Goal: Task Accomplishment & Management: Use online tool/utility

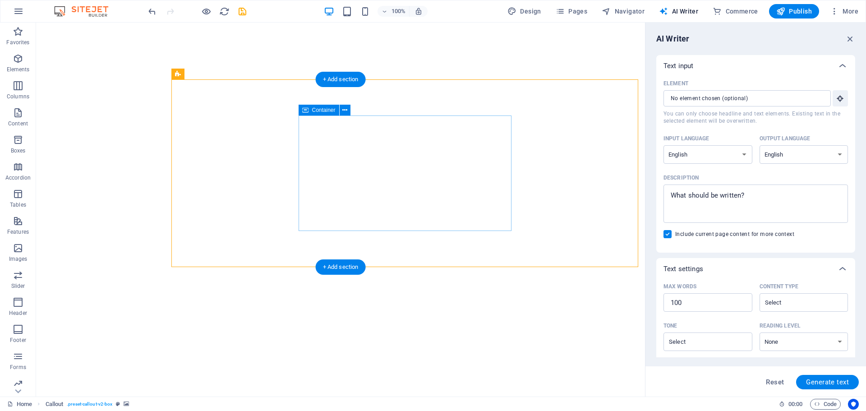
select select "English"
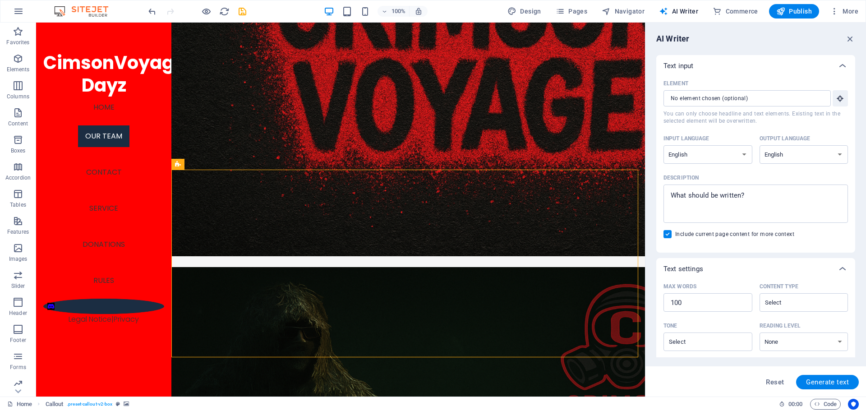
scroll to position [1068, 0]
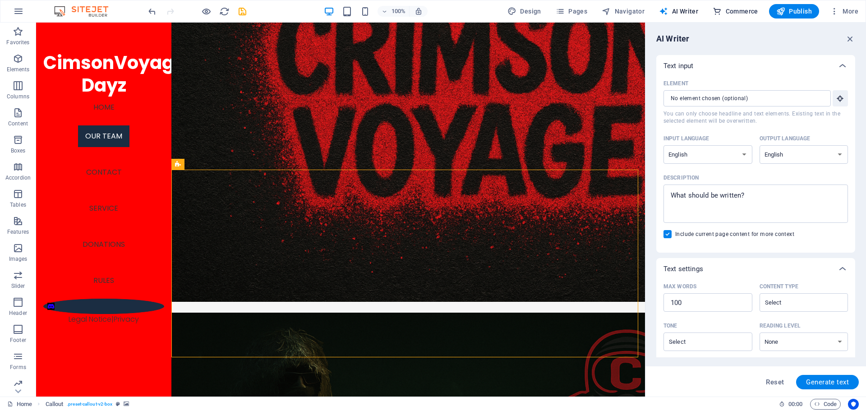
click at [745, 9] on span "Commerce" at bounding box center [735, 11] width 46 height 9
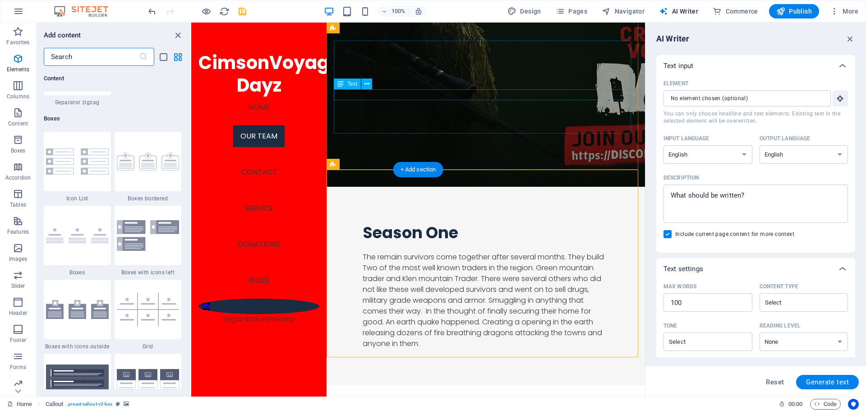
scroll to position [8689, 0]
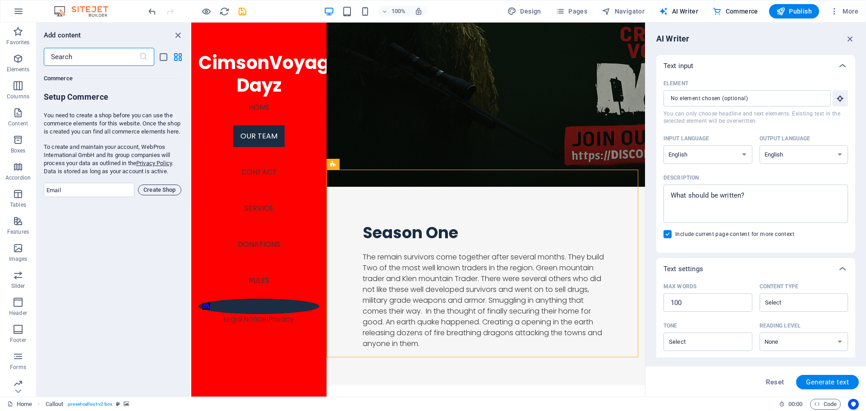
click at [144, 195] on span "Create Shop" at bounding box center [159, 189] width 35 height 11
type input "addisonshankel@gmail.com"
click at [141, 195] on button "Create Shop" at bounding box center [159, 189] width 43 height 11
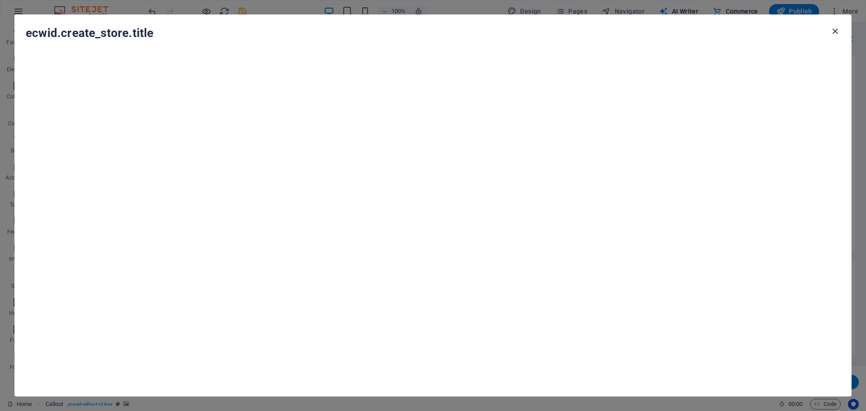
click at [834, 28] on icon "button" at bounding box center [835, 31] width 10 height 10
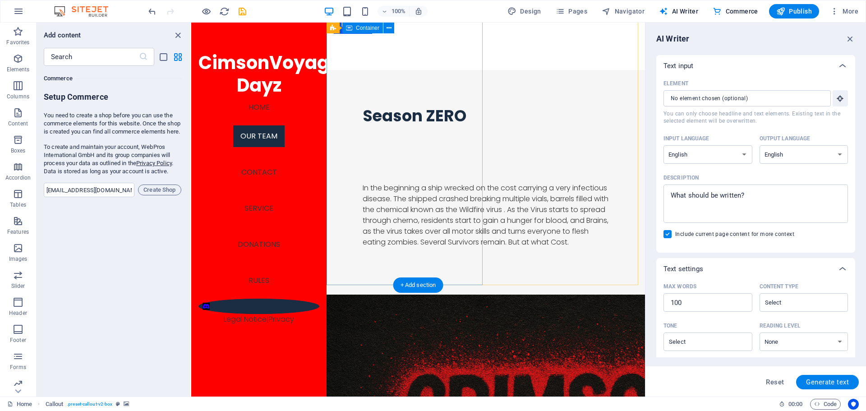
scroll to position [578, 0]
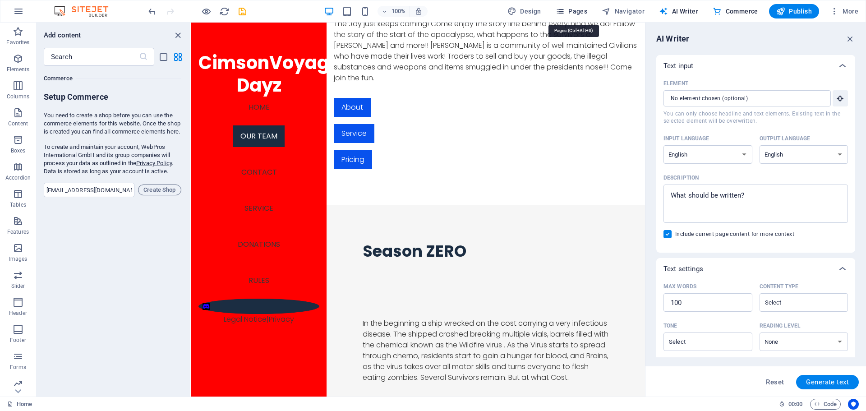
click at [571, 11] on span "Pages" at bounding box center [571, 11] width 32 height 9
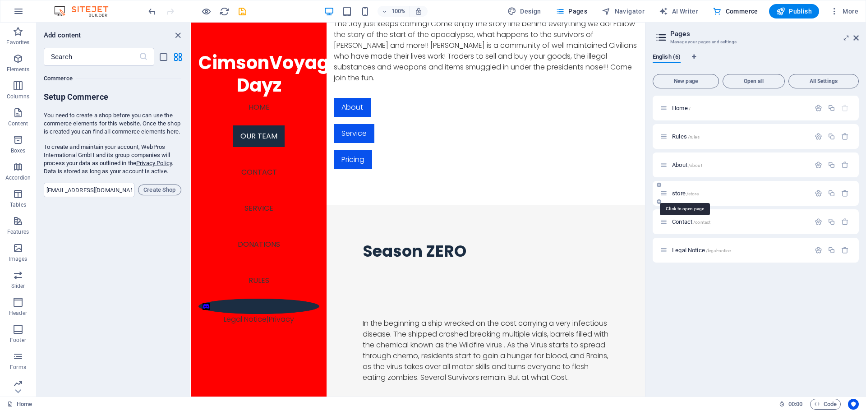
click at [678, 195] on span "store /store" at bounding box center [685, 193] width 27 height 7
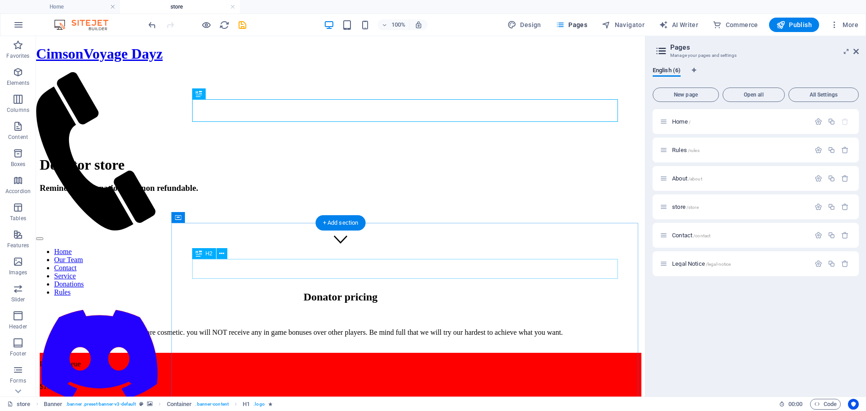
scroll to position [180, 0]
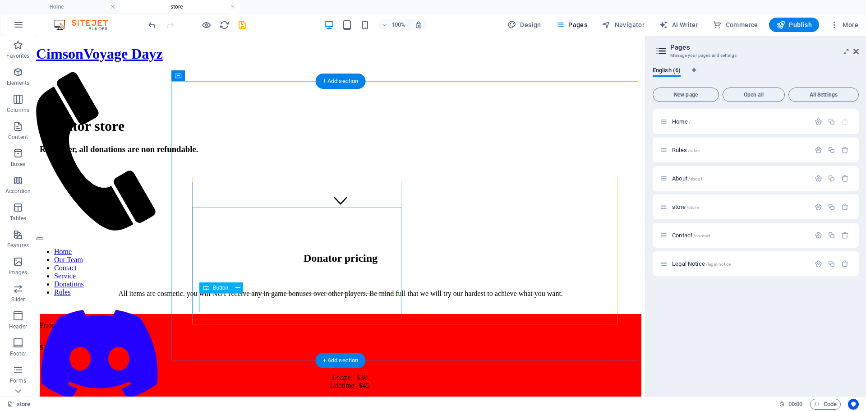
click at [276, 410] on div "BUTTON" at bounding box center [340, 414] width 601 height 8
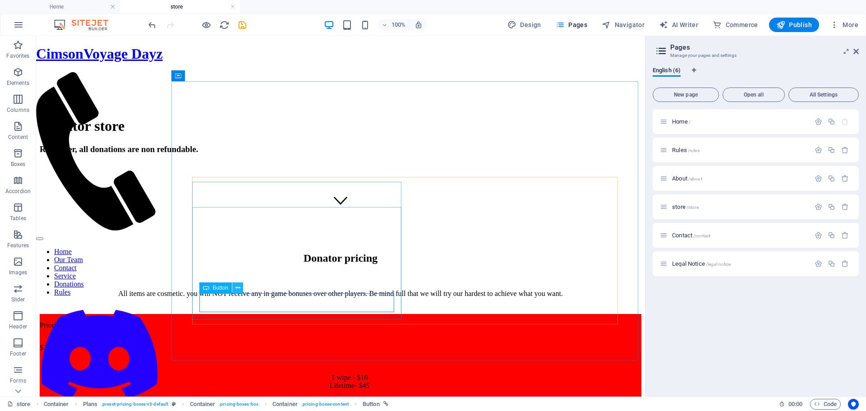
click at [234, 286] on button at bounding box center [237, 287] width 11 height 11
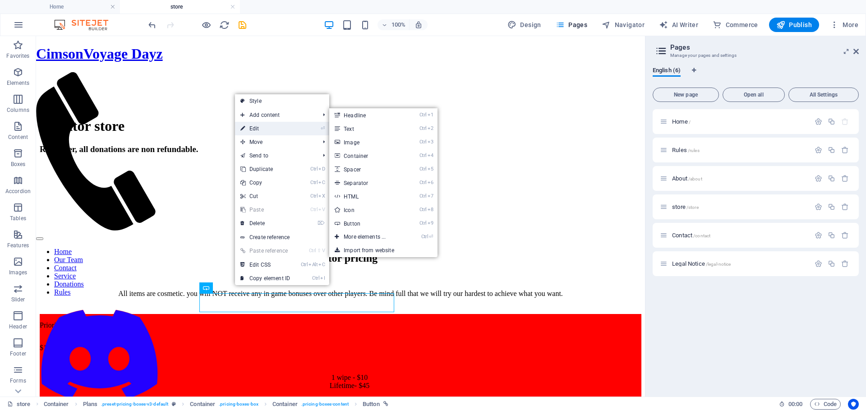
click at [258, 129] on link "⏎ Edit" at bounding box center [265, 129] width 60 height 14
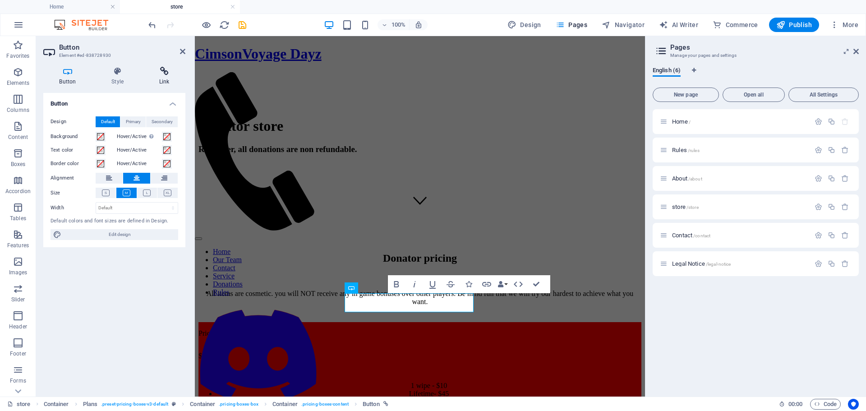
click at [159, 78] on h4 "Link" at bounding box center [164, 76] width 42 height 19
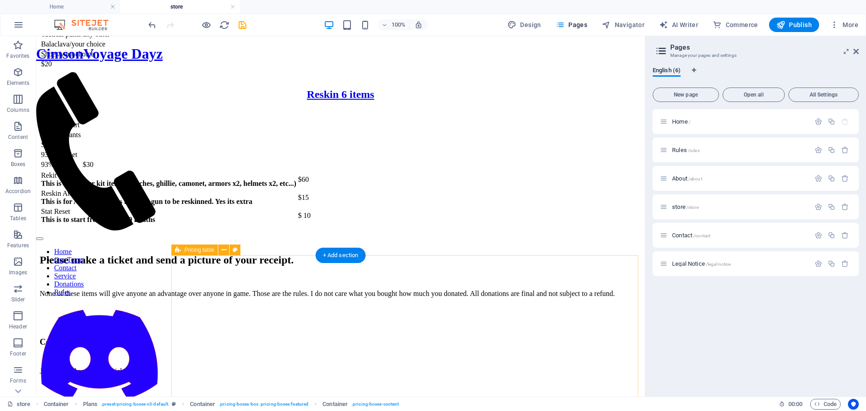
scroll to position [812, 0]
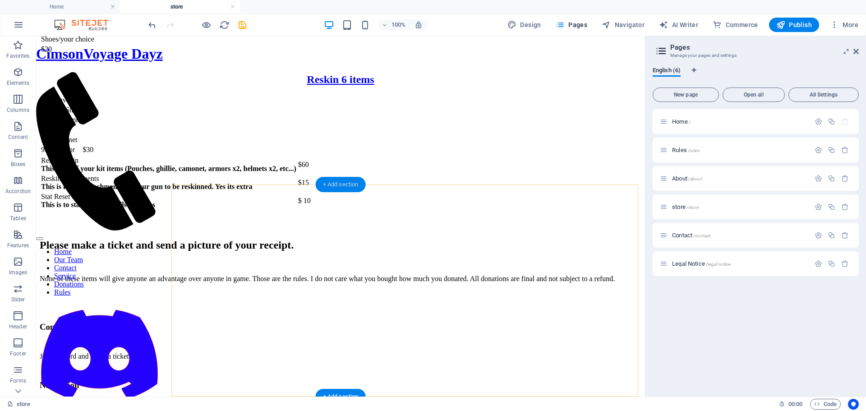
click at [344, 182] on div "+ Add section" at bounding box center [341, 184] width 50 height 15
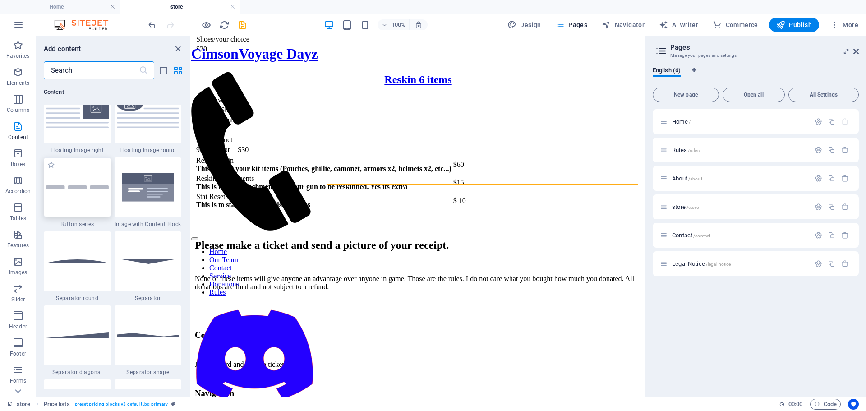
scroll to position [2029, 0]
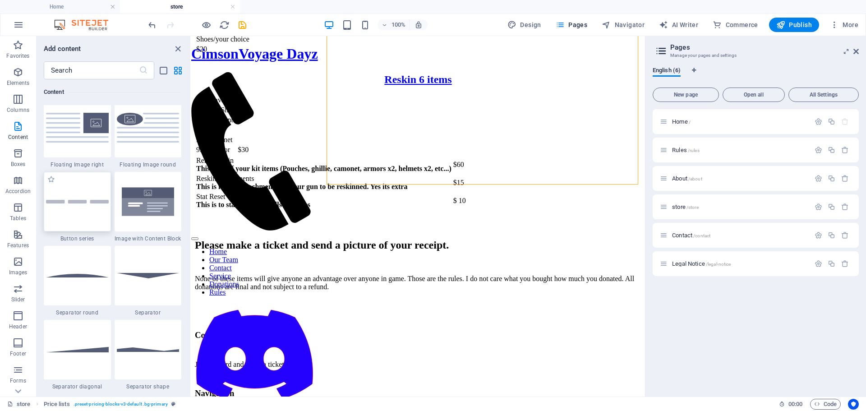
click at [90, 202] on img at bounding box center [77, 202] width 63 height 4
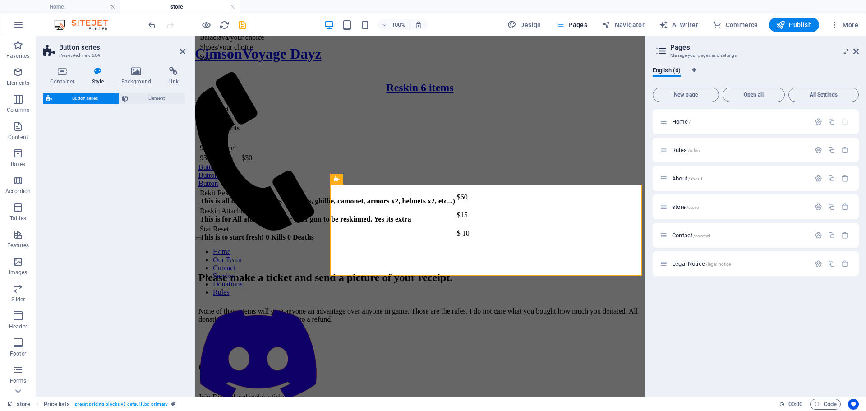
select select "rem"
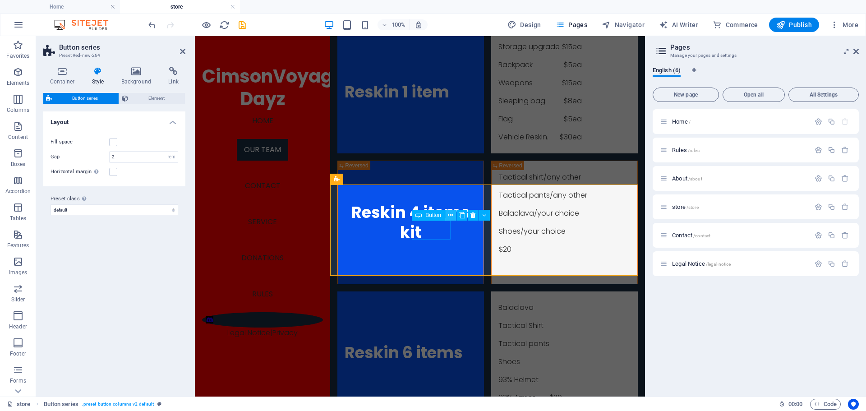
click at [446, 217] on button at bounding box center [450, 215] width 11 height 11
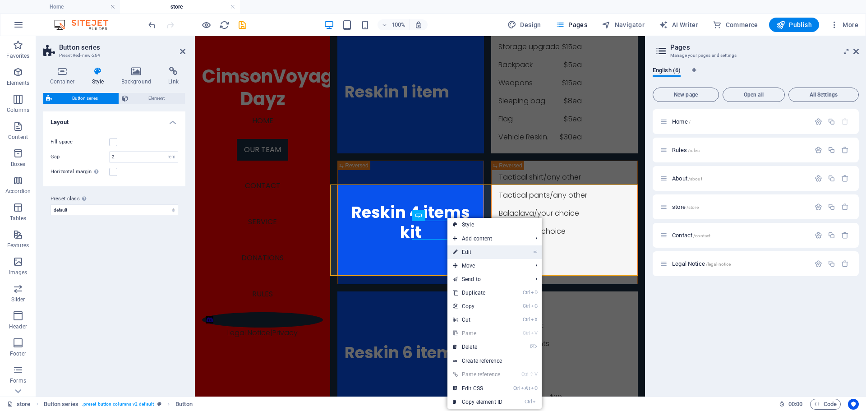
click at [469, 252] on link "⏎ Edit" at bounding box center [477, 252] width 60 height 14
select select
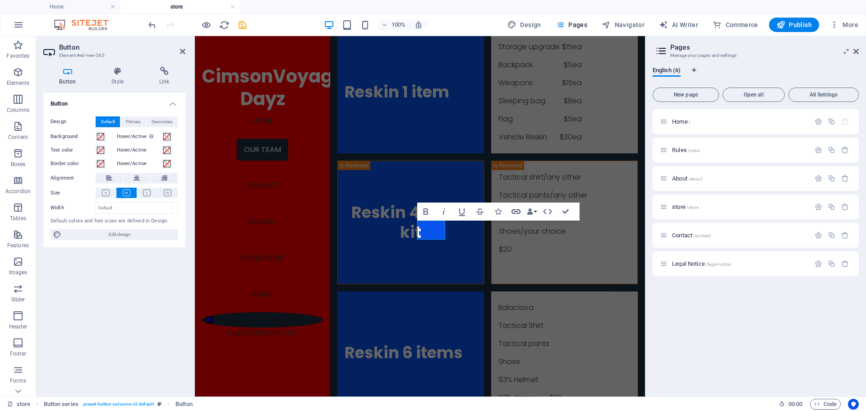
click at [519, 216] on icon "button" at bounding box center [515, 211] width 11 height 11
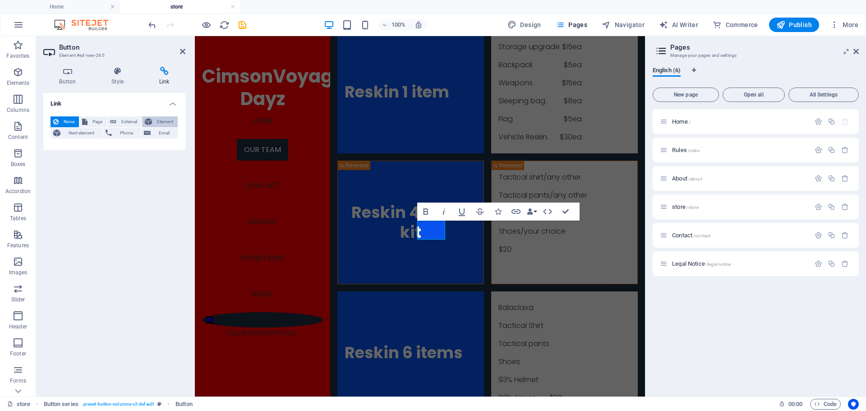
click at [144, 122] on button "Element" at bounding box center [160, 121] width 36 height 11
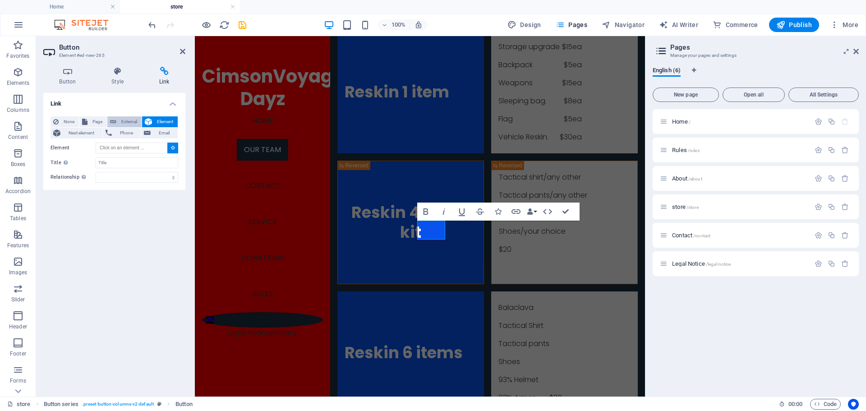
click at [125, 121] on span "External" at bounding box center [129, 121] width 20 height 11
select select "blank"
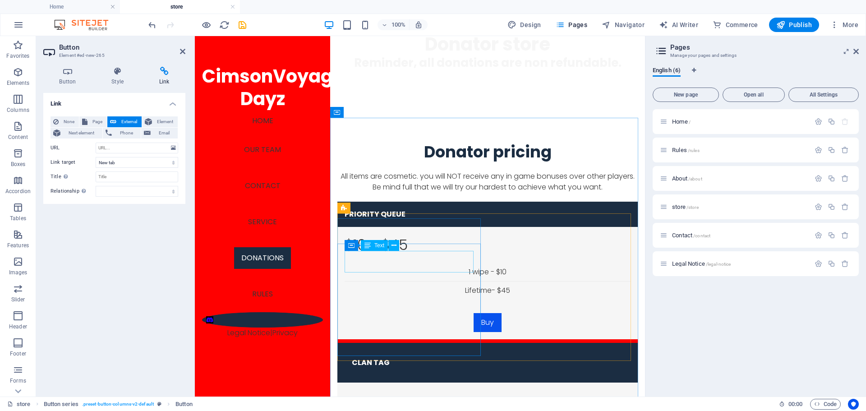
scroll to position [135, 0]
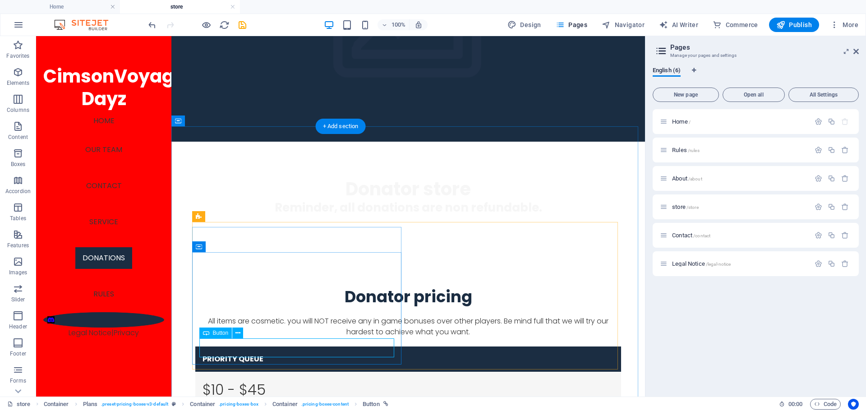
click at [235, 334] on icon at bounding box center [237, 332] width 5 height 9
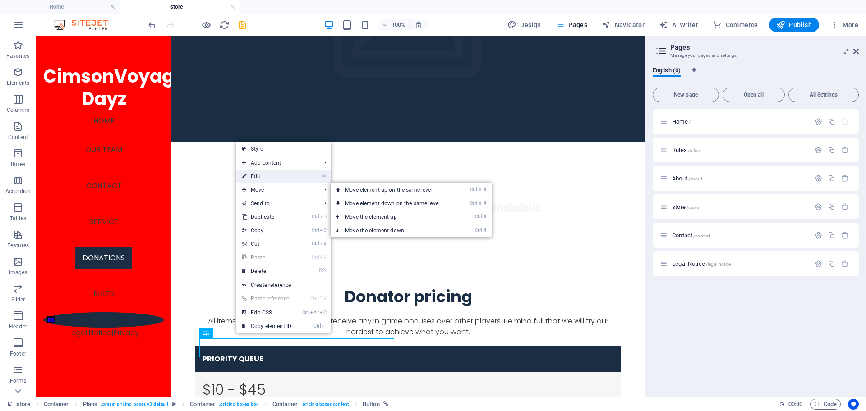
drag, startPoint x: 256, startPoint y: 175, endPoint x: 2, endPoint y: 140, distance: 255.8
click at [256, 175] on link "⏎ Edit" at bounding box center [266, 177] width 60 height 14
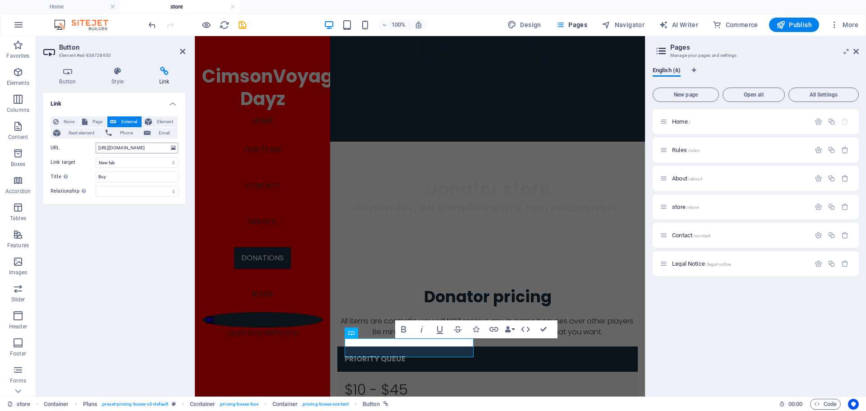
click at [135, 146] on input "https://venmo.com/u/crimsonvoyage" at bounding box center [137, 147] width 83 height 11
drag, startPoint x: 96, startPoint y: 147, endPoint x: 178, endPoint y: 152, distance: 81.3
click at [178, 152] on input "https://venmo.com/u/crimsonvoyage" at bounding box center [137, 147] width 83 height 11
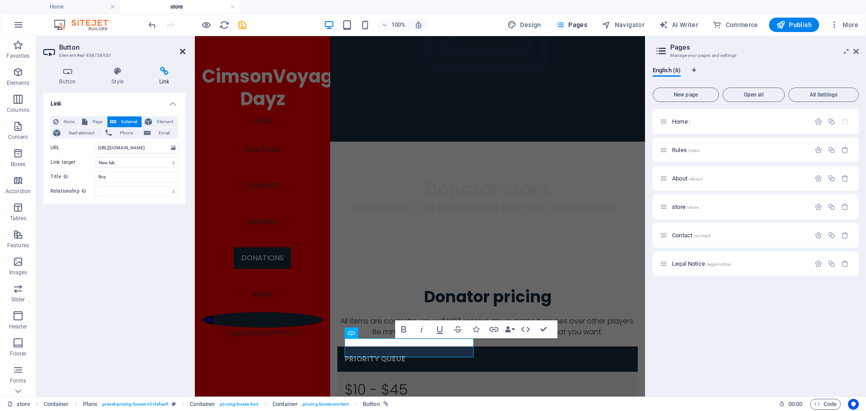
click at [180, 54] on icon at bounding box center [182, 51] width 5 height 7
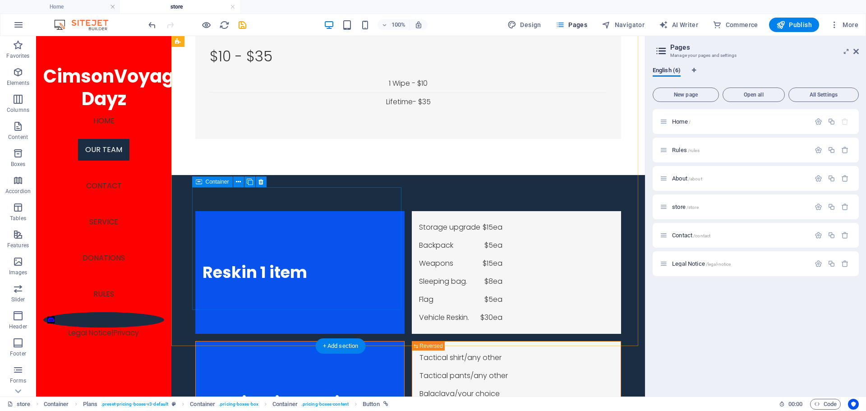
scroll to position [857, 0]
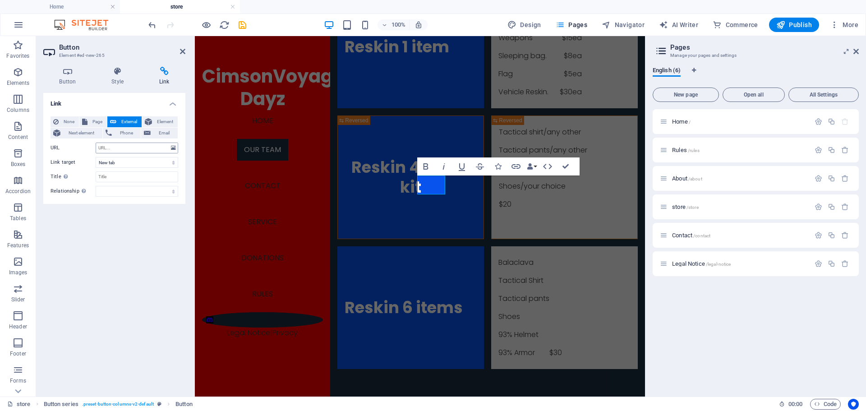
click at [125, 150] on input "URL" at bounding box center [137, 147] width 83 height 11
type input "https://venmo.com/u/crimsonvoyage"
click at [123, 160] on select "New tab Same tab Overlay" at bounding box center [137, 162] width 83 height 11
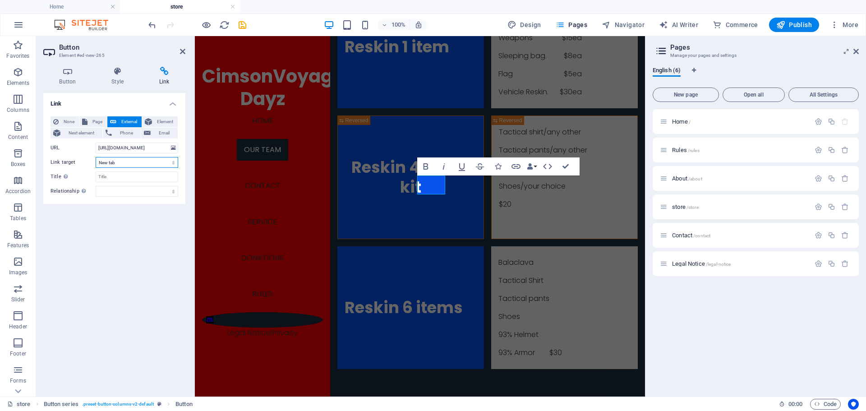
click at [122, 166] on select "New tab Same tab Overlay" at bounding box center [137, 162] width 83 height 11
drag, startPoint x: 119, startPoint y: 163, endPoint x: 122, endPoint y: 167, distance: 4.6
click at [119, 163] on select "New tab Same tab Overlay" at bounding box center [137, 162] width 83 height 11
select select "overlay"
click at [96, 157] on select "New tab Same tab Overlay" at bounding box center [137, 162] width 83 height 11
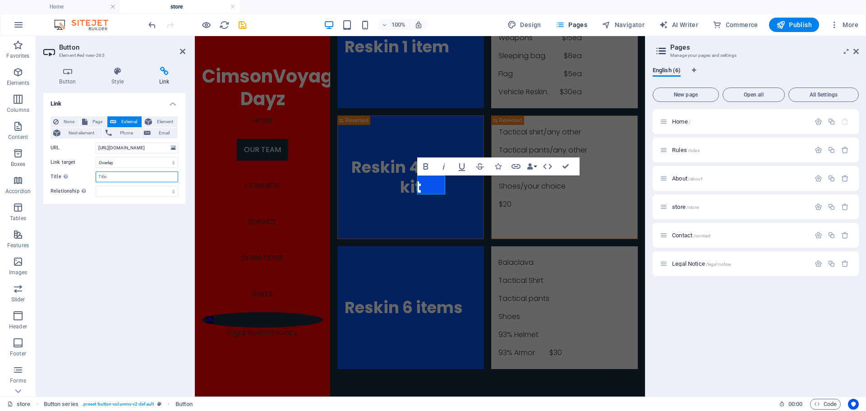
click at [122, 172] on input "Title Additional link description, should not be the same as the link text. The…" at bounding box center [137, 176] width 83 height 11
type input "v"
type input "venmo"
click at [147, 218] on div "Link None Page External Element Next element Phone Email Page Home Rules About …" at bounding box center [114, 241] width 142 height 296
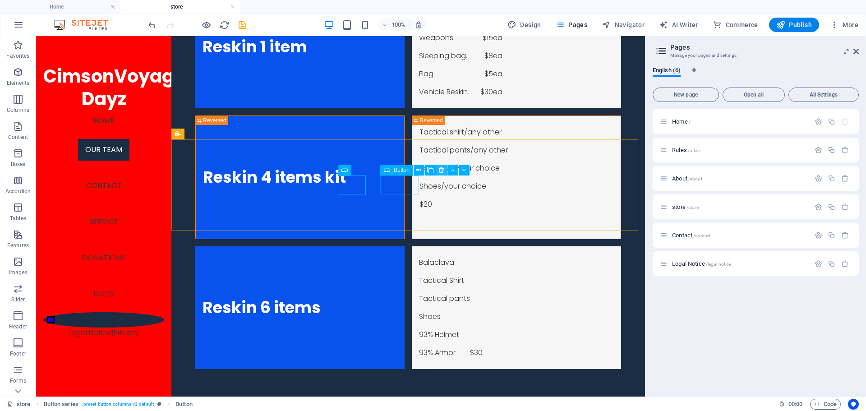
click at [440, 171] on icon at bounding box center [441, 169] width 5 height 9
click at [468, 171] on icon at bounding box center [467, 169] width 5 height 9
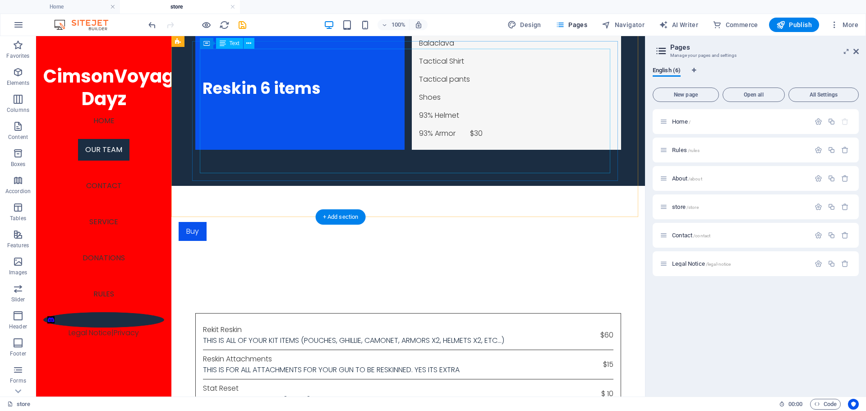
scroll to position [1037, 0]
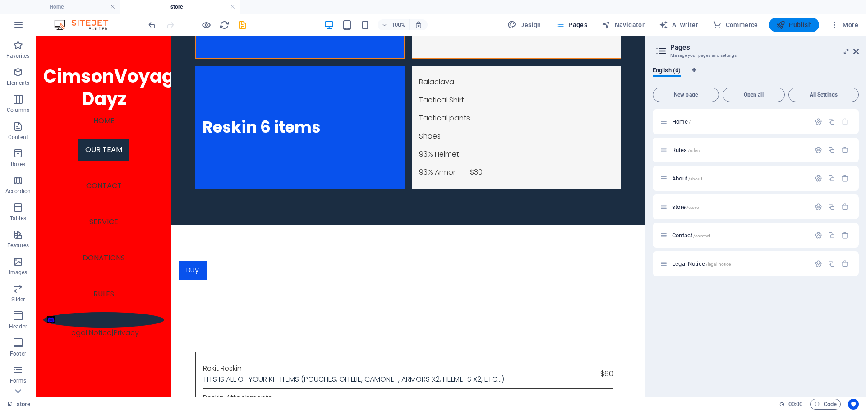
click at [780, 28] on icon "button" at bounding box center [780, 24] width 9 height 9
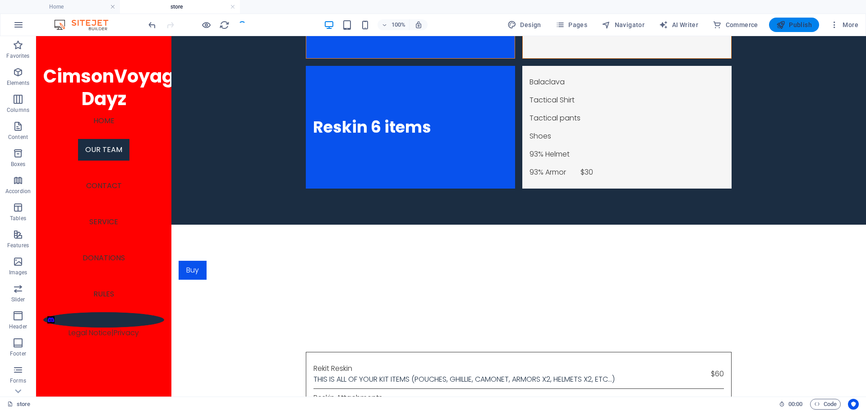
click at [793, 27] on span "Publish" at bounding box center [794, 24] width 36 height 9
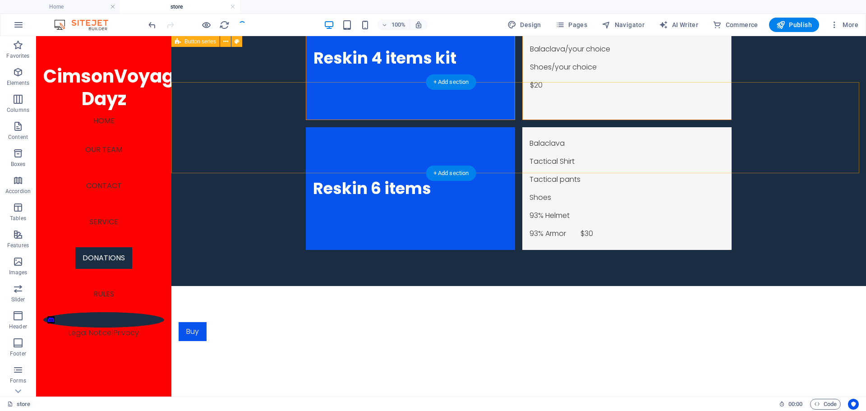
scroll to position [902, 0]
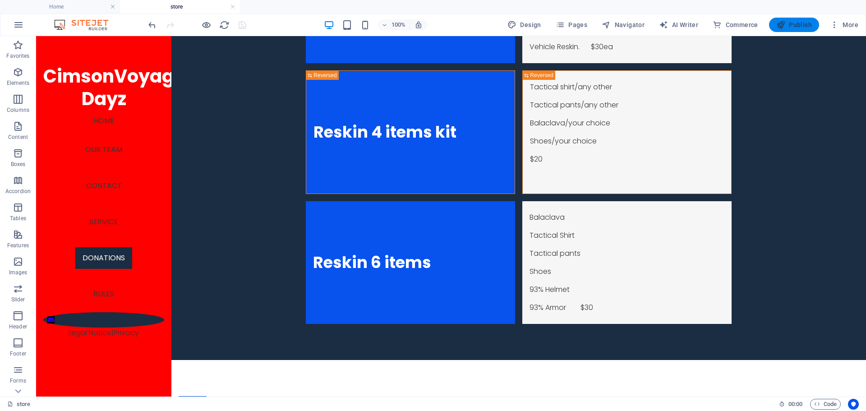
click at [802, 23] on span "Publish" at bounding box center [794, 24] width 36 height 9
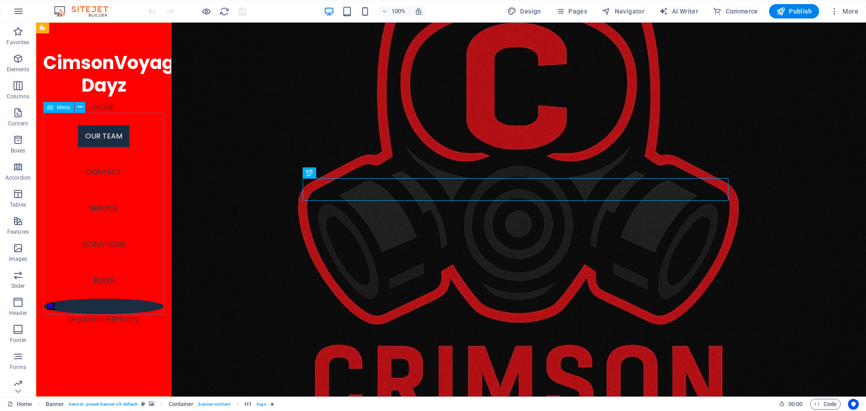
click at [94, 189] on nav "Home Our Team Contact Service Donations Rules" at bounding box center [103, 197] width 121 height 202
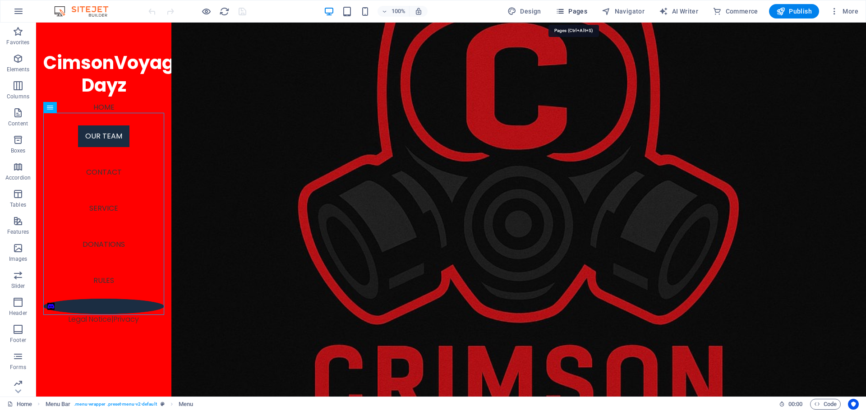
click at [578, 12] on span "Pages" at bounding box center [571, 11] width 32 height 9
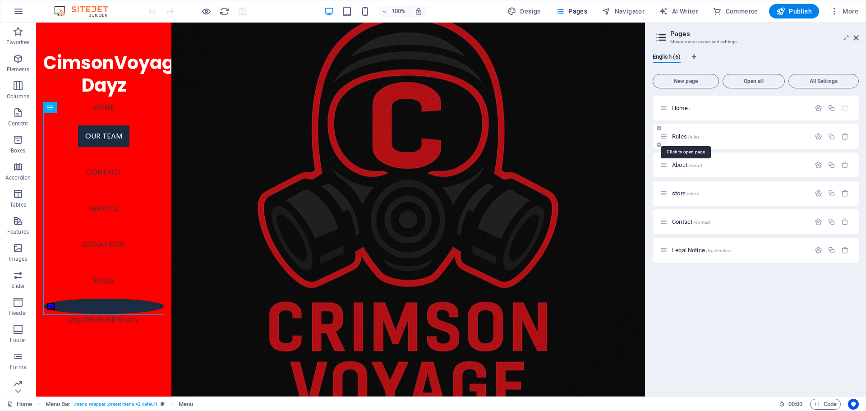
click at [686, 136] on span "Rules /rules" at bounding box center [686, 136] width 28 height 7
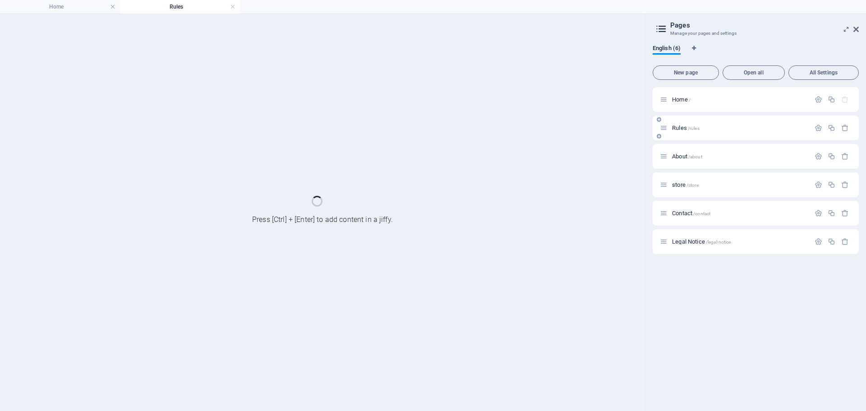
click at [686, 136] on div "Rules /rules" at bounding box center [755, 127] width 206 height 25
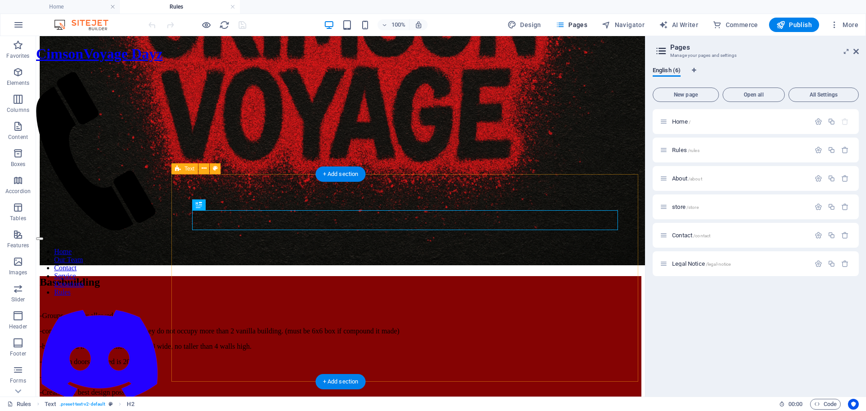
scroll to position [222, 0]
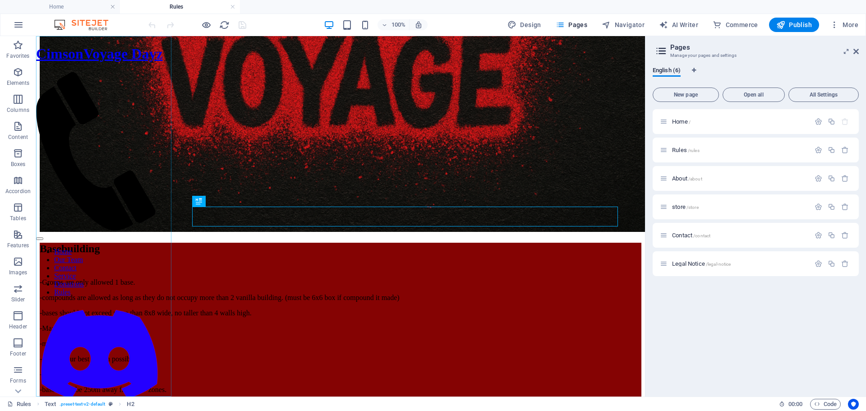
click at [102, 248] on nav "Home Our Team Contact Service Donations Rules" at bounding box center [99, 272] width 127 height 49
click at [100, 266] on nav "Home Our Team Contact Service Donations Rules" at bounding box center [99, 272] width 127 height 49
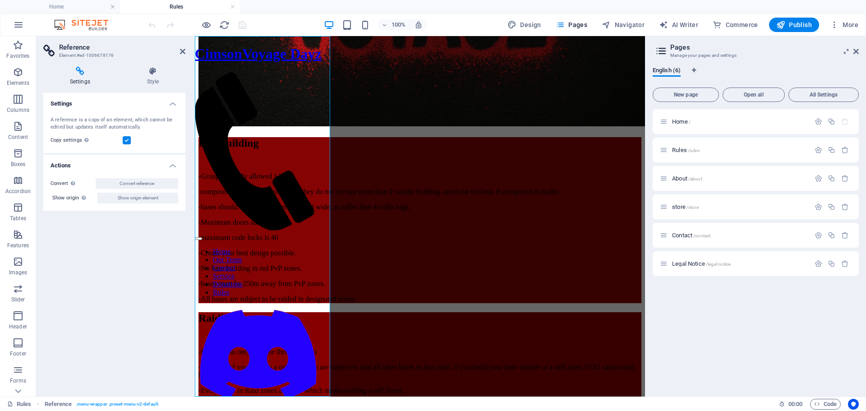
click at [262, 269] on nav "Home Our Team Contact Service Donations Rules" at bounding box center [258, 272] width 127 height 49
click at [261, 268] on nav "Home Our Team Contact Service Donations Rules" at bounding box center [258, 272] width 127 height 49
click at [257, 248] on nav "Home Our Team Contact Service Donations Rules" at bounding box center [258, 272] width 127 height 49
click at [172, 101] on h4 "Settings" at bounding box center [114, 101] width 142 height 16
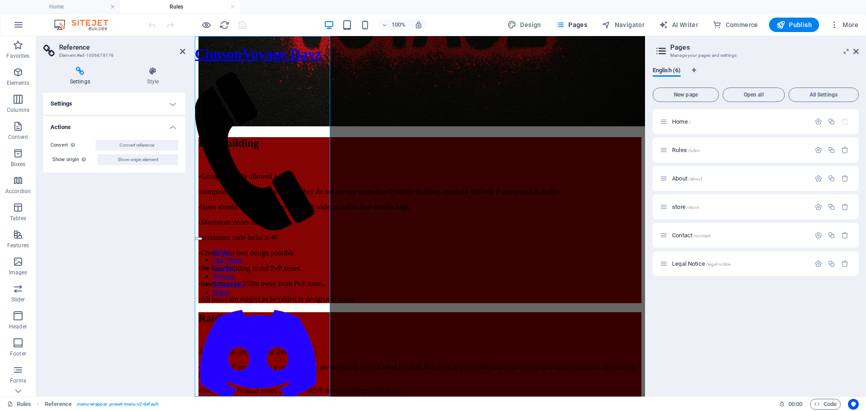
click at [165, 133] on div "Convert Convert the reference into a separate element. All subsequent changes m…" at bounding box center [114, 153] width 142 height 40
click at [169, 129] on h4 "Actions" at bounding box center [114, 124] width 142 height 16
click at [163, 77] on h4 "Style" at bounding box center [152, 76] width 65 height 19
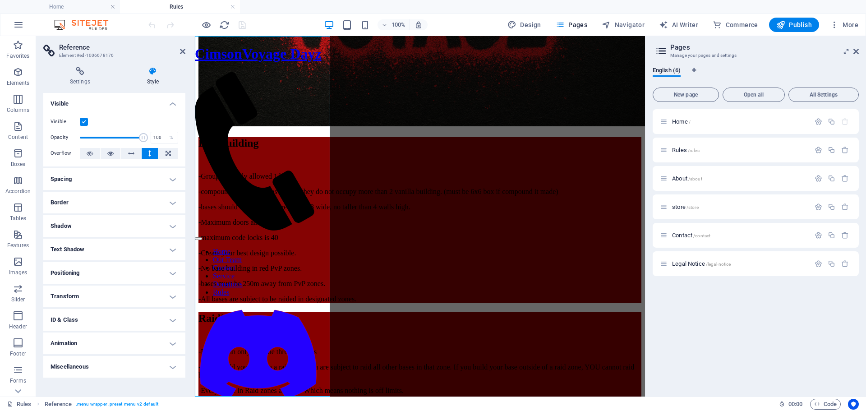
click at [83, 124] on label at bounding box center [84, 122] width 8 height 8
click at [0, 0] on input "Visible" at bounding box center [0, 0] width 0 height 0
click at [83, 124] on label at bounding box center [84, 122] width 8 height 8
click at [0, 0] on input "Visible" at bounding box center [0, 0] width 0 height 0
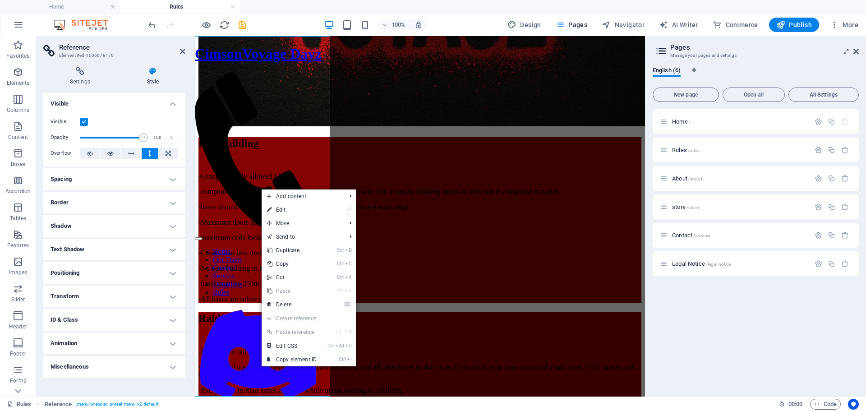
click at [251, 248] on nav "Home Our Team Contact Service Donations Rules" at bounding box center [258, 272] width 127 height 49
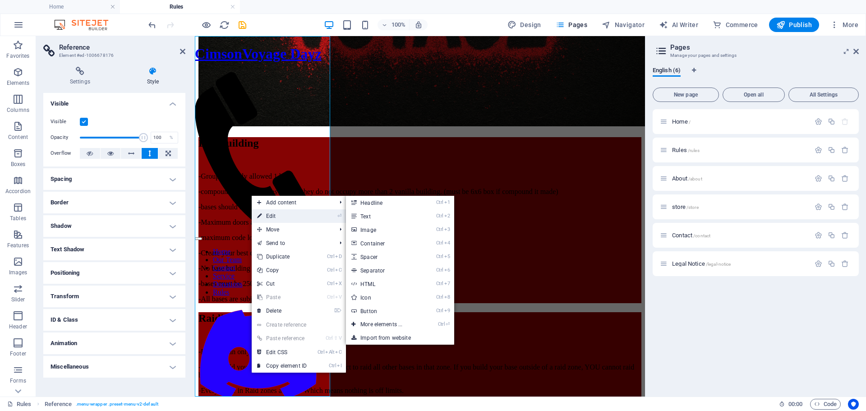
click at [266, 219] on link "⏎ Edit" at bounding box center [282, 216] width 60 height 14
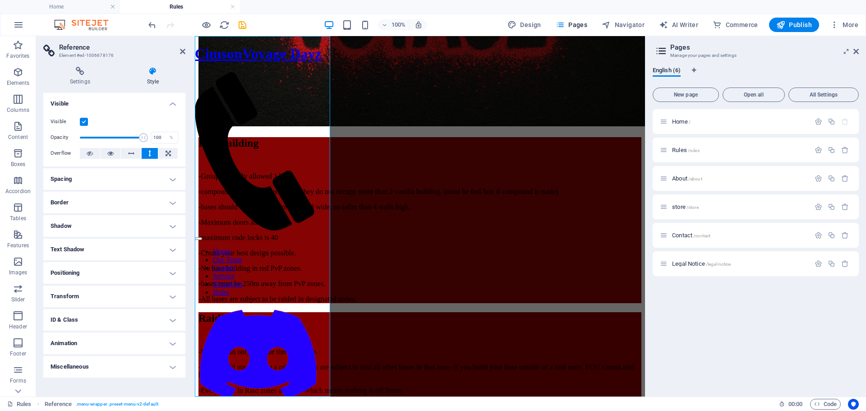
click at [188, 51] on aside "Reference Element #ed-1006678176 Settings Style Settings A reference is a copy …" at bounding box center [115, 216] width 159 height 360
click at [186, 50] on aside "Reference Element #ed-1006678176 Settings Style Settings A reference is a copy …" at bounding box center [115, 216] width 159 height 360
click at [46, 49] on icon at bounding box center [50, 51] width 14 height 13
drag, startPoint x: 183, startPoint y: 50, endPoint x: 147, endPoint y: 16, distance: 49.8
click at [183, 50] on icon at bounding box center [182, 51] width 5 height 7
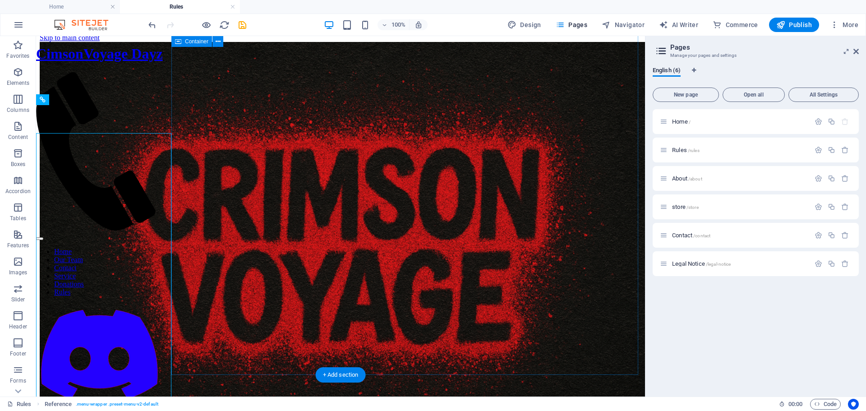
scroll to position [0, 0]
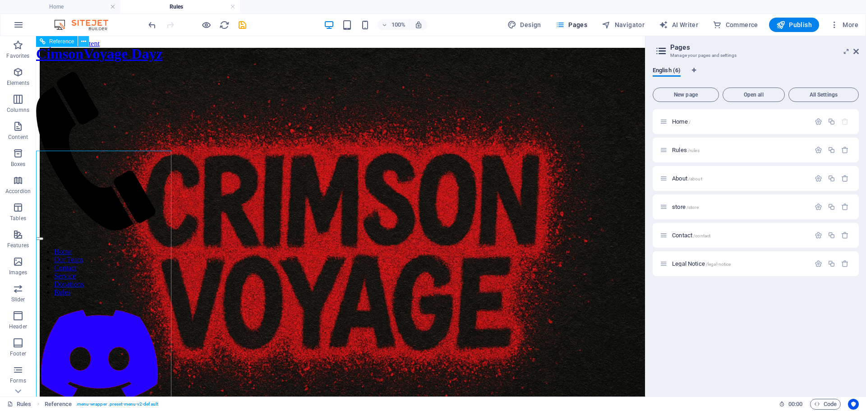
click at [84, 42] on icon at bounding box center [83, 41] width 5 height 9
click at [60, 248] on nav "Home Our Team Contact Service Donations Rules" at bounding box center [99, 272] width 127 height 49
click at [61, 248] on nav "Home Our Team Contact Service Donations Rules" at bounding box center [99, 272] width 127 height 49
click at [84, 40] on icon at bounding box center [83, 41] width 5 height 9
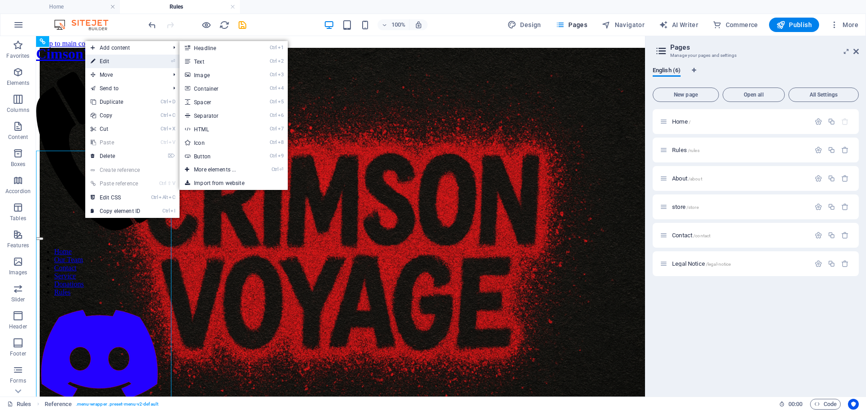
click at [115, 60] on link "⏎ Edit" at bounding box center [115, 62] width 60 height 14
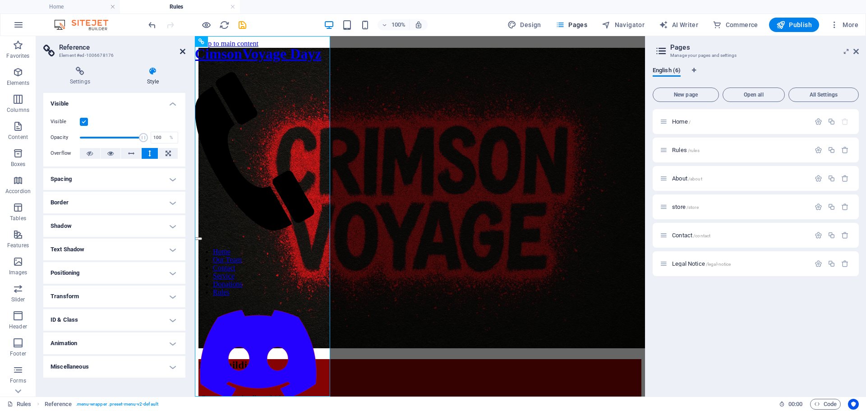
drag, startPoint x: 181, startPoint y: 51, endPoint x: 145, endPoint y: 62, distance: 38.2
click at [181, 51] on icon at bounding box center [182, 51] width 5 height 7
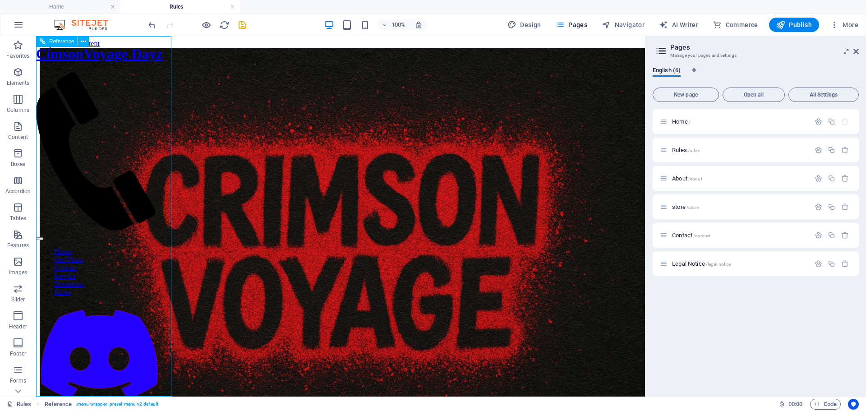
click at [128, 248] on nav "Home Our Team Contact Service Donations Rules" at bounding box center [99, 272] width 127 height 49
click at [101, 285] on nav "Home Our Team Contact Service Donations Rules" at bounding box center [99, 272] width 127 height 49
drag, startPoint x: 67, startPoint y: 282, endPoint x: 118, endPoint y: 265, distance: 53.8
click at [118, 265] on nav "Home Our Team Contact Service Donations Rules" at bounding box center [99, 272] width 127 height 49
drag, startPoint x: 121, startPoint y: 267, endPoint x: 104, endPoint y: 262, distance: 17.4
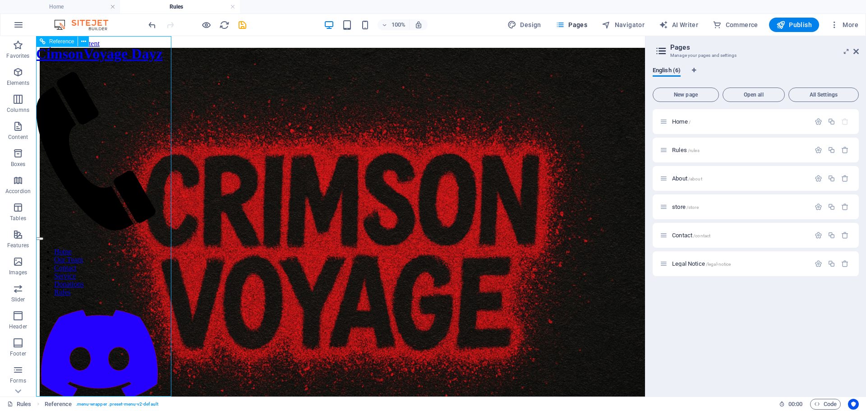
click at [104, 262] on nav "Home Our Team Contact Service Donations Rules" at bounding box center [99, 272] width 127 height 49
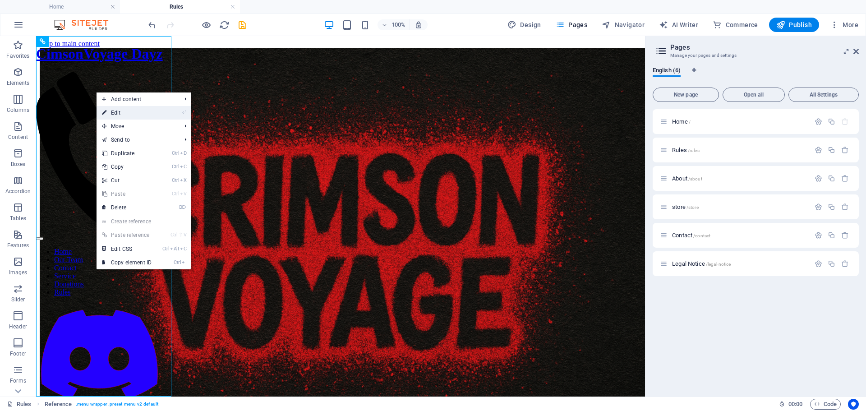
click at [116, 116] on link "⏎ Edit" at bounding box center [126, 113] width 60 height 14
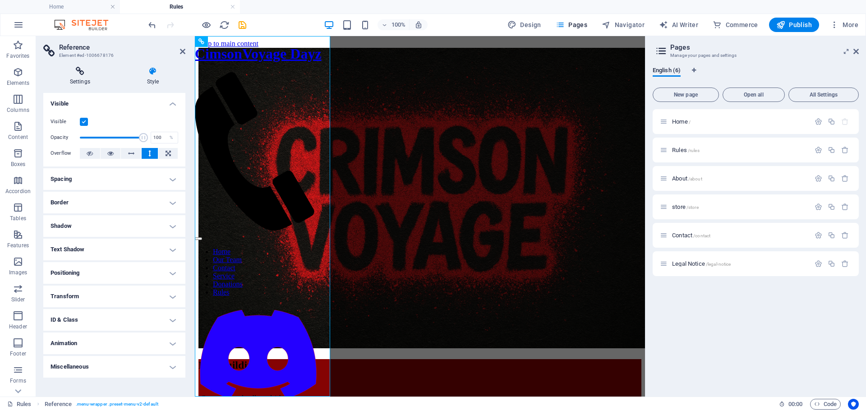
click at [74, 78] on h4 "Settings" at bounding box center [81, 76] width 77 height 19
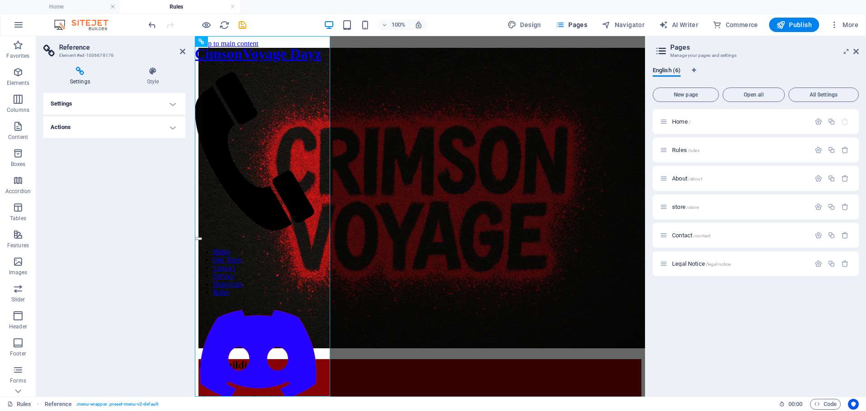
click at [136, 102] on h4 "Settings" at bounding box center [114, 104] width 142 height 22
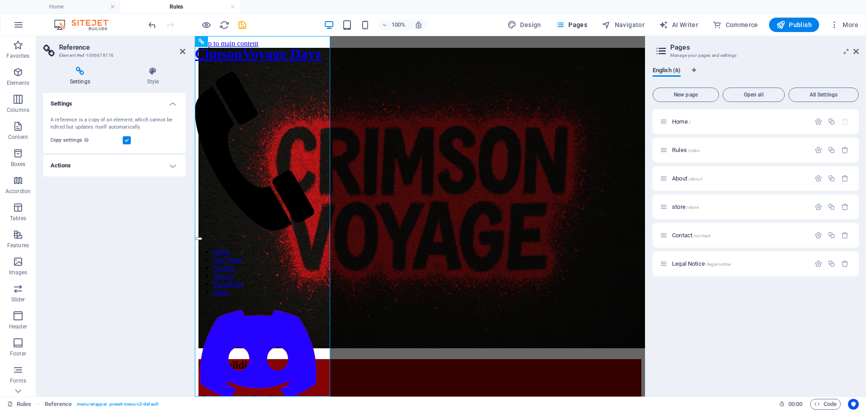
click at [127, 140] on label at bounding box center [127, 140] width 8 height 8
click at [0, 0] on input "Copy settings Use the same settings (flex, animation, position, style) as for t…" at bounding box center [0, 0] width 0 height 0
click at [125, 138] on label at bounding box center [127, 140] width 8 height 8
click at [0, 0] on input "Copy settings Use the same settings (flex, animation, position, style) as for t…" at bounding box center [0, 0] width 0 height 0
click at [165, 104] on h4 "Settings" at bounding box center [114, 101] width 142 height 16
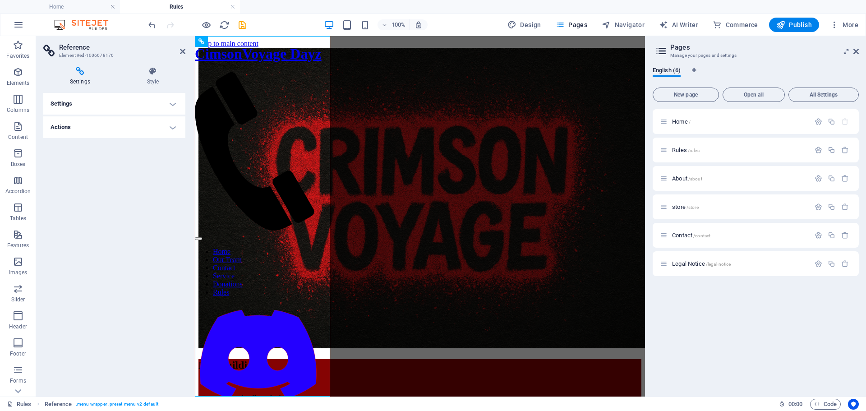
click at [185, 47] on aside "Reference Element #ed-1006678176 Settings Style Settings A reference is a copy …" at bounding box center [115, 216] width 159 height 360
click at [180, 52] on icon at bounding box center [182, 51] width 5 height 7
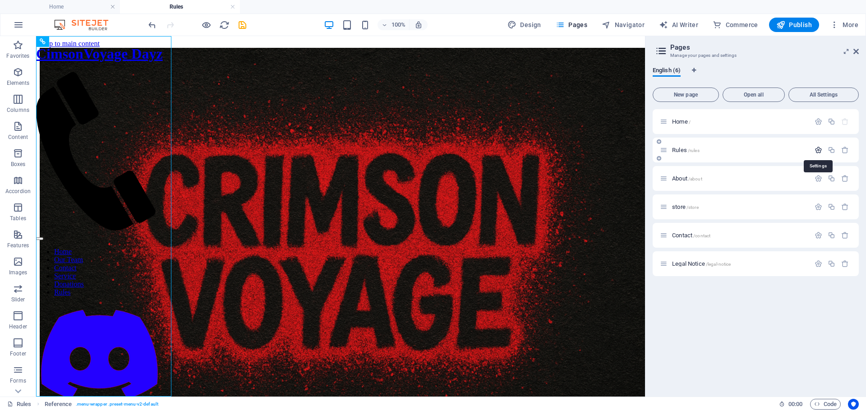
click at [815, 149] on icon "button" at bounding box center [818, 150] width 8 height 8
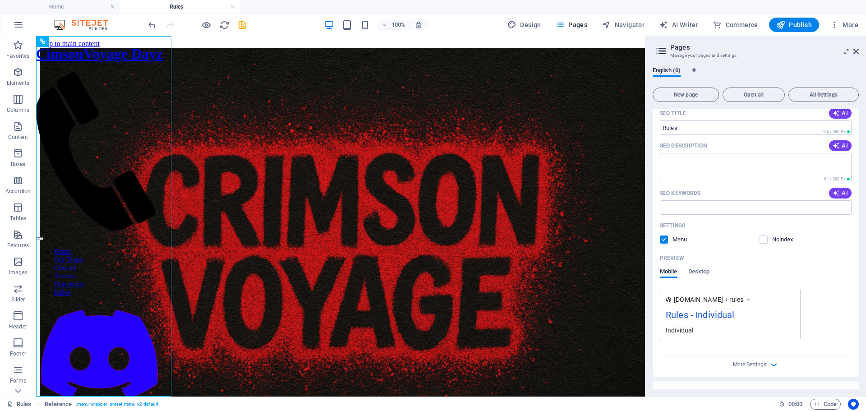
scroll to position [135, 0]
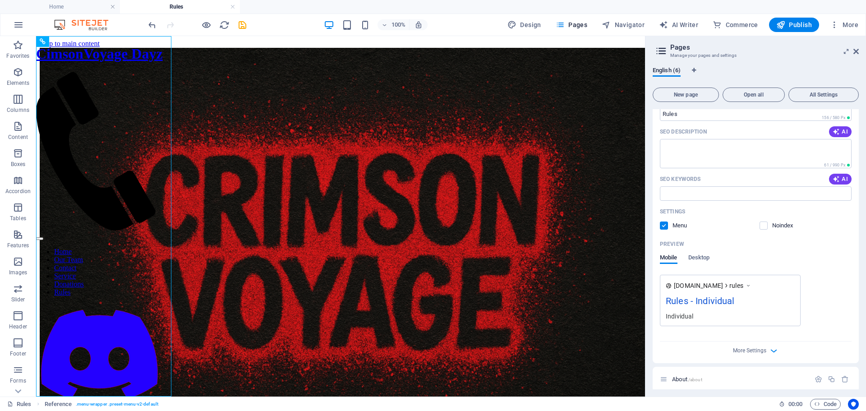
click at [695, 252] on div "Preview Mobile Desktop" at bounding box center [756, 256] width 192 height 38
click at [697, 258] on span "Desktop" at bounding box center [699, 258] width 22 height 13
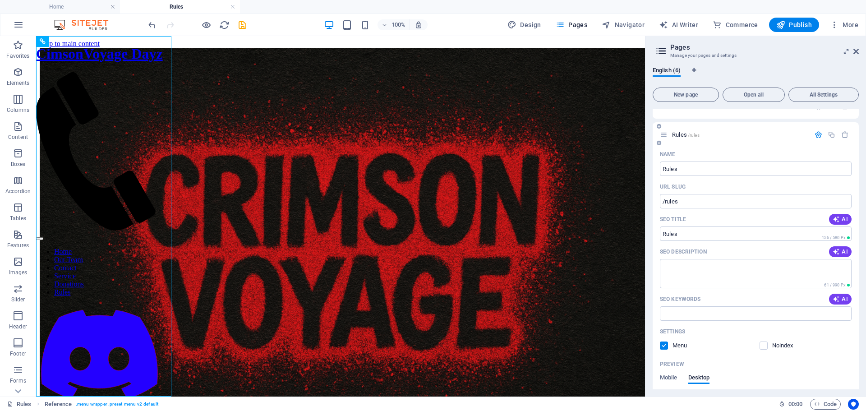
scroll to position [0, 0]
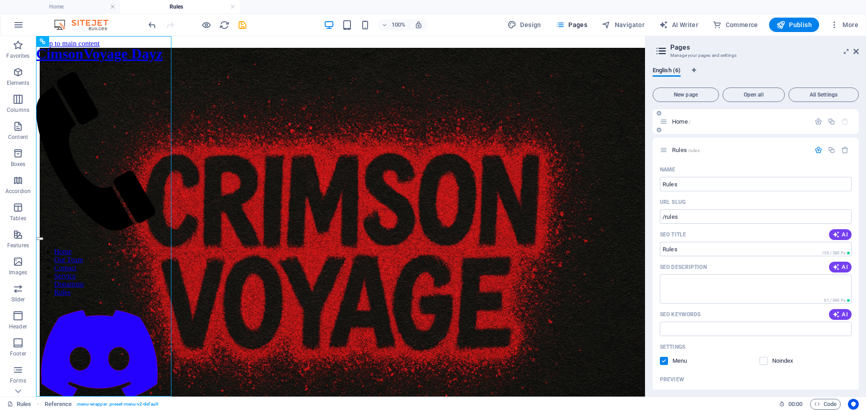
click at [666, 125] on div "Home /" at bounding box center [735, 121] width 150 height 10
click at [740, 96] on span "Open all" at bounding box center [753, 94] width 54 height 5
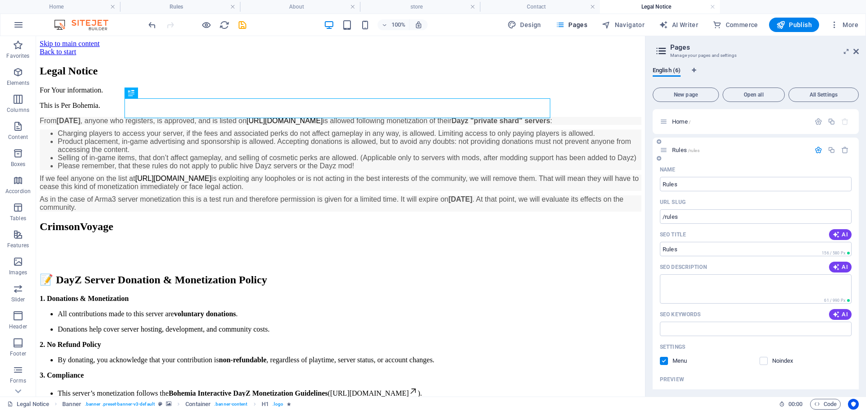
click at [666, 150] on icon at bounding box center [664, 150] width 8 height 8
click at [679, 149] on span "Rules /rules" at bounding box center [686, 150] width 28 height 7
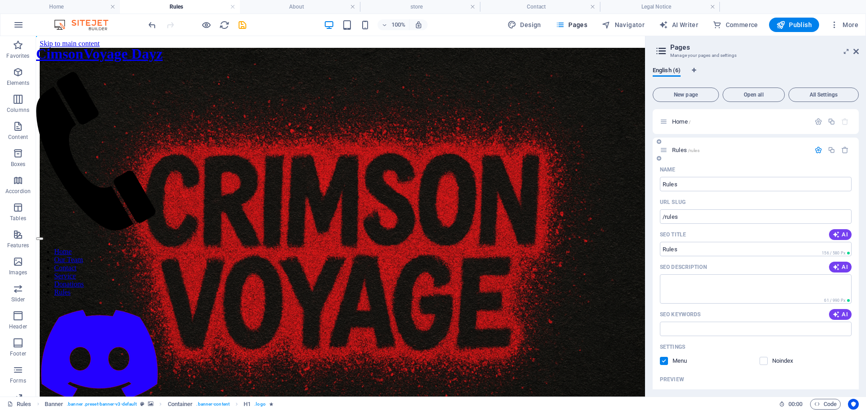
click at [679, 149] on span "Rules /rules" at bounding box center [686, 150] width 28 height 7
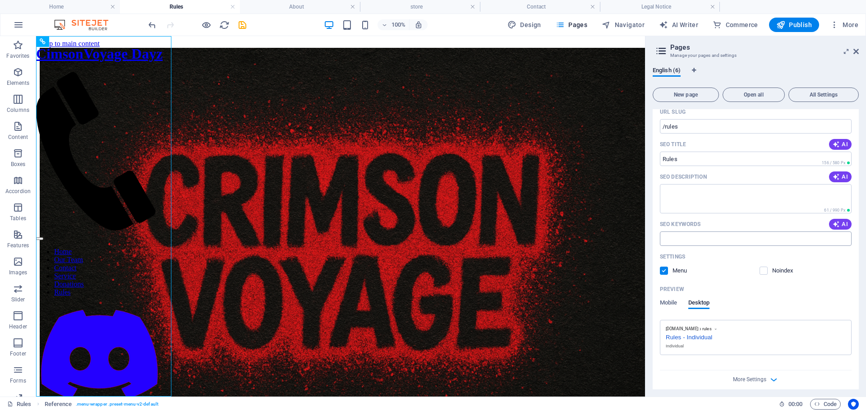
scroll to position [135, 0]
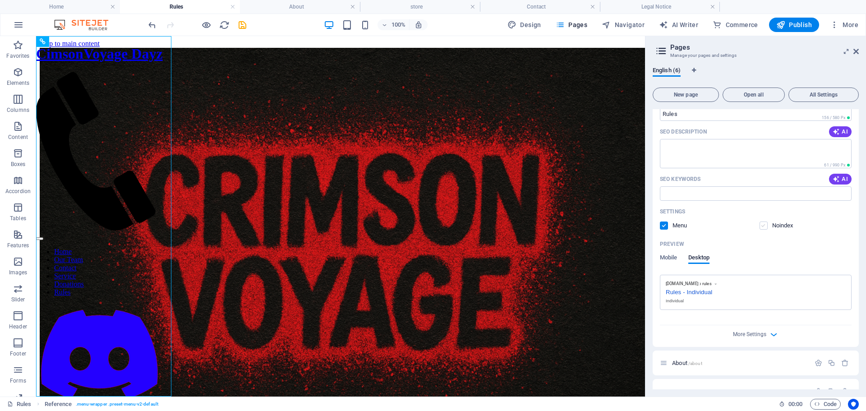
click at [763, 228] on label at bounding box center [763, 225] width 8 height 8
click at [0, 0] on input "checkbox" at bounding box center [0, 0] width 0 height 0
click at [767, 225] on span at bounding box center [769, 225] width 5 height 5
click at [762, 225] on label at bounding box center [763, 225] width 8 height 8
click at [0, 0] on input "checkbox" at bounding box center [0, 0] width 0 height 0
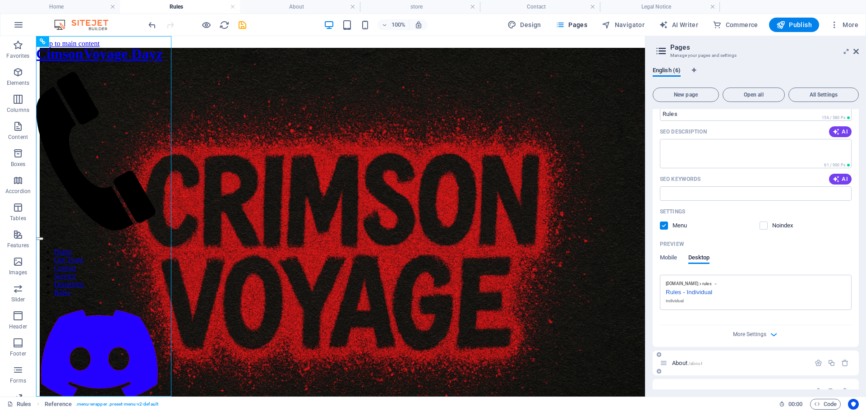
scroll to position [210, 0]
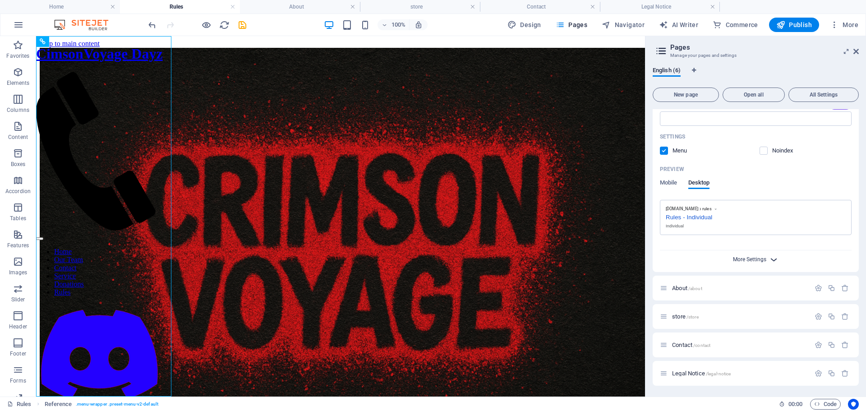
click at [748, 257] on span "More Settings" at bounding box center [749, 259] width 33 height 6
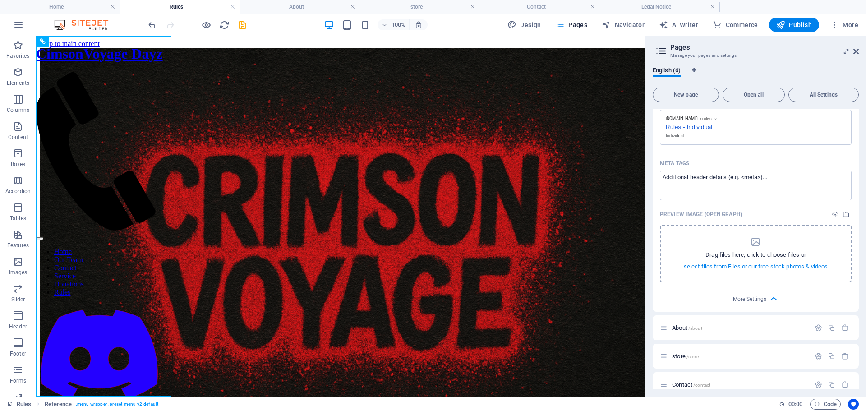
scroll to position [340, 0]
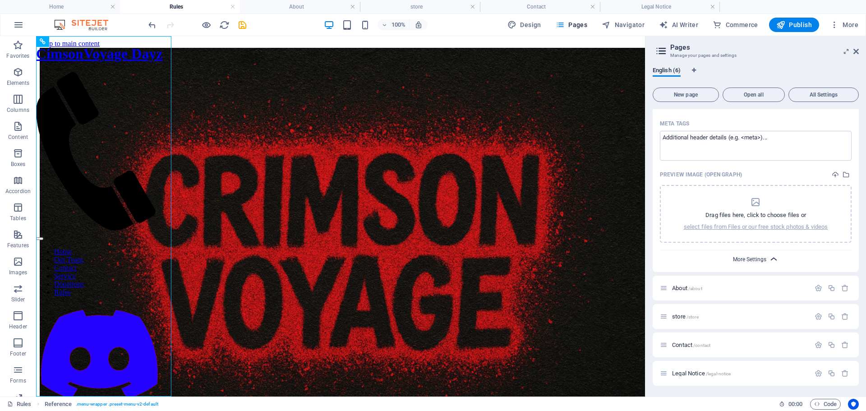
click at [747, 257] on span "More Settings" at bounding box center [749, 259] width 33 height 6
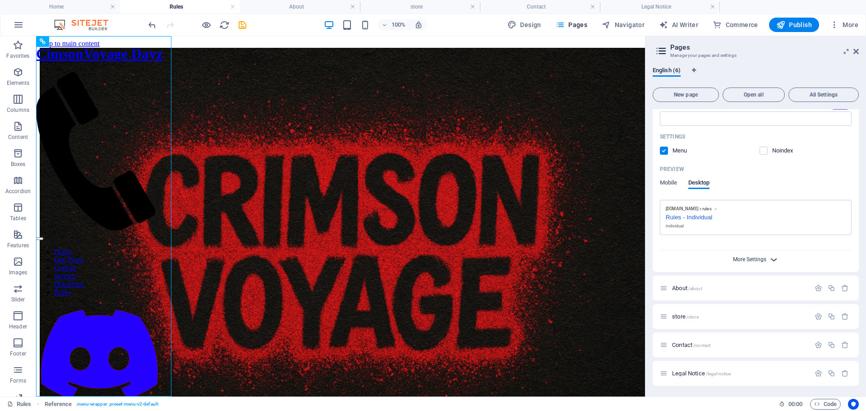
scroll to position [210, 0]
click at [661, 288] on icon at bounding box center [664, 288] width 8 height 8
click at [672, 289] on span "About /about" at bounding box center [687, 288] width 30 height 7
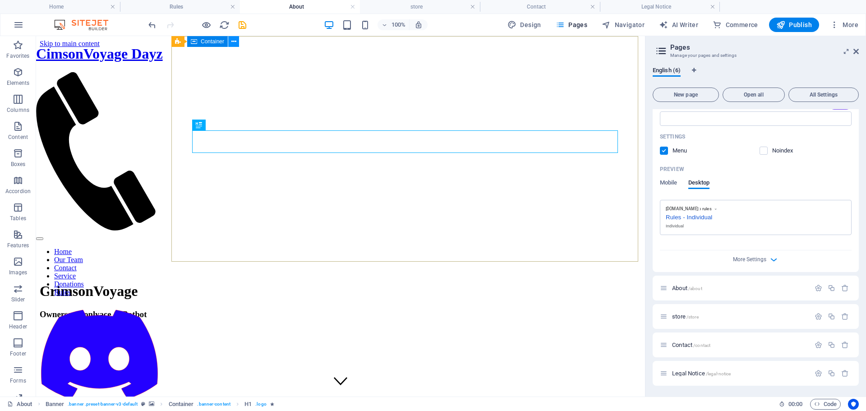
click at [231, 42] on icon at bounding box center [233, 41] width 5 height 9
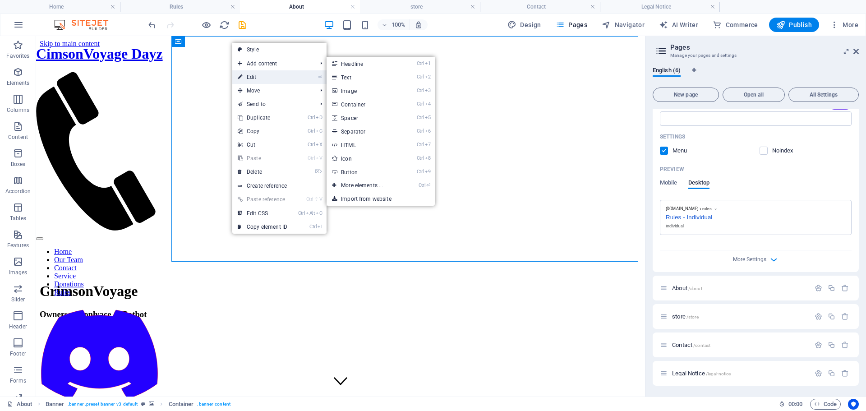
click at [259, 80] on link "⏎ Edit" at bounding box center [262, 77] width 60 height 14
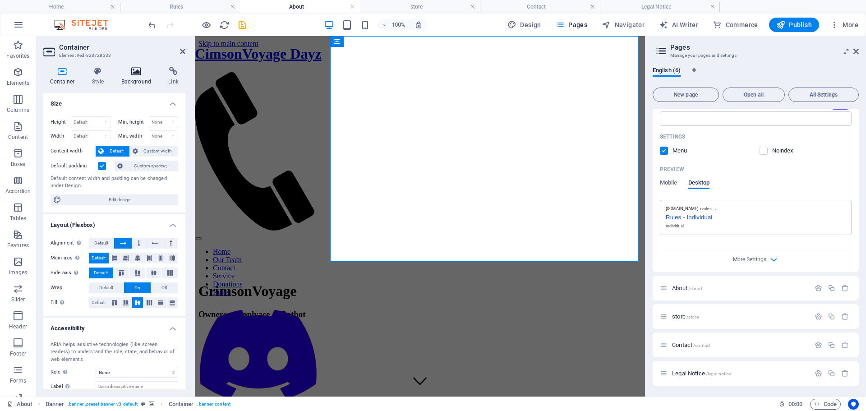
click at [124, 73] on icon at bounding box center [137, 71] width 44 height 9
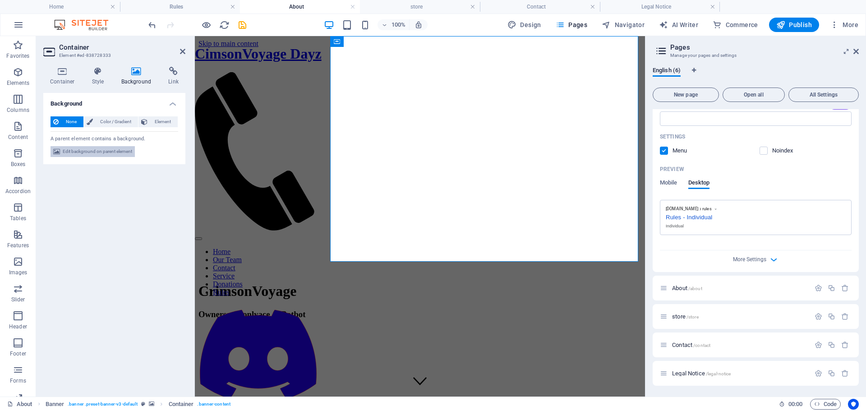
click at [106, 151] on span "Edit background on parent element" at bounding box center [97, 151] width 69 height 11
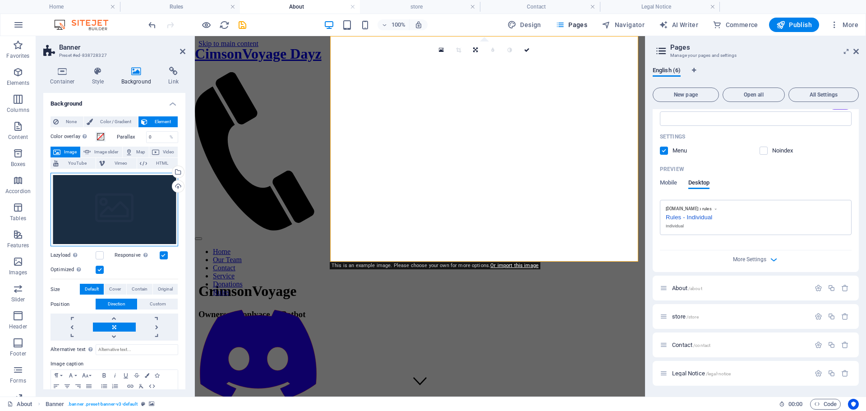
click at [116, 220] on div "Drag files here, click to choose files or select files from Files or our free s…" at bounding box center [114, 210] width 128 height 74
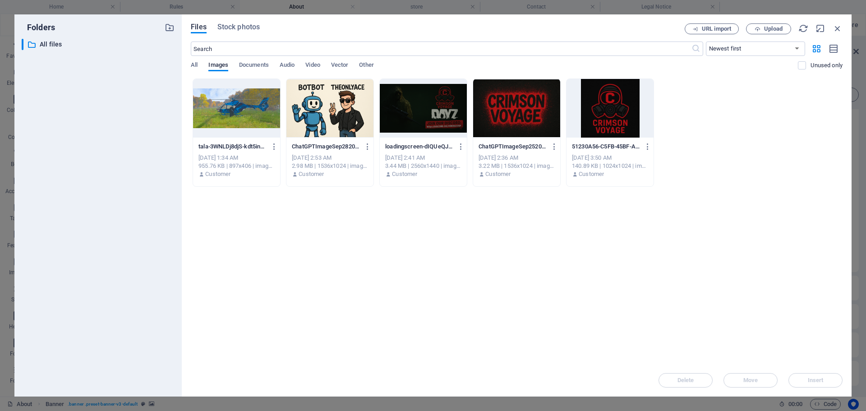
click at [526, 113] on div at bounding box center [516, 108] width 87 height 59
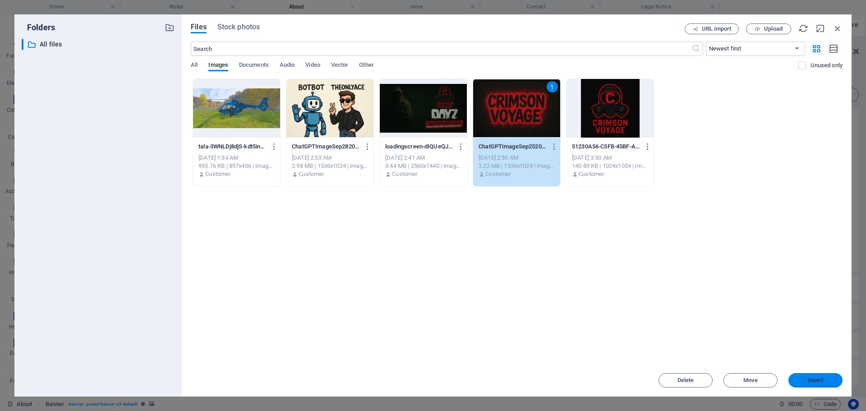
click at [804, 385] on button "Insert" at bounding box center [815, 380] width 54 height 14
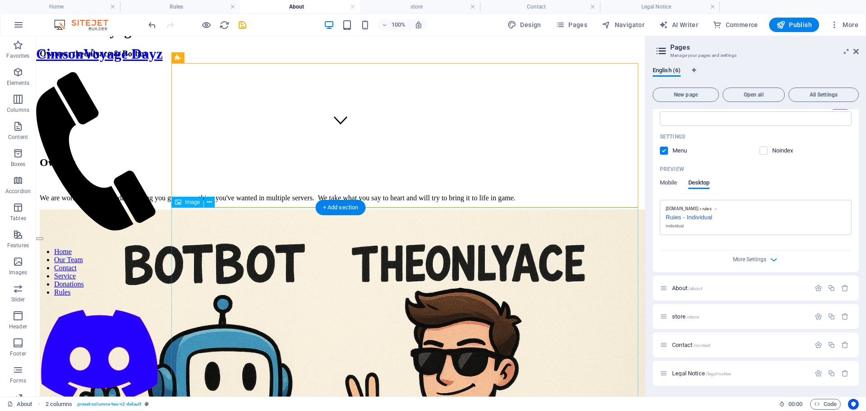
scroll to position [271, 0]
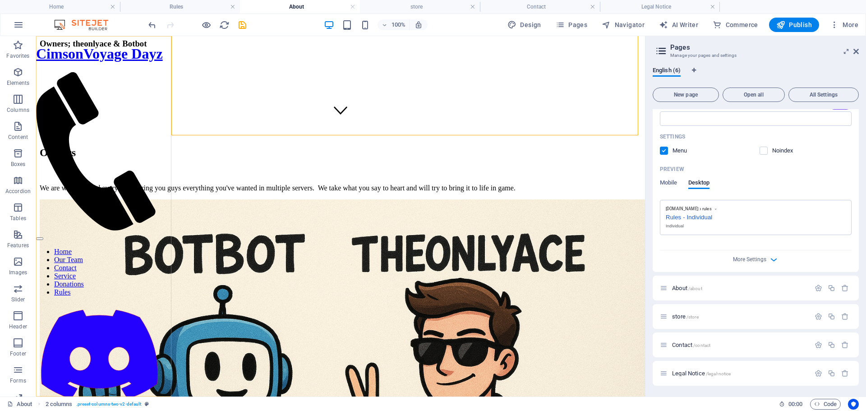
click at [108, 248] on nav "Home Our Team Contact Service Donations Rules" at bounding box center [99, 272] width 127 height 49
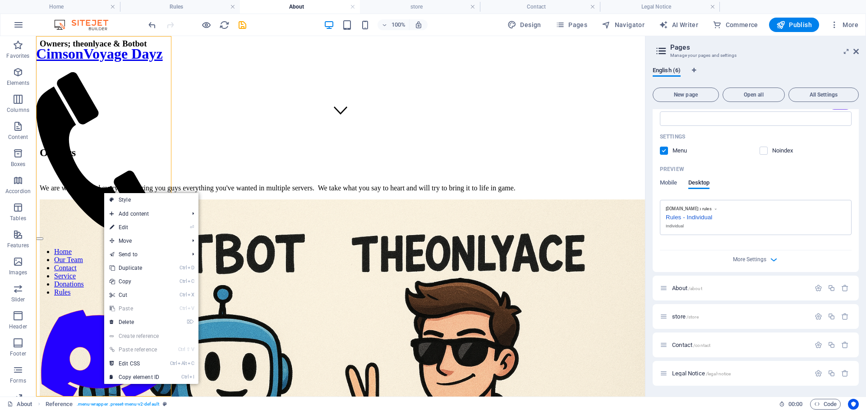
click at [88, 248] on nav "Home Our Team Contact Service Donations Rules" at bounding box center [99, 272] width 127 height 49
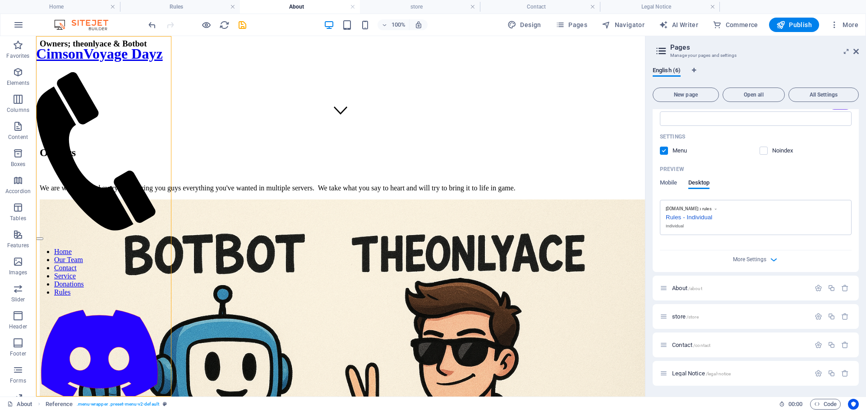
click at [666, 49] on icon at bounding box center [661, 51] width 14 height 13
click at [856, 53] on icon at bounding box center [855, 51] width 5 height 7
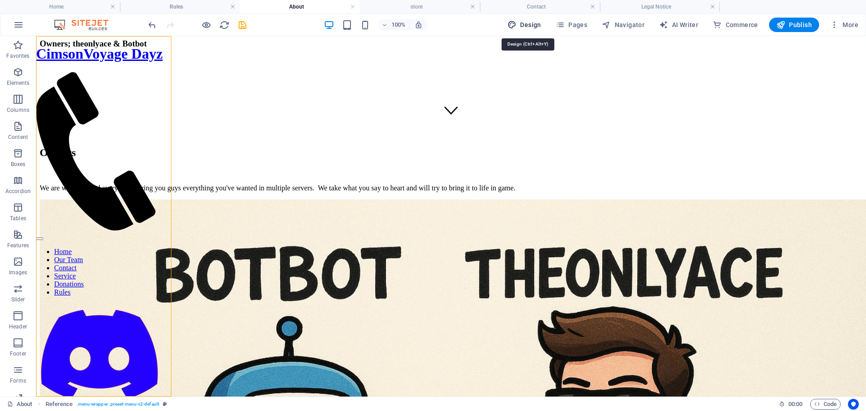
drag, startPoint x: 532, startPoint y: 24, endPoint x: 517, endPoint y: 27, distance: 15.5
click at [532, 24] on span "Design" at bounding box center [524, 24] width 34 height 9
select select "px"
select select "300"
select select "px"
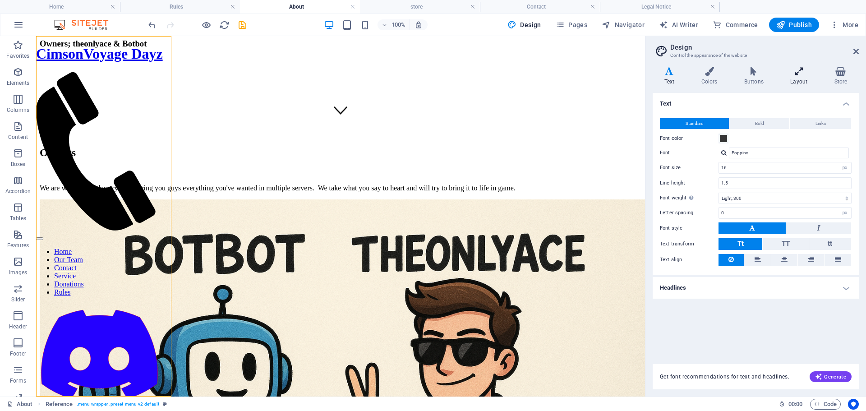
click at [794, 77] on h4 "Layout" at bounding box center [801, 76] width 44 height 19
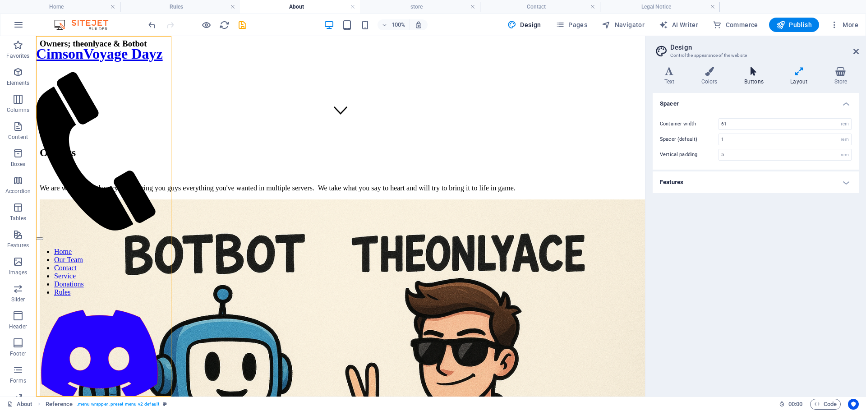
click at [748, 69] on icon at bounding box center [753, 71] width 42 height 9
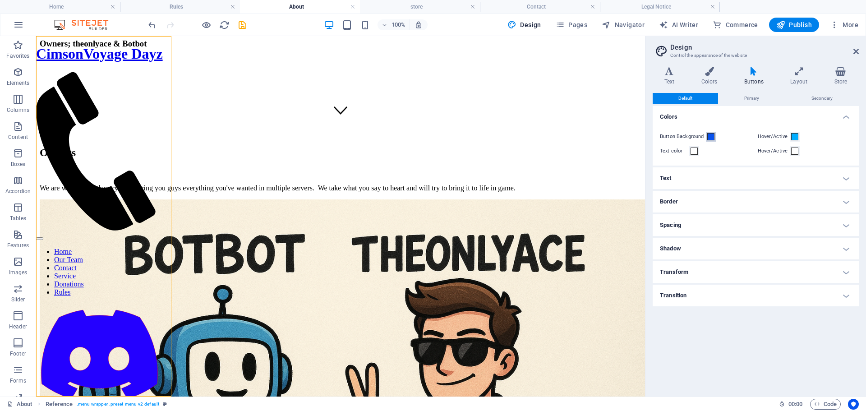
click at [707, 138] on span at bounding box center [710, 136] width 7 height 7
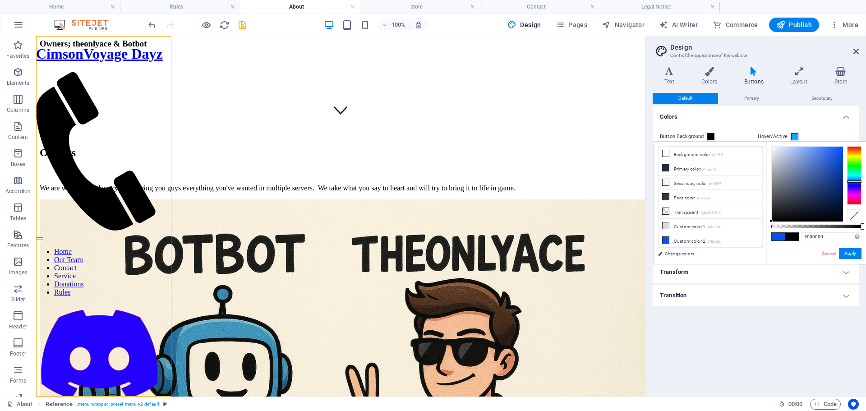
drag, startPoint x: 787, startPoint y: 207, endPoint x: 764, endPoint y: 222, distance: 27.6
click at [764, 222] on div "less Background color #ffffff Primary color #1b2d42 Secondary color #f6f6f6 Fon…" at bounding box center [759, 203] width 212 height 122
drag, startPoint x: 771, startPoint y: 221, endPoint x: 846, endPoint y: 146, distance: 106.5
click at [846, 146] on div at bounding box center [816, 184] width 90 height 76
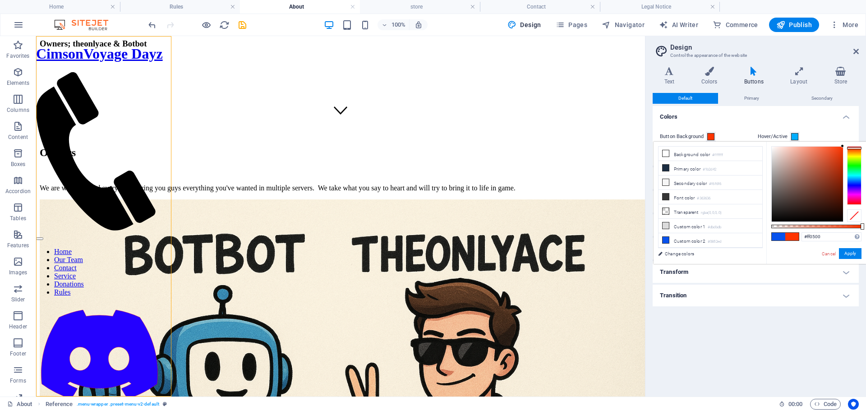
type input "#ff0000"
drag, startPoint x: 853, startPoint y: 188, endPoint x: 856, endPoint y: 140, distance: 47.4
click at [856, 140] on body "Individual Home Rules About store Contact Legal Notice Favorites Elements Colum…" at bounding box center [433, 205] width 866 height 411
click at [853, 252] on button "Apply" at bounding box center [850, 253] width 23 height 11
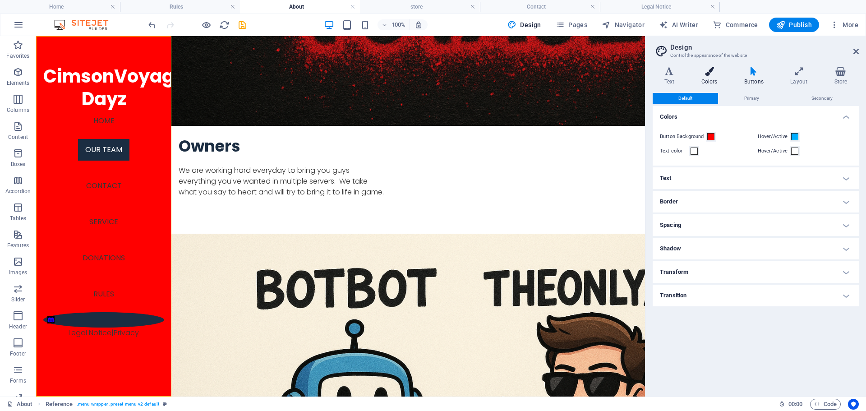
click at [706, 75] on icon at bounding box center [708, 71] width 39 height 9
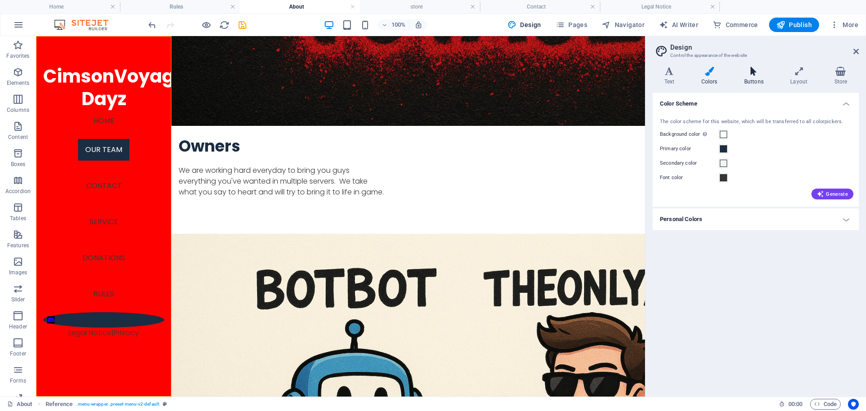
click at [743, 70] on icon at bounding box center [753, 71] width 42 height 9
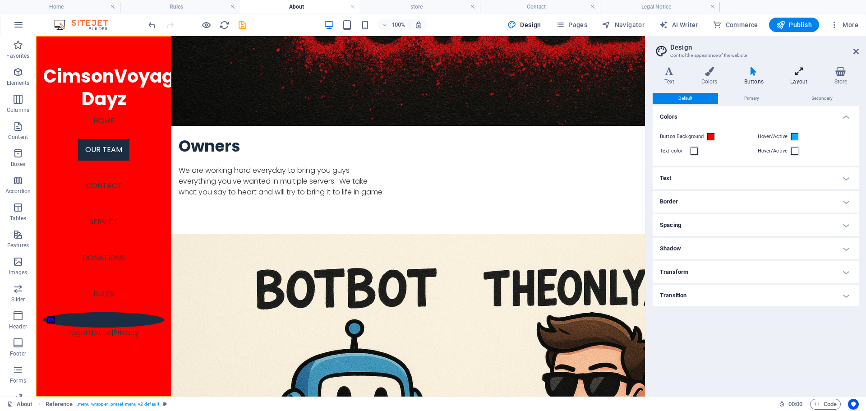
click at [801, 73] on icon at bounding box center [799, 71] width 40 height 9
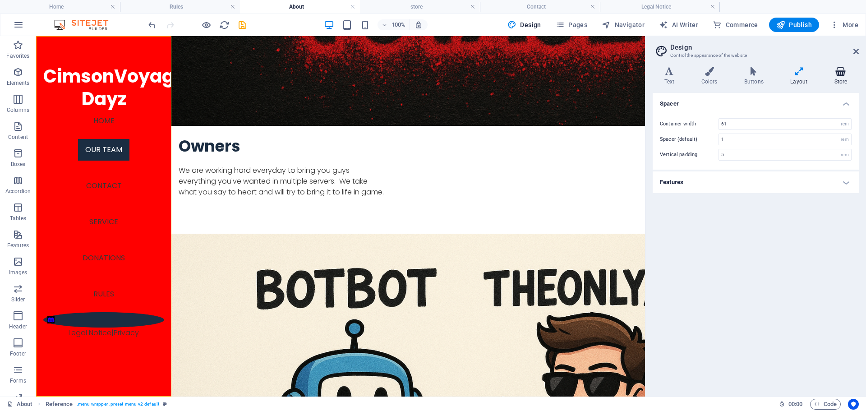
click at [831, 71] on icon at bounding box center [840, 71] width 36 height 9
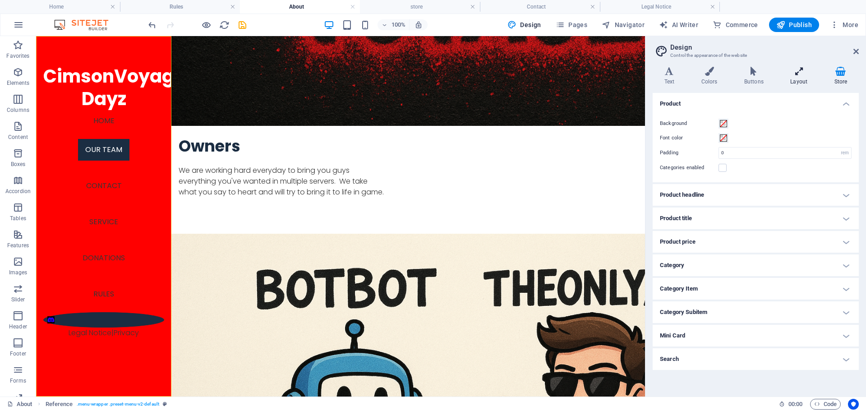
click at [798, 70] on icon at bounding box center [799, 71] width 40 height 9
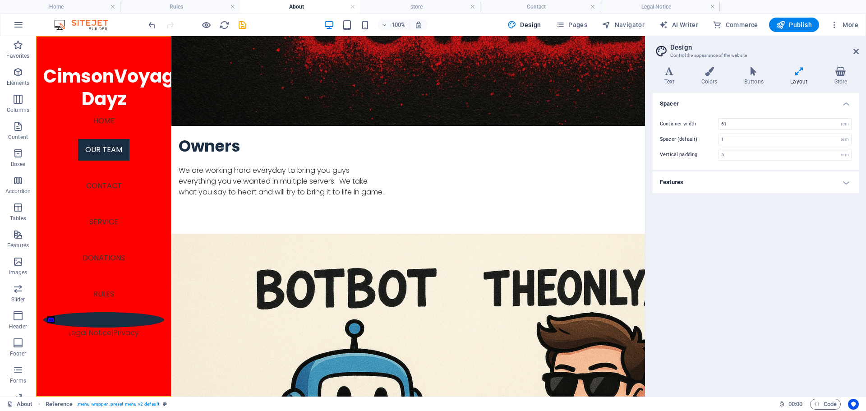
click at [680, 184] on h4 "Features" at bounding box center [755, 182] width 206 height 22
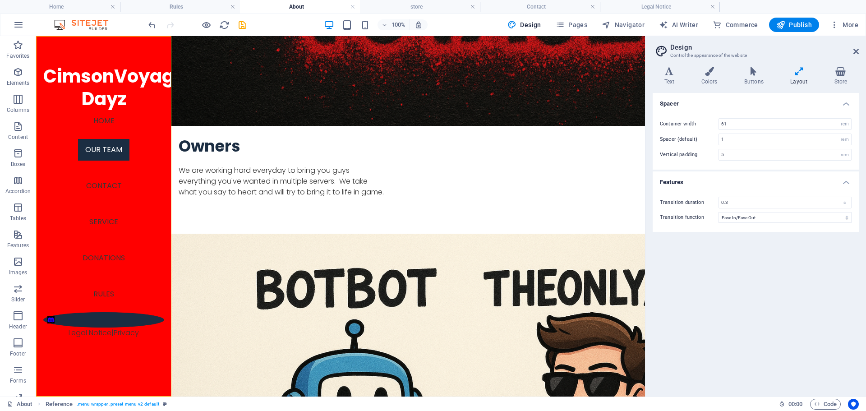
click at [698, 178] on h4 "Features" at bounding box center [755, 179] width 206 height 16
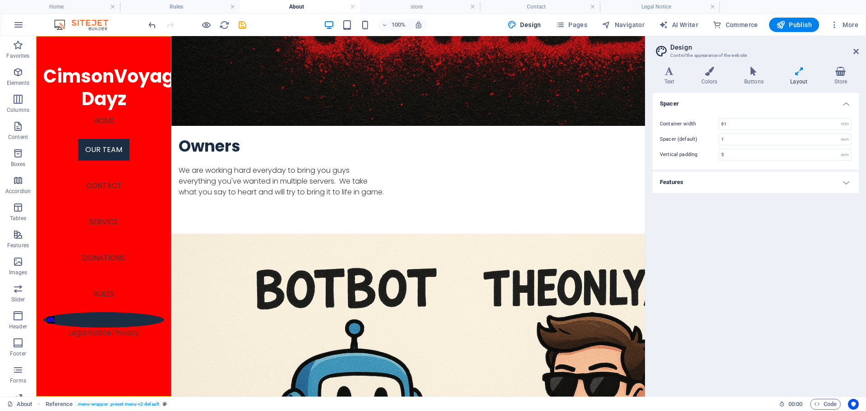
click at [103, 191] on nav "Home Our Team Contact Service Donations Rules" at bounding box center [103, 211] width 121 height 202
click at [51, 39] on div "CimsonVoyage Dayz Home Our Team Contact Service Donations Rules Legal Notice | …" at bounding box center [103, 216] width 135 height 360
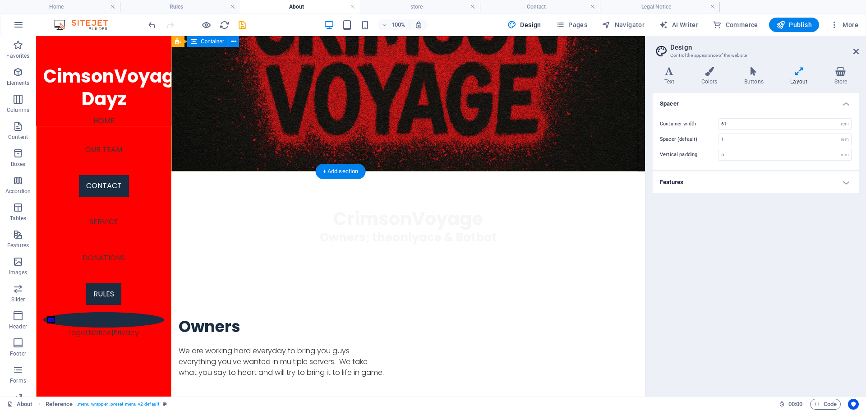
scroll to position [0, 0]
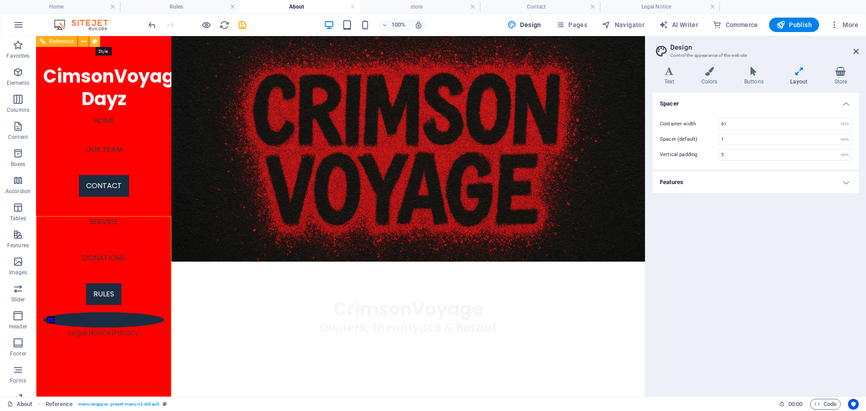
click at [92, 43] on button at bounding box center [94, 41] width 11 height 11
select select "rem"
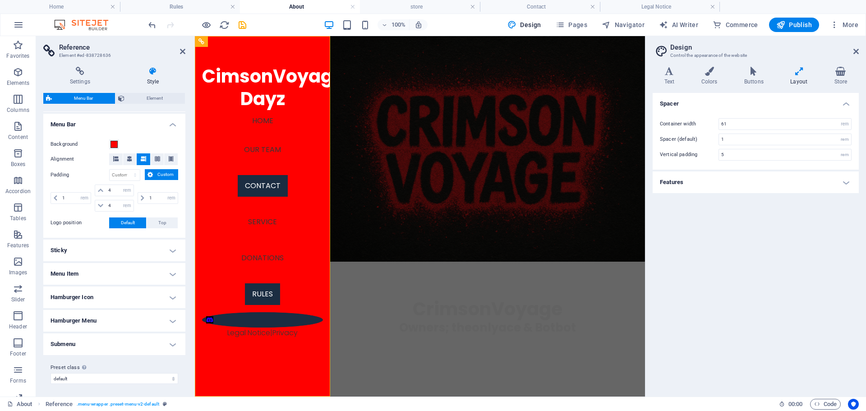
scroll to position [153, 0]
click at [94, 271] on h4 "Menu Item" at bounding box center [114, 272] width 142 height 22
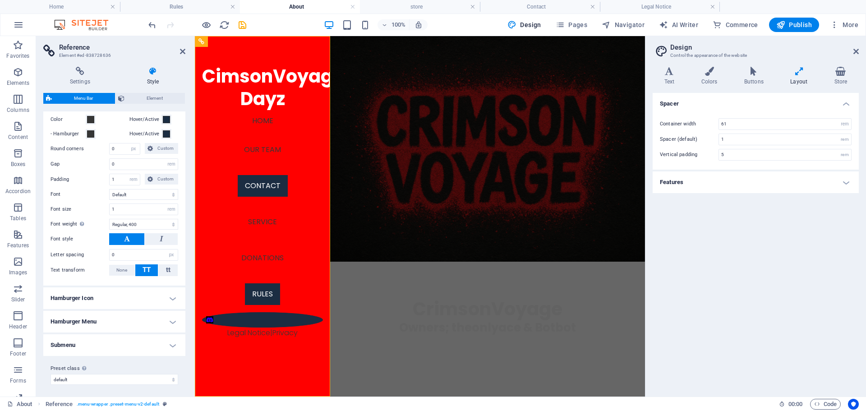
scroll to position [357, 0]
click at [96, 341] on h4 "Submenu" at bounding box center [114, 342] width 142 height 22
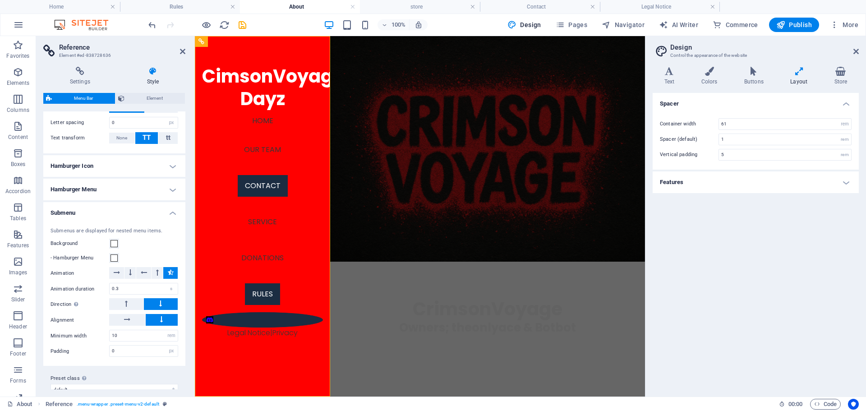
scroll to position [499, 0]
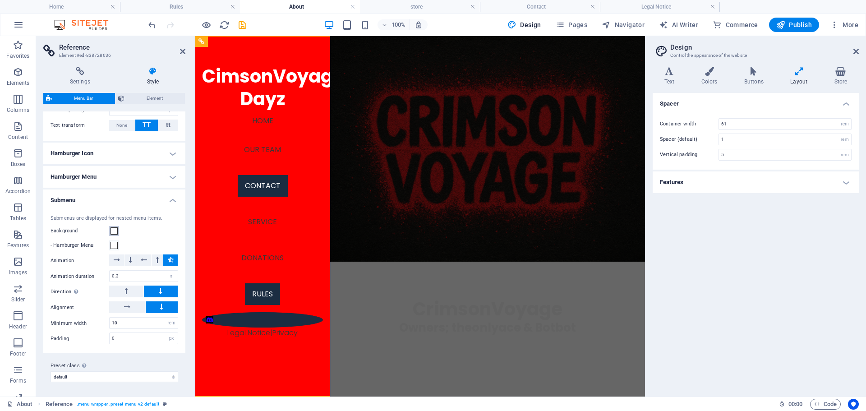
click at [114, 232] on span at bounding box center [113, 230] width 7 height 7
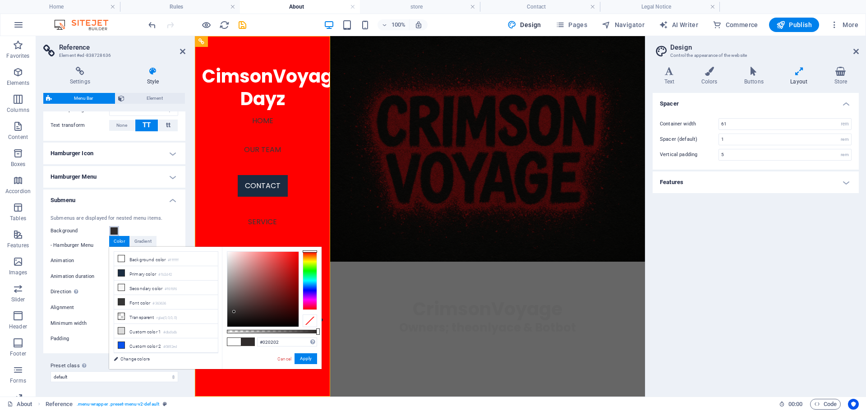
type input "#000000"
drag, startPoint x: 259, startPoint y: 278, endPoint x: 229, endPoint y: 328, distance: 58.6
click at [227, 327] on div "#000000 Supported formats #0852ed rgb(8, 82, 237) rgba(8, 82, 237, 90%) hsv(221…" at bounding box center [272, 373] width 100 height 253
click at [303, 358] on button "Apply" at bounding box center [305, 358] width 23 height 11
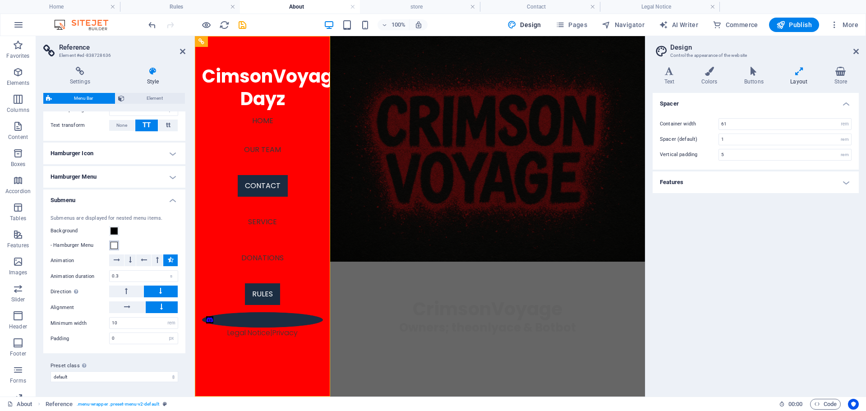
click at [111, 246] on span at bounding box center [113, 245] width 7 height 7
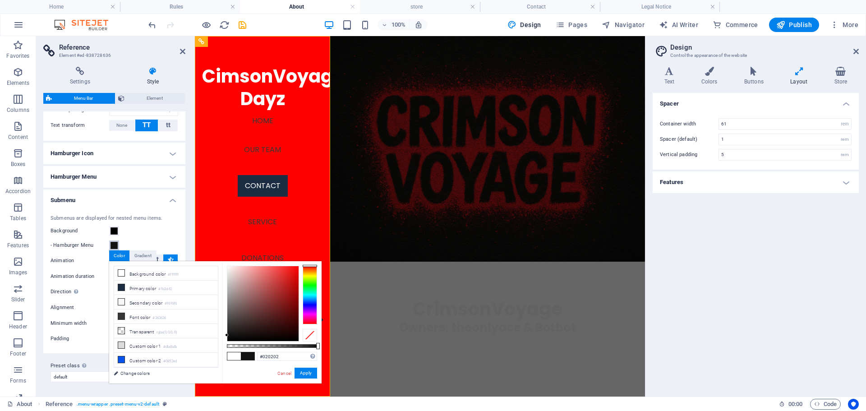
type input "#000000"
drag, startPoint x: 257, startPoint y: 283, endPoint x: 220, endPoint y: 342, distance: 70.3
click at [220, 342] on div "less Background color #ffffff Primary color #1b2d42 Secondary color #f6f6f6 Fon…" at bounding box center [215, 322] width 212 height 122
click at [305, 372] on button "Apply" at bounding box center [305, 372] width 23 height 11
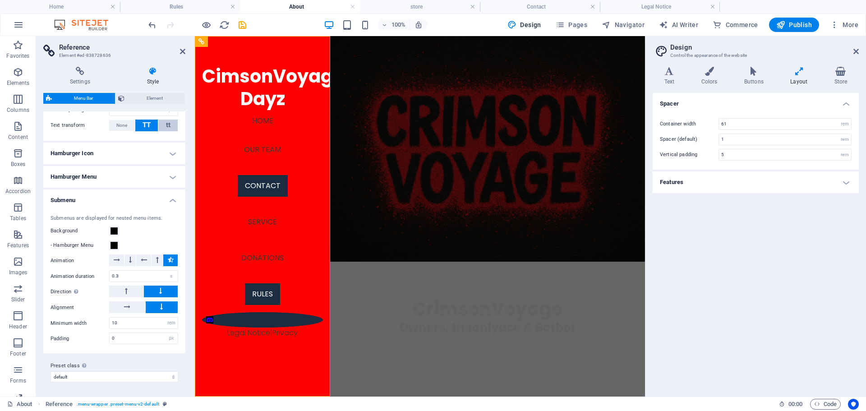
click at [166, 127] on span "tt" at bounding box center [168, 125] width 5 height 8
click at [149, 126] on span "TT" at bounding box center [146, 125] width 8 height 8
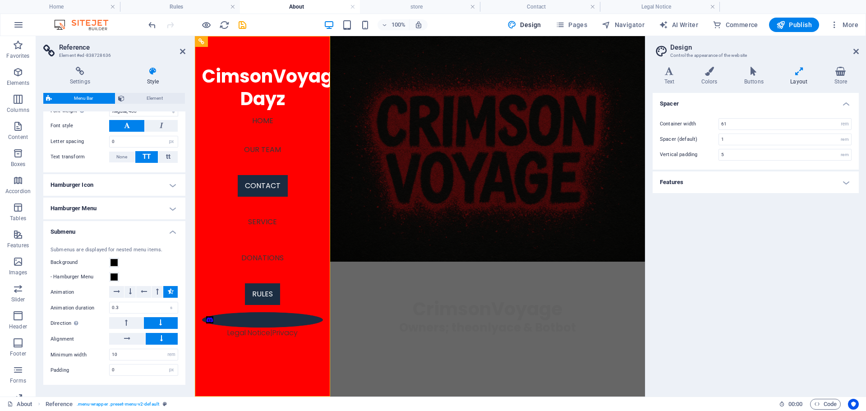
scroll to position [454, 0]
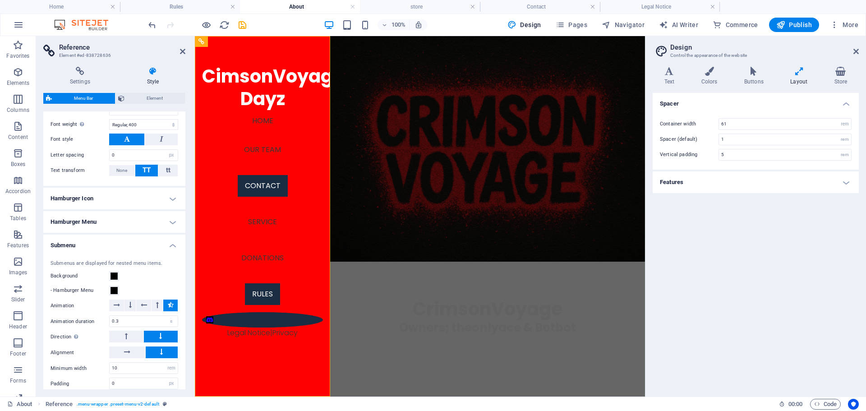
click at [167, 225] on h4 "Hamburger Menu" at bounding box center [114, 222] width 142 height 22
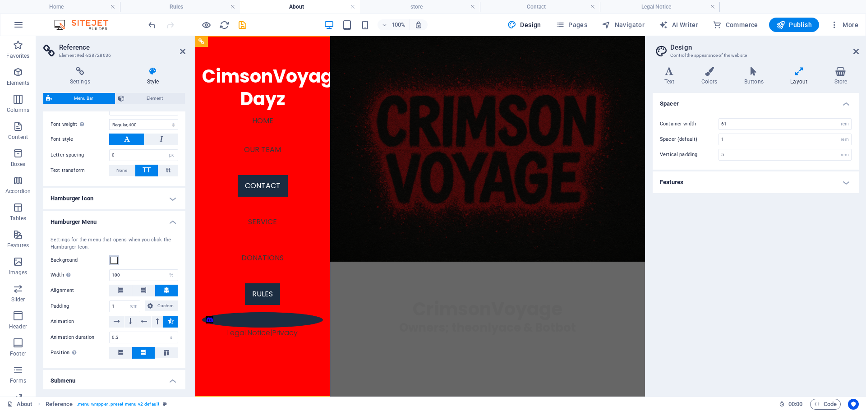
click at [115, 265] on button "Background" at bounding box center [114, 260] width 10 height 10
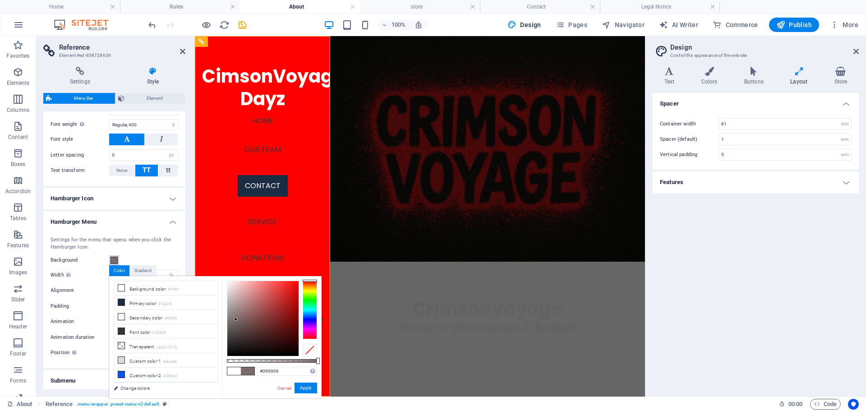
type input "#000000"
drag, startPoint x: 236, startPoint y: 319, endPoint x: 225, endPoint y: 370, distance: 52.1
click at [222, 369] on div "#000000 Supported formats #0852ed rgb(8, 82, 237) rgba(8, 82, 237, 90%) hsv(221…" at bounding box center [272, 402] width 100 height 253
click at [301, 388] on button "Apply" at bounding box center [305, 387] width 23 height 11
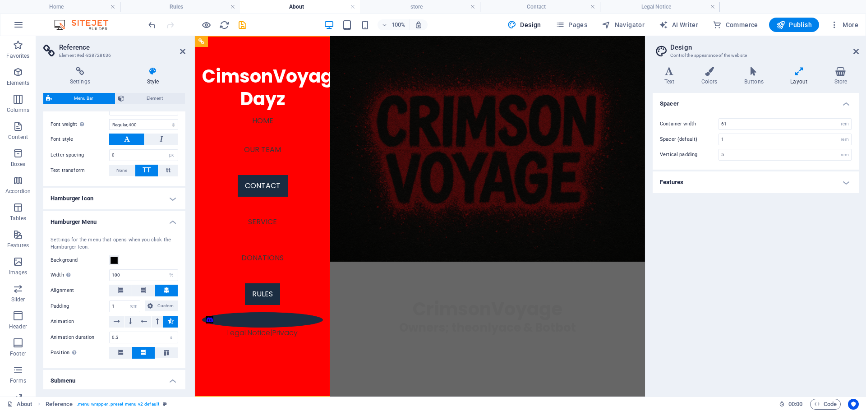
click at [80, 190] on h4 "Hamburger Icon" at bounding box center [114, 199] width 142 height 22
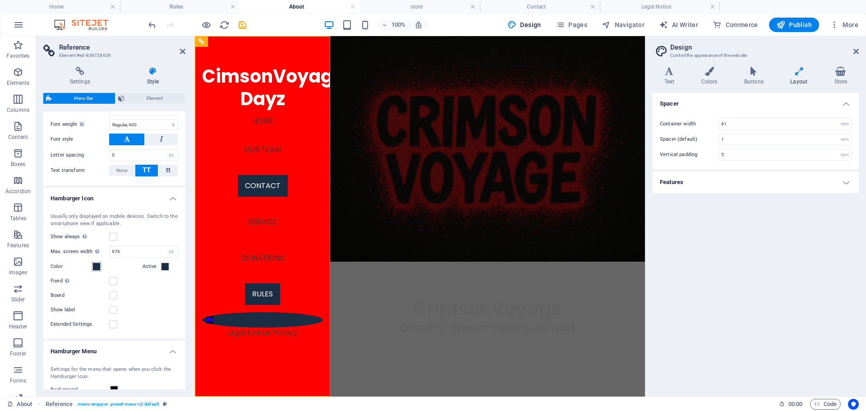
click at [97, 266] on span at bounding box center [96, 266] width 7 height 7
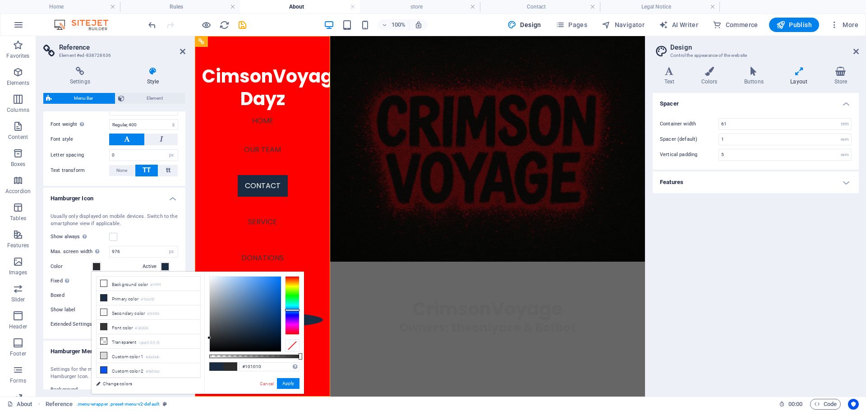
drag, startPoint x: 215, startPoint y: 335, endPoint x: 209, endPoint y: 355, distance: 20.8
click at [191, 346] on div "less Background color #ffffff Primary color #1b2d42 Secondary color #f6f6f6 Fon…" at bounding box center [198, 332] width 212 height 122
type input "#000000"
click at [211, 367] on div "#000000 Supported formats #0852ed rgb(8, 82, 237) rgba(8, 82, 237, 90%) hsv(221…" at bounding box center [254, 397] width 100 height 253
click at [287, 383] on button "Apply" at bounding box center [288, 383] width 23 height 11
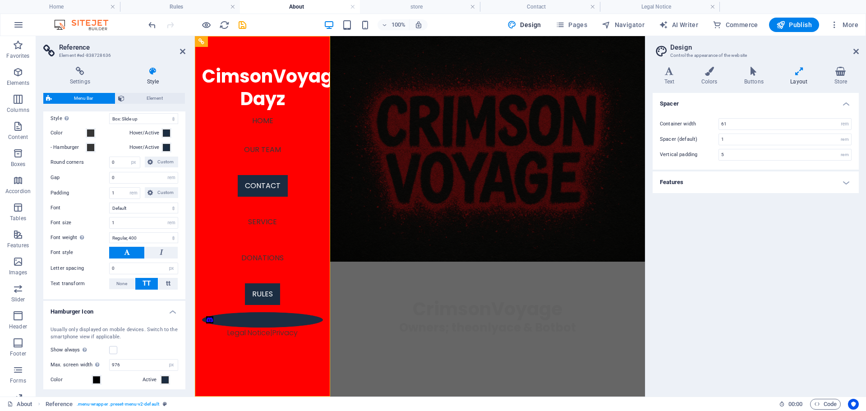
scroll to position [319, 0]
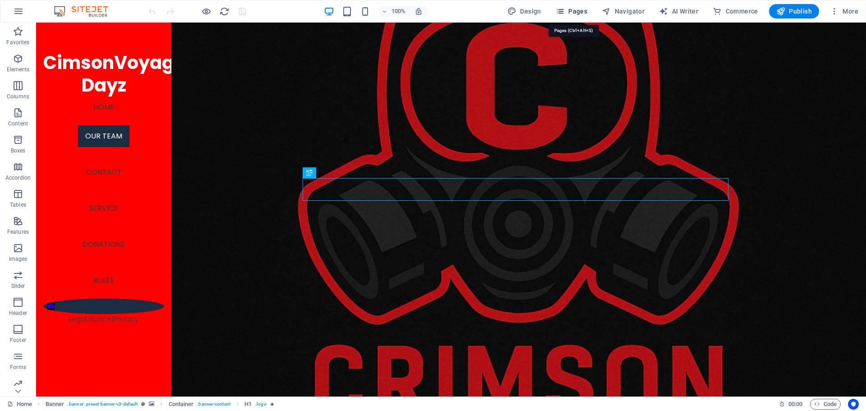
click at [572, 7] on span "Pages" at bounding box center [571, 11] width 32 height 9
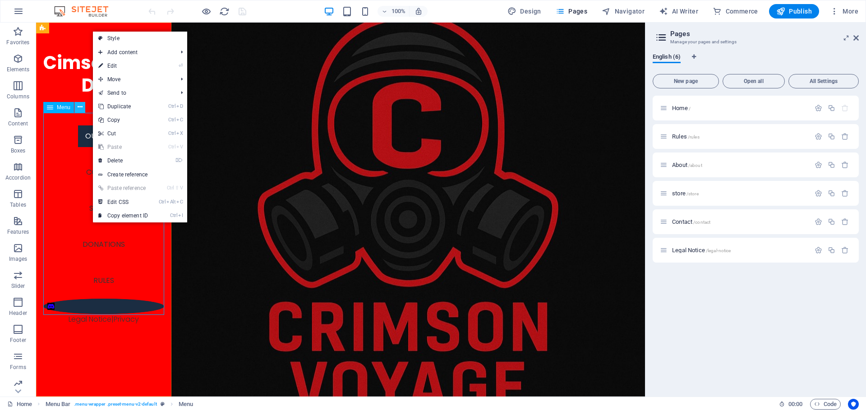
click at [75, 103] on button at bounding box center [79, 107] width 11 height 11
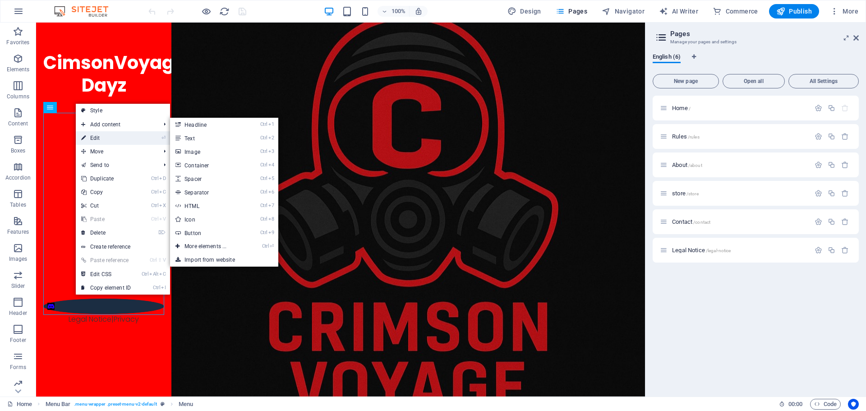
click at [101, 138] on link "⏎ Edit" at bounding box center [106, 138] width 60 height 14
select select
select select "2"
select select
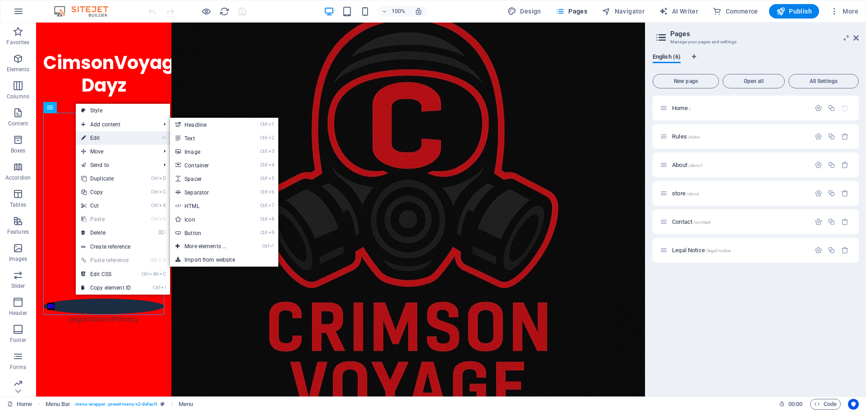
select select "3"
select select
select select "2"
select select
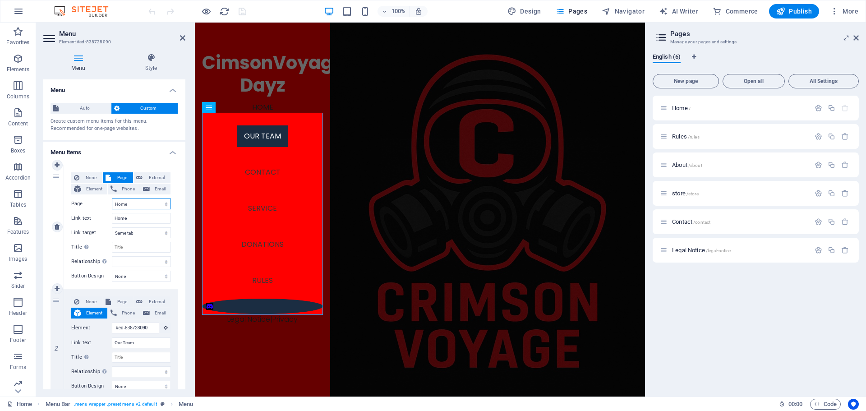
click at [133, 204] on select "Home Rules About store Contact Legal Notice" at bounding box center [141, 203] width 59 height 11
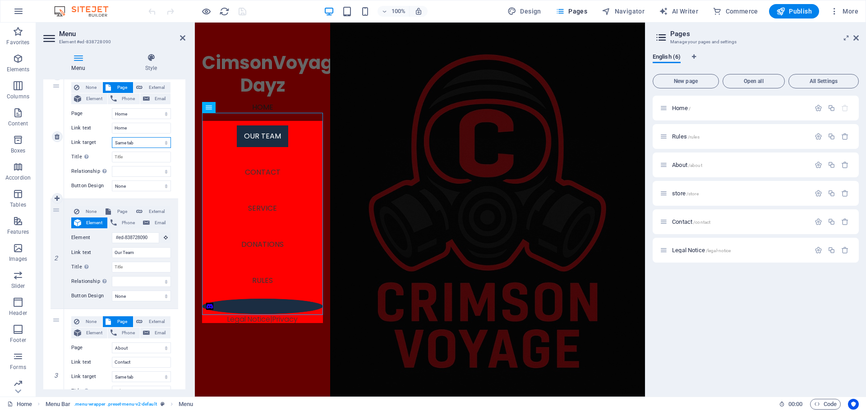
click at [147, 144] on select "New tab Same tab Overlay" at bounding box center [141, 142] width 59 height 11
click at [135, 142] on select "New tab Same tab Overlay" at bounding box center [141, 142] width 59 height 11
click at [135, 184] on select "None Default Primary Secondary" at bounding box center [141, 185] width 59 height 11
select select "primary"
click at [112, 180] on select "None Default Primary Secondary" at bounding box center [141, 185] width 59 height 11
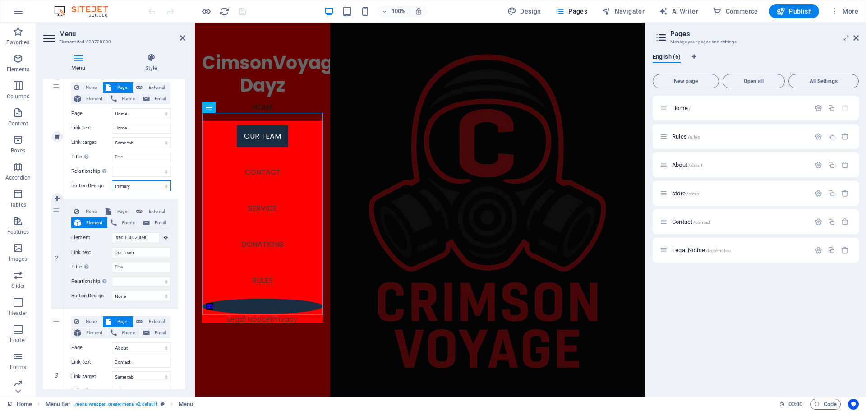
select select
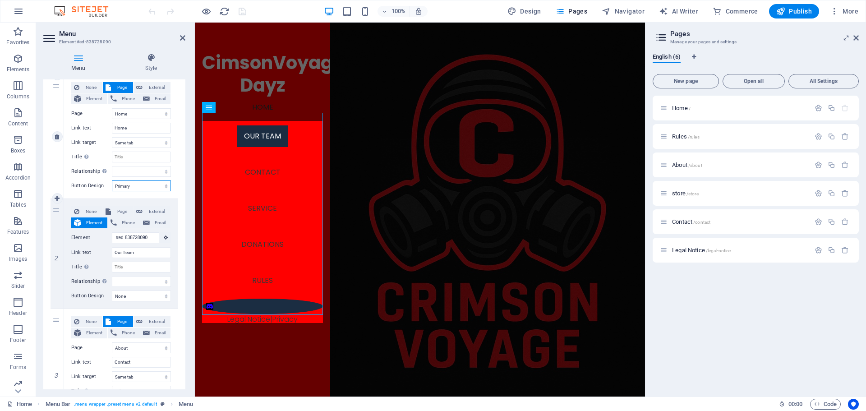
select select
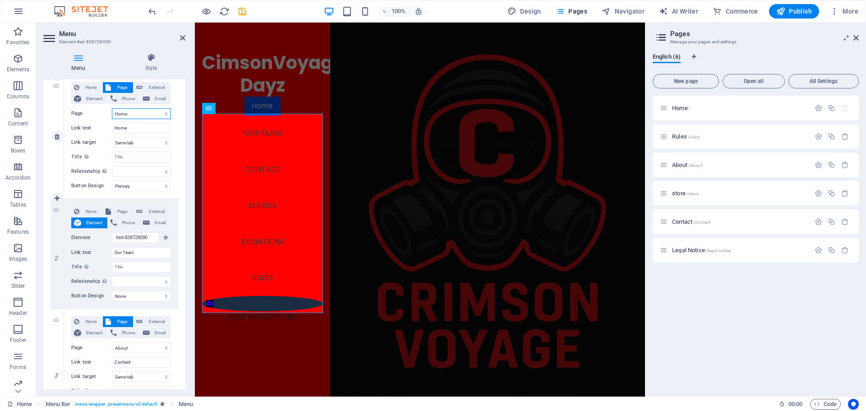
click at [135, 115] on select "Home Rules About store Contact Legal Notice" at bounding box center [141, 113] width 59 height 11
select select "1"
click at [112, 108] on select "Home Rules About store Contact Legal Notice" at bounding box center [141, 113] width 59 height 11
type input "Rules"
select select
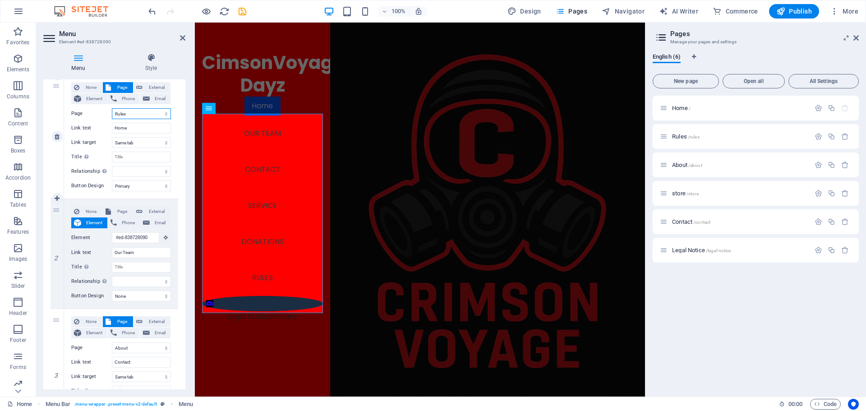
select select
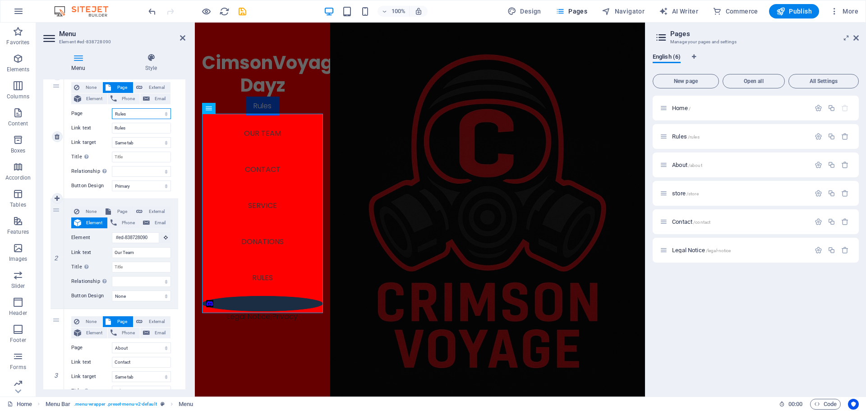
click at [132, 115] on select "Home Rules About store Contact Legal Notice" at bounding box center [141, 113] width 59 height 11
select select "0"
click at [112, 108] on select "Home Rules About store Contact Legal Notice" at bounding box center [141, 113] width 59 height 11
type input "Home"
select select
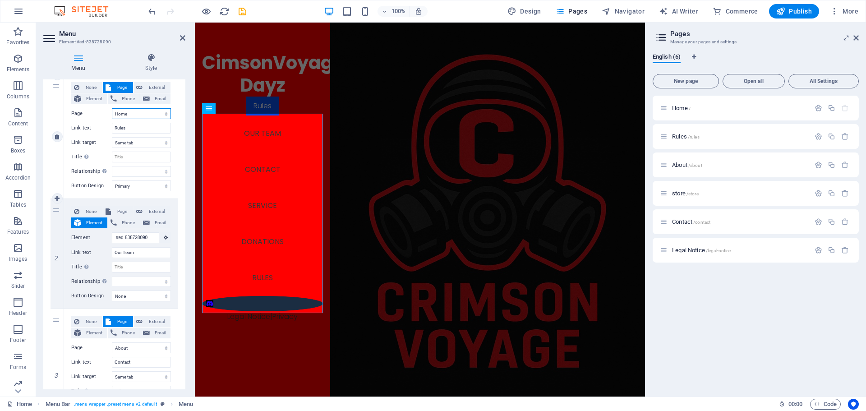
select select
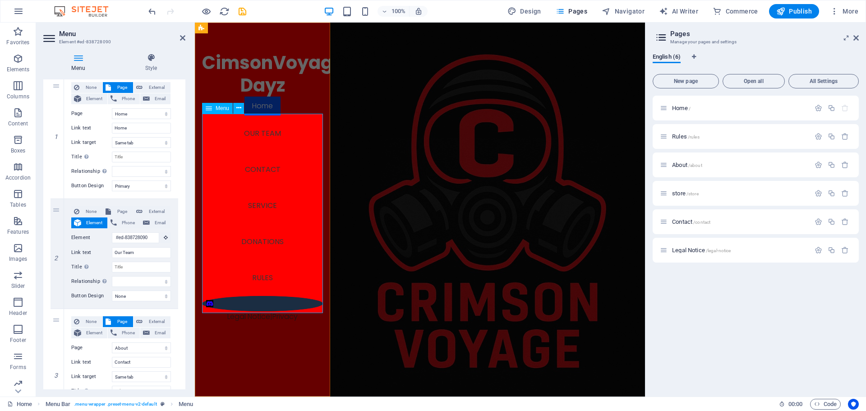
click at [273, 148] on nav "Home Our Team Contact Service Donations Rules" at bounding box center [262, 195] width 121 height 199
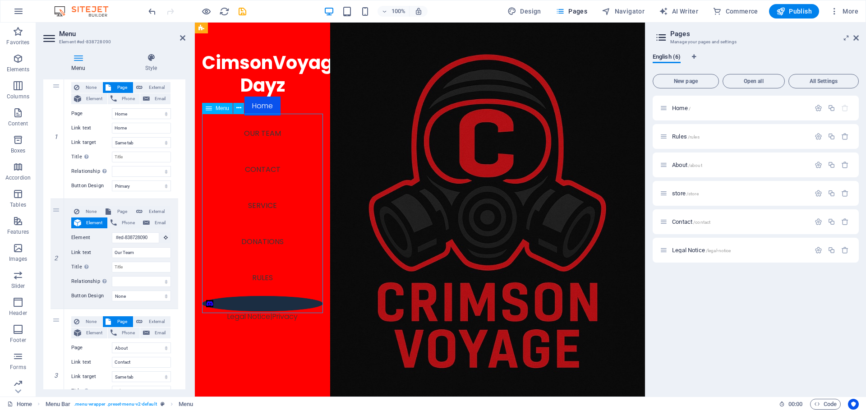
click at [259, 296] on nav "Home Our Team Contact Service Donations Rules" at bounding box center [262, 195] width 121 height 199
click at [257, 296] on nav "Home Our Team Contact Service Donations Rules" at bounding box center [262, 195] width 121 height 199
click at [53, 124] on div "1" at bounding box center [57, 137] width 14 height 124
select select
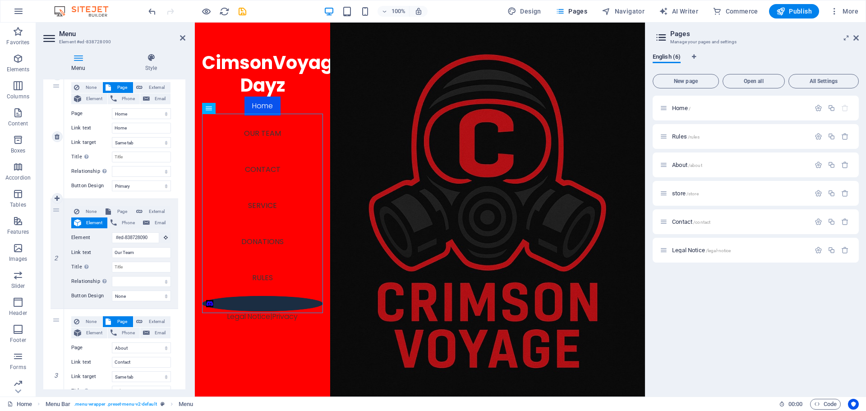
select select
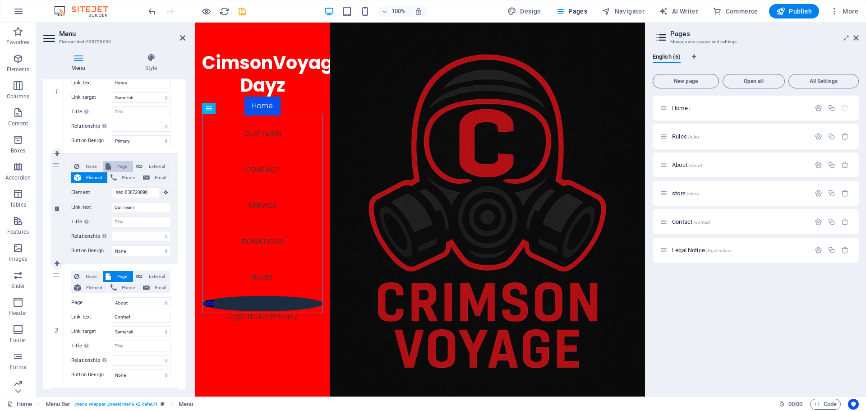
click at [112, 165] on button "Page" at bounding box center [118, 166] width 30 height 11
select select
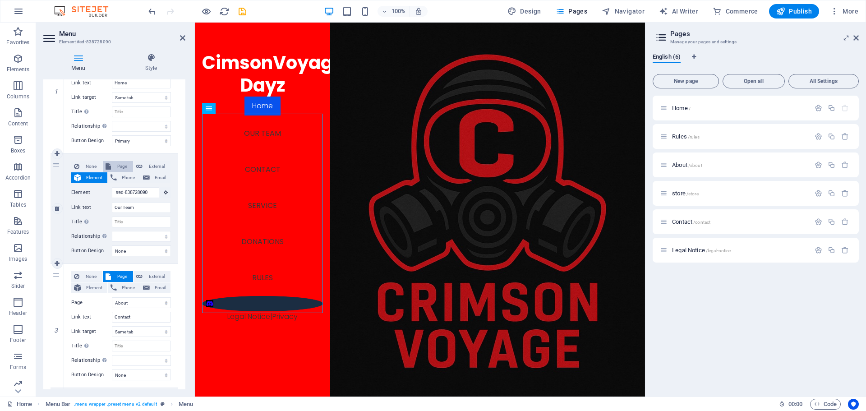
select select
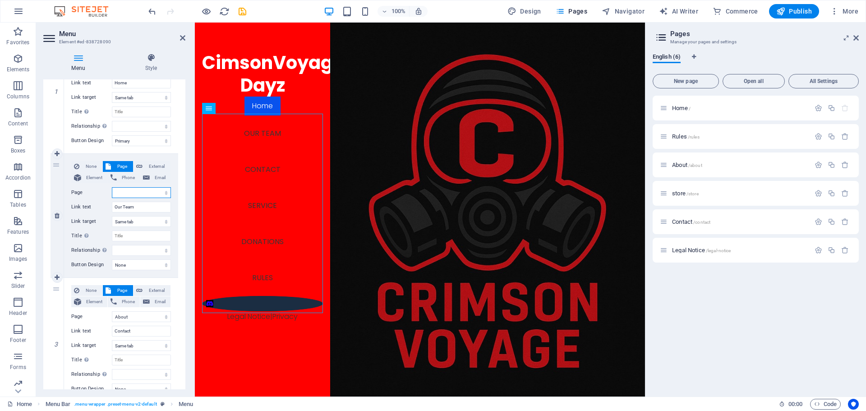
click at [139, 196] on select "Home Rules About store Contact Legal Notice" at bounding box center [141, 192] width 59 height 11
select select "2"
click at [112, 187] on select "Home Rules About store Contact Legal Notice" at bounding box center [141, 192] width 59 height 11
select select
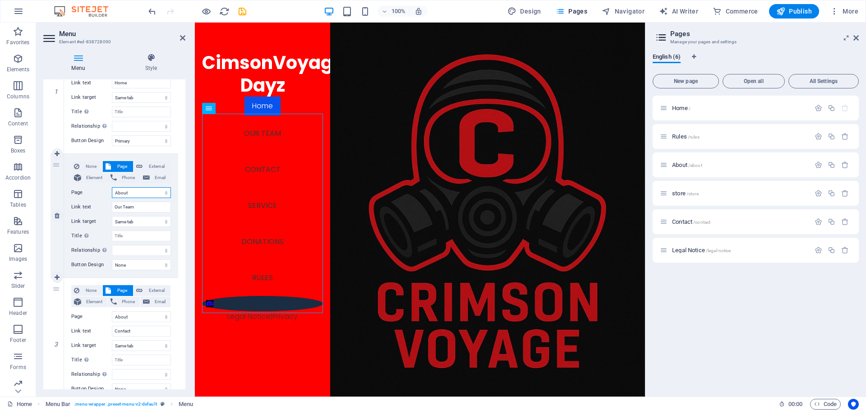
select select
click at [133, 195] on select "Home Rules About store Contact Legal Notice" at bounding box center [141, 192] width 59 height 11
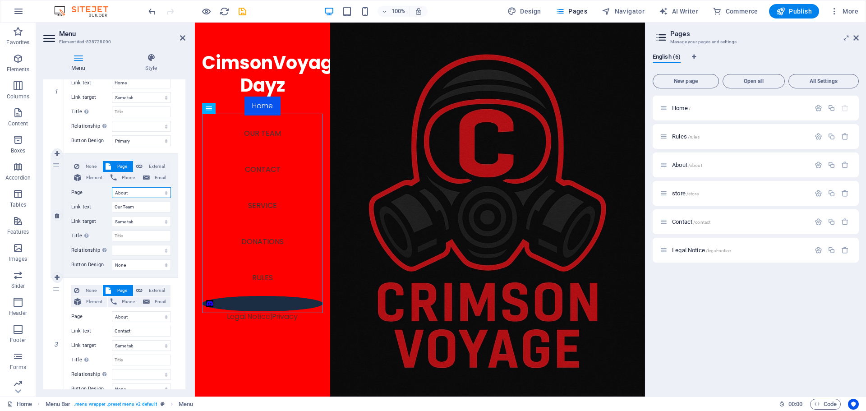
click at [150, 195] on select "Home Rules About store Contact Legal Notice" at bounding box center [141, 192] width 59 height 11
click at [148, 194] on select "Home Rules About store Contact Legal Notice" at bounding box center [141, 192] width 59 height 11
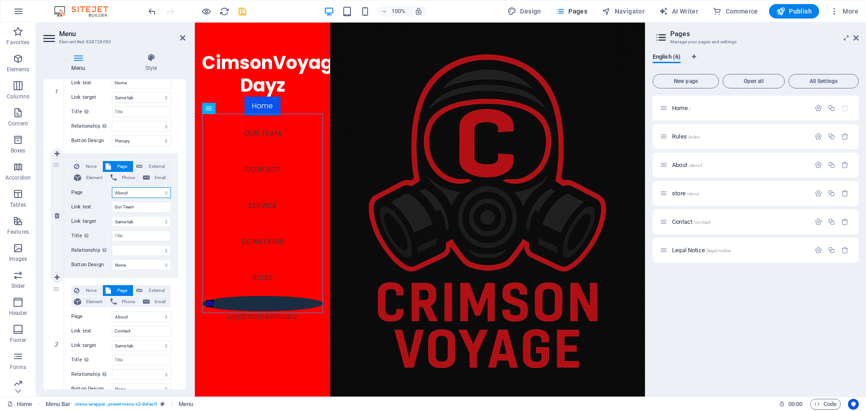
click at [148, 194] on select "Home Rules About store Contact Legal Notice" at bounding box center [141, 192] width 59 height 11
click at [137, 208] on input "Our Team" at bounding box center [141, 207] width 59 height 11
click at [138, 189] on select "Home Rules About store Contact Legal Notice" at bounding box center [141, 192] width 59 height 11
click at [141, 190] on select "Home Rules About store Contact Legal Notice" at bounding box center [141, 192] width 59 height 11
click at [141, 192] on select "Home Rules About store Contact Legal Notice" at bounding box center [141, 192] width 59 height 11
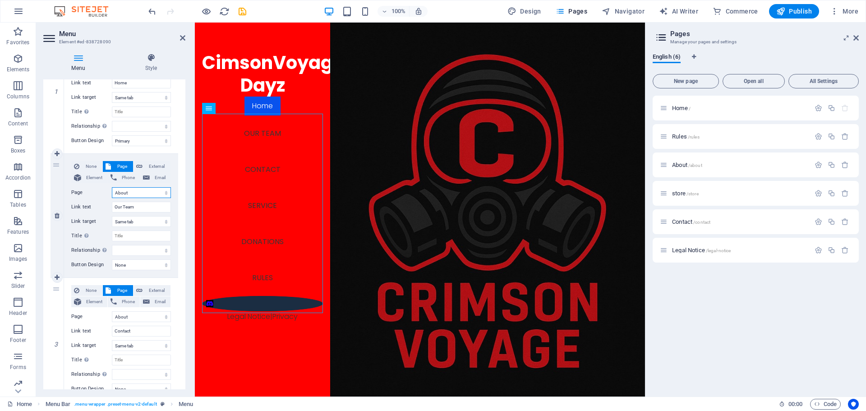
click at [141, 192] on select "Home Rules About store Contact Legal Notice" at bounding box center [141, 192] width 59 height 11
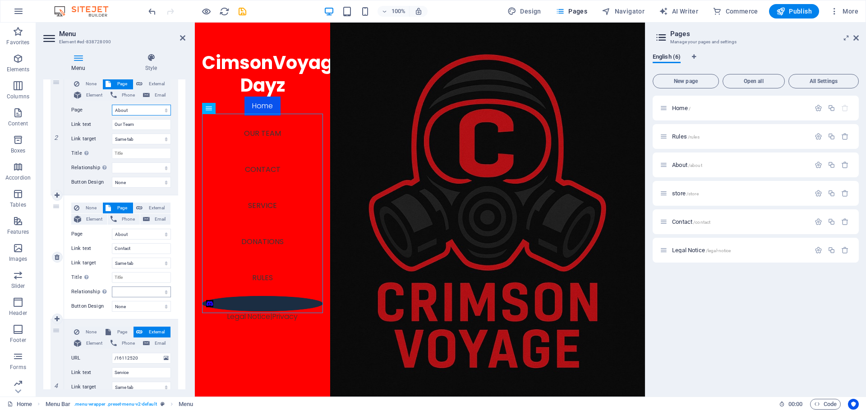
scroll to position [225, 0]
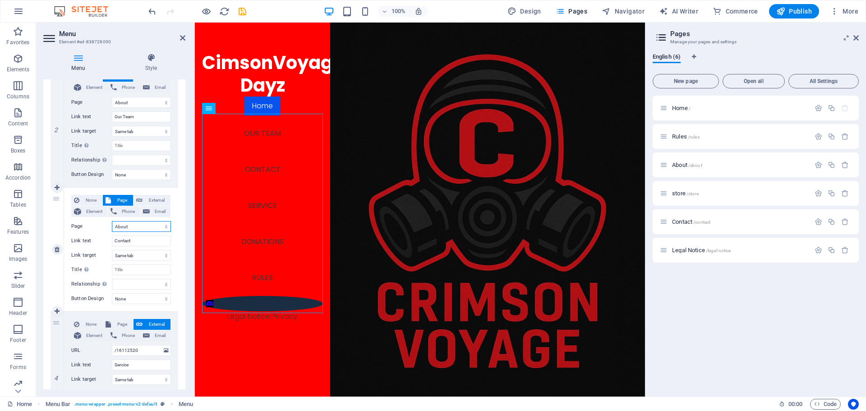
click at [142, 230] on select "Home Rules About store Contact Legal Notice" at bounding box center [141, 226] width 59 height 11
select select "3"
click at [112, 221] on select "Home Rules About store Contact Legal Notice" at bounding box center [141, 226] width 59 height 11
select select
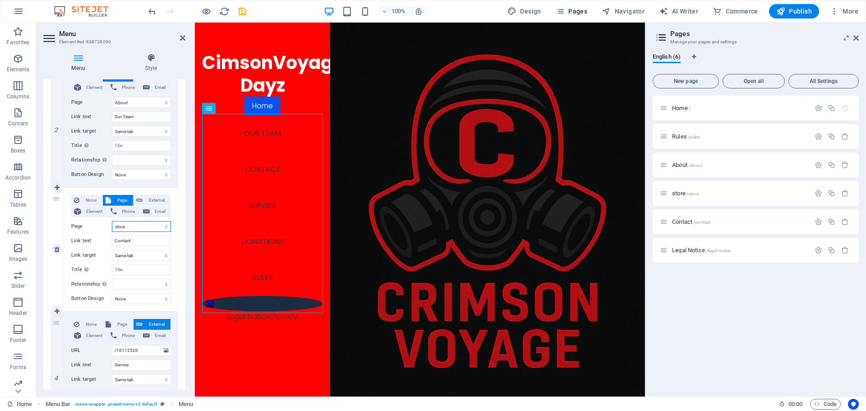
select select
click at [673, 166] on span "About /about" at bounding box center [687, 164] width 30 height 7
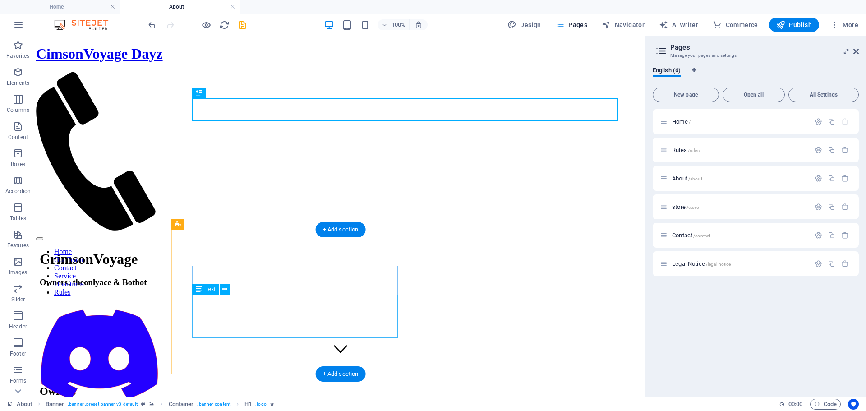
scroll to position [45, 0]
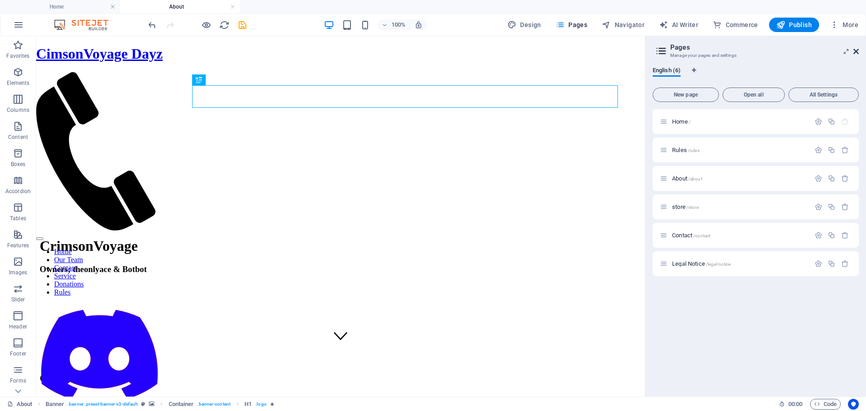
click at [855, 50] on icon at bounding box center [855, 51] width 5 height 7
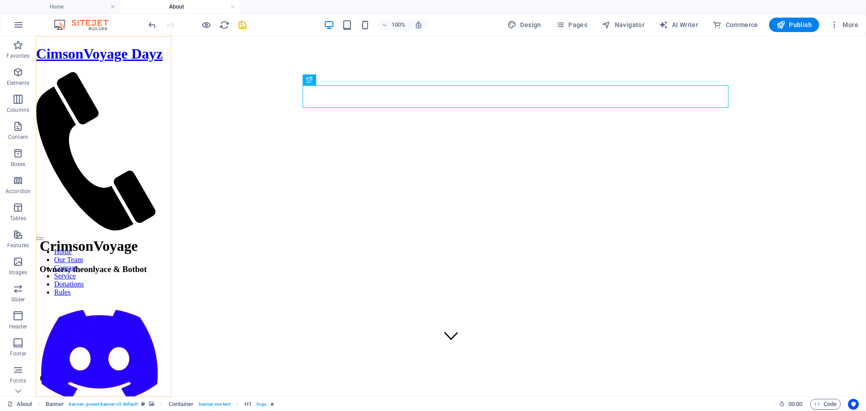
click at [99, 248] on nav "Home Our Team Contact Service Donations Rules" at bounding box center [99, 272] width 127 height 49
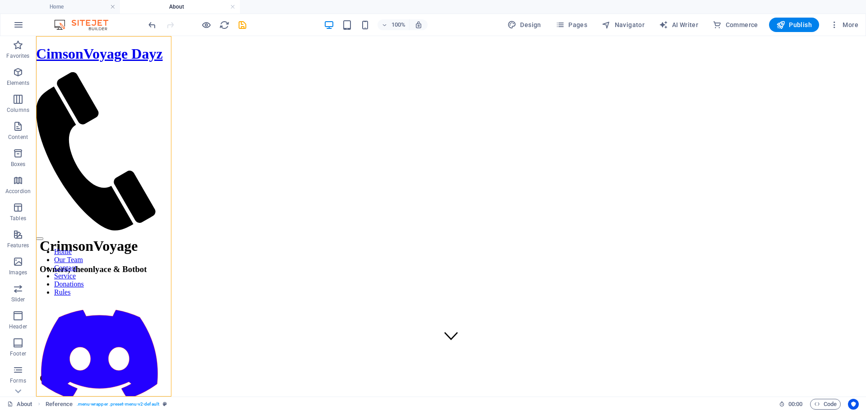
click at [96, 248] on nav "Home Our Team Contact Service Donations Rules" at bounding box center [99, 272] width 127 height 49
click at [587, 24] on span "Pages" at bounding box center [571, 24] width 32 height 9
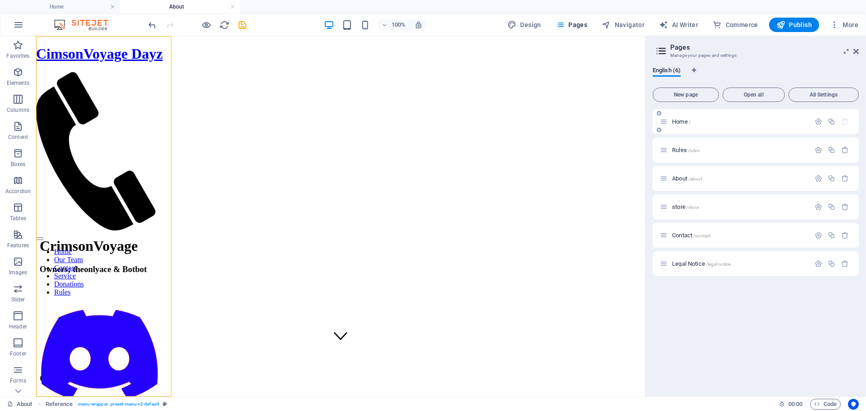
click at [679, 125] on div "Home /" at bounding box center [755, 121] width 206 height 25
click at [679, 125] on div "Home /" at bounding box center [735, 121] width 150 height 10
click at [677, 123] on span "Home /" at bounding box center [681, 121] width 18 height 7
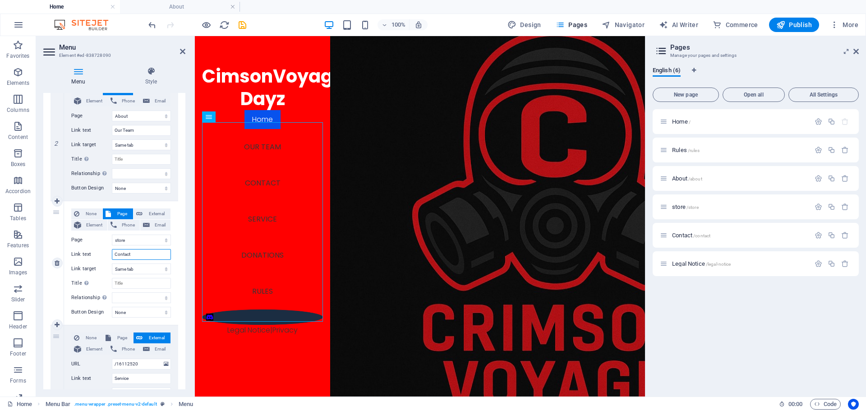
drag, startPoint x: 156, startPoint y: 257, endPoint x: 141, endPoint y: 253, distance: 15.1
click at [141, 253] on input "Contact" at bounding box center [141, 254] width 59 height 11
click at [152, 241] on select "Home Rules About store Contact Legal Notice" at bounding box center [141, 239] width 59 height 11
select select "4"
click at [112, 234] on select "Home Rules About store Contact Legal Notice" at bounding box center [141, 239] width 59 height 11
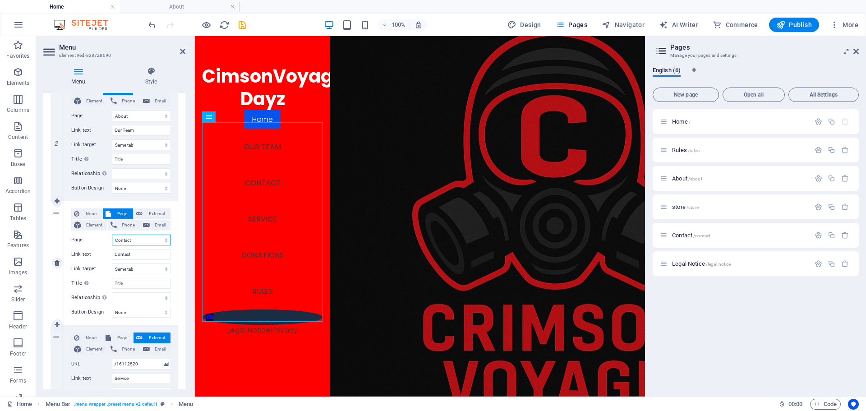
select select
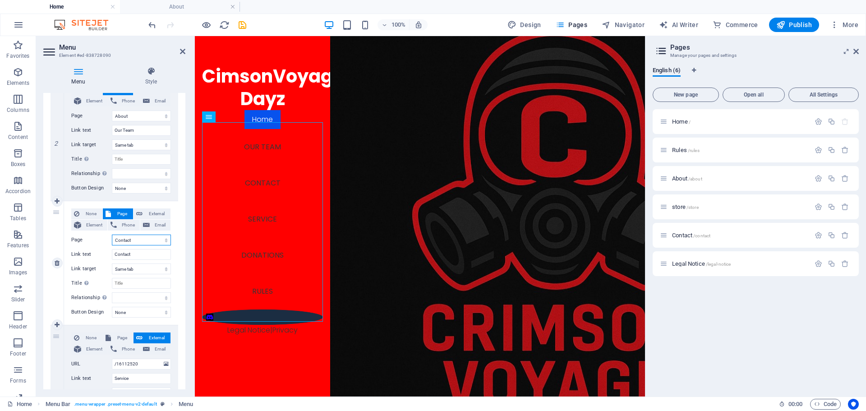
select select
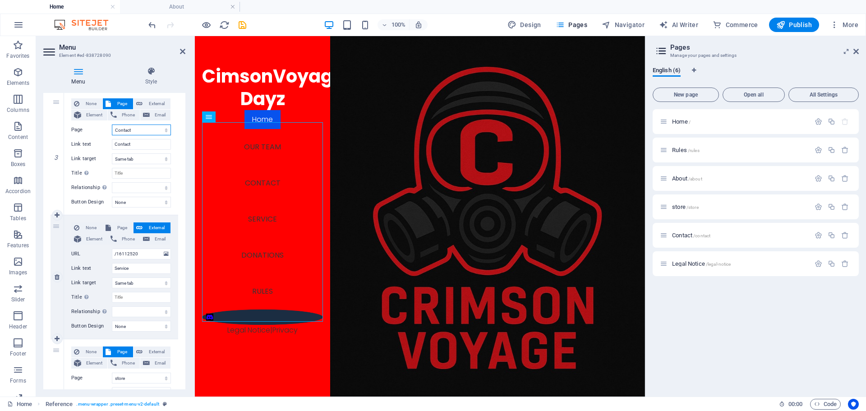
scroll to position [361, 0]
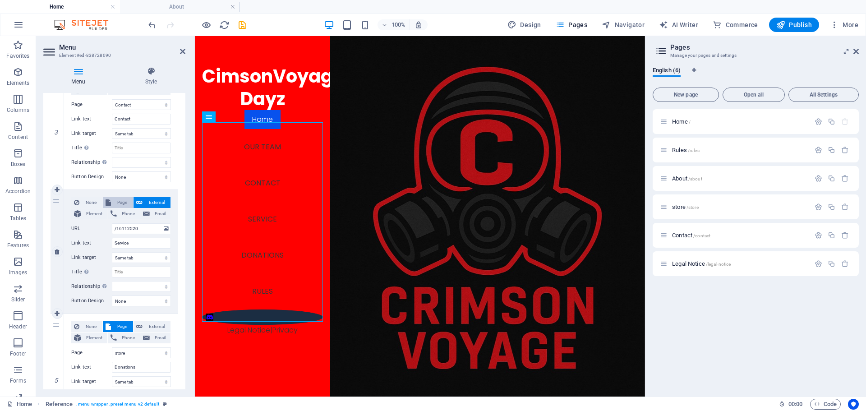
click at [125, 198] on span "Page" at bounding box center [122, 202] width 17 height 11
select select
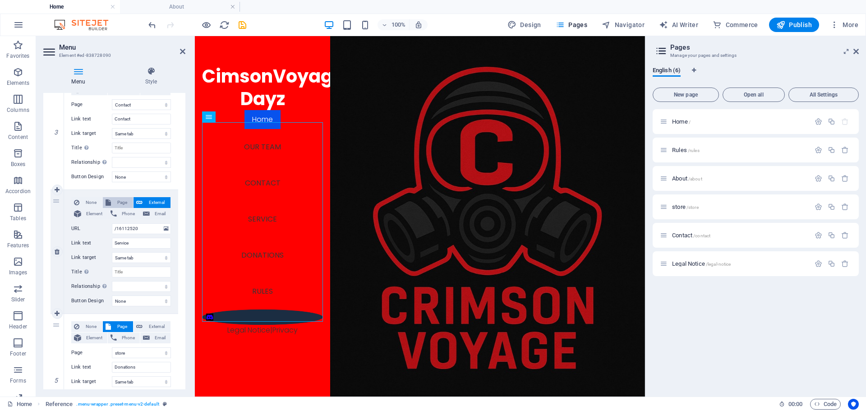
select select
click at [151, 229] on select "Home Rules About store Contact Legal Notice" at bounding box center [141, 228] width 59 height 11
click at [143, 228] on select "Home Rules About store Contact Legal Notice" at bounding box center [141, 228] width 59 height 11
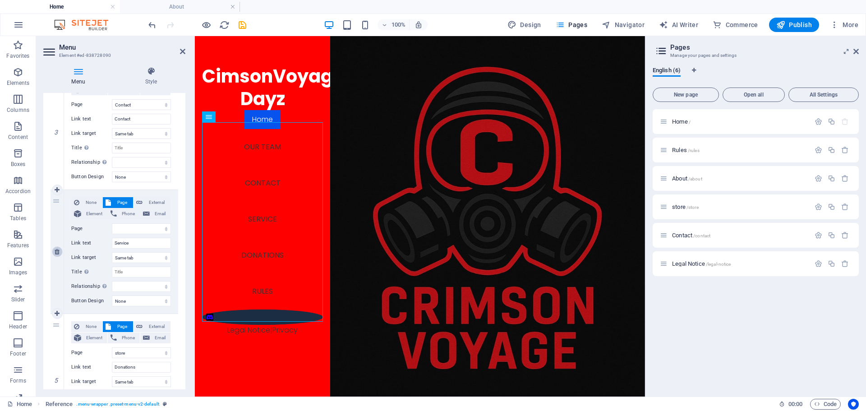
click at [60, 254] on link at bounding box center [57, 251] width 11 height 11
select select
select select "3"
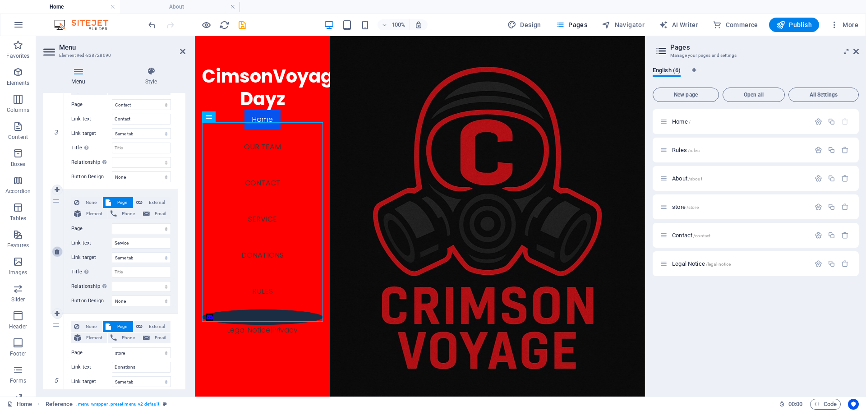
type input "Donations"
select select
select select "2"
type input "Rules"
select select
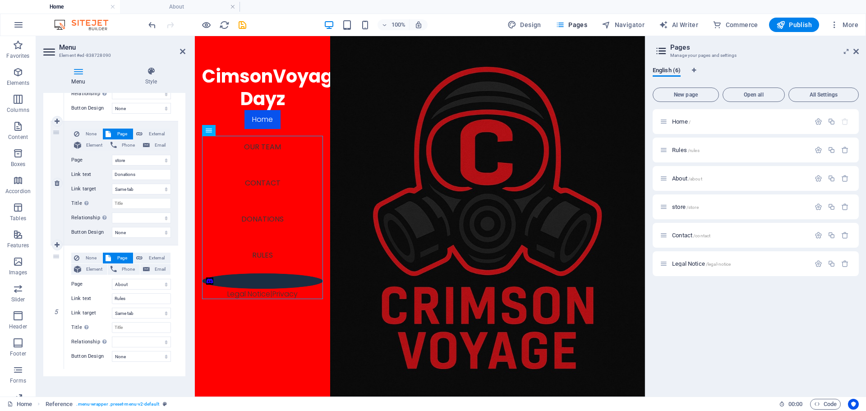
scroll to position [434, 0]
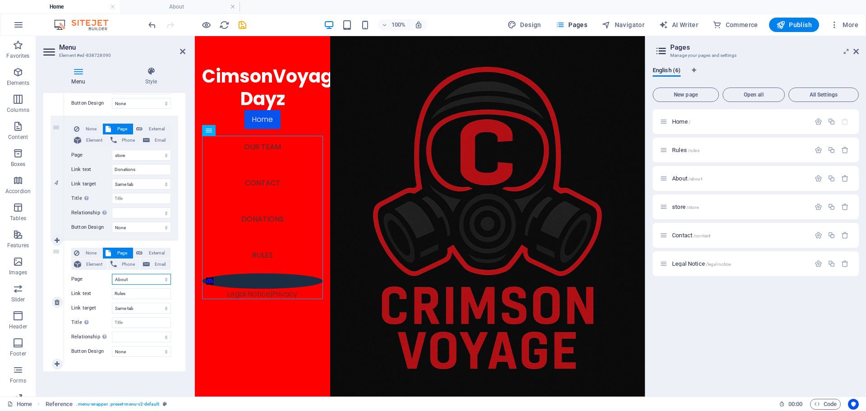
click at [152, 280] on select "Home Rules About store Contact Legal Notice" at bounding box center [141, 279] width 59 height 11
select select "1"
click at [112, 274] on select "Home Rules About store Contact Legal Notice" at bounding box center [141, 279] width 59 height 11
select select
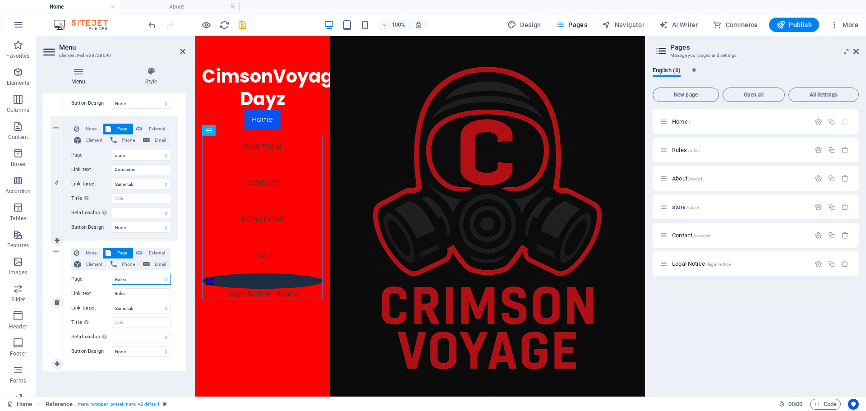
select select
click at [141, 156] on select "Home Rules About store Contact Legal Notice" at bounding box center [141, 155] width 59 height 11
click at [140, 152] on select "Home Rules About store Contact Legal Notice" at bounding box center [141, 155] width 59 height 11
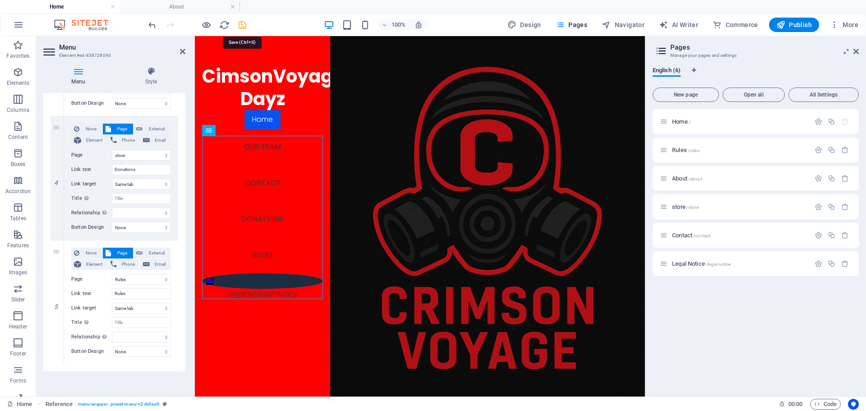
click at [244, 30] on icon "save" at bounding box center [242, 25] width 10 height 10
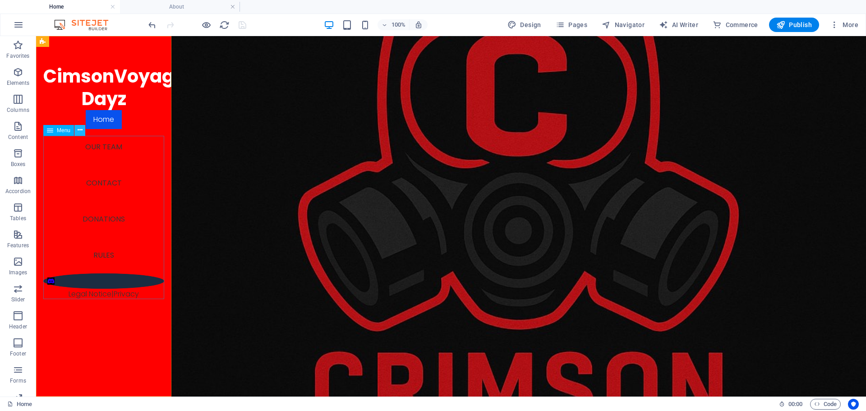
click at [80, 131] on icon at bounding box center [80, 129] width 5 height 9
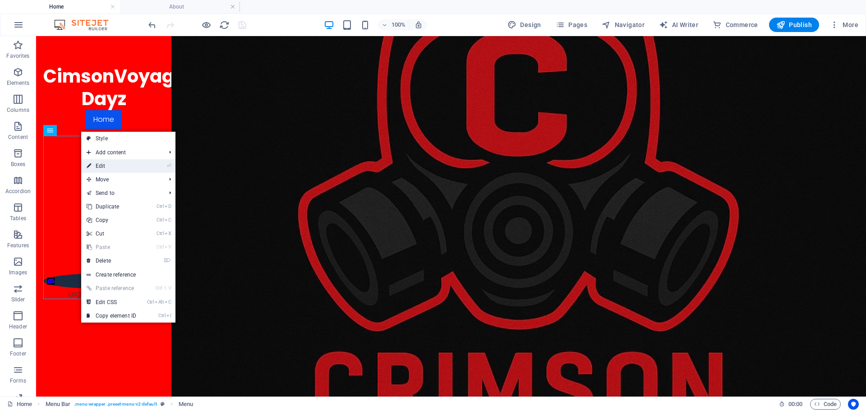
click at [110, 165] on link "⏎ Edit" at bounding box center [111, 166] width 60 height 14
select select
select select "primary"
select select "2"
select select
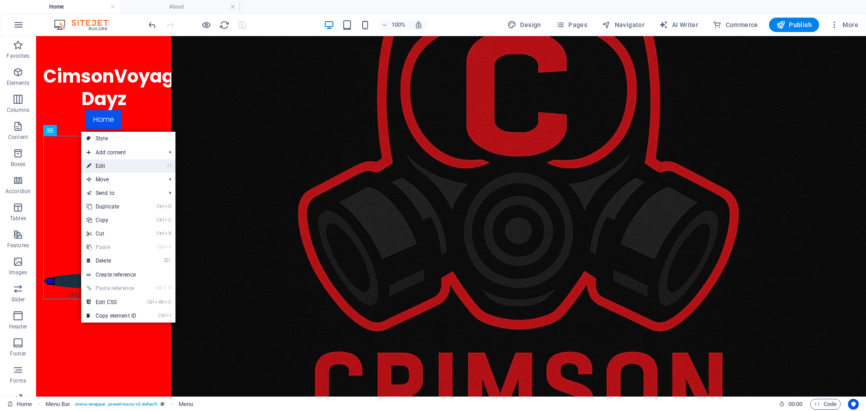
select select "4"
select select
select select "3"
select select
select select "1"
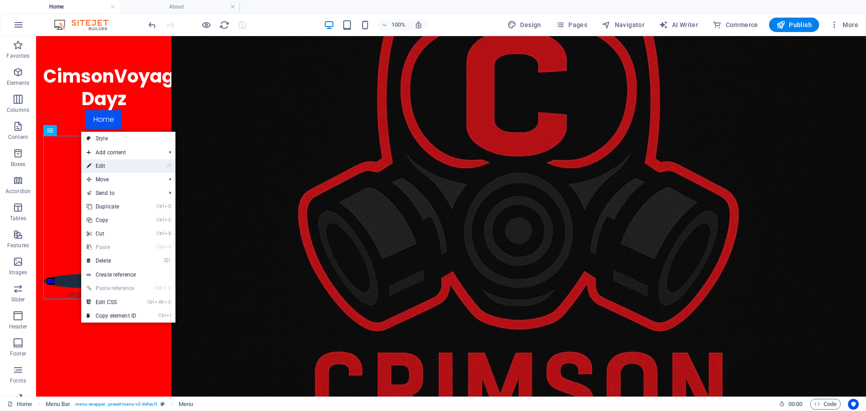
select select
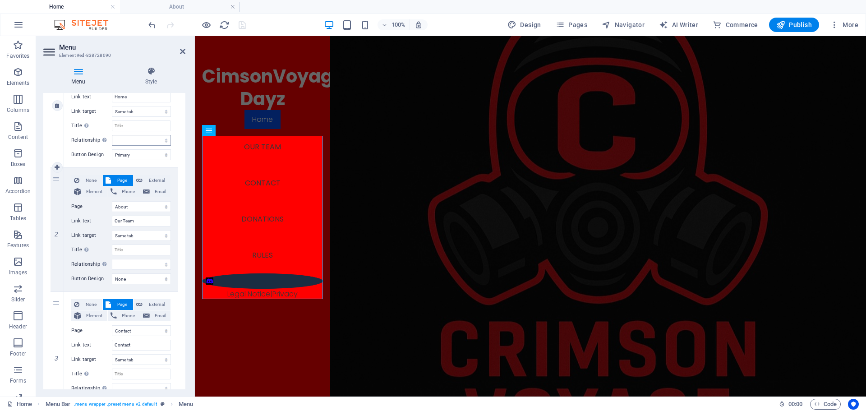
scroll to position [135, 0]
click at [142, 235] on select "New tab Same tab Overlay" at bounding box center [141, 234] width 59 height 11
click at [144, 240] on select "New tab Same tab Overlay" at bounding box center [141, 234] width 59 height 11
select select "overlay"
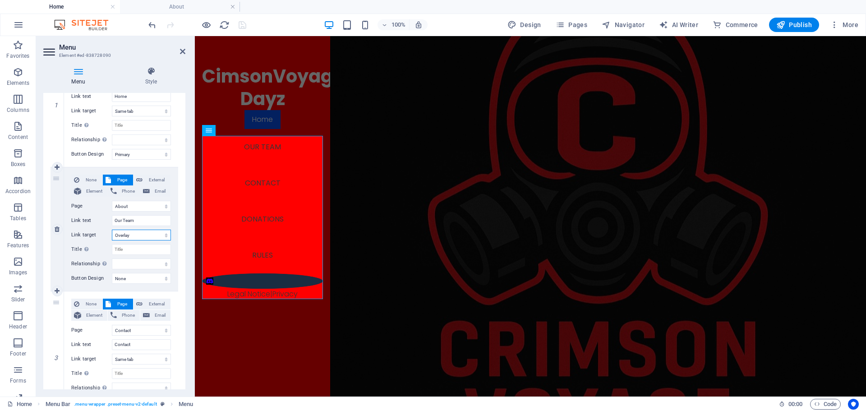
click at [112, 229] on select "New tab Same tab Overlay" at bounding box center [141, 234] width 59 height 11
select select
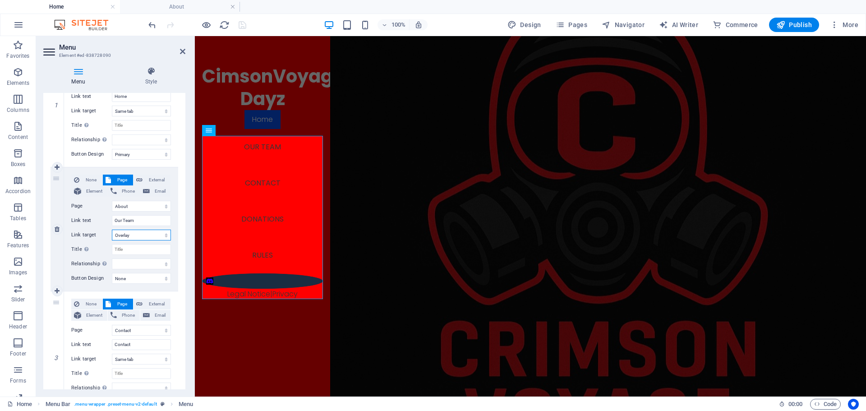
select select
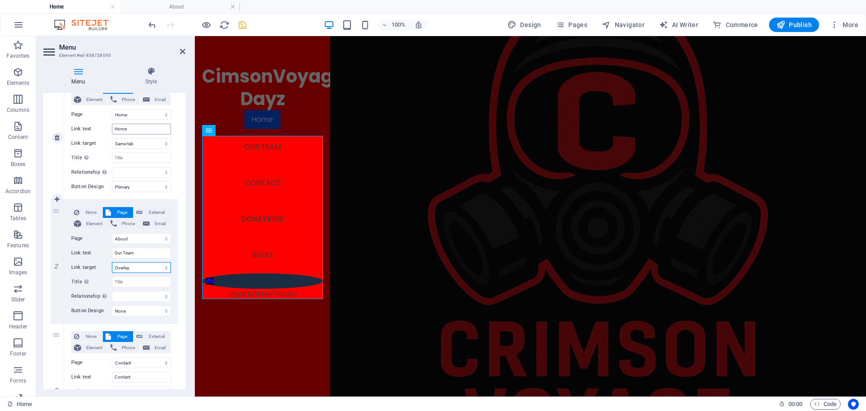
scroll to position [90, 0]
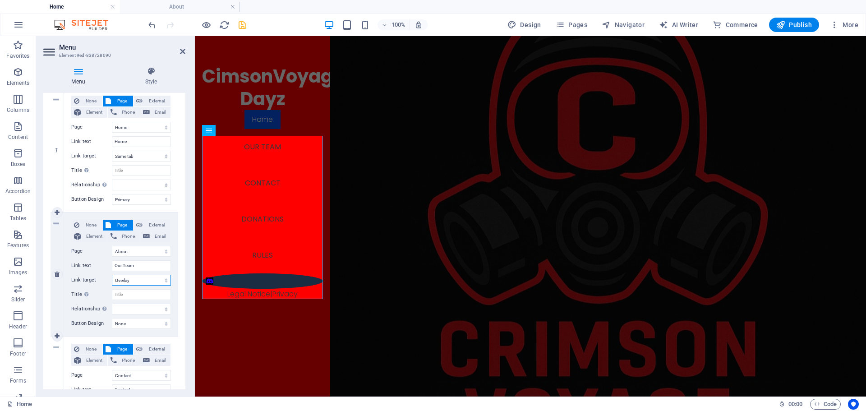
click at [127, 282] on select "New tab Same tab Overlay" at bounding box center [141, 280] width 59 height 11
select select
click at [112, 275] on select "New tab Same tab Overlay" at bounding box center [141, 280] width 59 height 11
select select
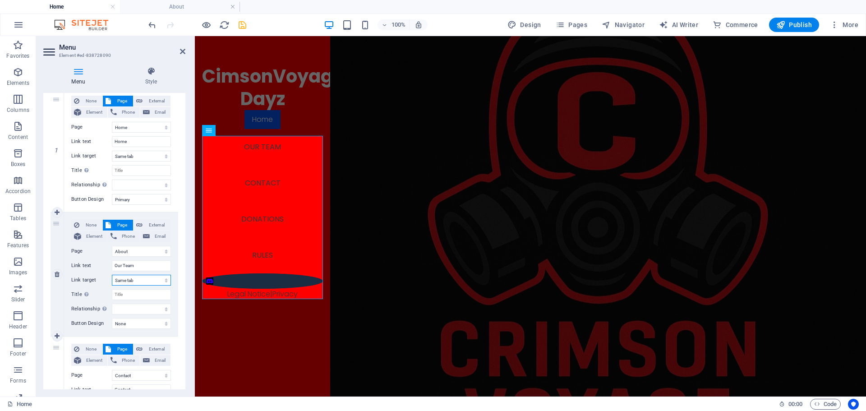
select select
click at [240, 23] on icon "save" at bounding box center [242, 25] width 10 height 10
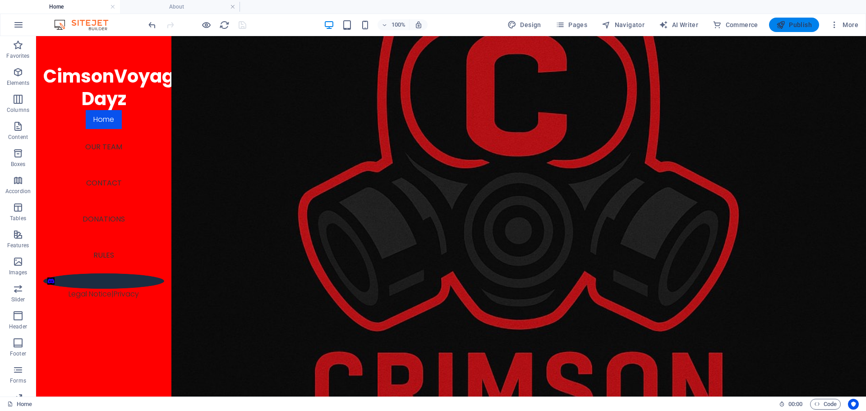
click at [779, 22] on icon "button" at bounding box center [780, 24] width 9 height 9
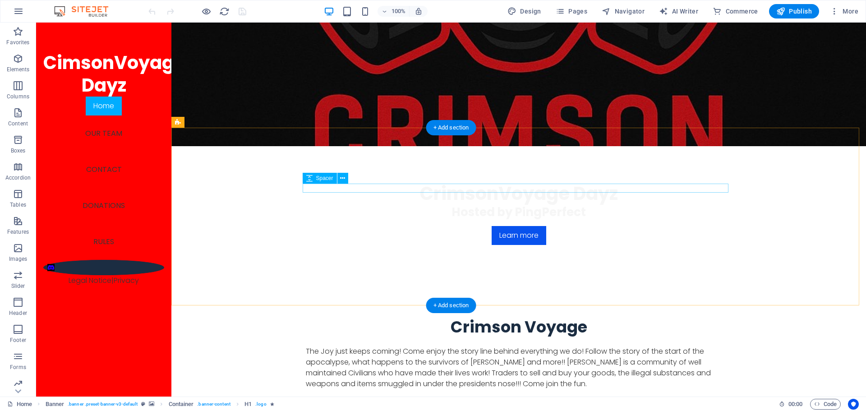
scroll to position [271, 0]
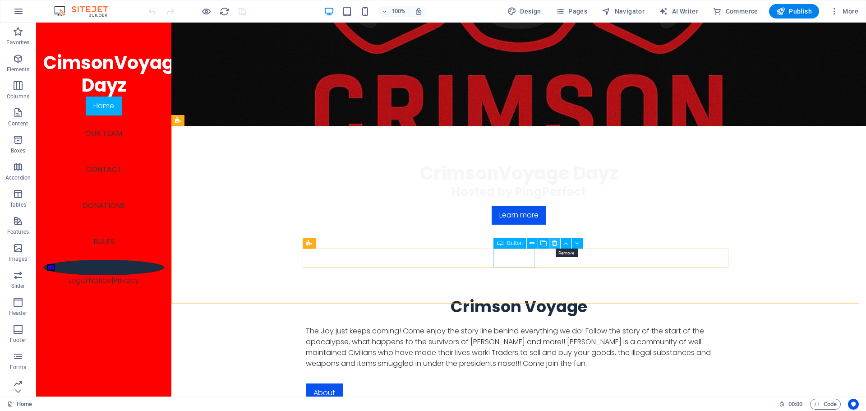
click at [554, 242] on icon at bounding box center [554, 243] width 5 height 9
click at [564, 13] on icon "button" at bounding box center [559, 11] width 9 height 9
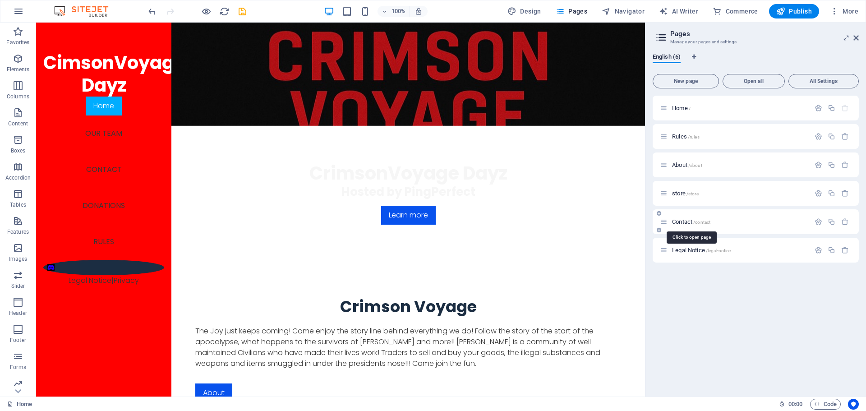
click at [678, 219] on span "Contact /contact" at bounding box center [691, 221] width 38 height 7
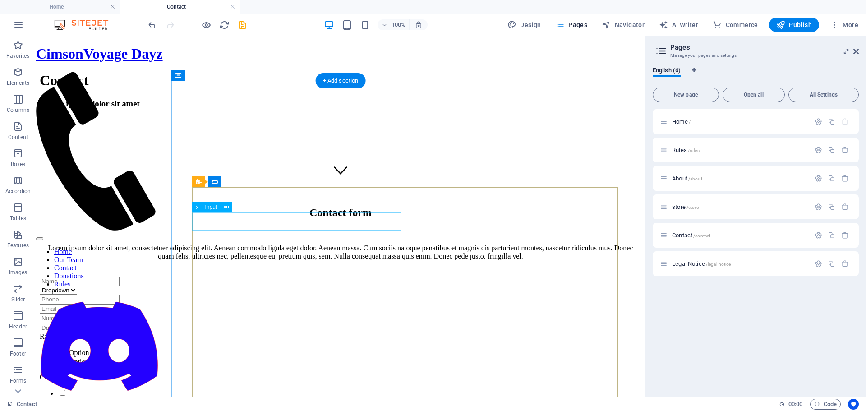
scroll to position [225, 0]
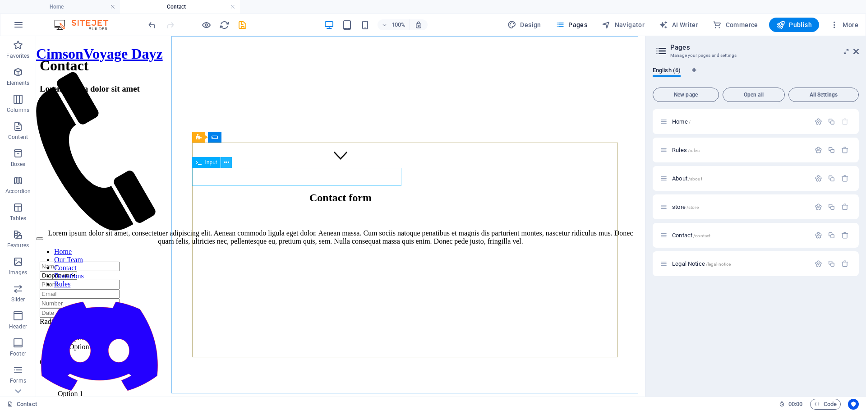
click at [225, 161] on icon at bounding box center [226, 162] width 5 height 9
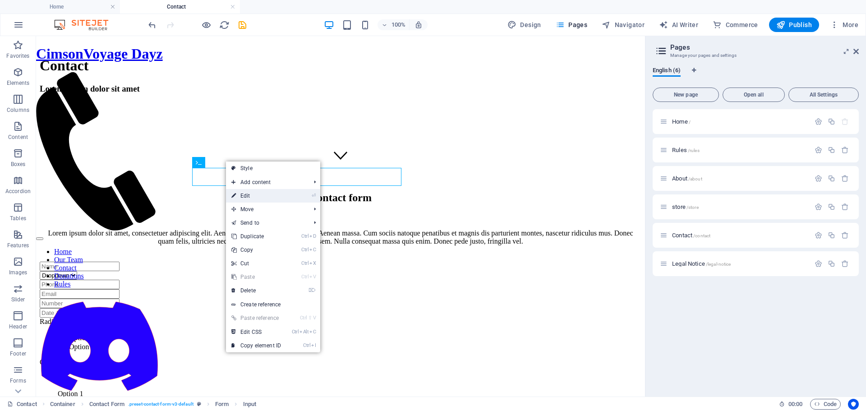
click at [260, 195] on link "⏎ Edit" at bounding box center [256, 196] width 60 height 14
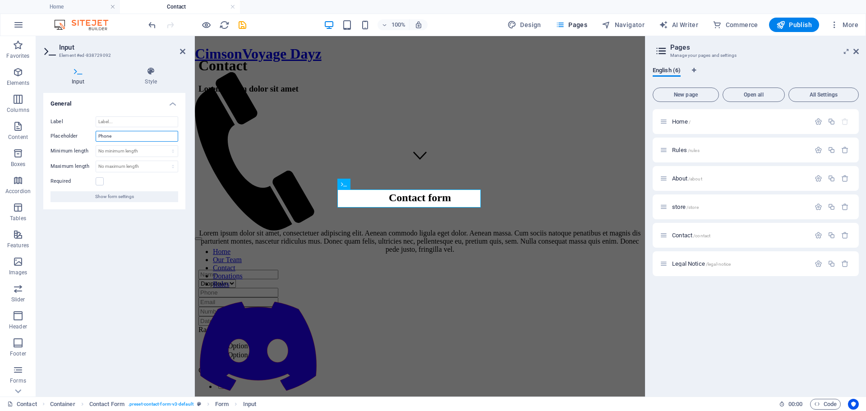
drag, startPoint x: 119, startPoint y: 138, endPoint x: 94, endPoint y: 138, distance: 24.4
click at [94, 138] on div "Placeholder Phone" at bounding box center [114, 136] width 128 height 11
type input "Discord username"
click at [161, 241] on div "General Label Placeholder Discord username Minimum length No minimum length cha…" at bounding box center [114, 241] width 142 height 296
click at [183, 50] on icon at bounding box center [182, 51] width 5 height 7
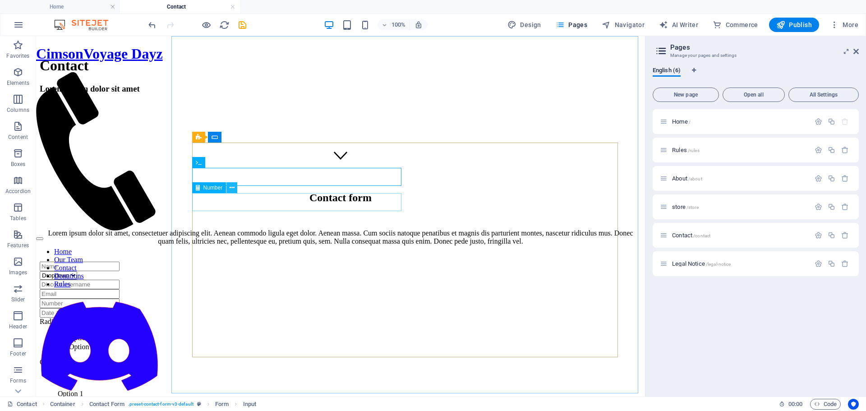
click at [230, 190] on icon at bounding box center [231, 187] width 5 height 9
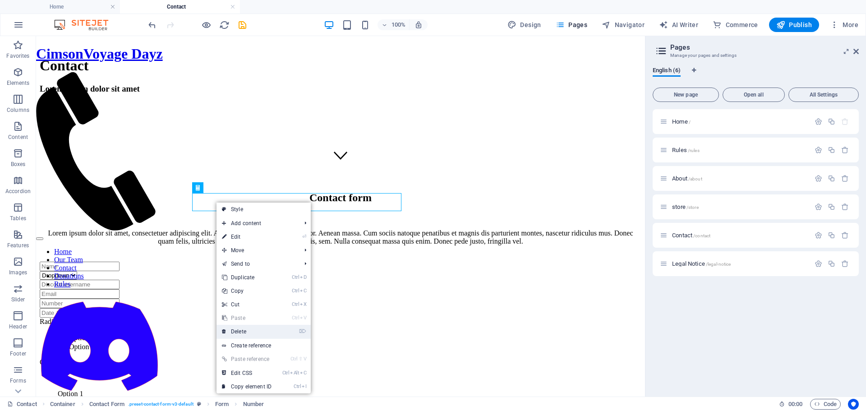
click at [236, 332] on link "⌦ Delete" at bounding box center [246, 332] width 60 height 14
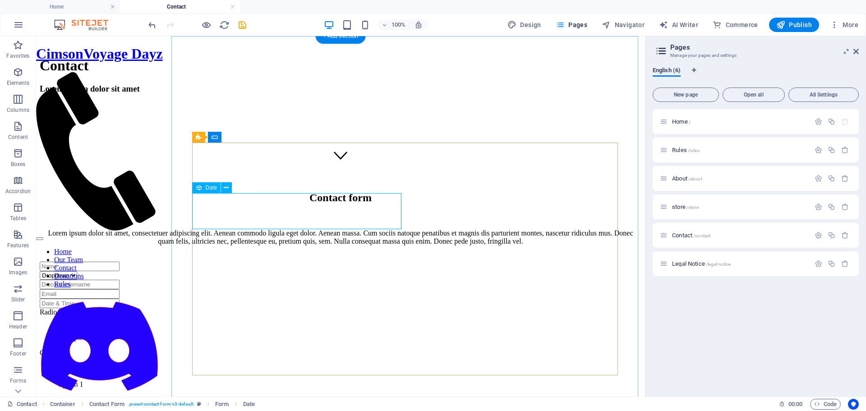
click at [312, 298] on div at bounding box center [340, 302] width 601 height 9
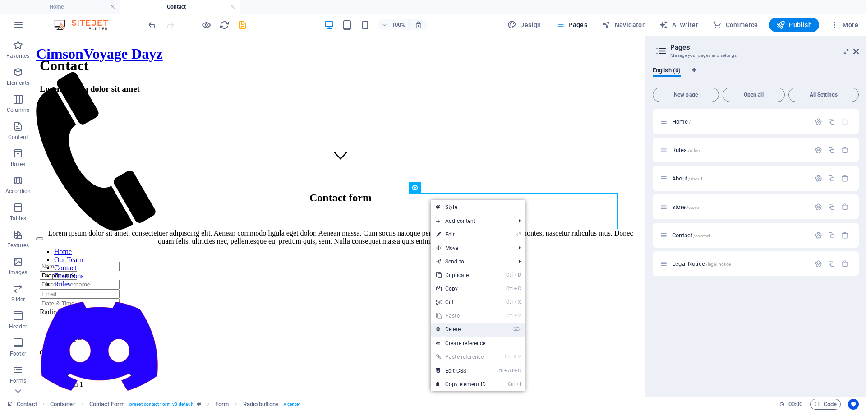
drag, startPoint x: 457, startPoint y: 330, endPoint x: 421, endPoint y: 294, distance: 51.3
click at [457, 330] on link "⌦ Delete" at bounding box center [461, 329] width 60 height 14
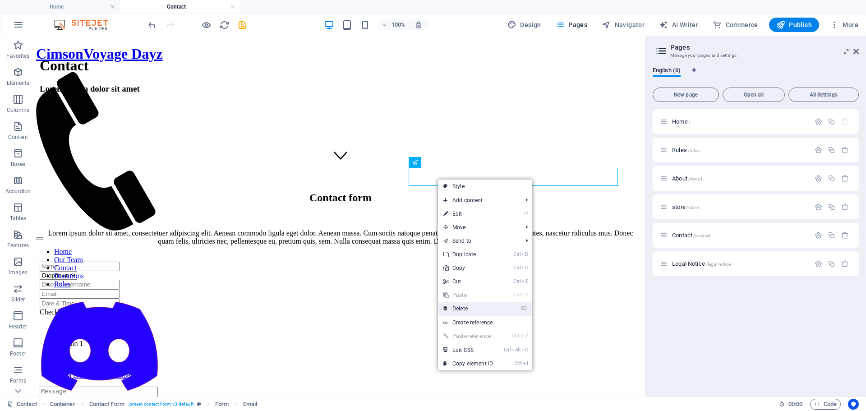
click at [464, 308] on link "⌦ Delete" at bounding box center [468, 309] width 60 height 14
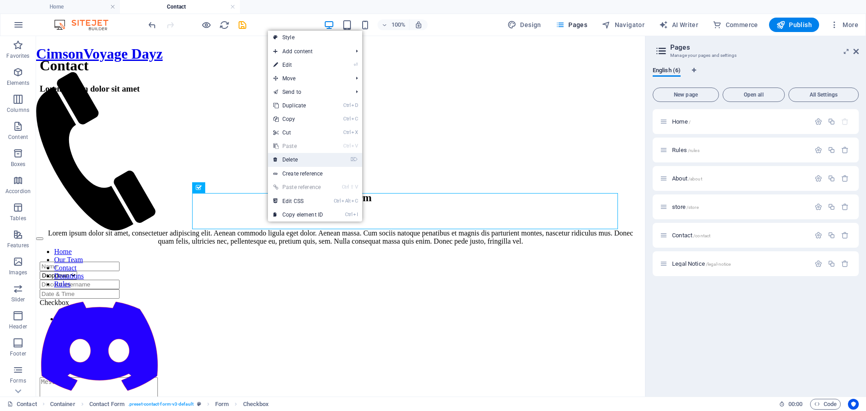
drag, startPoint x: 294, startPoint y: 158, endPoint x: 254, endPoint y: 128, distance: 49.9
click at [294, 158] on link "⌦ Delete" at bounding box center [298, 160] width 60 height 14
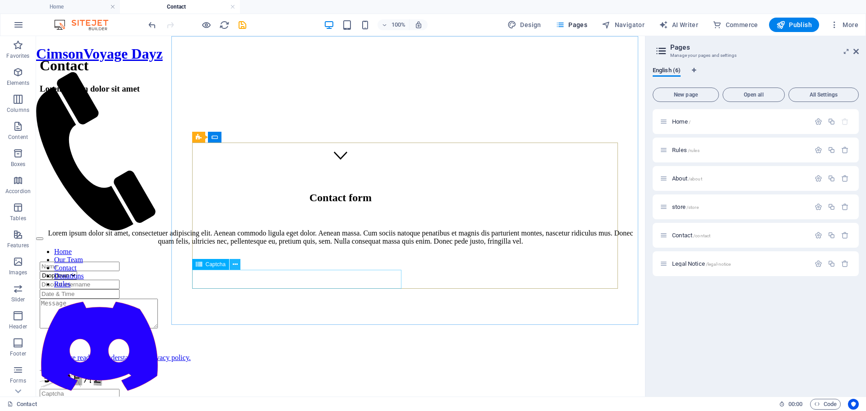
click at [233, 265] on icon at bounding box center [235, 264] width 5 height 9
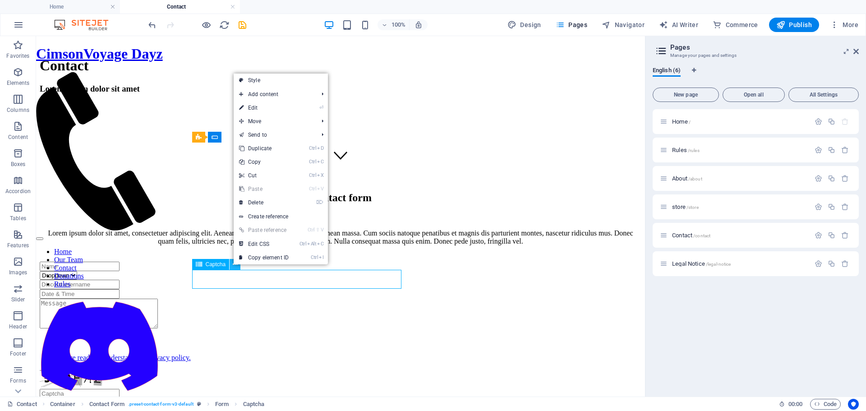
click at [233, 265] on icon at bounding box center [235, 264] width 5 height 9
click at [445, 298] on div at bounding box center [340, 314] width 601 height 32
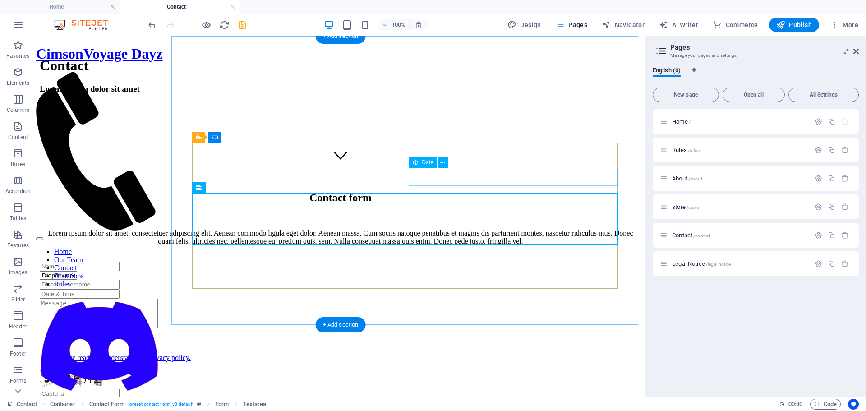
click at [441, 289] on div at bounding box center [340, 293] width 601 height 9
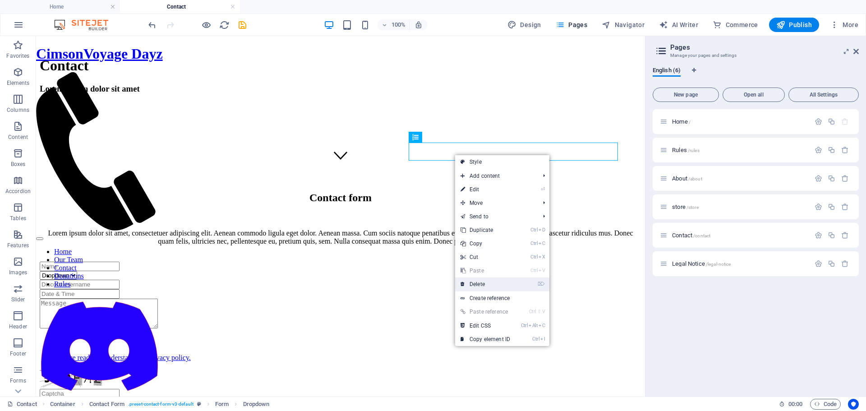
click at [482, 285] on link "⌦ Delete" at bounding box center [485, 284] width 60 height 14
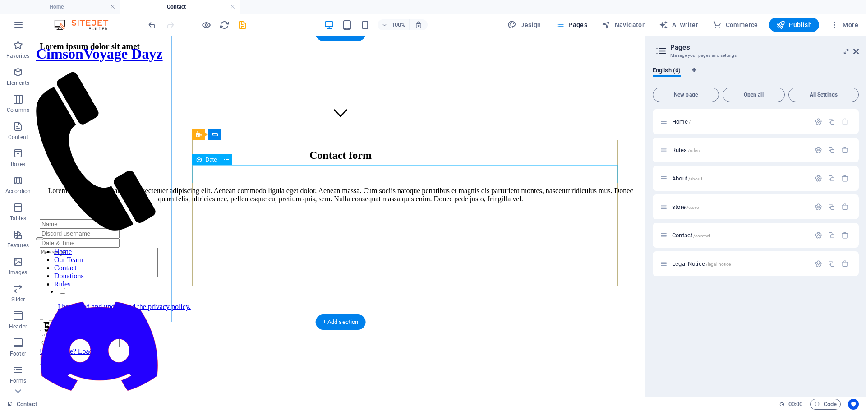
scroll to position [323, 0]
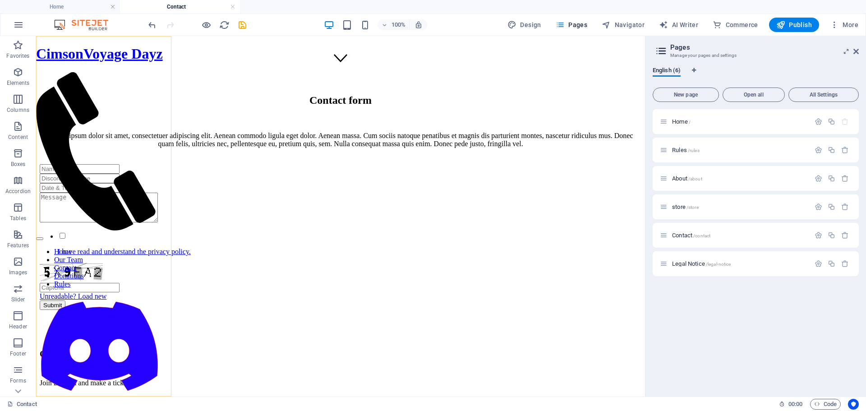
click at [106, 248] on nav "Home Our Team Contact Donations Rules" at bounding box center [99, 268] width 127 height 41
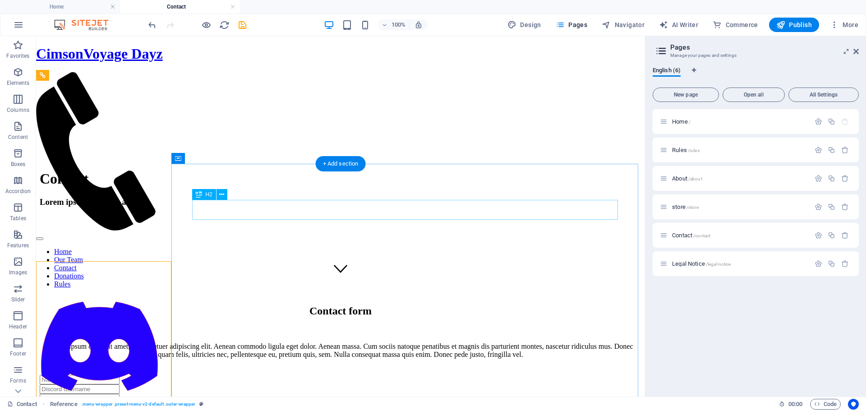
scroll to position [97, 0]
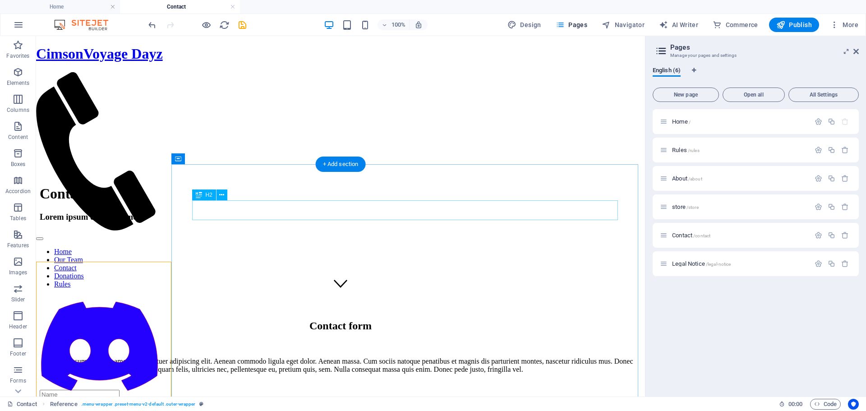
click at [468, 320] on div "Contact form" at bounding box center [340, 326] width 601 height 12
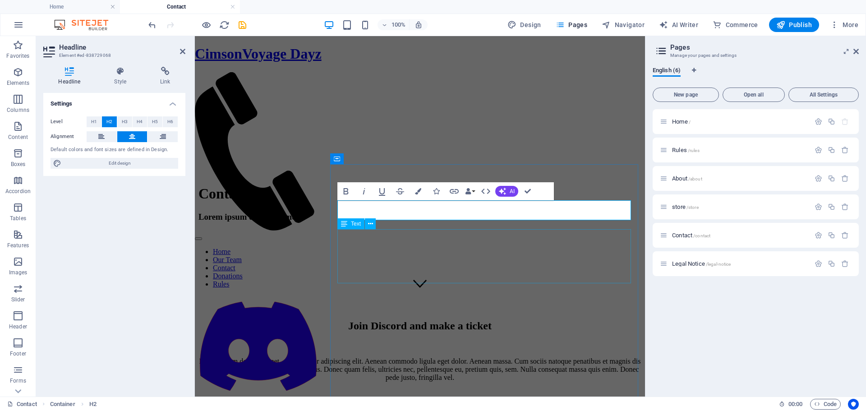
click at [561, 357] on div "Lorem ipsum dolor sit amet, consectetuer adipiscing elit. Aenean commodo ligula…" at bounding box center [419, 369] width 443 height 24
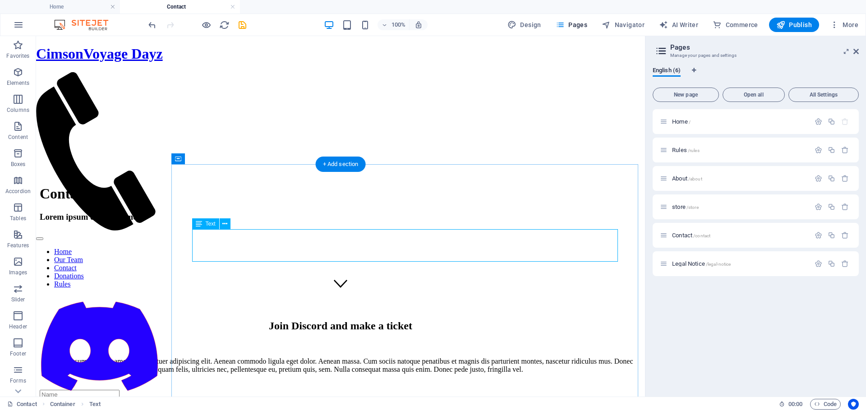
click at [589, 357] on div "Lorem ipsum dolor sit amet, consectetuer adipiscing elit. Aenean commodo ligula…" at bounding box center [340, 365] width 601 height 16
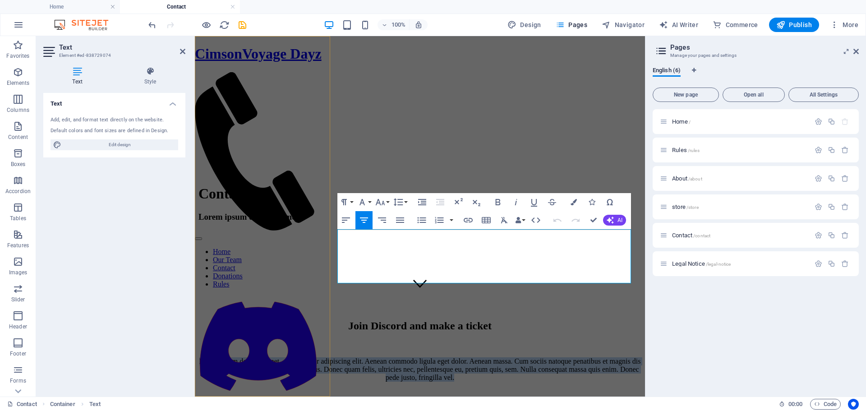
drag, startPoint x: 550, startPoint y: 282, endPoint x: 326, endPoint y: 239, distance: 227.2
click at [326, 239] on div "CimsonVoyage Dayz Home Our Team Contact Donations Rules Legal Notice | Privacy …" at bounding box center [419, 330] width 443 height 761
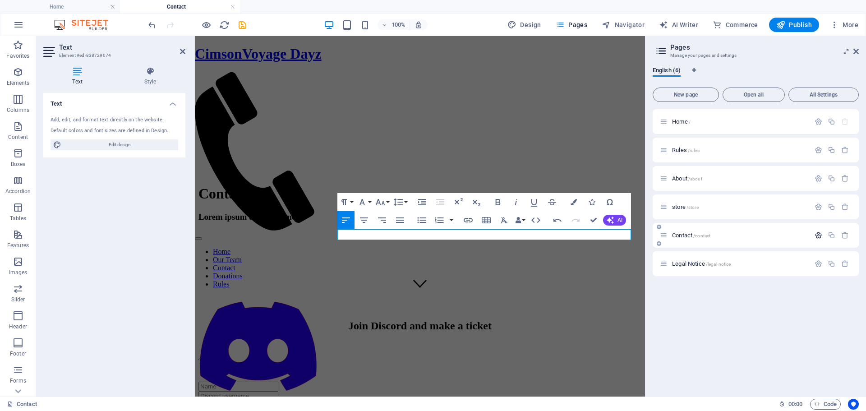
click at [820, 236] on icon "button" at bounding box center [818, 235] width 8 height 8
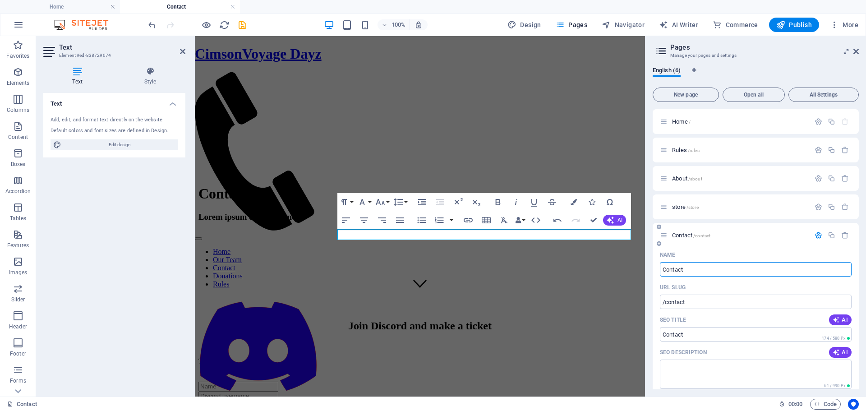
drag, startPoint x: 686, startPoint y: 271, endPoint x: 661, endPoint y: 271, distance: 25.2
click at [661, 271] on input "Contact" at bounding box center [756, 269] width 192 height 14
type input "Donation"
type input "/donation"
type input "Donat"
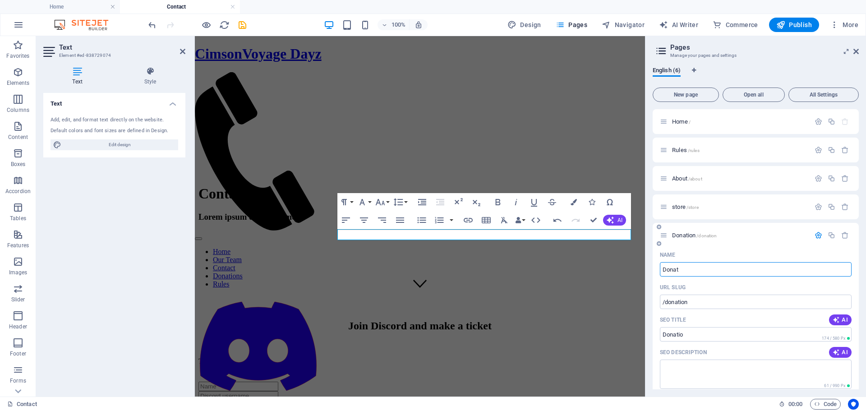
type input "/donatio"
type input "D"
type input "/"
click at [560, 176] on div "Contact Lorem ipsum dolor sit amet" at bounding box center [419, 203] width 443 height 55
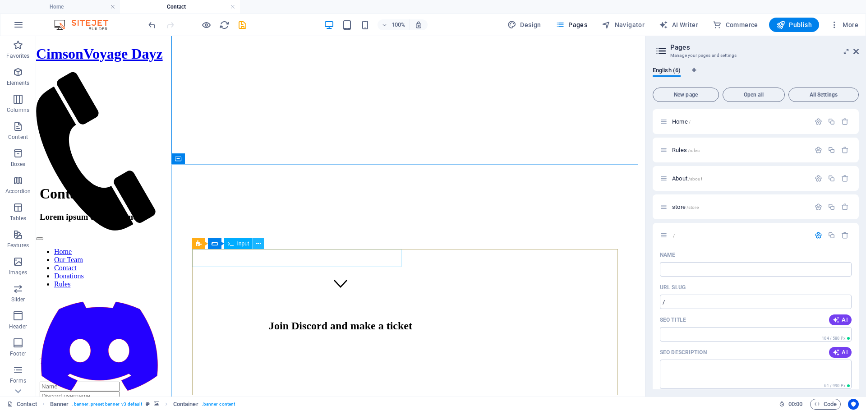
click at [257, 245] on icon at bounding box center [258, 243] width 5 height 9
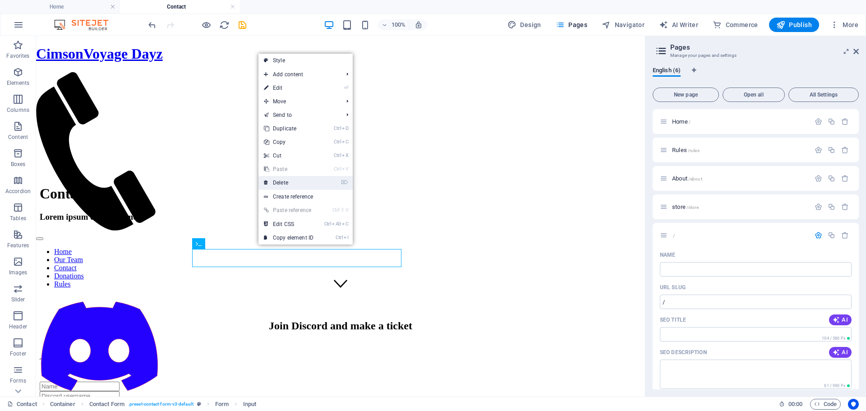
click at [281, 181] on link "⌦ Delete" at bounding box center [288, 183] width 60 height 14
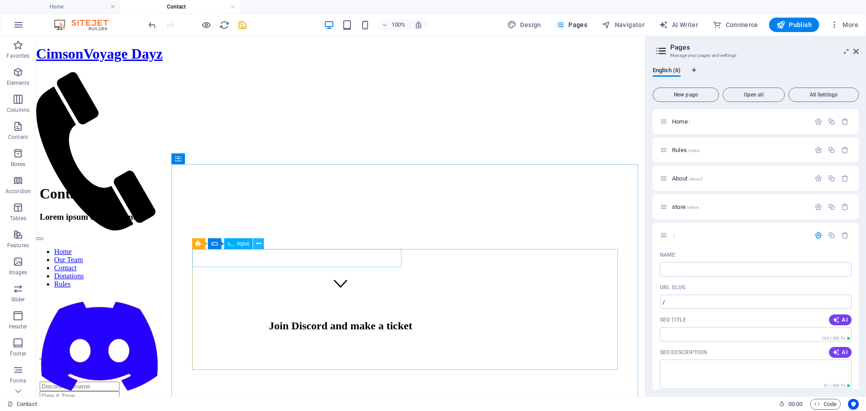
click at [257, 243] on icon at bounding box center [258, 243] width 5 height 9
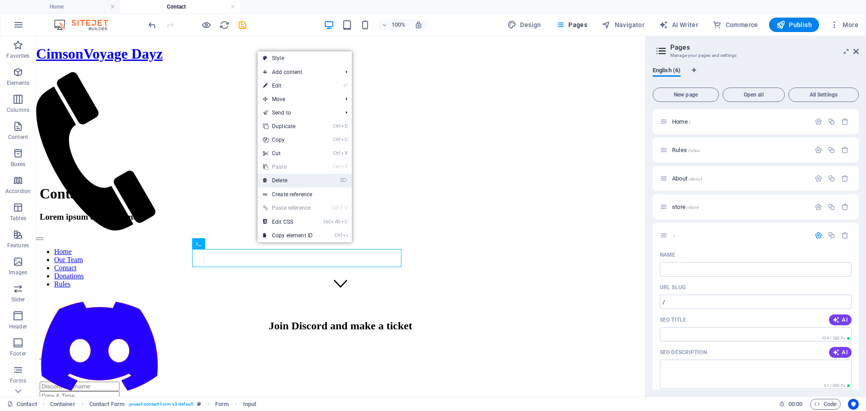
drag, startPoint x: 283, startPoint y: 183, endPoint x: 241, endPoint y: 161, distance: 47.6
click at [283, 183] on link "⌦ Delete" at bounding box center [287, 181] width 60 height 14
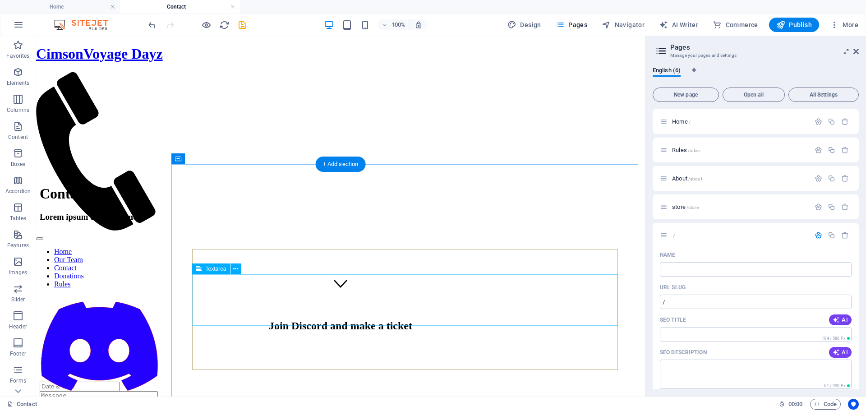
click at [193, 391] on div at bounding box center [340, 407] width 601 height 32
click at [235, 271] on icon at bounding box center [235, 268] width 5 height 9
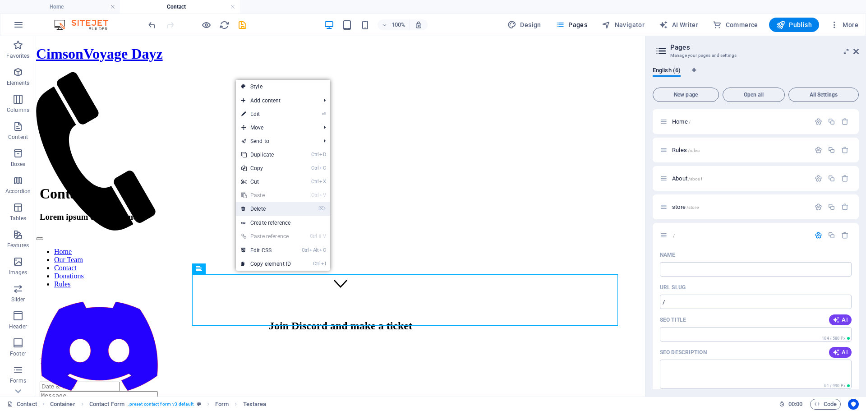
drag, startPoint x: 262, startPoint y: 209, endPoint x: 220, endPoint y: 182, distance: 49.5
click at [262, 209] on link "⌦ Delete" at bounding box center [266, 209] width 60 height 14
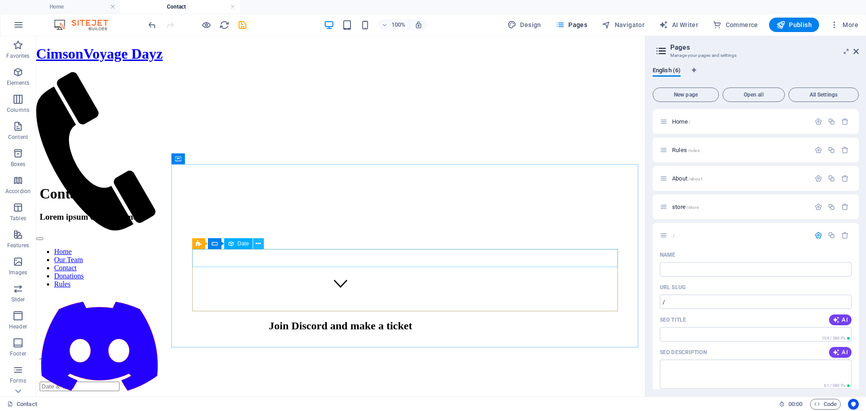
click at [258, 244] on icon at bounding box center [258, 243] width 5 height 9
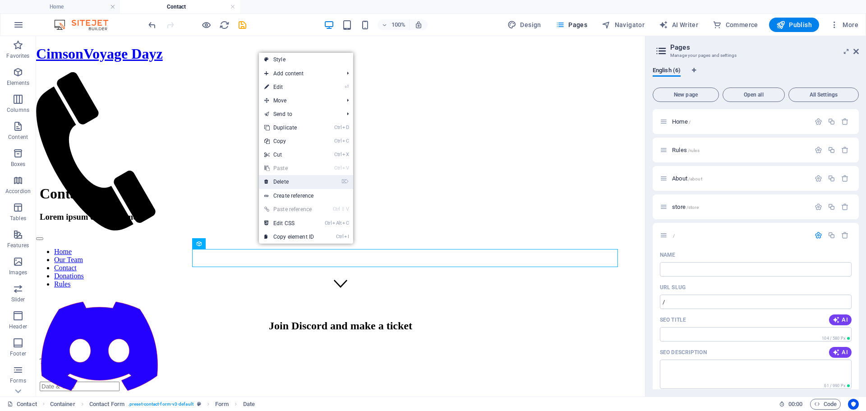
click at [277, 182] on link "⌦ Delete" at bounding box center [289, 182] width 60 height 14
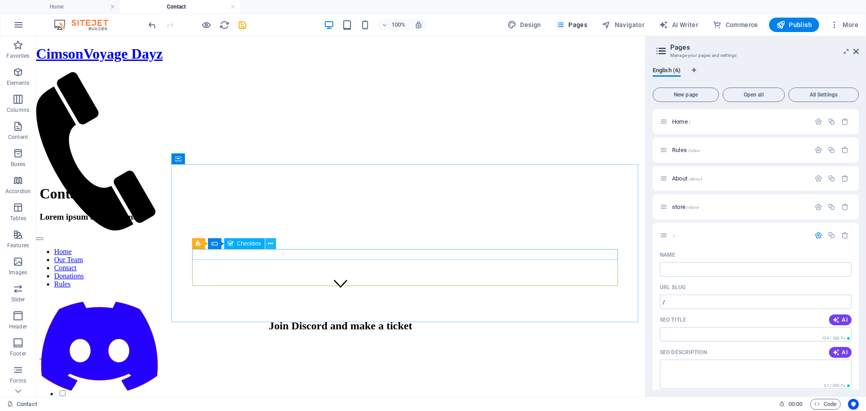
click at [272, 242] on icon at bounding box center [270, 243] width 5 height 9
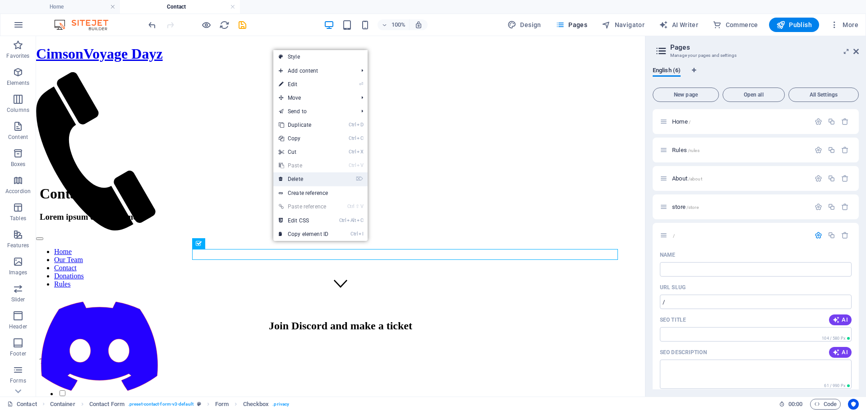
click at [294, 176] on link "⌦ Delete" at bounding box center [303, 179] width 60 height 14
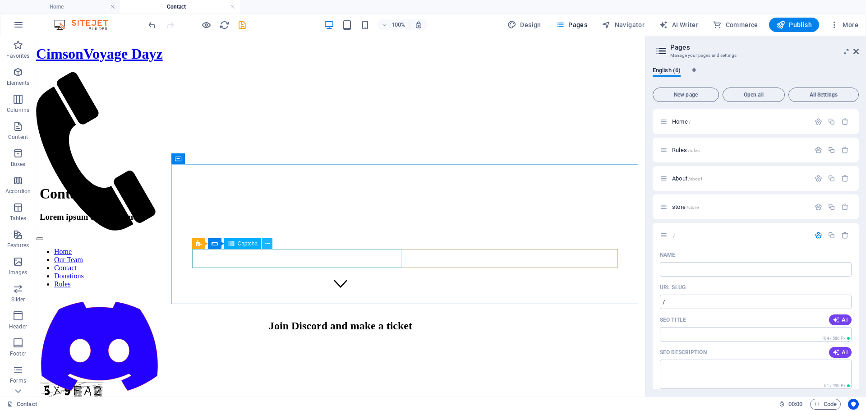
click at [268, 244] on icon at bounding box center [267, 243] width 5 height 9
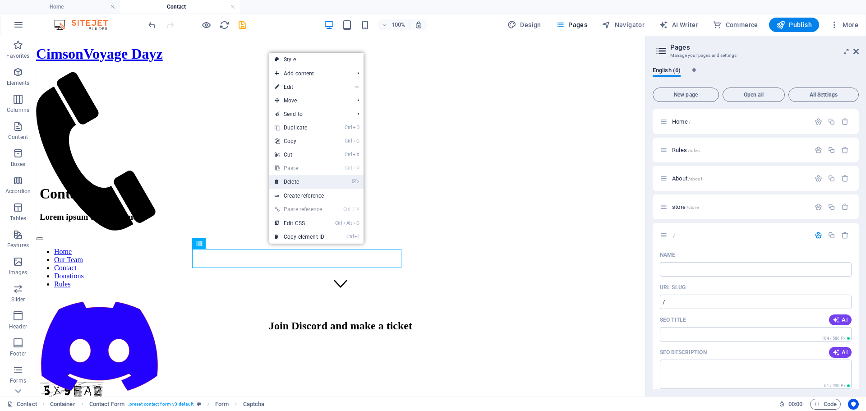
click at [299, 185] on link "⌦ Delete" at bounding box center [299, 182] width 60 height 14
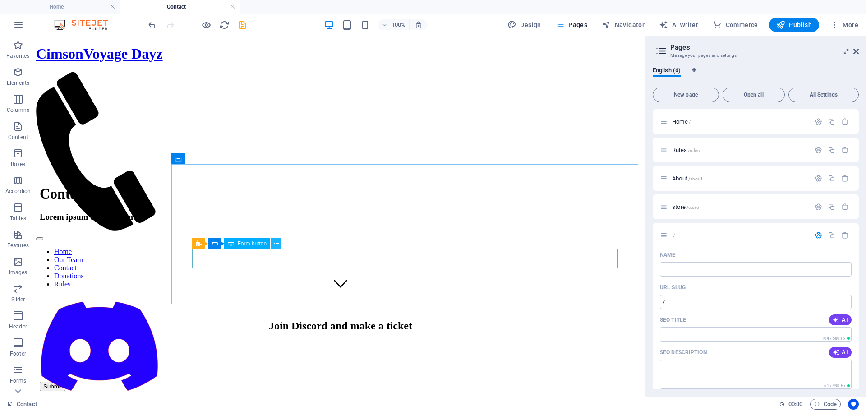
click at [278, 245] on icon at bounding box center [276, 243] width 5 height 9
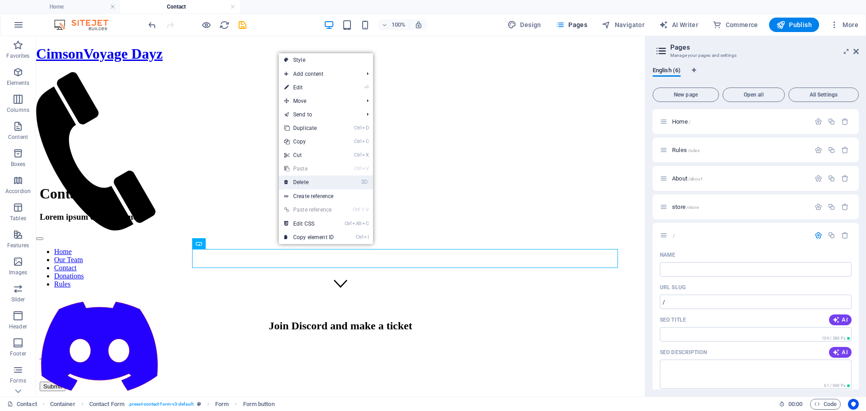
drag, startPoint x: 310, startPoint y: 180, endPoint x: 274, endPoint y: 145, distance: 50.7
click at [310, 180] on link "⌦ Delete" at bounding box center [309, 182] width 60 height 14
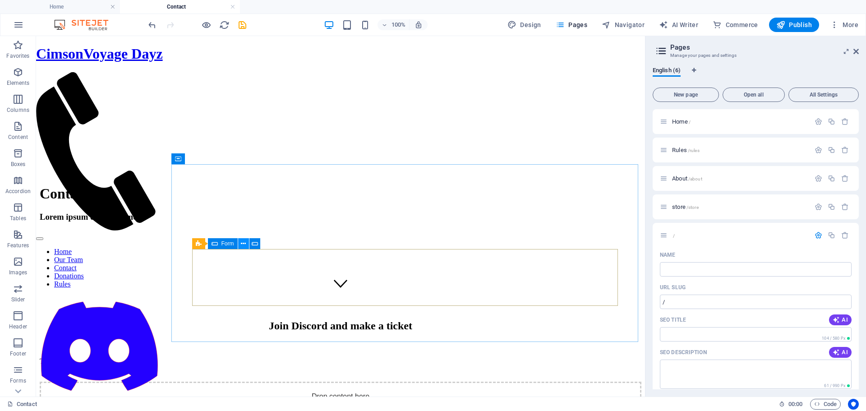
click at [239, 243] on button at bounding box center [243, 243] width 11 height 11
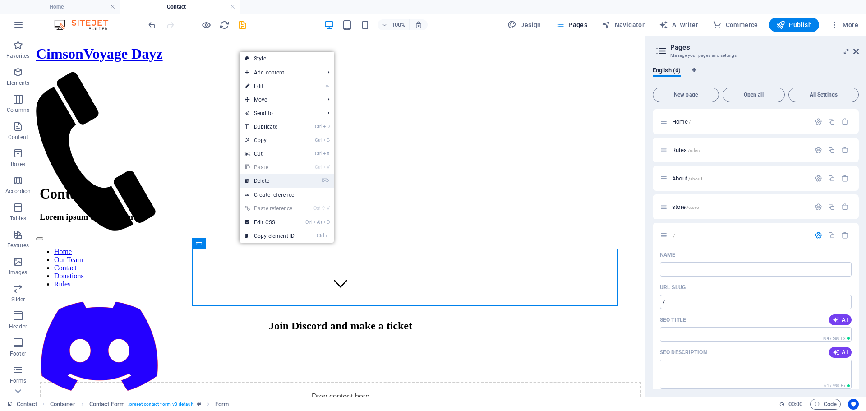
click at [264, 183] on link "⌦ Delete" at bounding box center [269, 181] width 60 height 14
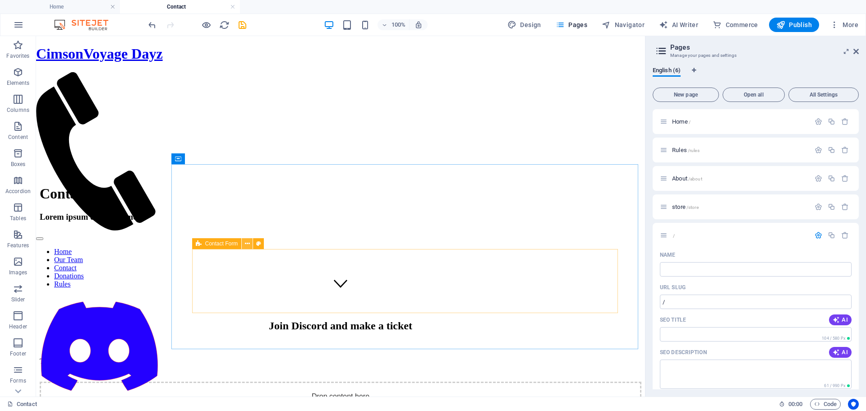
click at [248, 244] on icon at bounding box center [247, 243] width 5 height 9
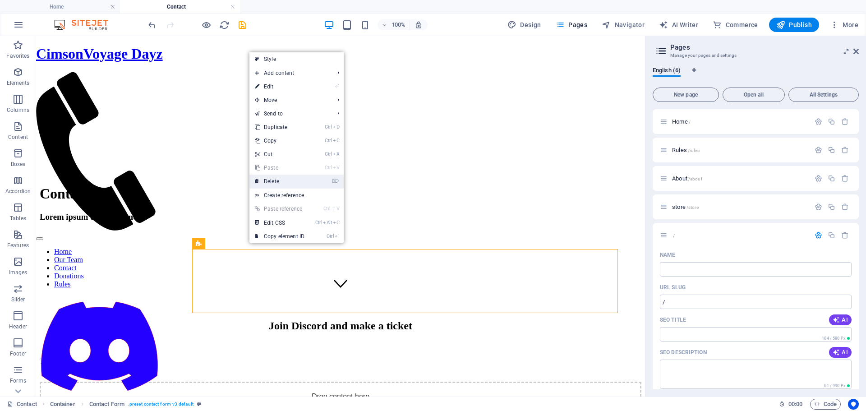
click at [259, 181] on link "⌦ Delete" at bounding box center [279, 181] width 60 height 14
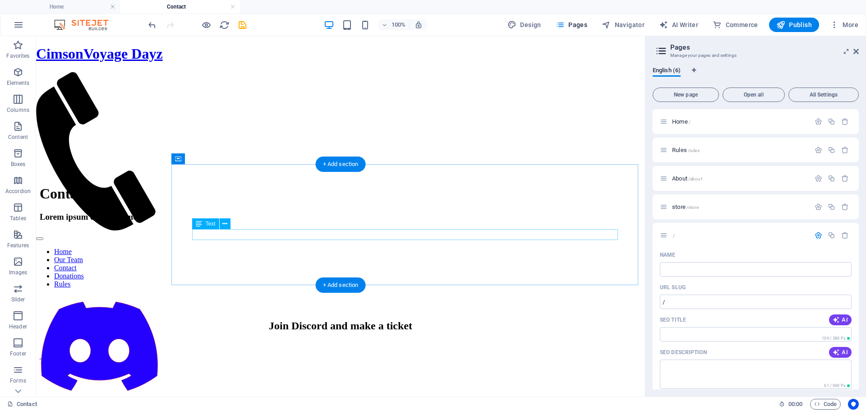
click at [245, 357] on div "Th" at bounding box center [340, 361] width 601 height 8
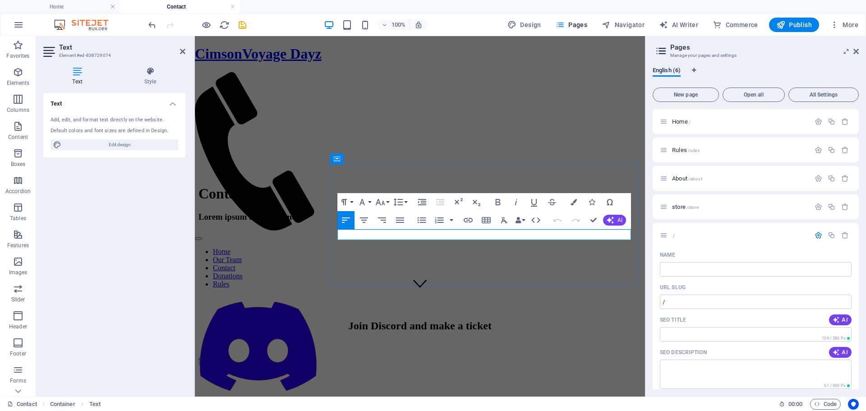
drag, startPoint x: 354, startPoint y: 235, endPoint x: 339, endPoint y: 235, distance: 14.9
click at [339, 357] on p "Th" at bounding box center [419, 361] width 443 height 8
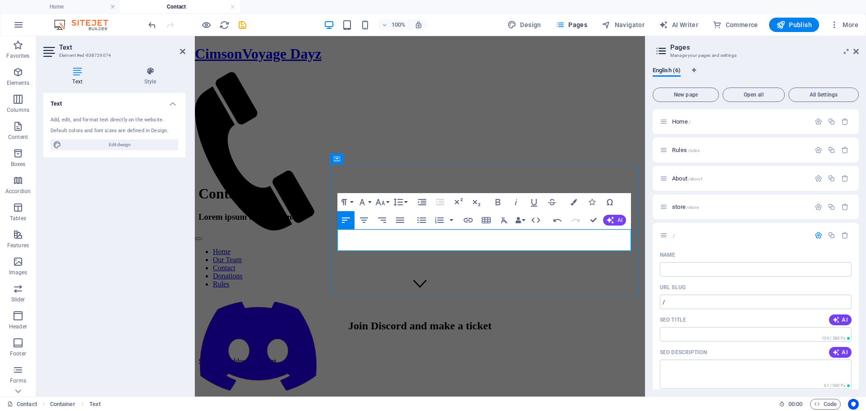
click at [389, 372] on p at bounding box center [419, 376] width 443 height 8
click at [378, 372] on p "63.143.56.131" at bounding box center [419, 376] width 443 height 8
drag, startPoint x: 381, startPoint y: 249, endPoint x: 334, endPoint y: 248, distance: 47.4
click at [334, 320] on div "Join Discord and make a ticket Server IP Address and Port 63.143.56.131" at bounding box center [419, 358] width 443 height 77
click at [567, 202] on button "Colors" at bounding box center [573, 202] width 17 height 18
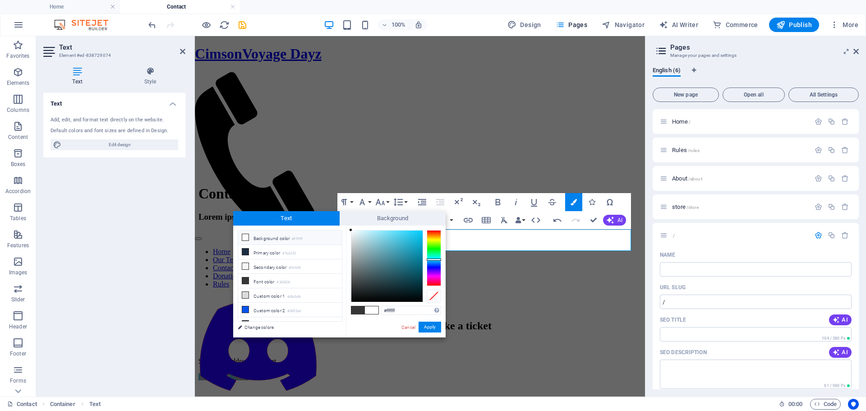
drag, startPoint x: 413, startPoint y: 236, endPoint x: 336, endPoint y: 227, distance: 77.2
click at [336, 227] on div "less Background color #ffffff Primary color #1b2d42 Secondary color #f6f6f6 Fon…" at bounding box center [339, 281] width 212 height 112
type input "#000000"
click at [431, 325] on button "Apply" at bounding box center [429, 326] width 23 height 11
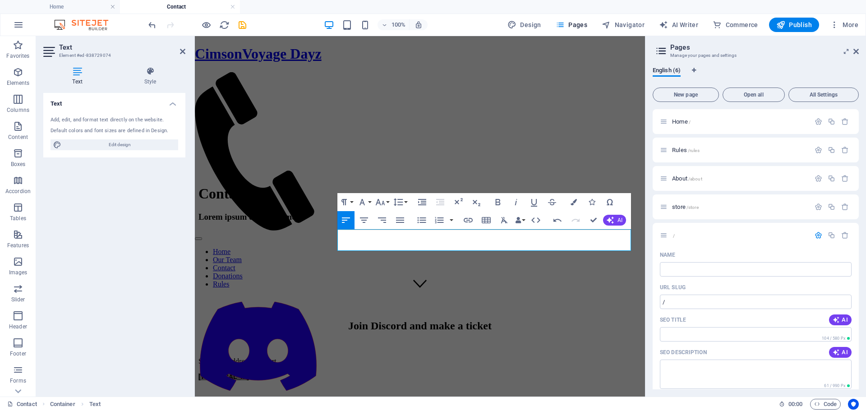
click at [394, 247] on div "H1 Banner Banner Container Container H2 Text Contact Form Form Input Contact Fo…" at bounding box center [420, 216] width 450 height 360
click at [385, 372] on p "63.143.56.131" at bounding box center [419, 376] width 443 height 8
click at [383, 372] on p "63.143.56.131" at bounding box center [419, 376] width 443 height 8
click at [336, 320] on div "Join Discord and make a ticket Server IP Address and Port 63.143.56.131" at bounding box center [419, 358] width 443 height 77
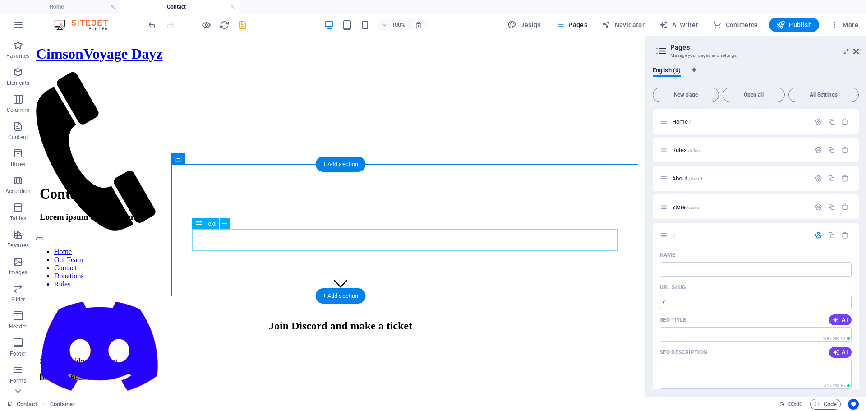
click at [338, 357] on div "Server IP Address and Port 63.143.56.131" at bounding box center [340, 368] width 601 height 23
click at [243, 357] on div "Server IP Address and Port 63.143.56.131" at bounding box center [340, 368] width 601 height 23
drag, startPoint x: 243, startPoint y: 243, endPoint x: 85, endPoint y: 244, distance: 157.4
click at [244, 357] on div "Server IP Address and Port 63.143.56.131" at bounding box center [340, 368] width 601 height 23
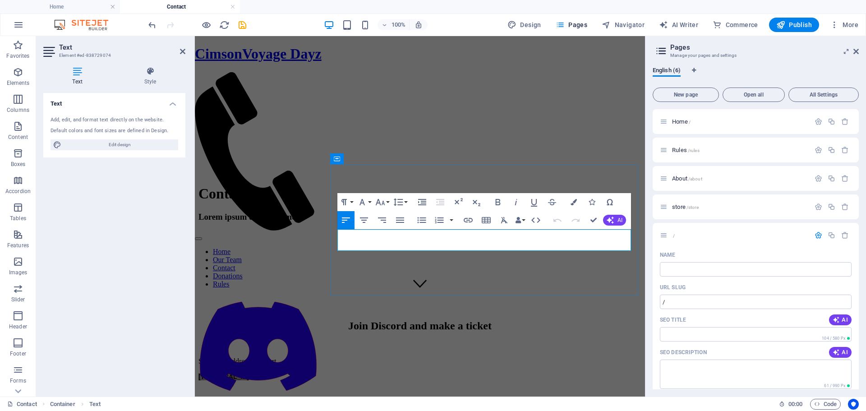
click at [249, 373] on span "63.143.56.131" at bounding box center [223, 376] width 50 height 7
click at [414, 372] on p "Server IP: 63.143.56.131" at bounding box center [419, 376] width 443 height 8
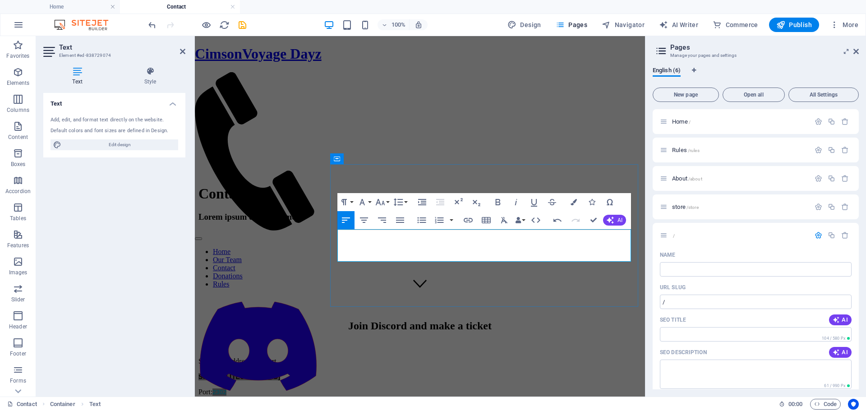
click at [390, 388] on p "Port: 2302" at bounding box center [419, 392] width 443 height 8
click at [573, 202] on icon "button" at bounding box center [573, 202] width 6 height 6
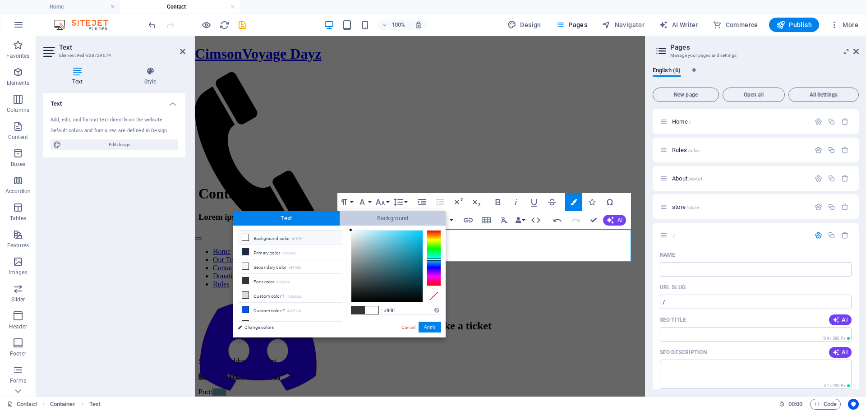
drag, startPoint x: 404, startPoint y: 250, endPoint x: 340, endPoint y: 217, distance: 71.6
click at [340, 217] on div "Text Background less Background color #ffffff Primary color #1b2d42 Secondary c…" at bounding box center [339, 274] width 212 height 126
drag, startPoint x: 375, startPoint y: 248, endPoint x: 348, endPoint y: 230, distance: 31.6
click at [349, 226] on div "#ffffff Supported formats #0852ed rgb(8, 82, 237) rgba(8, 82, 237, 90%) hsv(221…" at bounding box center [396, 346] width 100 height 243
click at [351, 231] on div at bounding box center [350, 230] width 3 height 3
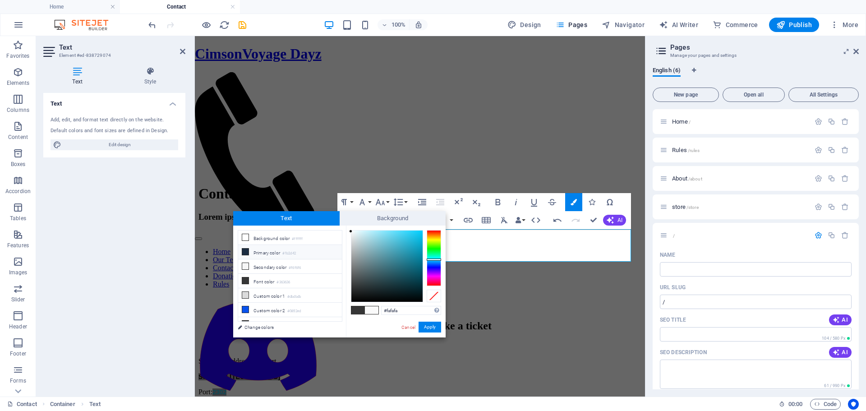
click at [266, 252] on li "Primary color #1b2d42" at bounding box center [290, 252] width 104 height 14
type input "#1b2d42"
click at [436, 329] on button "Apply" at bounding box center [429, 326] width 23 height 11
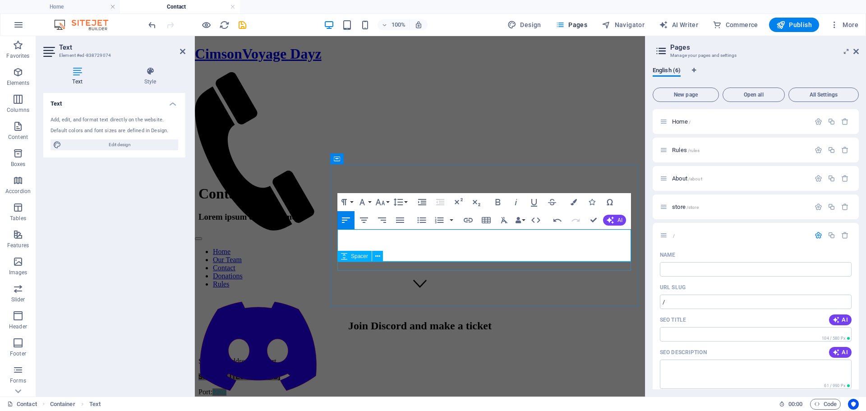
click at [380, 403] on div at bounding box center [419, 407] width 443 height 9
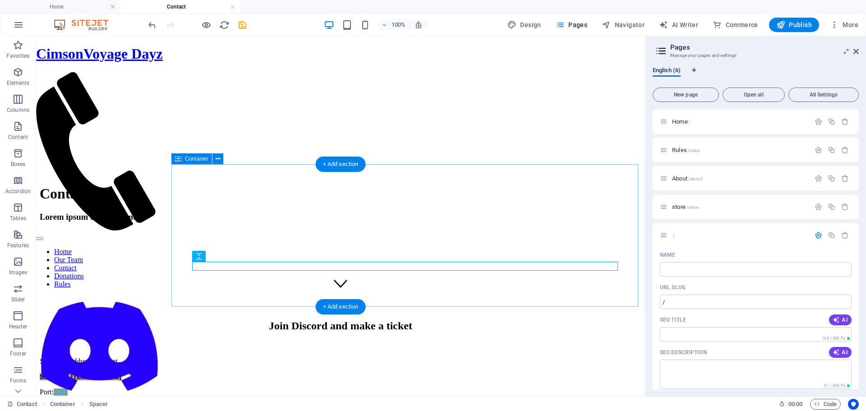
click at [270, 320] on div "Join Discord and make a ticket Server IP Address and Port Server IP: 63.143.56.…" at bounding box center [340, 366] width 601 height 92
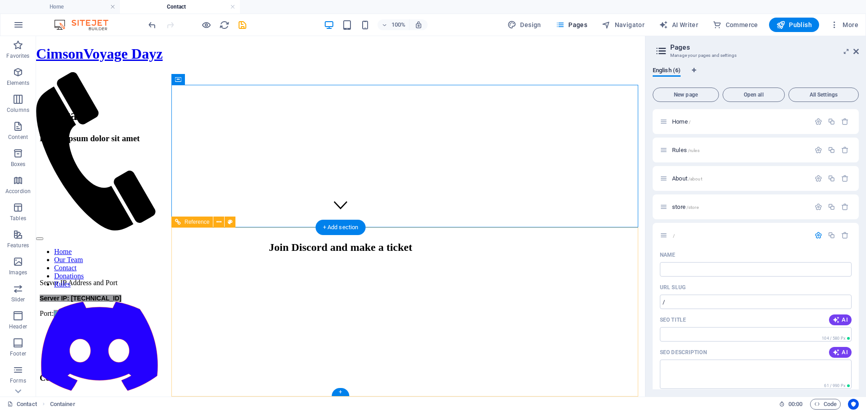
scroll to position [177, 0]
click at [340, 230] on div "+ Add section" at bounding box center [341, 227] width 50 height 15
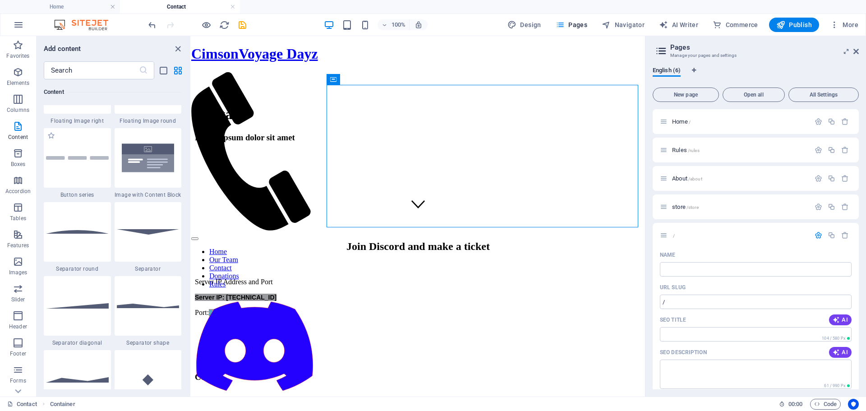
scroll to position [2029, 0]
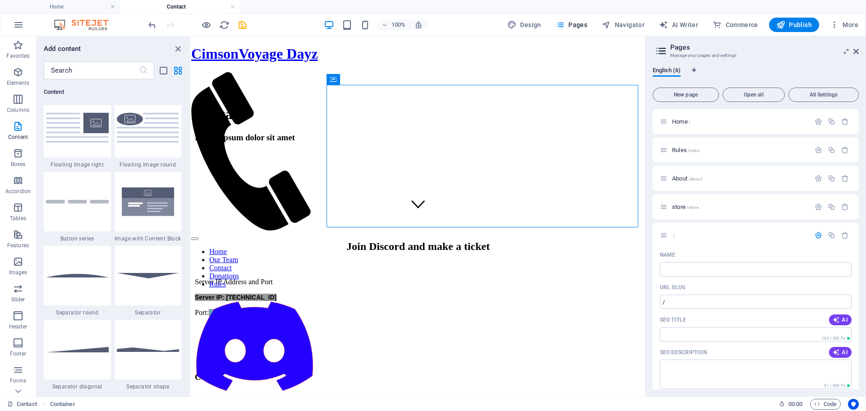
click at [85, 219] on div at bounding box center [77, 202] width 67 height 60
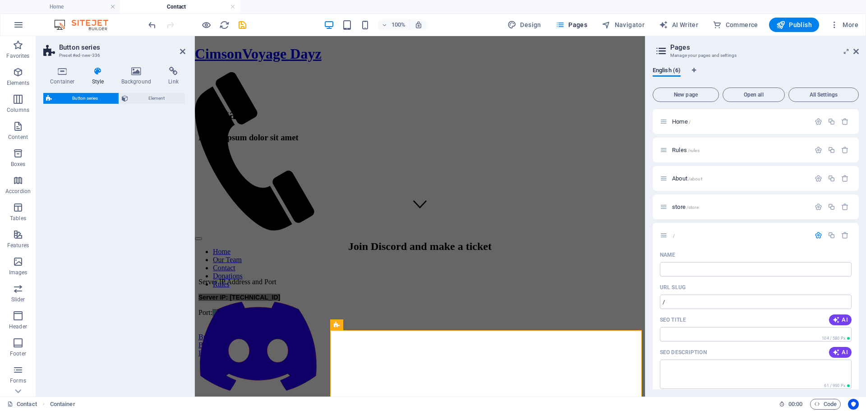
select select "rem"
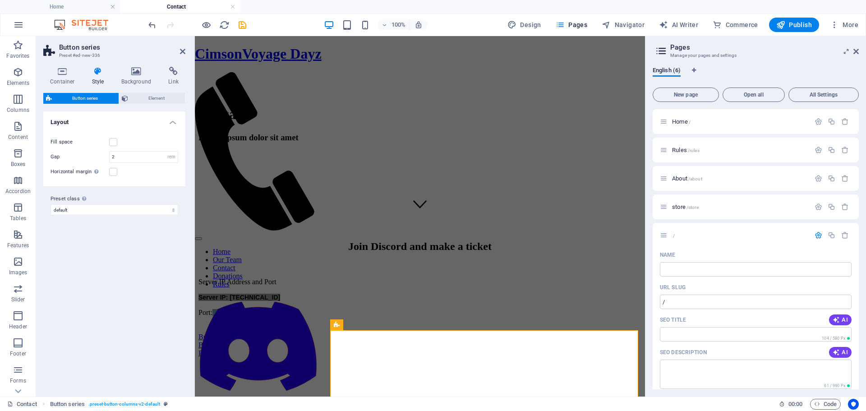
scroll to position [74, 0]
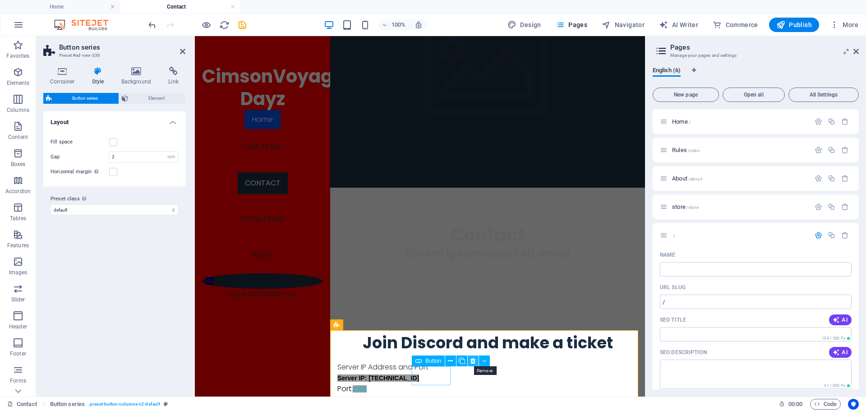
click at [469, 363] on button at bounding box center [473, 360] width 11 height 11
click at [553, 361] on icon at bounding box center [552, 360] width 5 height 9
click at [501, 363] on icon at bounding box center [503, 360] width 5 height 9
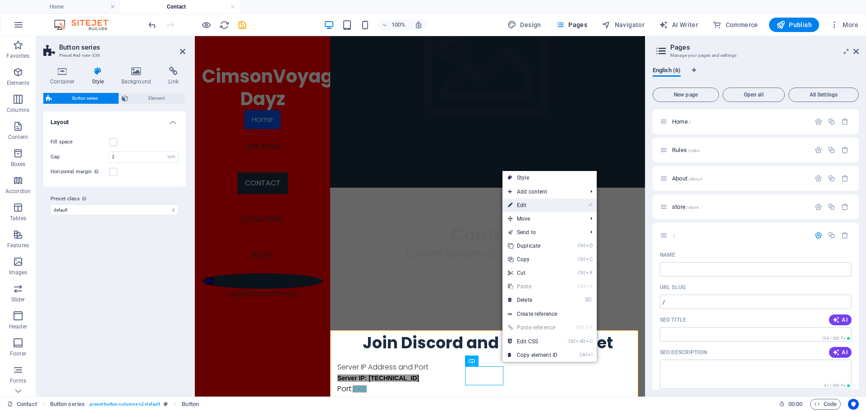
click at [526, 205] on link "⏎ Edit" at bounding box center [532, 205] width 60 height 14
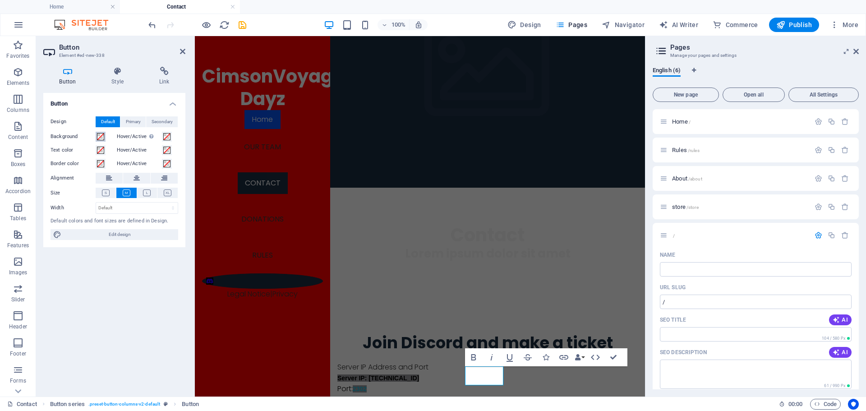
click at [100, 136] on span at bounding box center [100, 136] width 7 height 7
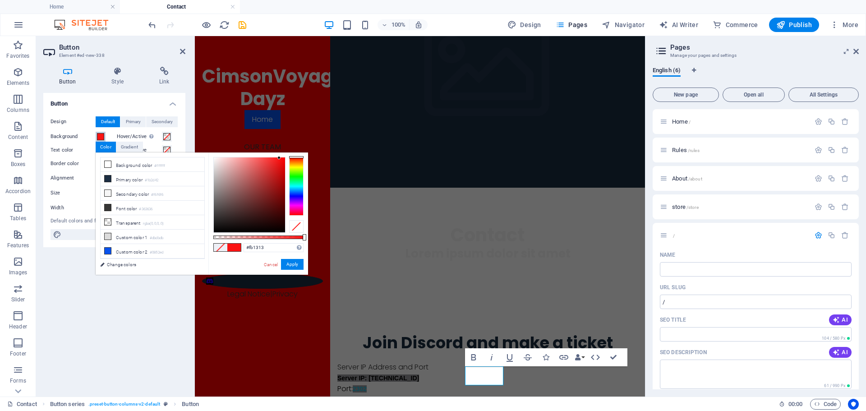
drag, startPoint x: 239, startPoint y: 208, endPoint x: 279, endPoint y: 158, distance: 64.2
click at [279, 158] on div at bounding box center [249, 194] width 71 height 75
drag, startPoint x: 280, startPoint y: 156, endPoint x: 286, endPoint y: 156, distance: 5.9
click at [286, 156] on div "#fb1313 Supported formats #0852ed rgb(8, 82, 237) rgba(8, 82, 237, 90%) hsv(221…" at bounding box center [258, 278] width 100 height 253
type input "#fa0000"
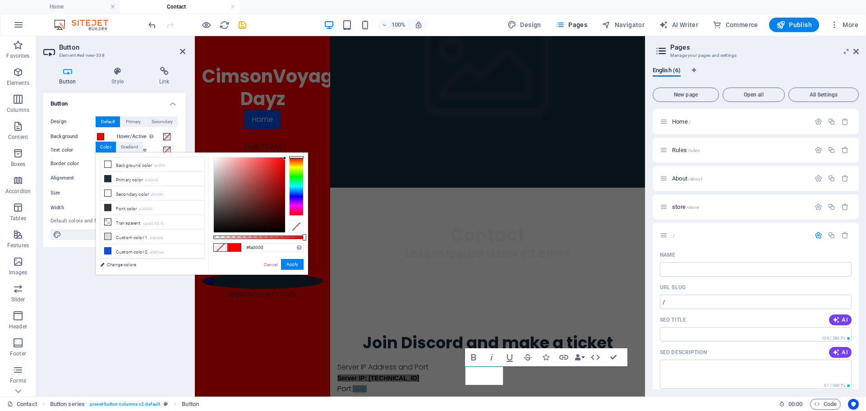
drag, startPoint x: 281, startPoint y: 158, endPoint x: 287, endPoint y: 163, distance: 7.0
click at [285, 158] on div at bounding box center [249, 194] width 71 height 75
click at [290, 266] on button "Apply" at bounding box center [292, 264] width 23 height 11
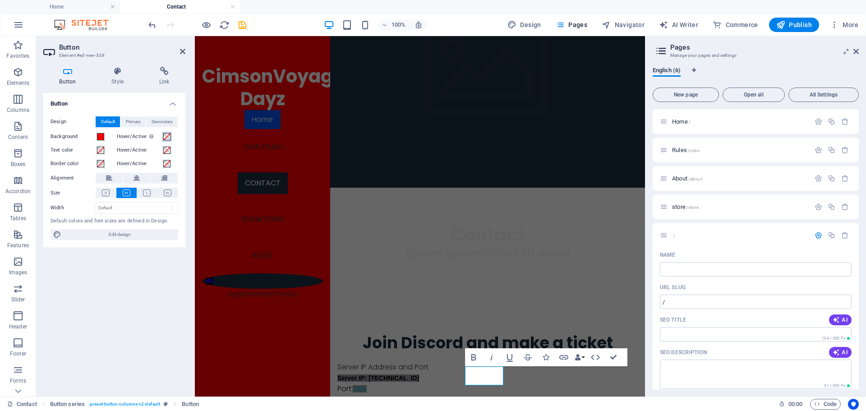
click at [169, 138] on span at bounding box center [166, 136] width 7 height 7
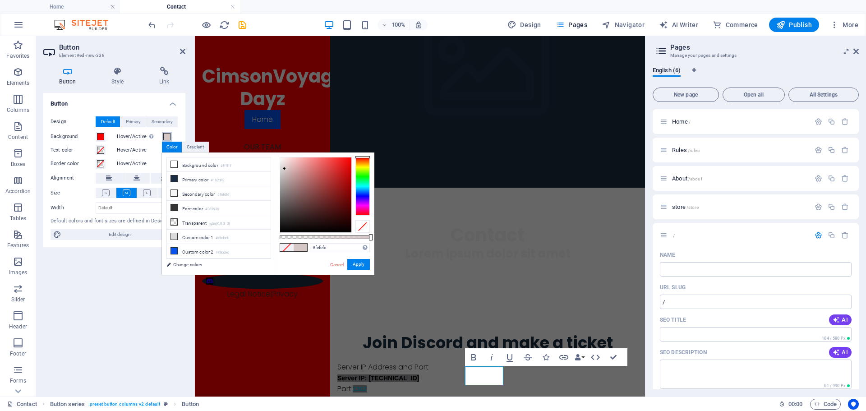
type input "#ffffff"
drag, startPoint x: 308, startPoint y: 189, endPoint x: 279, endPoint y: 153, distance: 46.8
click at [279, 153] on div "#ffffff Supported formats #0852ed rgb(8, 82, 237) rgba(8, 82, 237, 90%) hsv(221…" at bounding box center [325, 278] width 100 height 253
click at [359, 261] on button "Apply" at bounding box center [358, 264] width 23 height 11
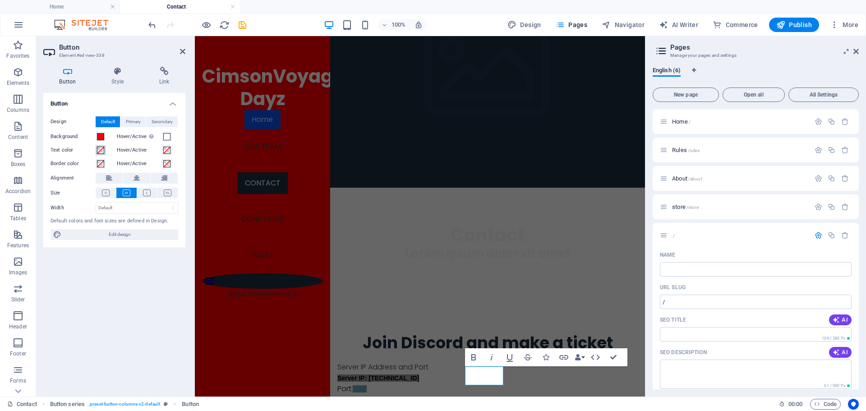
click at [101, 151] on span at bounding box center [100, 150] width 7 height 7
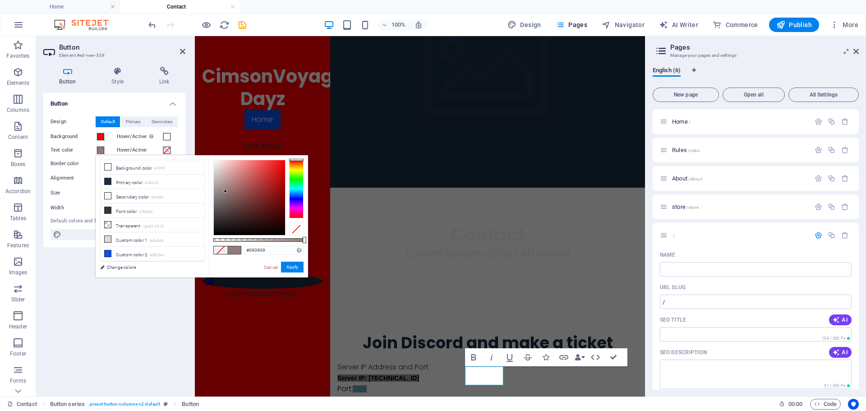
type input "#000000"
drag, startPoint x: 226, startPoint y: 179, endPoint x: 211, endPoint y: 248, distance: 69.8
click at [211, 248] on div "#000000 Supported formats #0852ed rgb(8, 82, 237) rgba(8, 82, 237, 90%) hsv(221…" at bounding box center [258, 281] width 100 height 253
click at [285, 266] on button "Apply" at bounding box center [292, 267] width 23 height 11
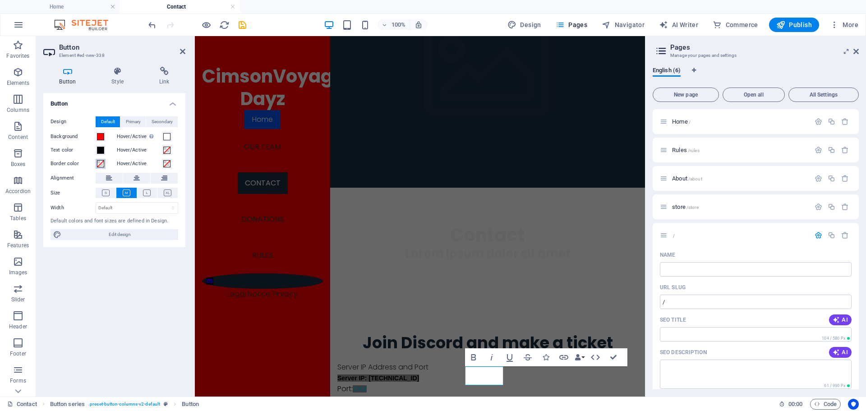
click at [101, 163] on span at bounding box center [100, 163] width 7 height 7
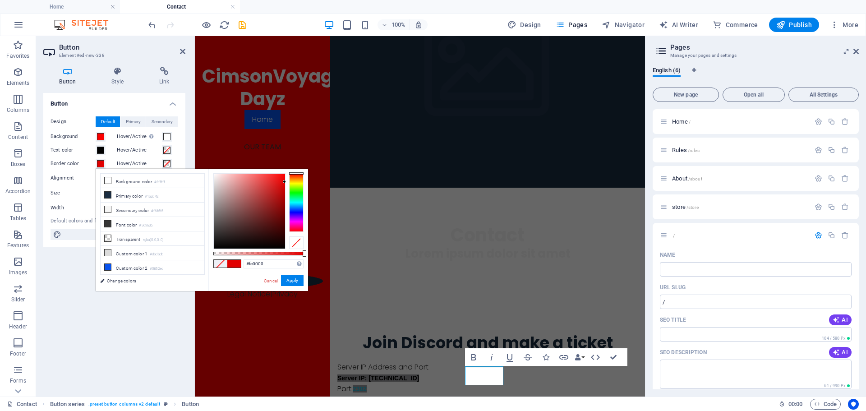
type input "#ff0000"
drag, startPoint x: 275, startPoint y: 189, endPoint x: 297, endPoint y: 172, distance: 28.0
click at [297, 173] on div at bounding box center [258, 211] width 90 height 76
click at [285, 278] on button "Apply" at bounding box center [292, 280] width 23 height 11
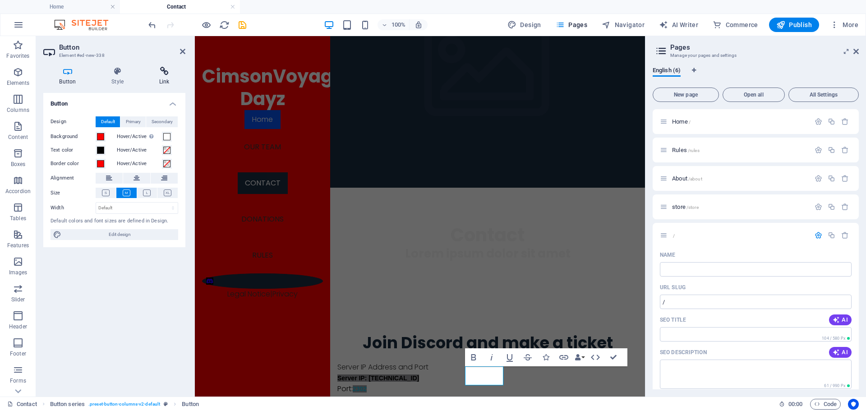
click at [164, 73] on icon at bounding box center [164, 71] width 42 height 9
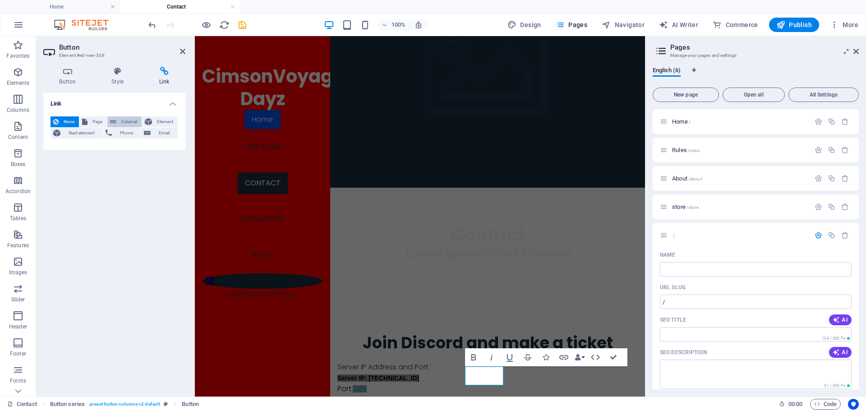
click at [118, 123] on button "External" at bounding box center [124, 121] width 34 height 11
select select "blank"
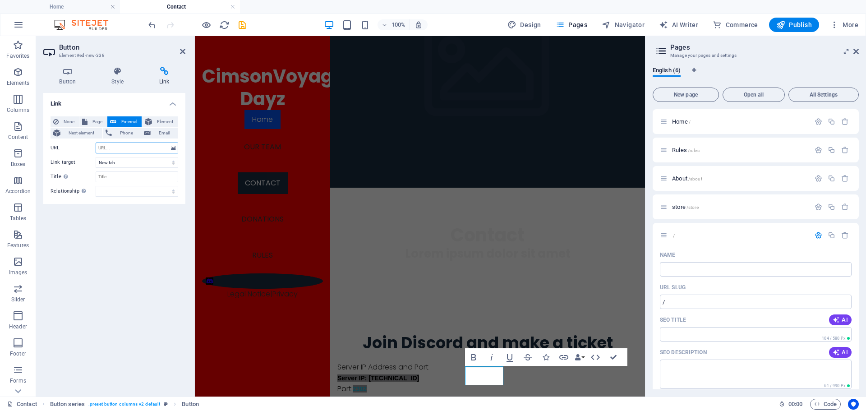
paste input "[URL][DOMAIN_NAME]"
type input "[URL][DOMAIN_NAME]"
click at [130, 162] on select "New tab Same tab Overlay" at bounding box center [137, 162] width 83 height 11
click at [96, 157] on select "New tab Same tab Overlay" at bounding box center [137, 162] width 83 height 11
click at [120, 181] on input "Title Additional link description, should not be the same as the link text. The…" at bounding box center [137, 176] width 83 height 11
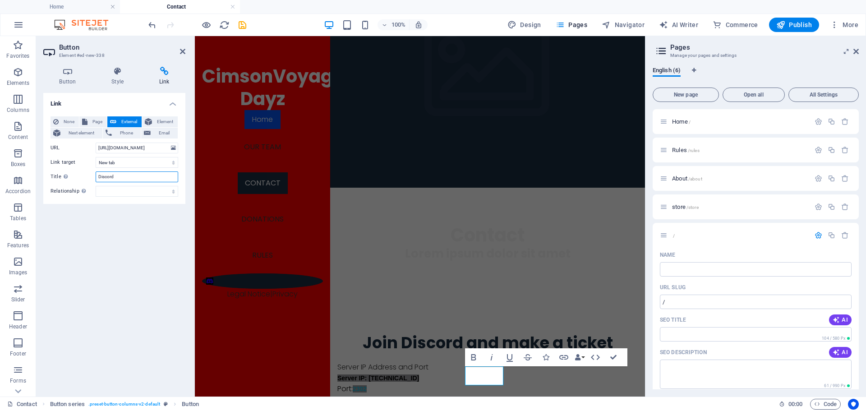
type input "Discord"
click at [108, 268] on div "Link None Page External Element Next element Phone Email Page Home Rules About …" at bounding box center [114, 241] width 142 height 296
click at [431, 309] on div "Join Discord and make a ticket Server IP Address and Port Server IP: 63.143.56.…" at bounding box center [487, 368] width 315 height 142
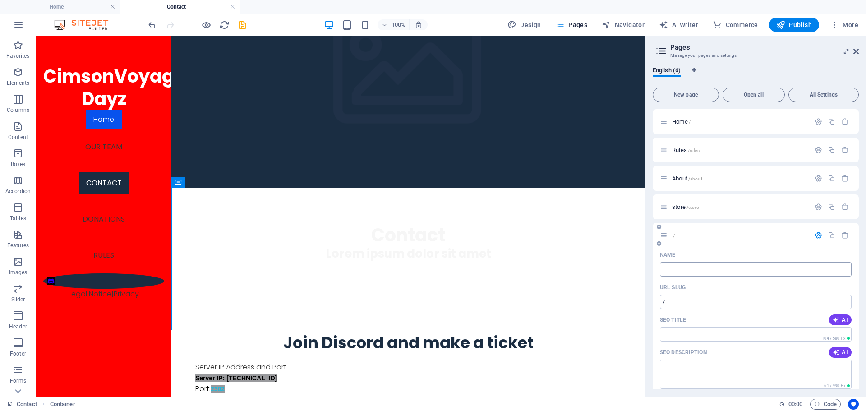
click at [696, 269] on input "Name" at bounding box center [756, 269] width 192 height 14
type input "Server I"
type input "/server"
type input "Server"
type input "Server IP"
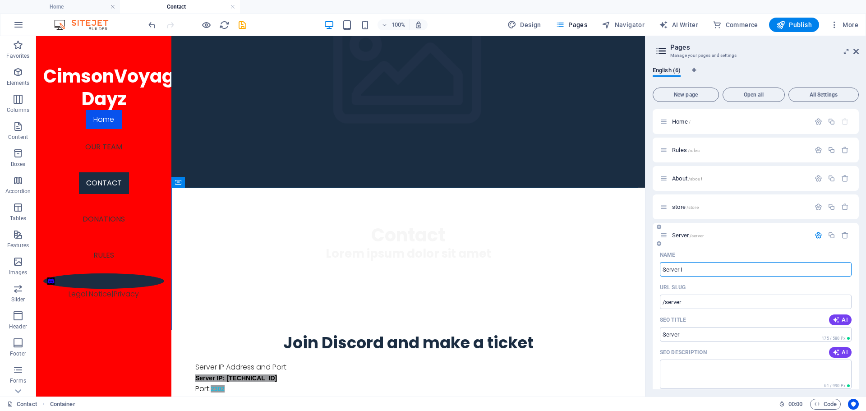
type input "/server-i"
type input "Server I"
type input "Server IP"
type input "/server-ip"
type input "Server IP"
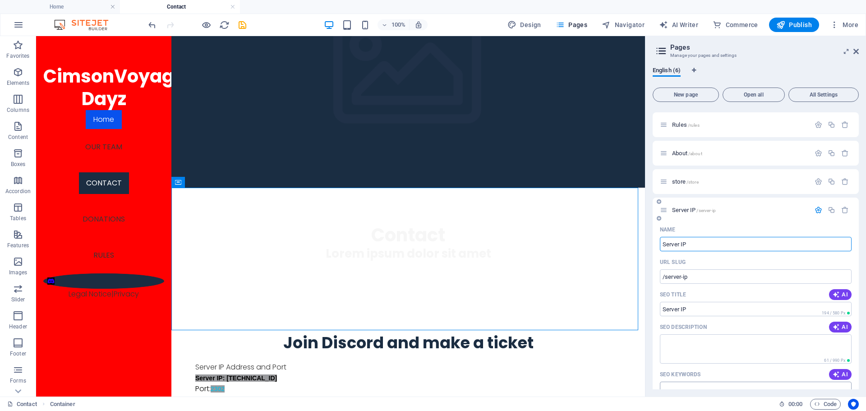
scroll to position [45, 0]
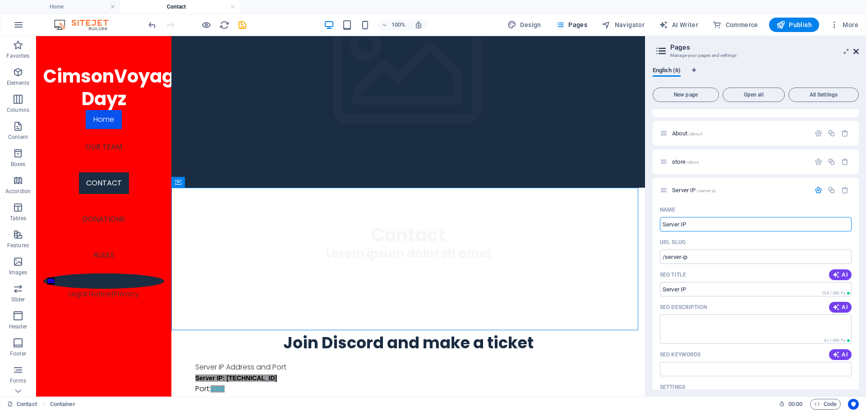
type input "Server IP"
click at [855, 52] on icon at bounding box center [855, 51] width 5 height 7
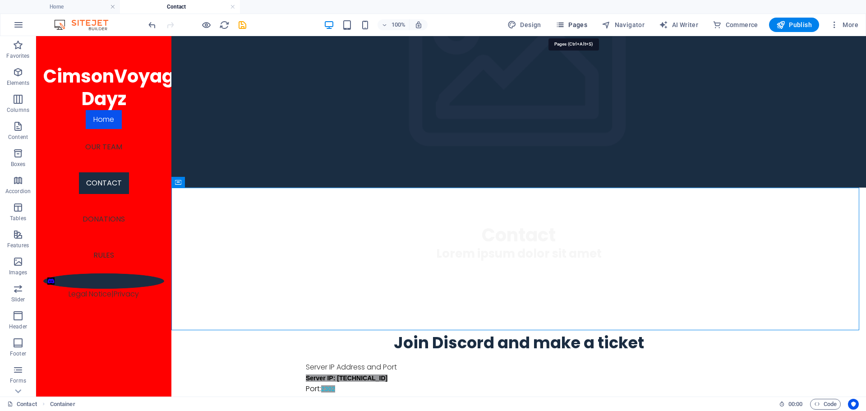
click at [574, 24] on span "Pages" at bounding box center [571, 24] width 32 height 9
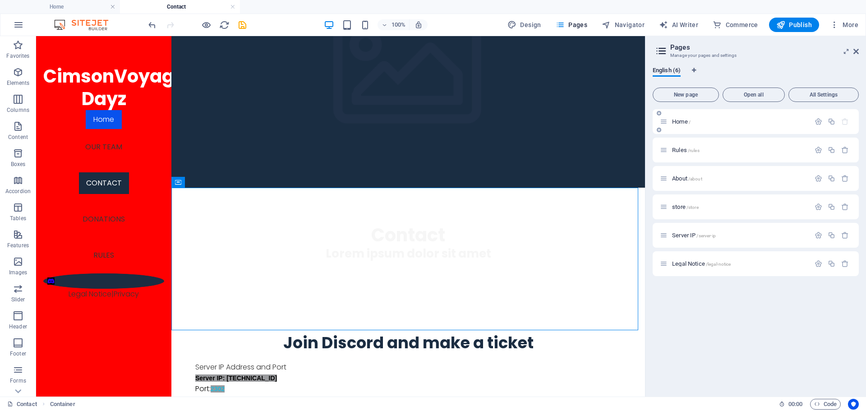
click at [676, 120] on span "Home /" at bounding box center [681, 121] width 18 height 7
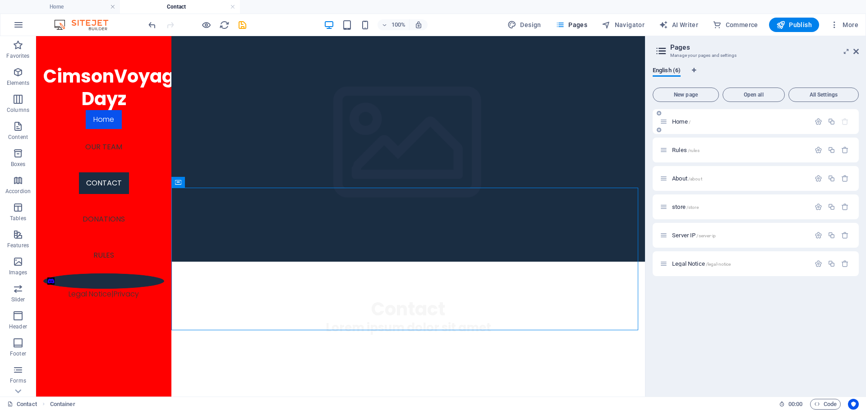
scroll to position [271, 0]
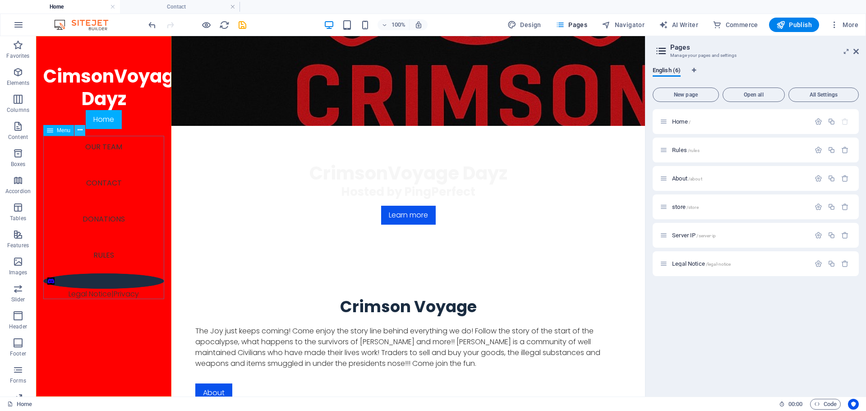
click at [82, 134] on icon at bounding box center [80, 129] width 5 height 9
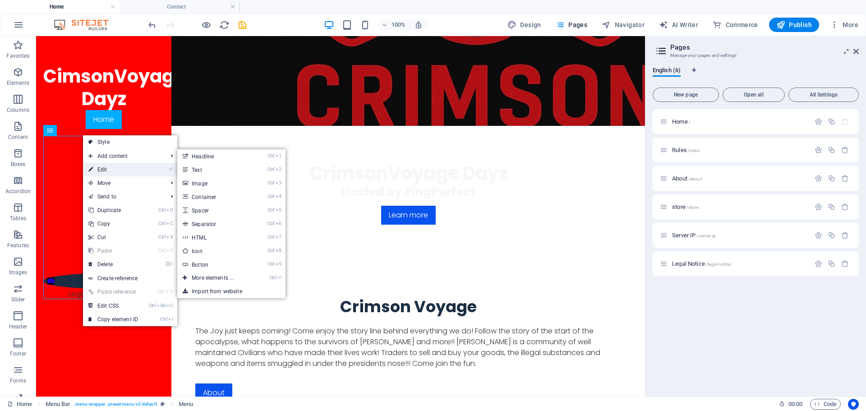
click at [106, 168] on link "⏎ Edit" at bounding box center [113, 170] width 60 height 14
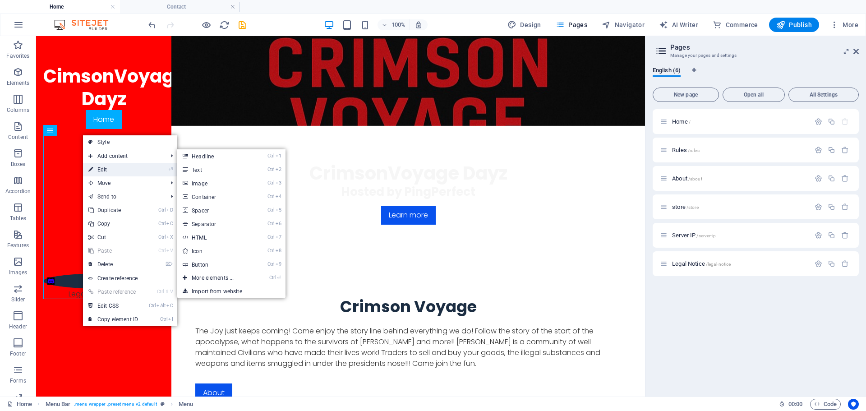
select select
select select "primary"
select select "2"
select select
select select "4"
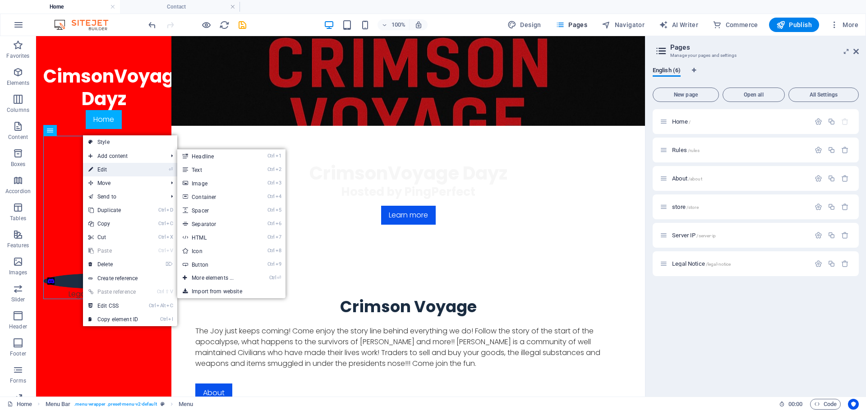
select select
select select "3"
select select
select select "1"
select select
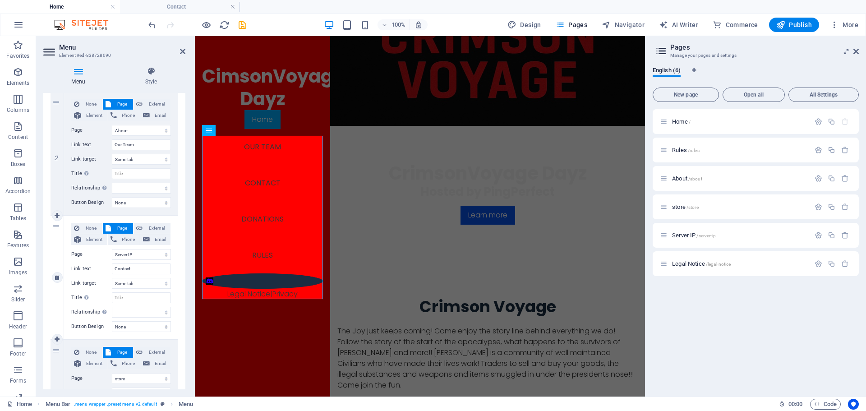
scroll to position [225, 0]
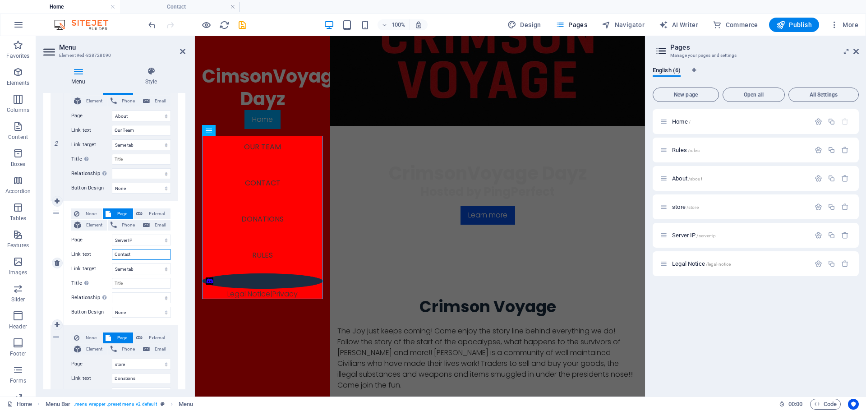
click at [142, 254] on input "Contact" at bounding box center [141, 254] width 59 height 11
click at [154, 240] on select "Home Rules About store Server IP Legal Notice" at bounding box center [141, 239] width 59 height 11
drag, startPoint x: 134, startPoint y: 253, endPoint x: 109, endPoint y: 254, distance: 25.3
click at [109, 254] on div "Link text Contact" at bounding box center [121, 254] width 100 height 11
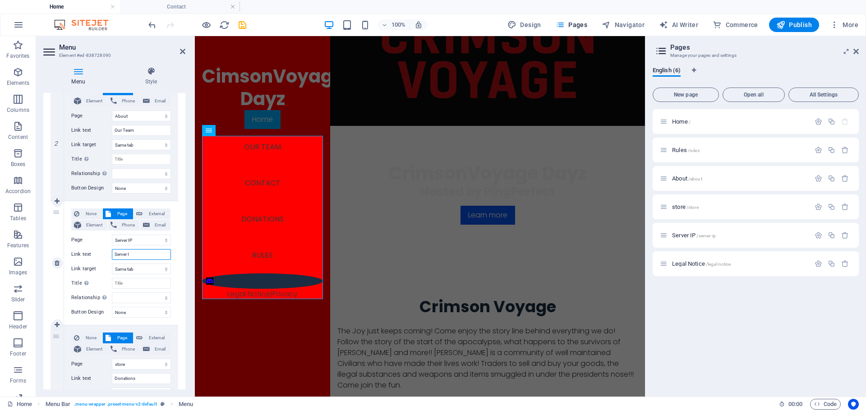
type input "Server IP"
select select
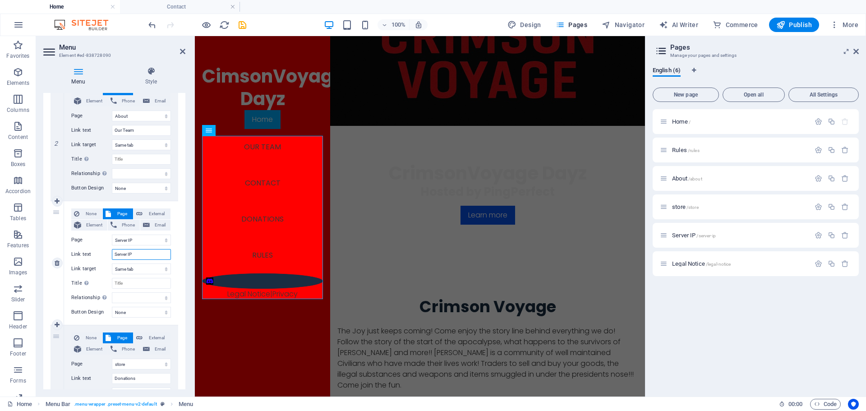
select select
type input "Server IP"
click at [180, 53] on icon at bounding box center [182, 51] width 5 height 7
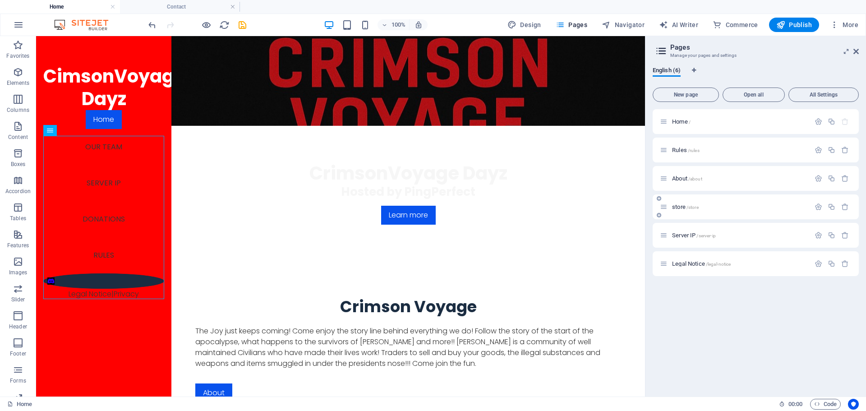
click at [666, 211] on div "store /store" at bounding box center [735, 207] width 150 height 10
click at [661, 207] on icon at bounding box center [664, 207] width 8 height 8
click at [688, 205] on span "/store" at bounding box center [692, 207] width 12 height 5
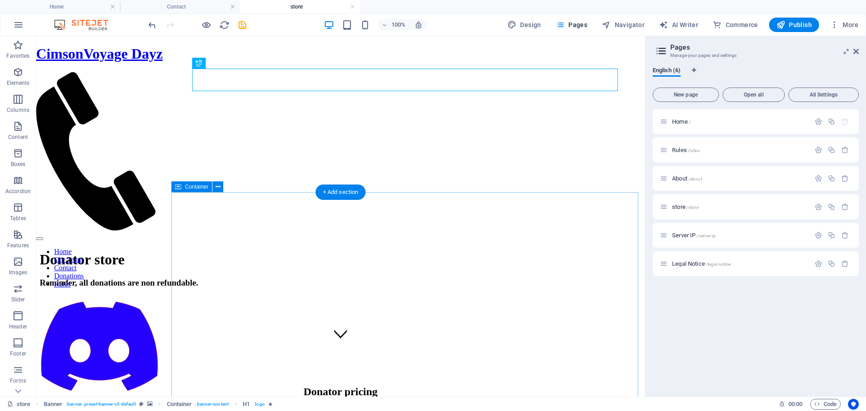
scroll to position [0, 0]
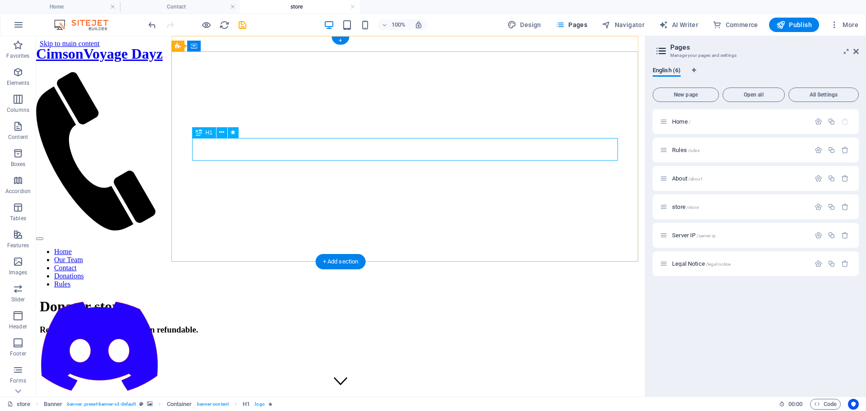
click at [477, 298] on div "Donator store" at bounding box center [340, 306] width 601 height 17
drag, startPoint x: 477, startPoint y: 149, endPoint x: 318, endPoint y: 149, distance: 159.2
click at [477, 298] on div "Donator store" at bounding box center [340, 306] width 601 height 17
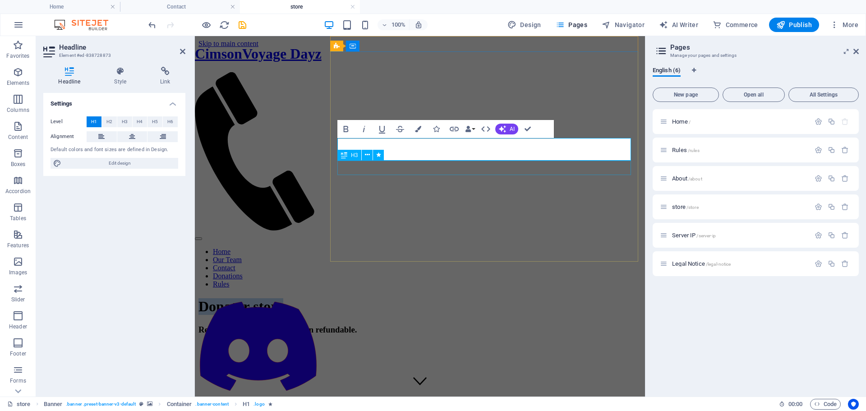
click at [506, 325] on div "Reminder, all donations are non refundable." at bounding box center [419, 330] width 443 height 10
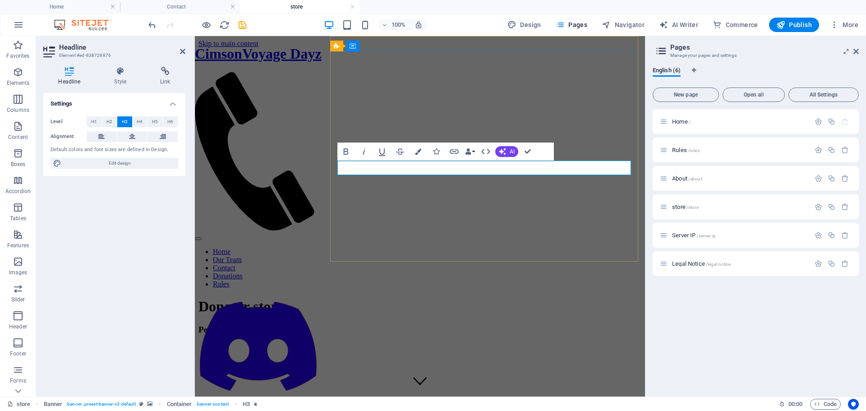
drag, startPoint x: 530, startPoint y: 167, endPoint x: 428, endPoint y: 169, distance: 101.9
click at [428, 325] on h3 "​Per bohemia." at bounding box center [419, 330] width 443 height 10
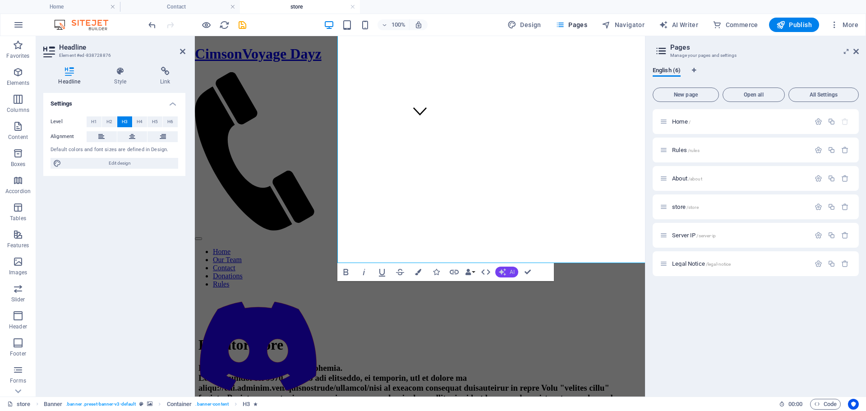
scroll to position [271, 0]
click at [856, 50] on icon at bounding box center [855, 51] width 5 height 7
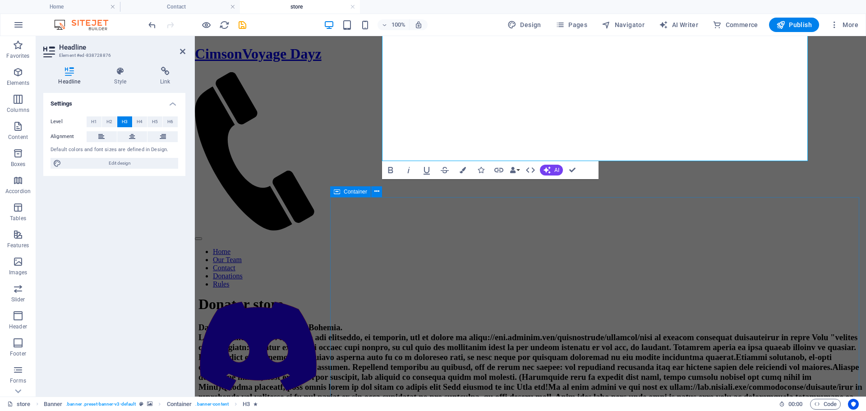
scroll to position [45, 0]
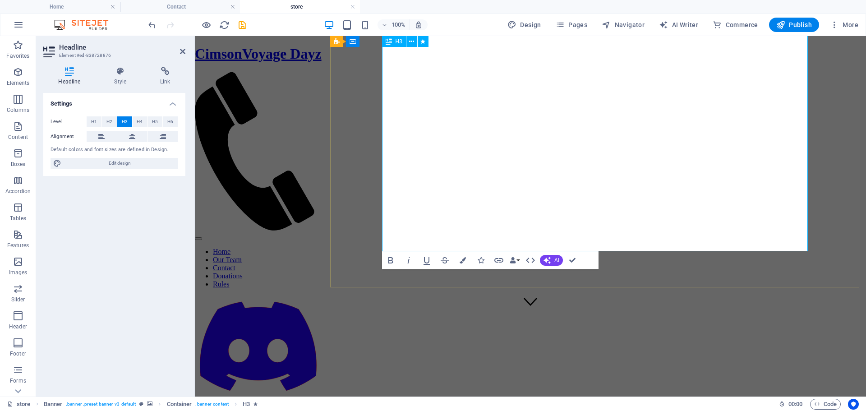
scroll to position [0, 0]
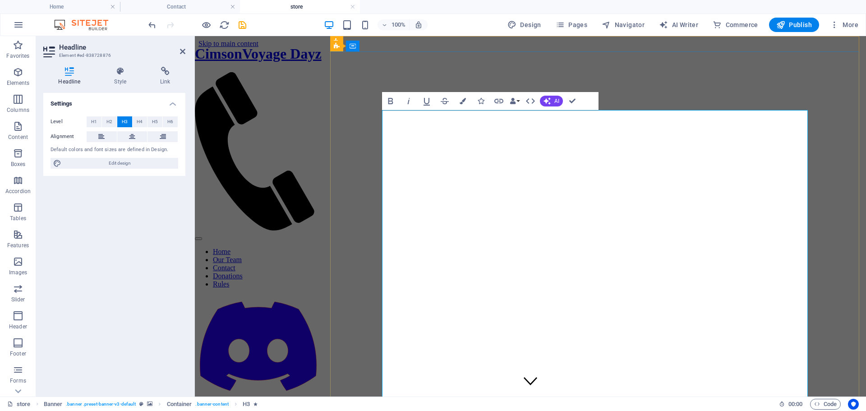
drag, startPoint x: 700, startPoint y: 242, endPoint x: 393, endPoint y: 129, distance: 327.4
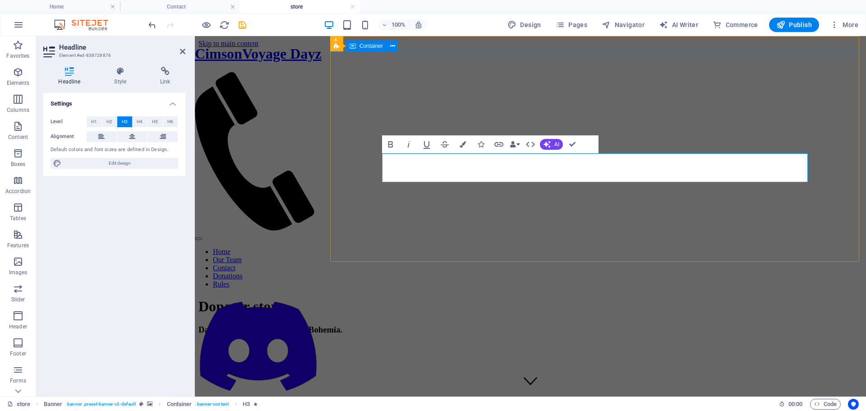
click at [558, 289] on div "Donator store ​Dayz server monetization, per Bohemia. ​" at bounding box center [530, 321] width 664 height 64
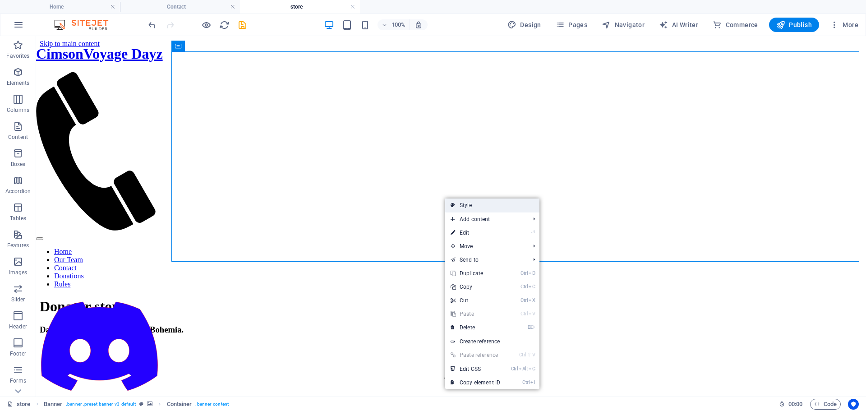
click at [461, 207] on link "Style" at bounding box center [492, 205] width 94 height 14
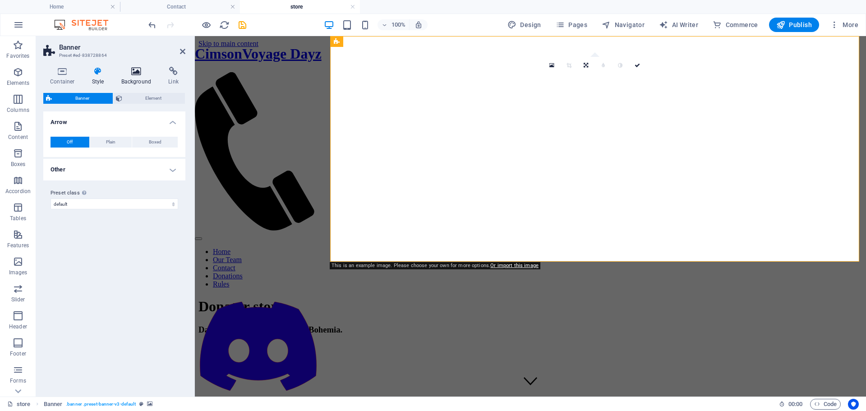
click at [139, 70] on icon at bounding box center [137, 71] width 44 height 9
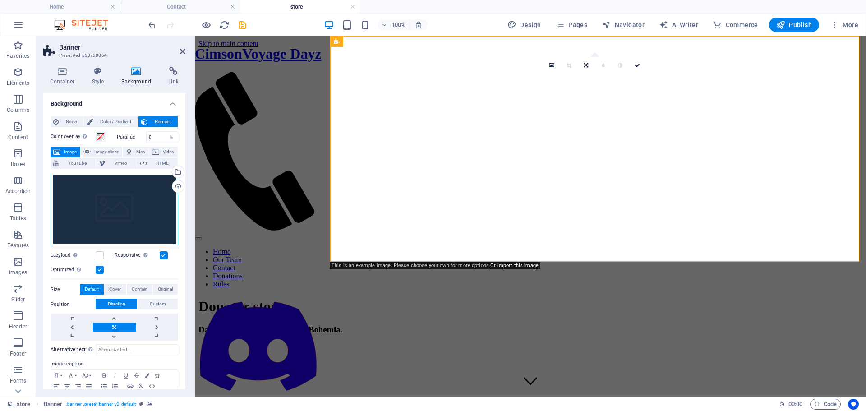
click at [125, 220] on div "Drag files here, click to choose files or select files from Files or our free s…" at bounding box center [114, 210] width 128 height 74
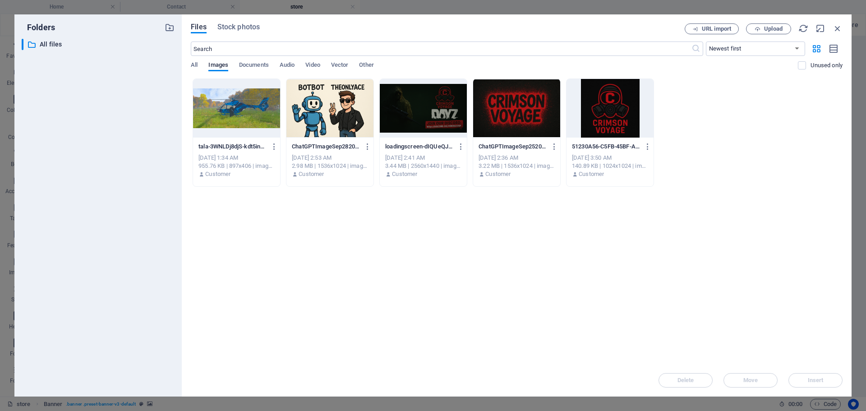
click at [531, 111] on div at bounding box center [516, 108] width 87 height 59
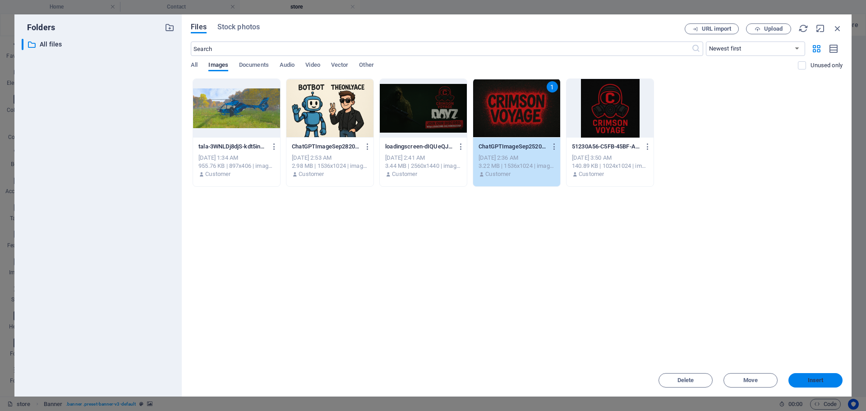
click at [796, 377] on button "Insert" at bounding box center [815, 380] width 54 height 14
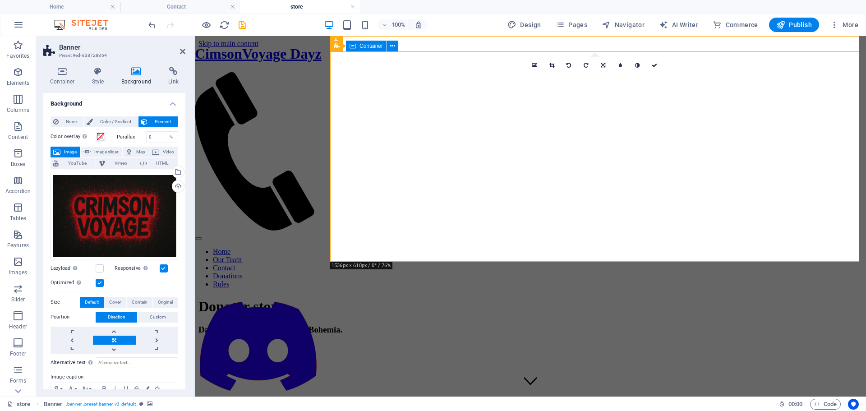
click at [477, 289] on div "Donator store Dayz server monetization, per Bohemia." at bounding box center [530, 321] width 664 height 64
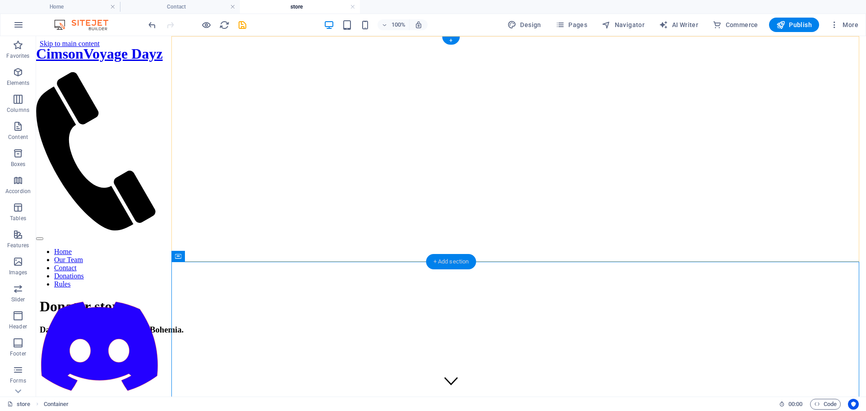
click at [466, 262] on div "+ Add section" at bounding box center [451, 261] width 50 height 15
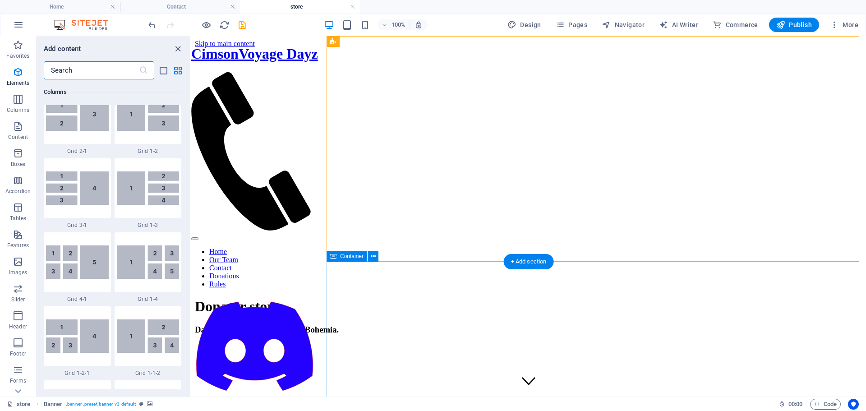
scroll to position [1578, 0]
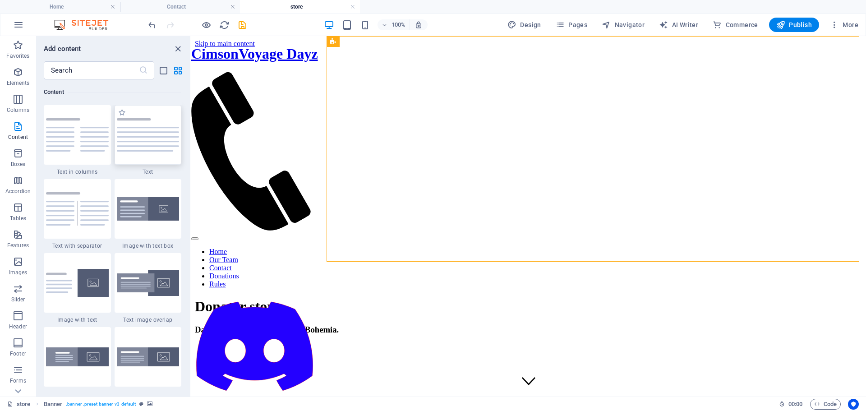
click at [124, 146] on img at bounding box center [148, 134] width 63 height 33
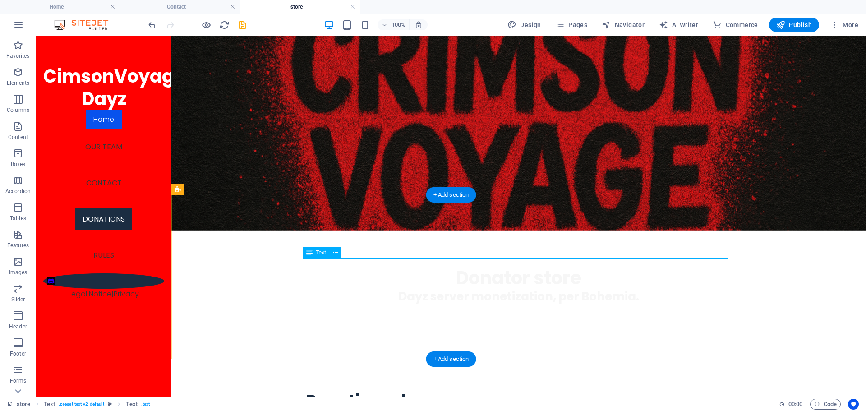
scroll to position [90, 0]
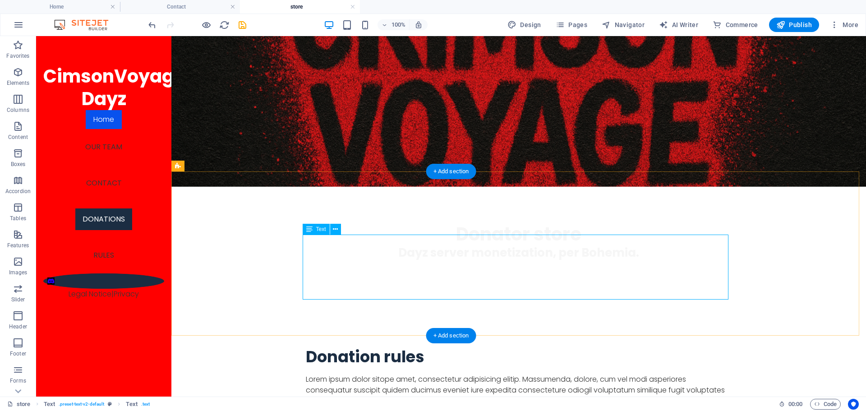
click at [450, 374] on div "Lorem ipsum dolor sitope amet, consectetur adipisicing elitip. Massumenda, dolo…" at bounding box center [519, 406] width 426 height 65
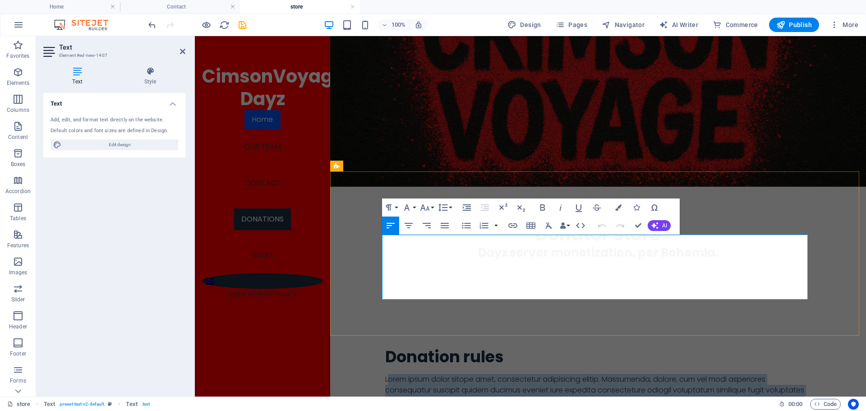
drag, startPoint x: 530, startPoint y: 294, endPoint x: 385, endPoint y: 244, distance: 153.1
click at [385, 374] on p "Lorem ipsum dolor sitope amet, consectetur adipisicing elitip. Massumenda, dolo…" at bounding box center [598, 406] width 426 height 65
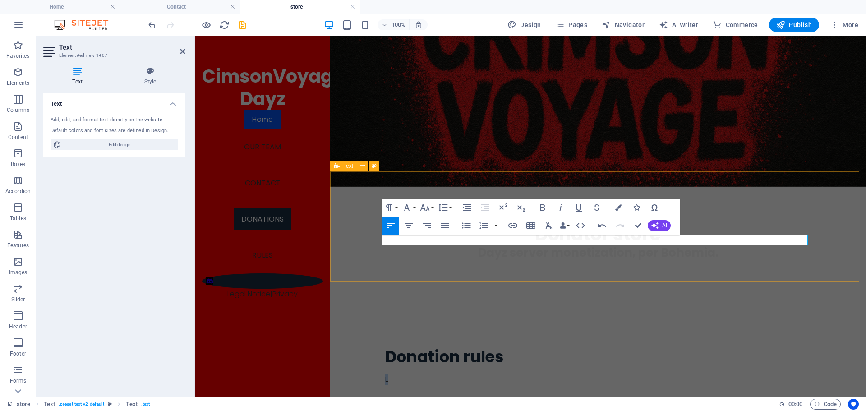
drag, startPoint x: 397, startPoint y: 239, endPoint x: 380, endPoint y: 241, distance: 16.8
click at [380, 311] on div "Donation rules L" at bounding box center [598, 366] width 536 height 110
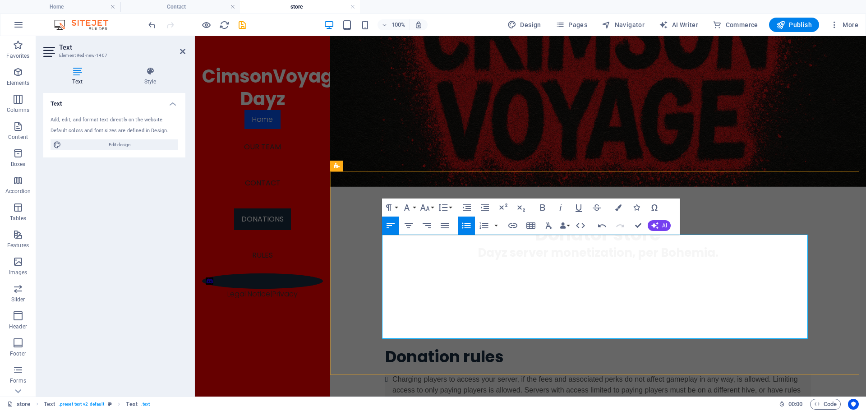
drag, startPoint x: 494, startPoint y: 329, endPoint x: 384, endPoint y: 333, distance: 110.6
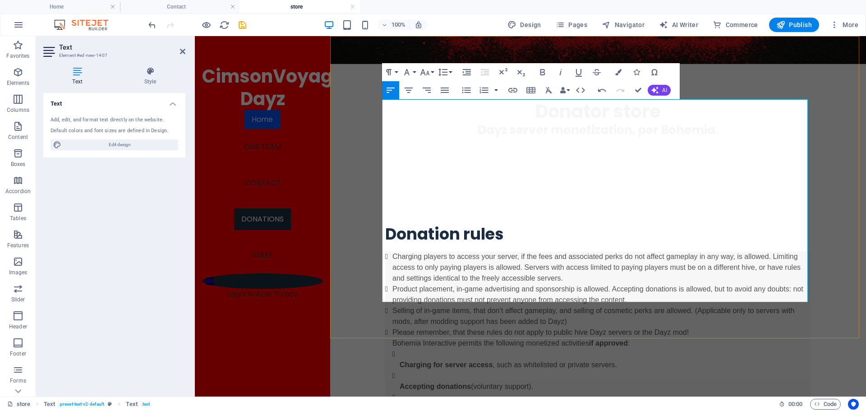
scroll to position [225, 0]
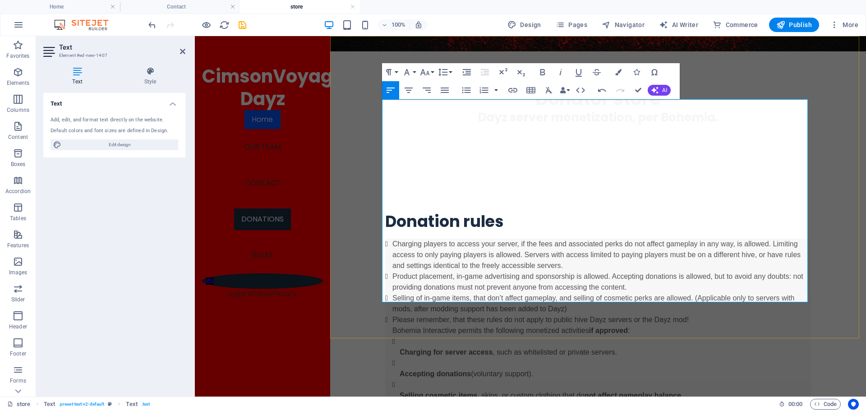
click at [584, 239] on ul "Charging players to access your server, if the fees and associated perks do not…" at bounding box center [598, 336] width 426 height 195
click at [589, 326] on strong "if approved" at bounding box center [608, 330] width 39 height 8
click at [424, 347] on p "Charging for server access , such as whitelisted or private servers." at bounding box center [604, 352] width 411 height 11
click at [387, 239] on ul "Charging players to access your server, if the fees and associated perks do not…" at bounding box center [598, 336] width 426 height 195
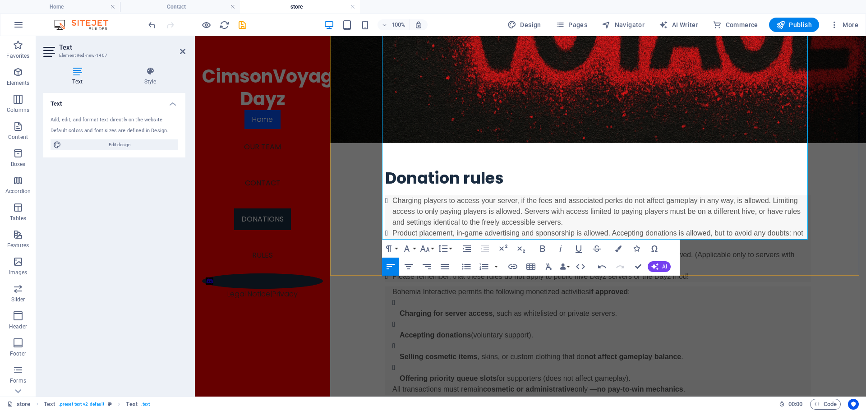
scroll to position [316, 0]
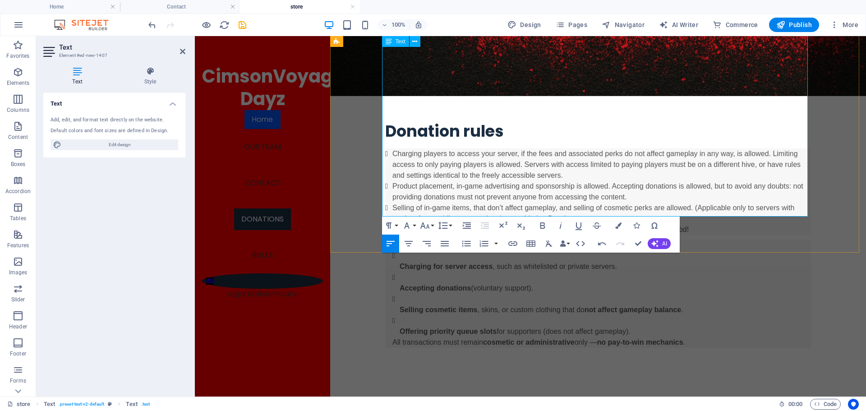
click at [705, 337] on p "All transactions must remain cosmetic or administrative only — no pay-to-win me…" at bounding box center [601, 342] width 418 height 11
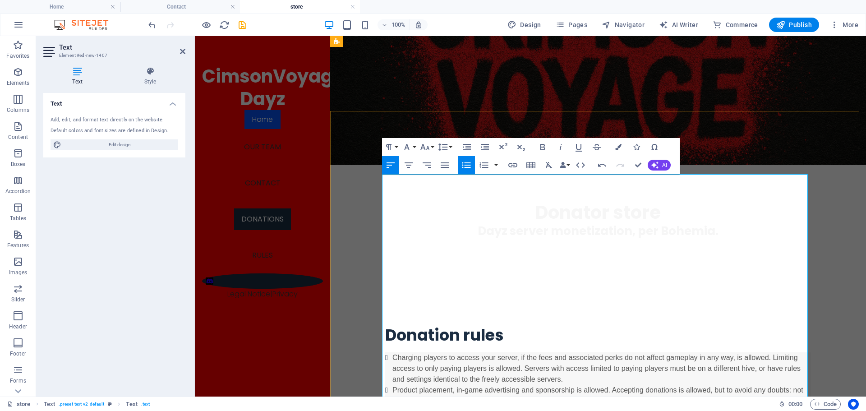
scroll to position [90, 0]
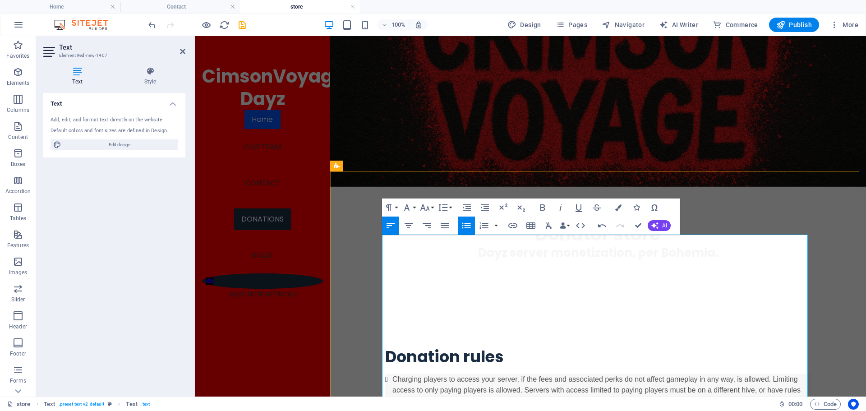
click at [392, 374] on li "Charging players to access your server, if the fees and associated perks do not…" at bounding box center [601, 390] width 418 height 32
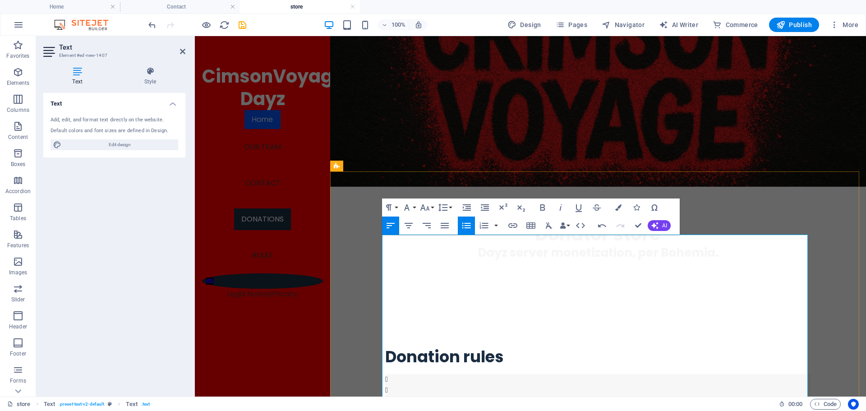
click at [392, 374] on li at bounding box center [601, 379] width 418 height 11
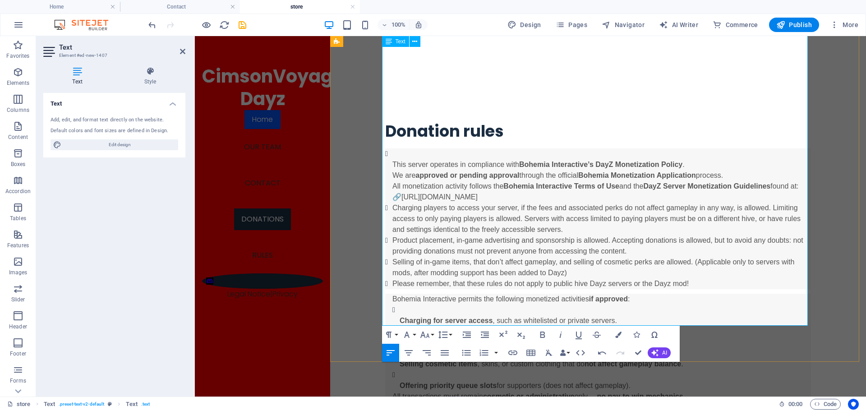
scroll to position [361, 0]
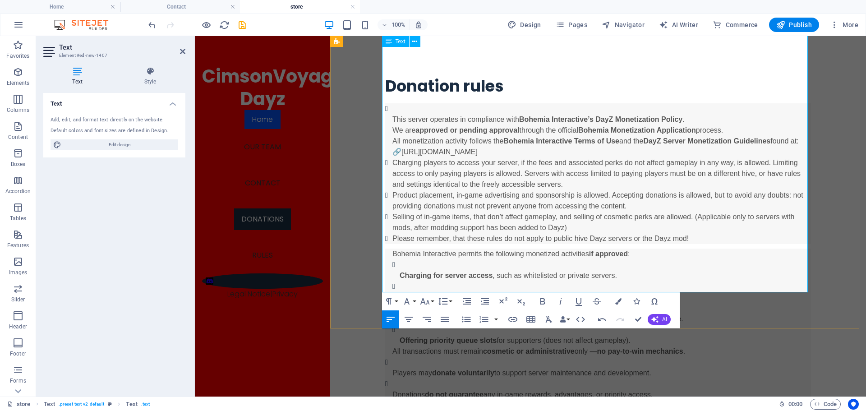
click at [548, 410] on p "Donations are non-refundable once processed." at bounding box center [601, 416] width 418 height 11
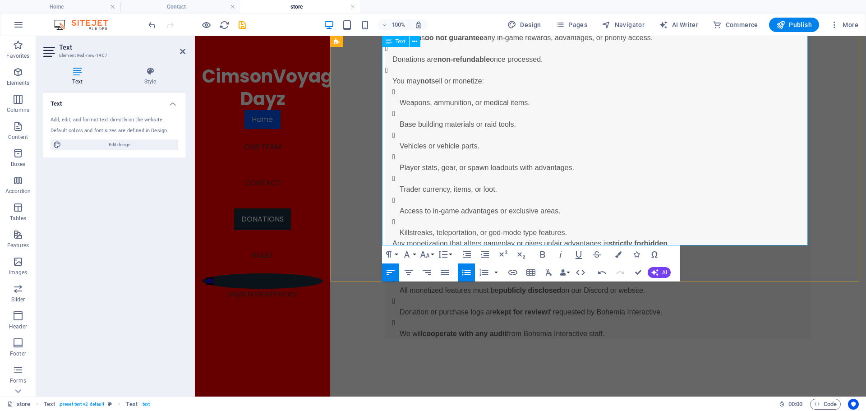
scroll to position [721, 0]
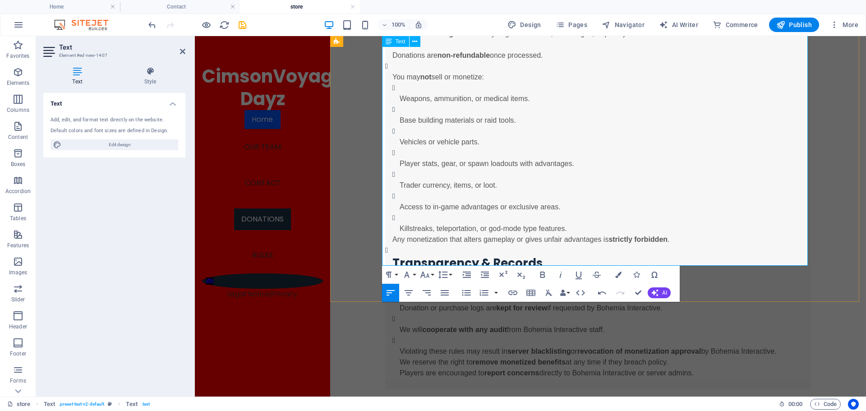
click at [440, 378] on p at bounding box center [604, 383] width 411 height 11
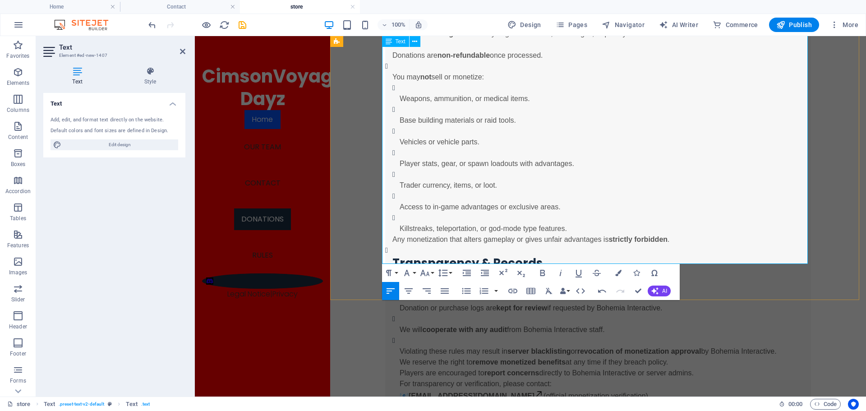
scroll to position [767, 0]
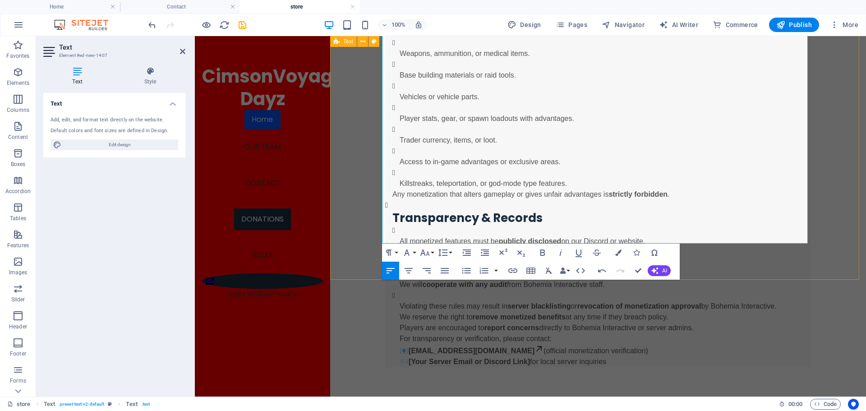
click at [817, 263] on div "Donation rules This server operates in compliance with Bohemia Interactive’s Da…" at bounding box center [598, 20] width 536 height 773
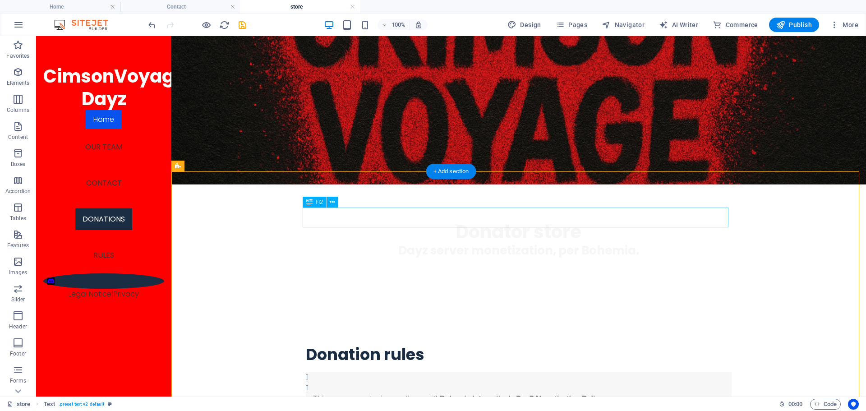
scroll to position [90, 0]
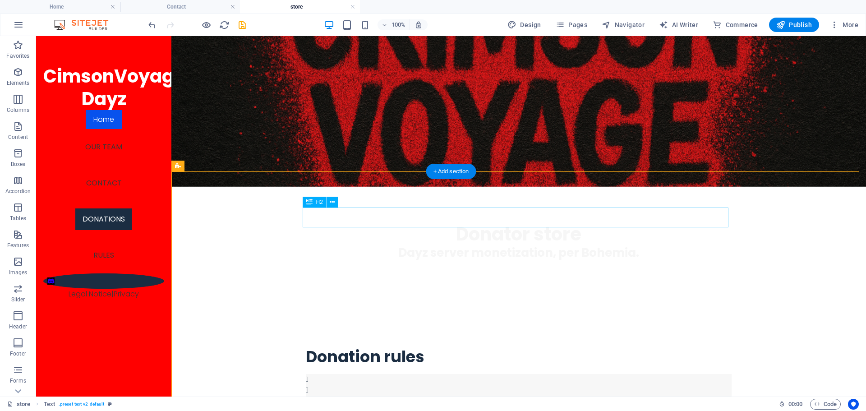
click at [428, 347] on div "Donation rules" at bounding box center [519, 357] width 426 height 20
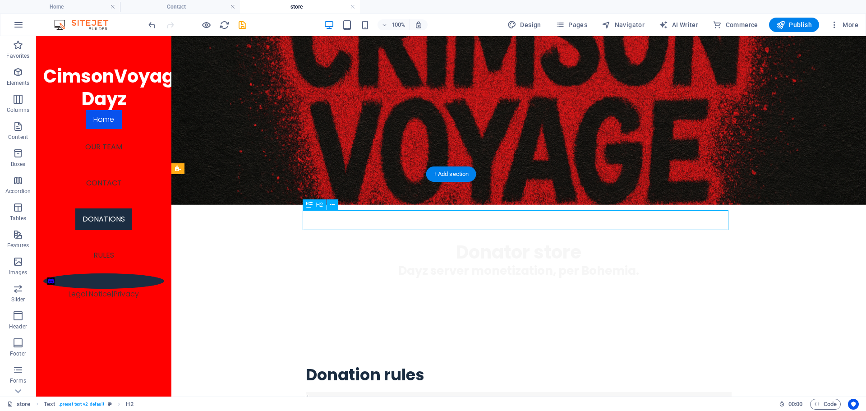
scroll to position [45, 0]
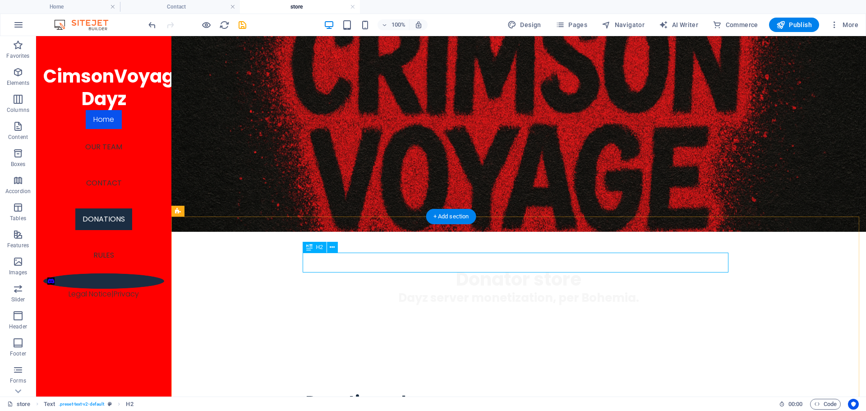
click at [424, 392] on div "Donation rules" at bounding box center [519, 402] width 426 height 20
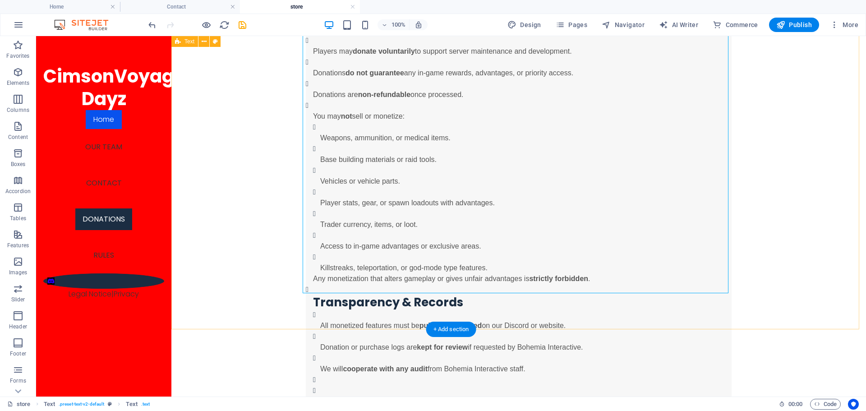
scroll to position [812, 0]
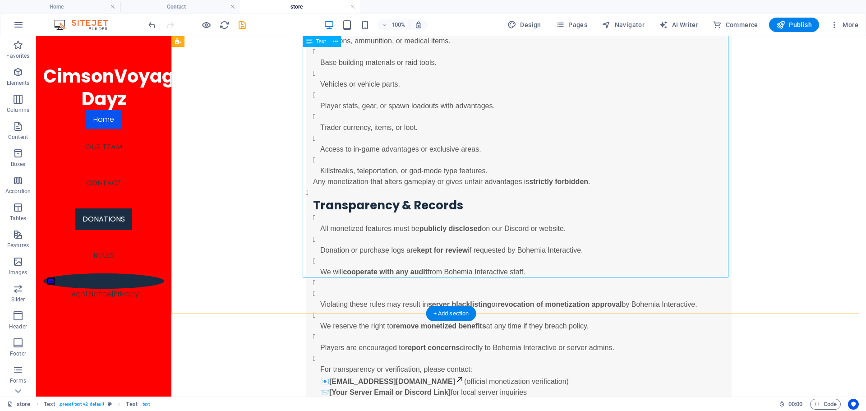
click at [542, 269] on div "This server operates in compliance with Bohemia Interactive’s DayZ Monetization…" at bounding box center [519, 27] width 426 height 750
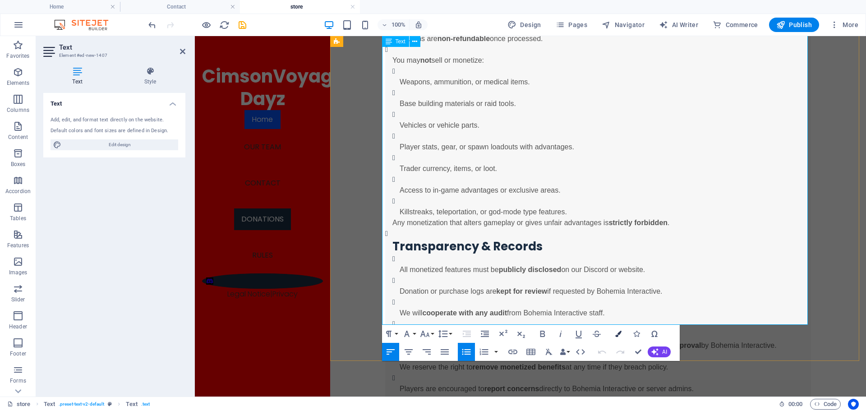
scroll to position [785, 0]
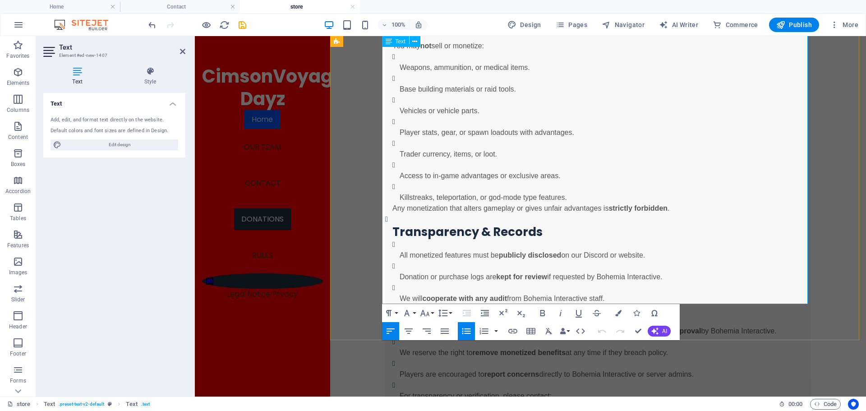
click at [618, 390] on p "For transparency or verification, please contact: 📧 support@bohemia.net (offici…" at bounding box center [604, 407] width 411 height 34
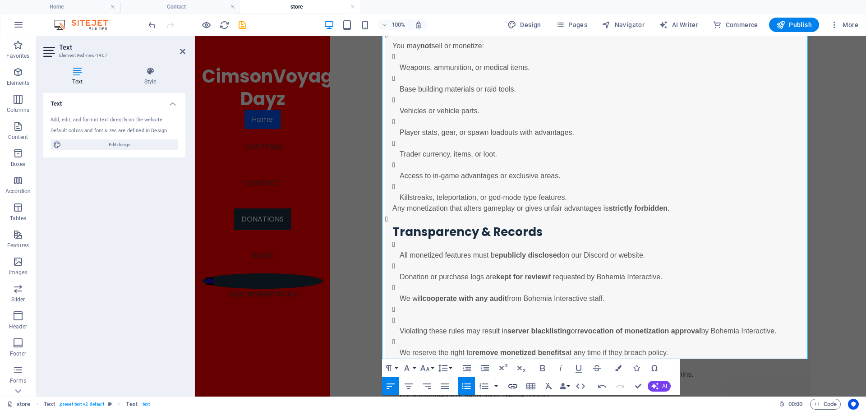
click at [512, 382] on icon "button" at bounding box center [512, 386] width 11 height 11
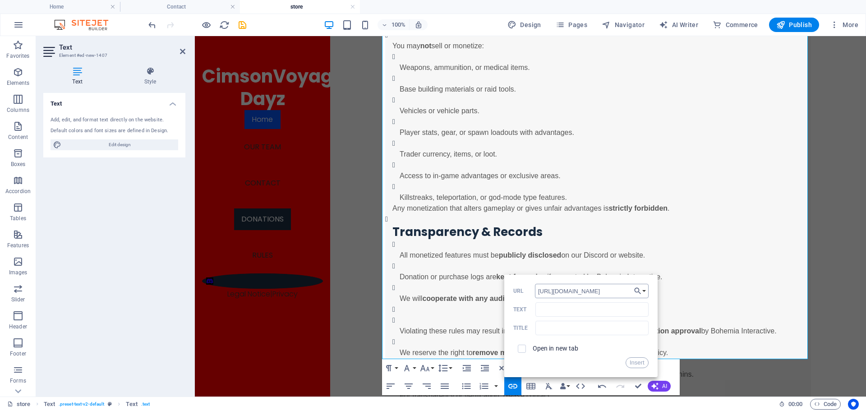
scroll to position [0, 48]
type input "https://www.bohemia.net/monetization/approved/dayz"
click at [555, 312] on input "Text" at bounding box center [591, 309] width 113 height 14
click at [642, 365] on button "Insert" at bounding box center [636, 362] width 23 height 11
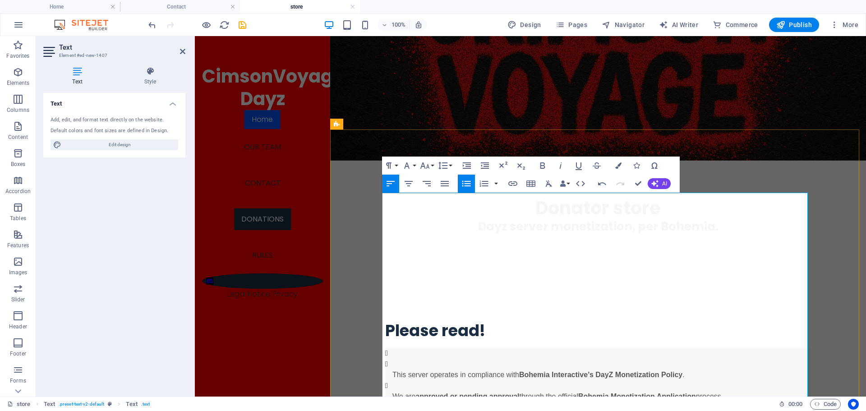
scroll to position [109, 0]
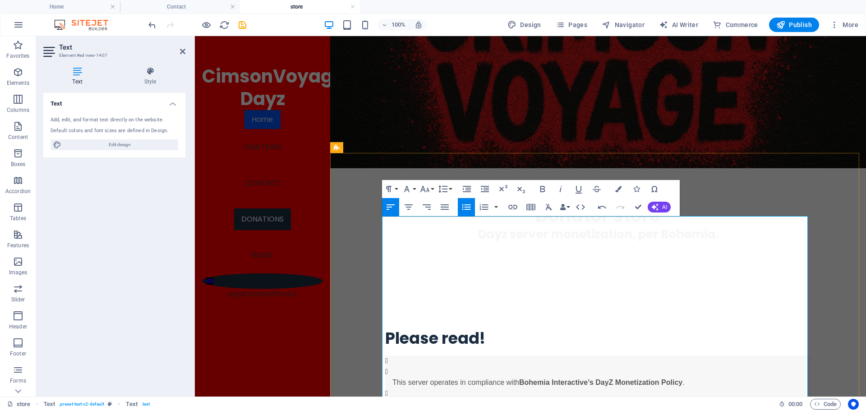
drag, startPoint x: 393, startPoint y: 298, endPoint x: 523, endPoint y: 299, distance: 129.9
click at [513, 202] on icon "button" at bounding box center [512, 207] width 11 height 11
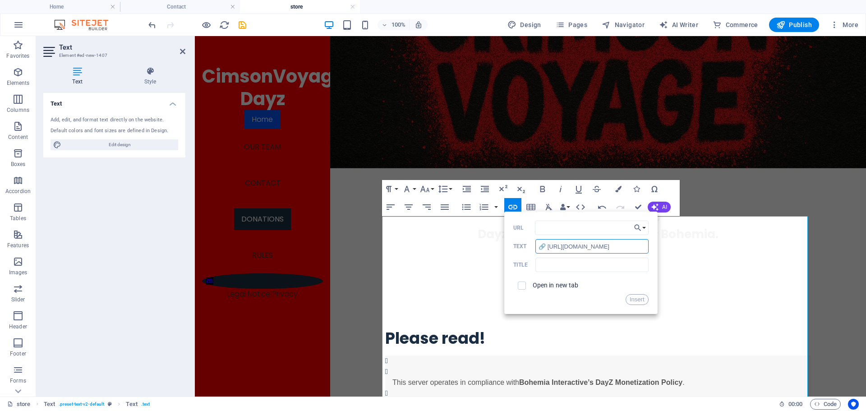
click at [544, 247] on input "🔗 https://www.bohemia.net/monetization" at bounding box center [591, 246] width 113 height 14
click at [540, 246] on input "https://www.bohemia.net/monetization" at bounding box center [591, 246] width 113 height 14
drag, startPoint x: 641, startPoint y: 249, endPoint x: 519, endPoint y: 250, distance: 122.2
click at [519, 250] on div "https://www.bohemia.net/monetization Text" at bounding box center [580, 246] width 135 height 15
type input "https://www.bohemia.net/monetization"
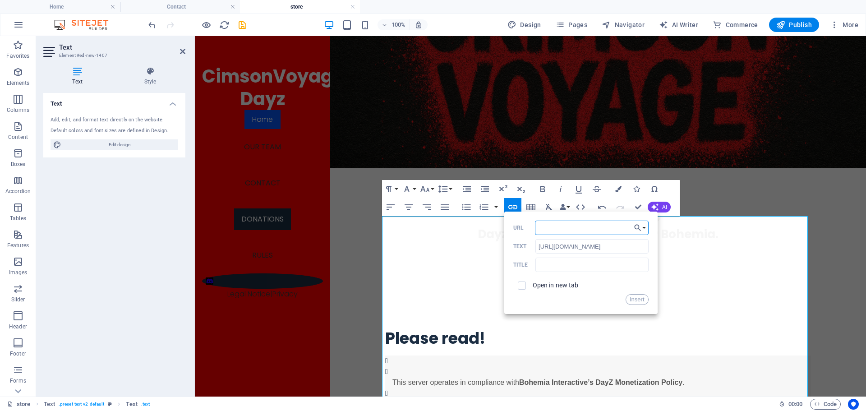
click at [580, 228] on input "URL" at bounding box center [592, 227] width 114 height 14
paste input "https://www.bohemia.net/monetization"
type input "https://www.bohemia.net/monetization"
click at [630, 298] on button "Insert" at bounding box center [636, 299] width 23 height 11
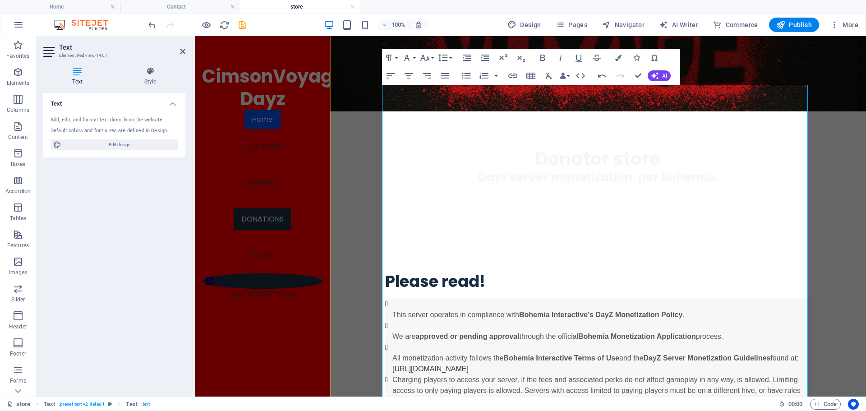
scroll to position [289, 0]
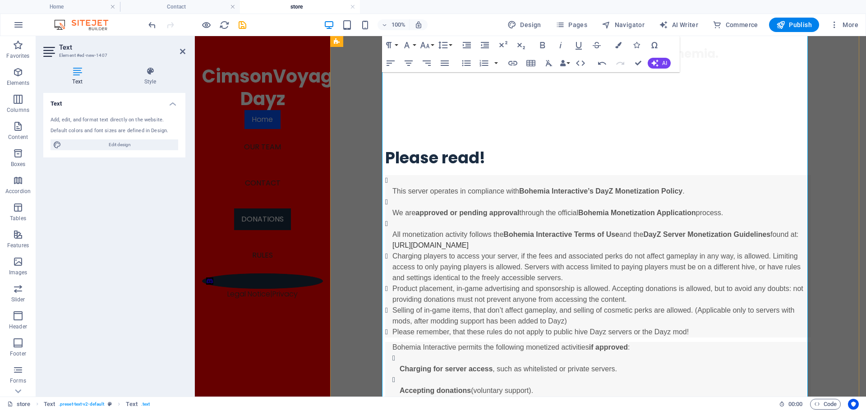
click at [645, 385] on p "Accepting donations (voluntary support)." at bounding box center [604, 390] width 411 height 11
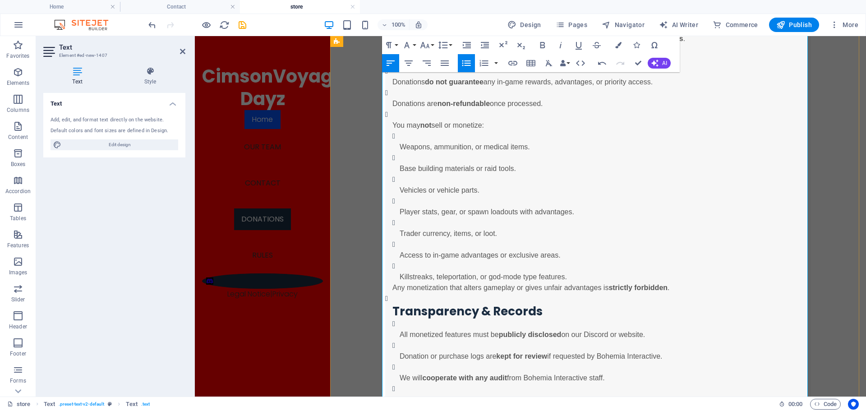
scroll to position [920, 0]
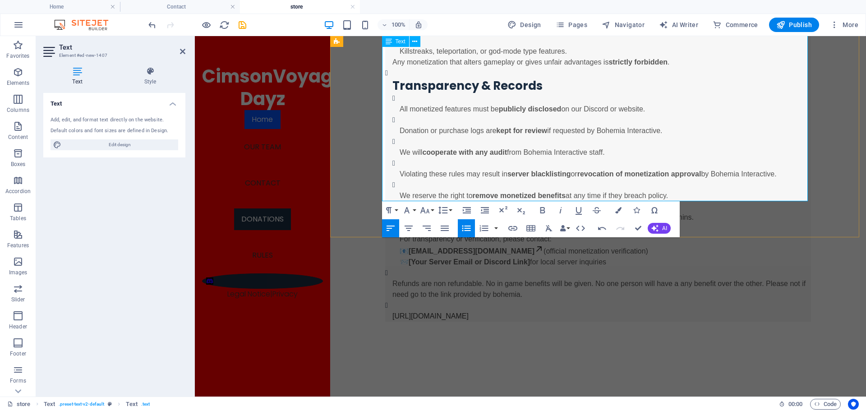
click at [566, 311] on p "https://www.bohemia.net/monetization/approved/dayz ​" at bounding box center [601, 316] width 418 height 11
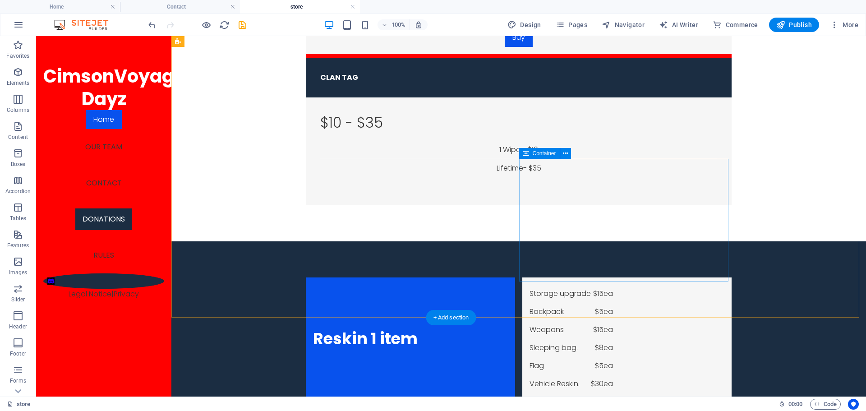
scroll to position [1597, 0]
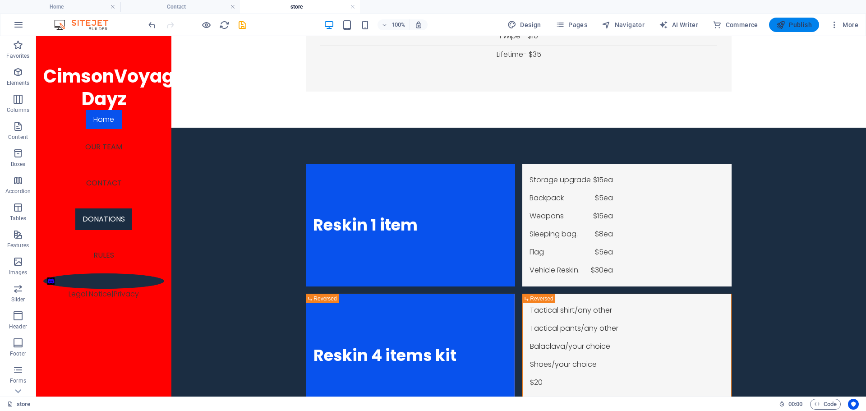
click at [794, 31] on button "Publish" at bounding box center [794, 25] width 50 height 14
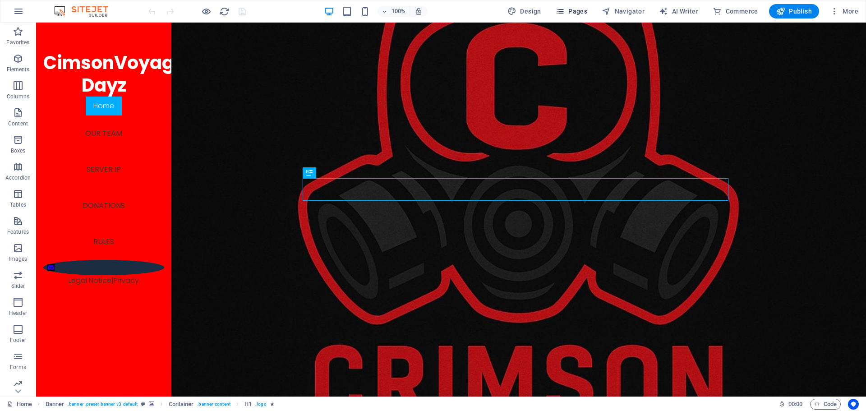
click at [570, 11] on span "Pages" at bounding box center [571, 11] width 32 height 9
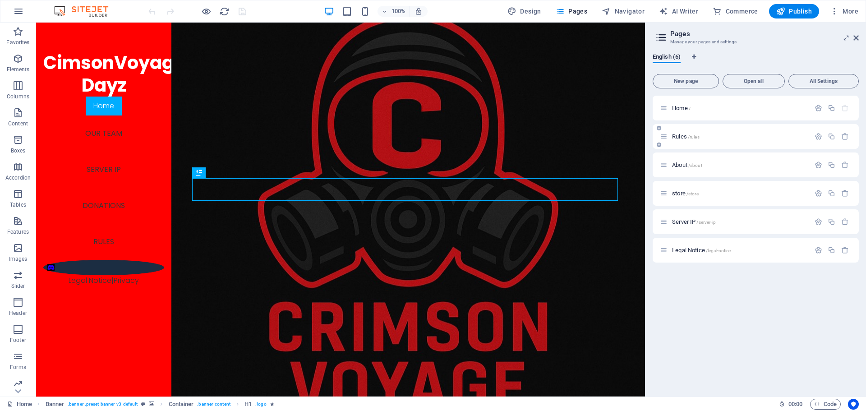
click at [672, 137] on span "Rules /rules" at bounding box center [686, 136] width 28 height 7
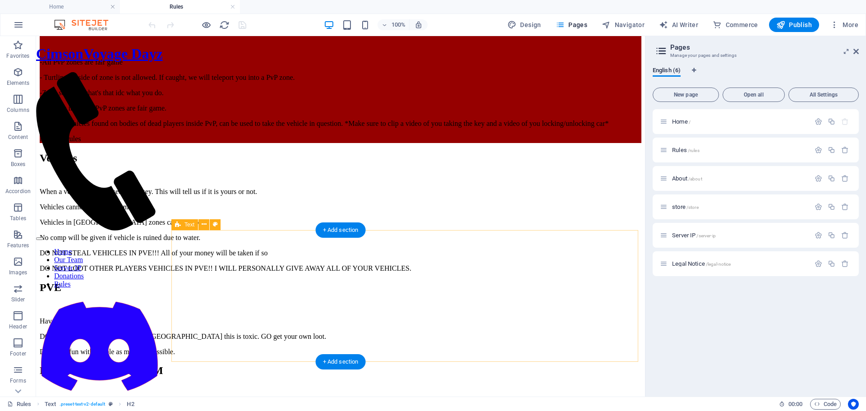
scroll to position [948, 0]
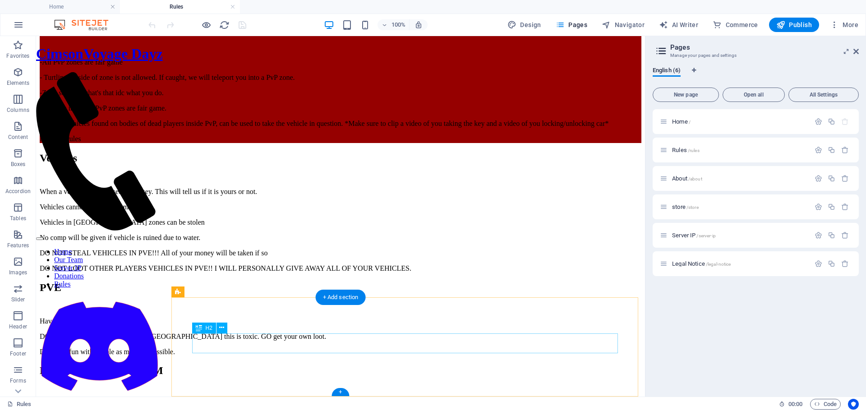
click at [340, 364] on div "NO OTHER RULES ATM" at bounding box center [340, 370] width 601 height 12
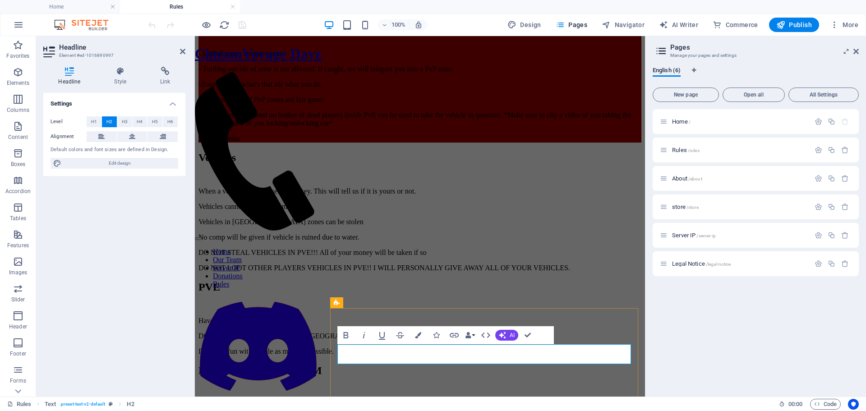
scroll to position [892, 0]
click at [517, 364] on h2 "NO OTHER RULES ATM" at bounding box center [419, 370] width 443 height 12
drag, startPoint x: 517, startPoint y: 354, endPoint x: 333, endPoint y: 353, distance: 183.5
click at [333, 364] on div "NO OTHER RULES ATM" at bounding box center [419, 378] width 443 height 28
click at [433, 376] on div "Staff reporting" at bounding box center [419, 378] width 443 height 28
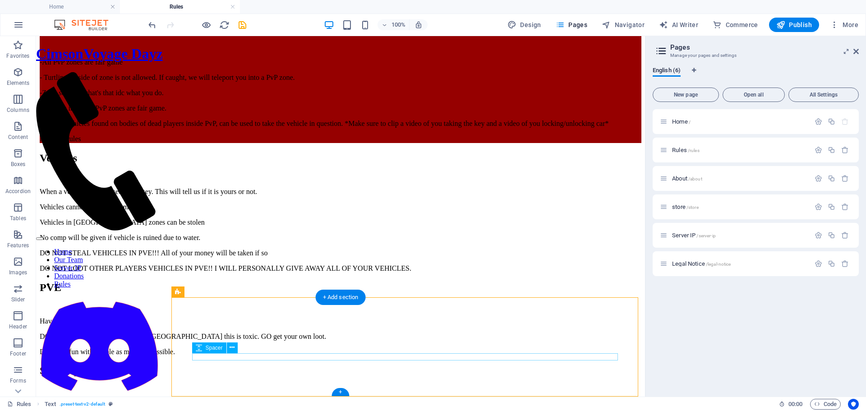
click at [317, 386] on div at bounding box center [340, 389] width 601 height 7
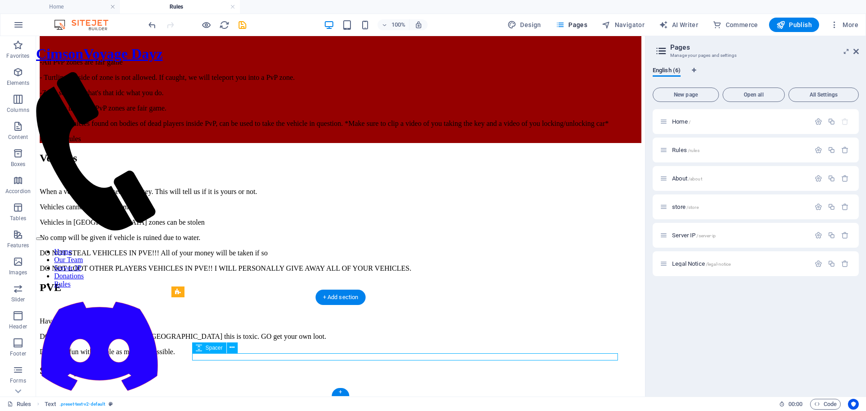
click at [317, 386] on div at bounding box center [340, 389] width 601 height 7
select select "rem"
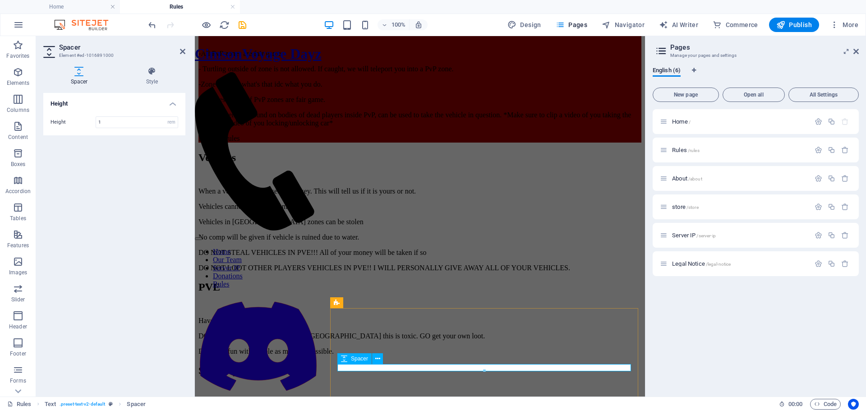
click at [379, 386] on div at bounding box center [419, 389] width 443 height 7
click at [379, 363] on icon at bounding box center [377, 358] width 5 height 9
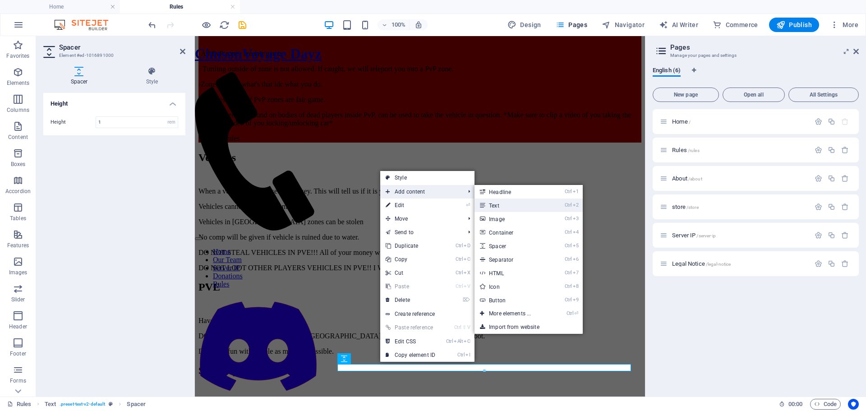
click at [484, 207] on icon at bounding box center [482, 205] width 5 height 14
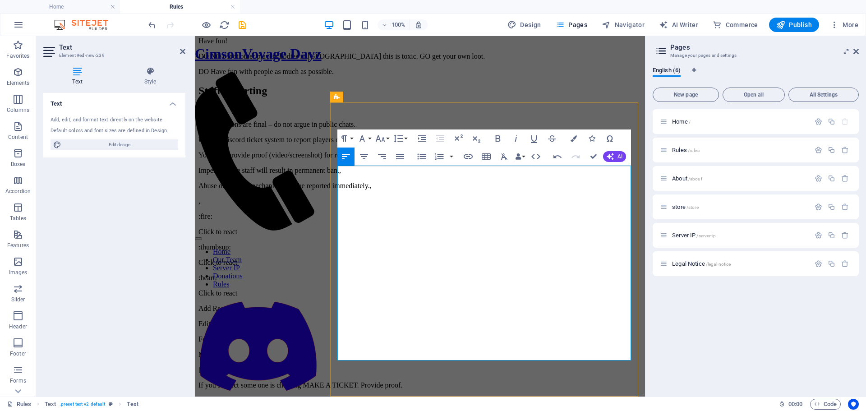
scroll to position [1098, 0]
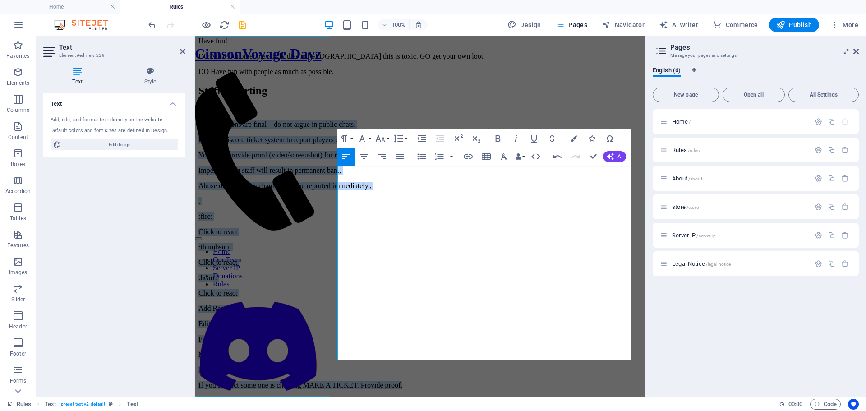
drag, startPoint x: 580, startPoint y: 352, endPoint x: 329, endPoint y: 164, distance: 313.5
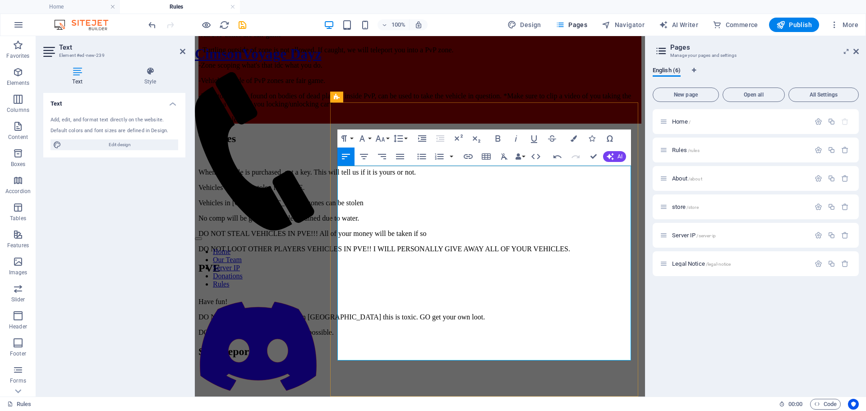
scroll to position [914, 0]
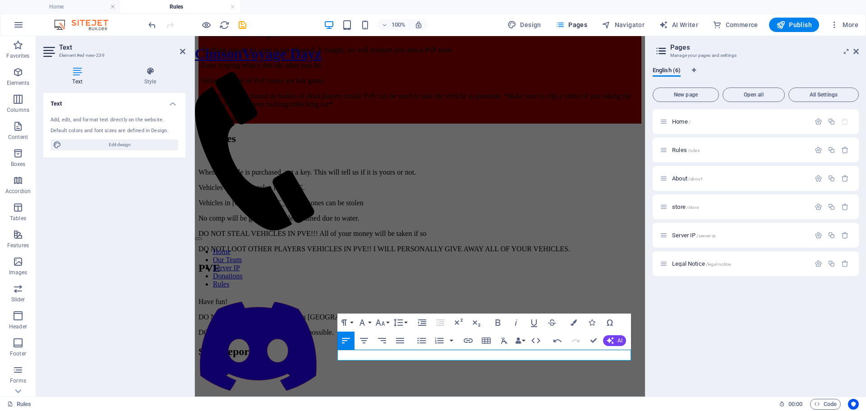
click at [353, 381] on p at bounding box center [419, 385] width 443 height 8
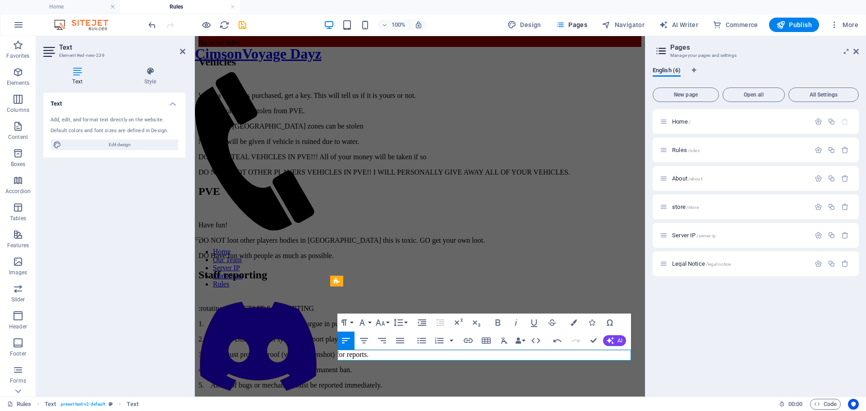
scroll to position [2671, 0]
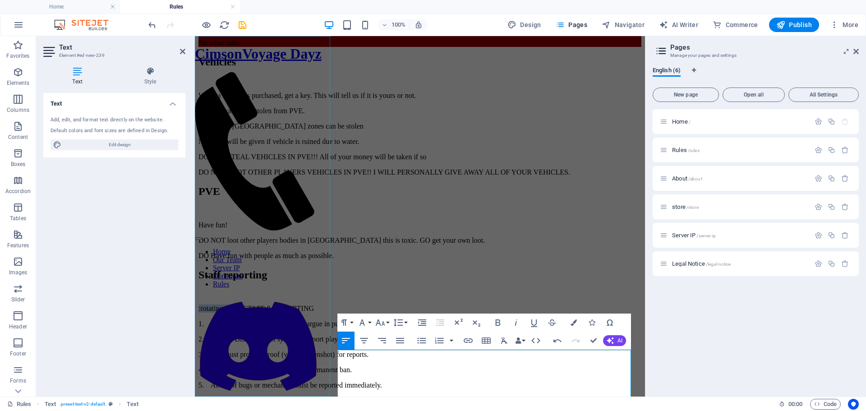
drag, startPoint x: 390, startPoint y: 355, endPoint x: 308, endPoint y: 354, distance: 82.1
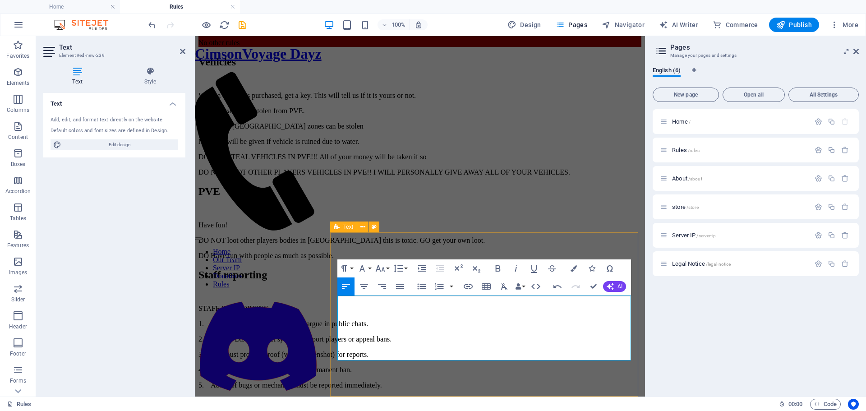
scroll to position [968, 0]
click at [588, 381] on p "5. Abuse of bugs or mechanics must be reported immediately." at bounding box center [419, 385] width 443 height 8
click at [578, 381] on p "5. Abuse of bugs or mechanics must be reported immediately." at bounding box center [419, 385] width 443 height 8
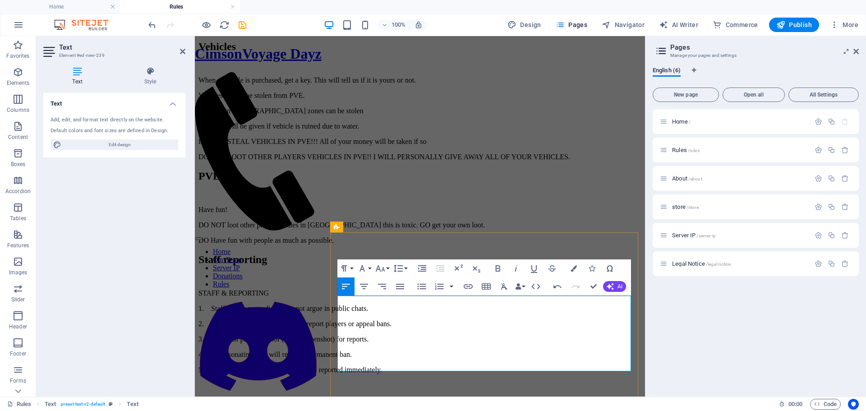
click at [387, 381] on p at bounding box center [419, 385] width 443 height 8
click at [335, 366] on div "Staff reporting STAFF & REPORTING 1. Staff decisions are final – do not argue i…" at bounding box center [419, 321] width 443 height 136
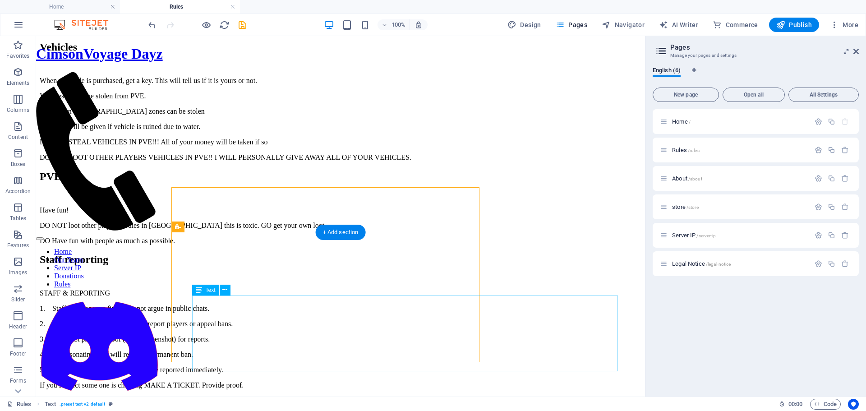
scroll to position [1013, 0]
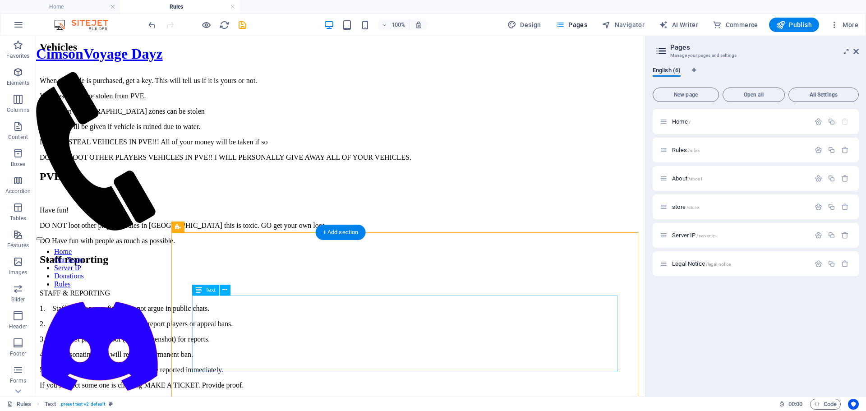
click at [450, 364] on div "STAFF & REPORTING 1. Staff decisions are final – do not argue in public chats. …" at bounding box center [340, 339] width 601 height 100
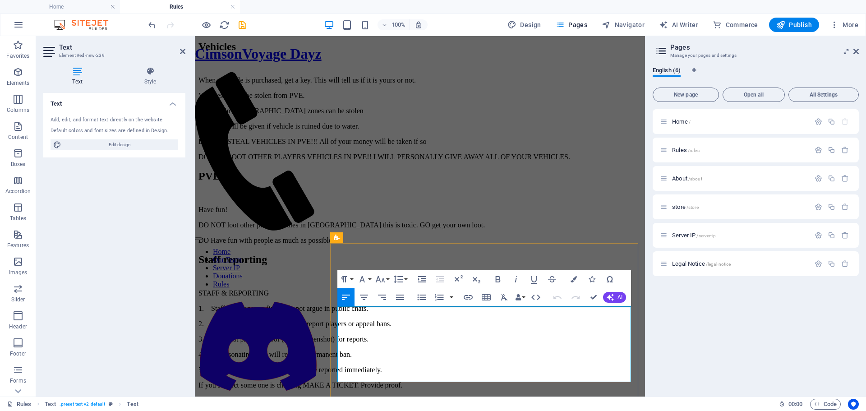
click at [338, 381] on p "If you suspect some one is cheating MAKE A TICKET. Provide proof." at bounding box center [419, 385] width 443 height 8
click at [336, 377] on div "Staff reporting STAFF & REPORTING 1. Staff decisions are final – do not argue i…" at bounding box center [419, 321] width 443 height 136
click at [338, 381] on p "If you suspect some one is cheating MAKE A TICKET. Provide proof." at bounding box center [419, 385] width 443 height 8
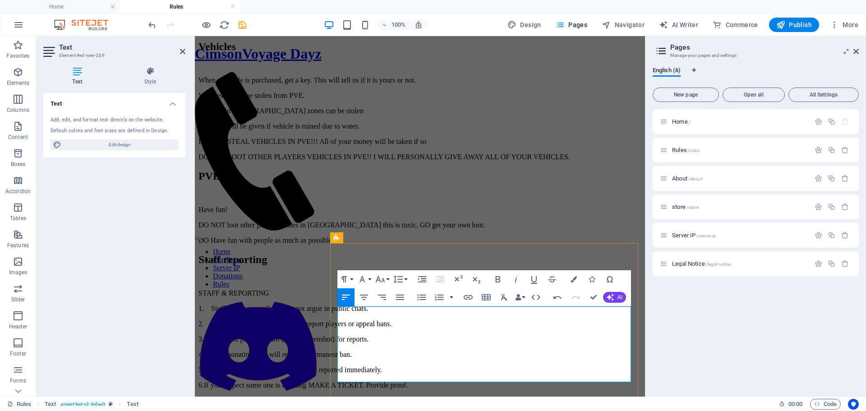
click at [346, 381] on p "6. If you suspect some one is cheating MAKE A TICKET. Provide proof." at bounding box center [419, 385] width 443 height 8
click at [348, 381] on p "6. If you suspect some one is cheating MAKE A TICKET. Provide proof." at bounding box center [419, 385] width 443 height 8
click at [349, 381] on p "6. If you suspect some one is cheating MAKE A TICKET. Provide proof." at bounding box center [419, 385] width 443 height 8
click at [355, 381] on p "6. If you suspect some one is cheating MAKE A TICKET. Provide proof." at bounding box center [419, 385] width 443 height 8
click at [606, 371] on p "5. Abuse of bugs or mechanics must be reported immediately." at bounding box center [419, 370] width 443 height 8
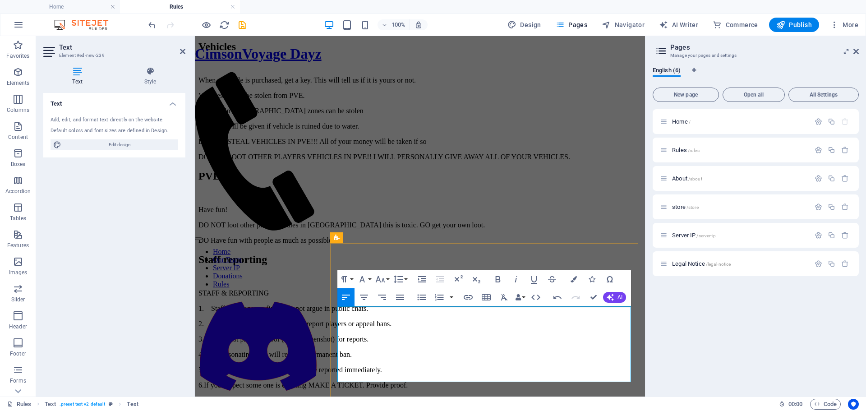
click at [598, 381] on p "6. If you suspect some one is cheating MAKE A TICKET. Provide proof." at bounding box center [419, 385] width 443 height 8
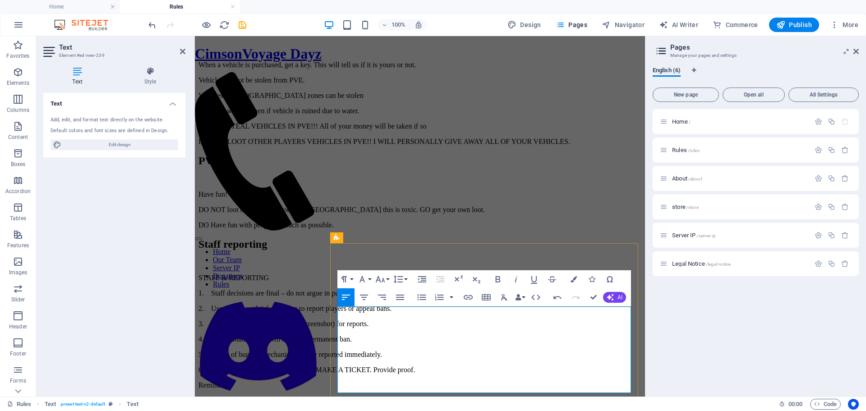
click at [377, 386] on p "​Reminder:" at bounding box center [419, 385] width 443 height 8
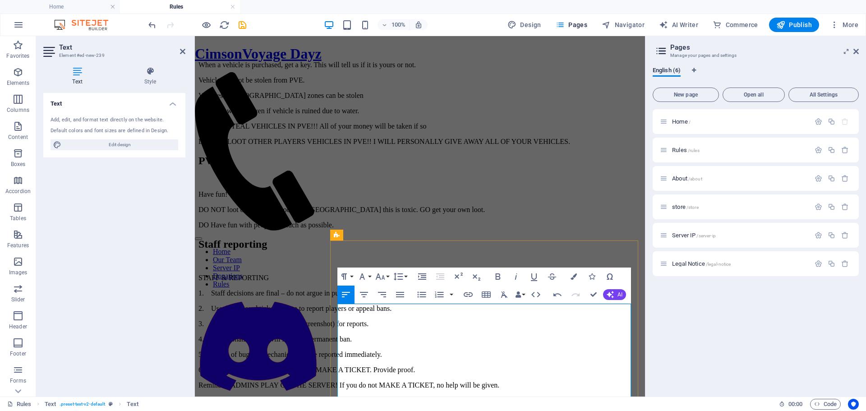
scroll to position [1001, 0]
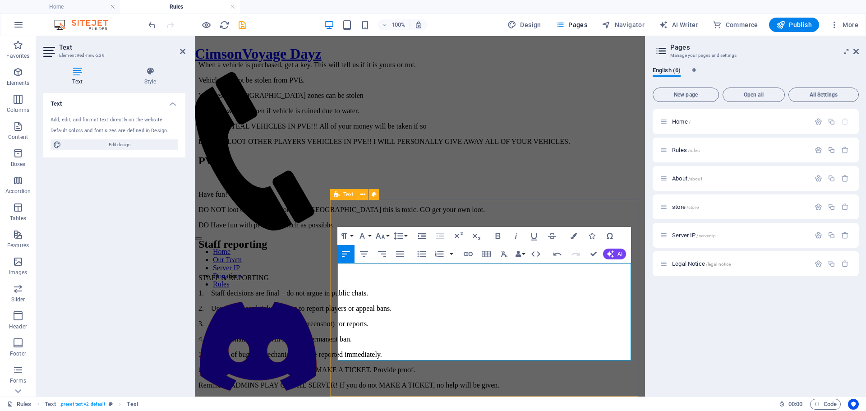
click at [542, 380] on div "Staff reporting STAFF & REPORTING 1. Staff decisions are final – do not argue i…" at bounding box center [419, 313] width 443 height 151
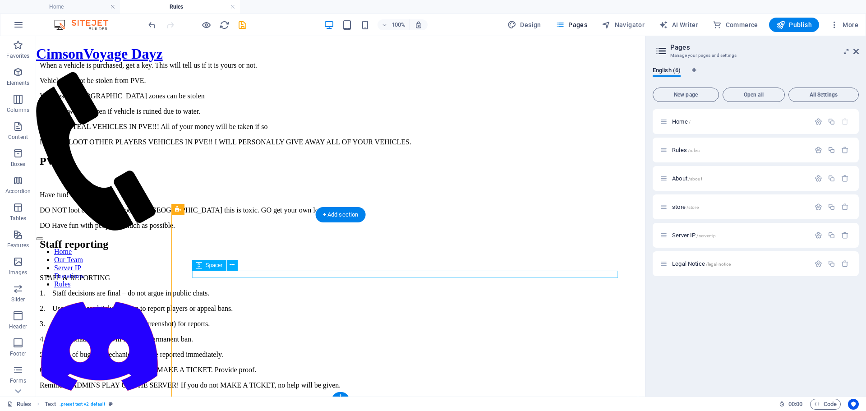
scroll to position [1035, 0]
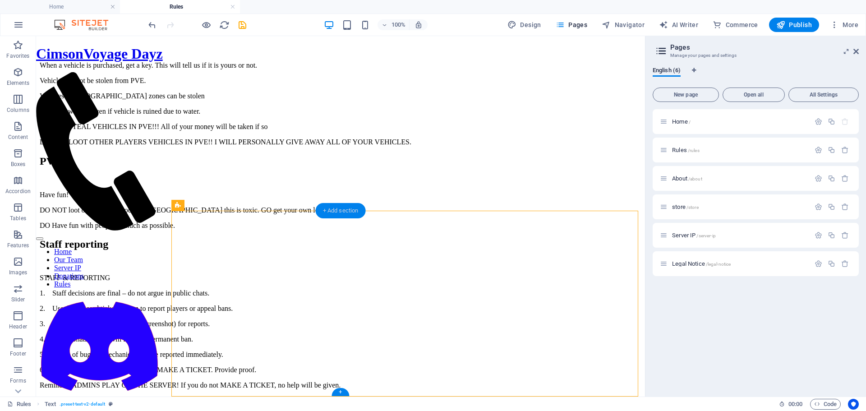
drag, startPoint x: 326, startPoint y: 212, endPoint x: 127, endPoint y: 182, distance: 201.1
click at [326, 212] on div "+ Add section" at bounding box center [341, 210] width 50 height 15
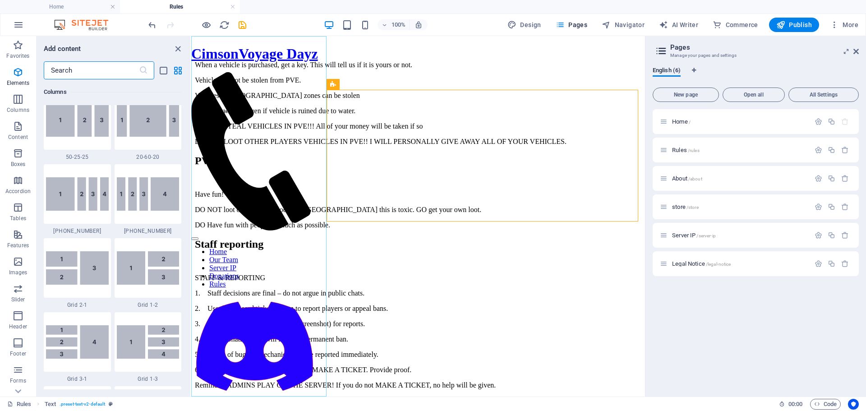
scroll to position [1578, 0]
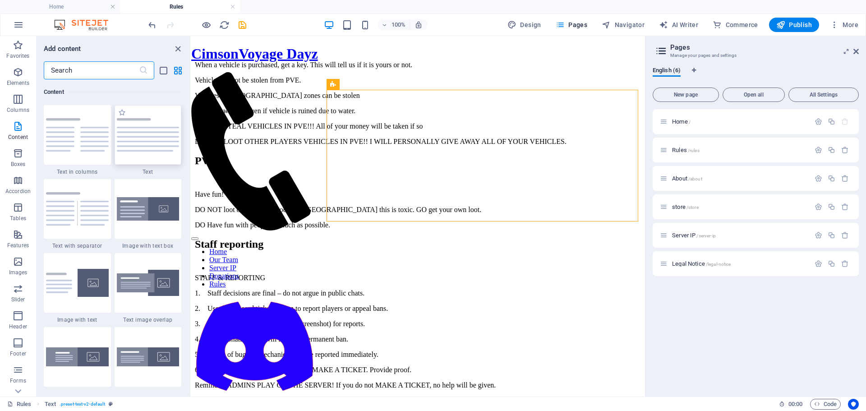
click at [137, 154] on div at bounding box center [148, 135] width 67 height 60
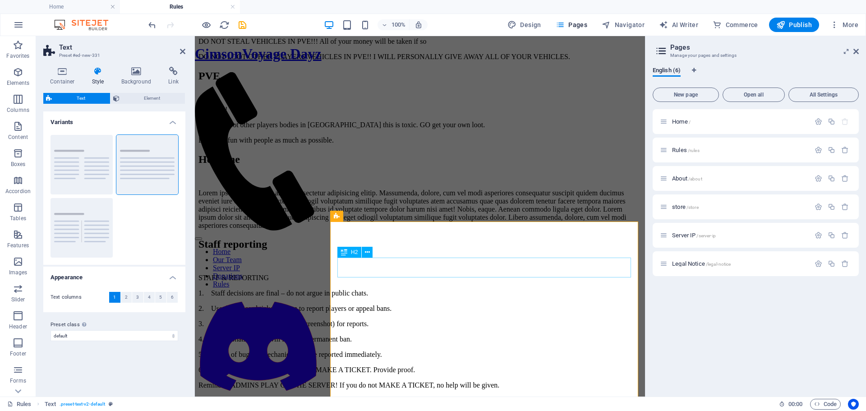
scroll to position [979, 0]
click at [407, 165] on div "Headline" at bounding box center [419, 159] width 443 height 12
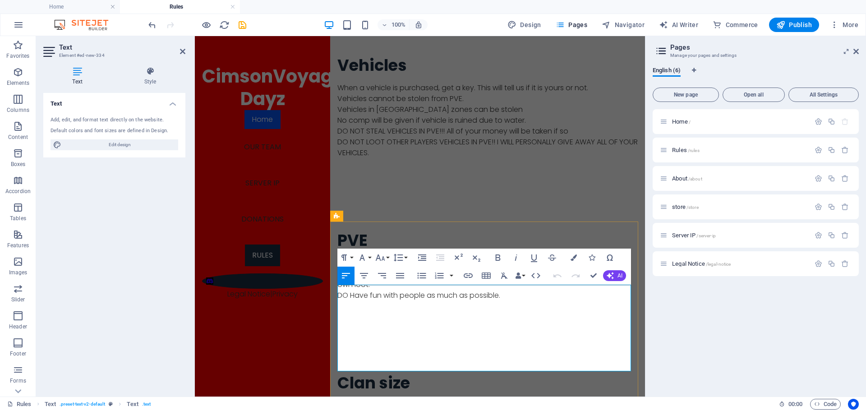
drag, startPoint x: 587, startPoint y: 367, endPoint x: 338, endPoint y: 289, distance: 261.4
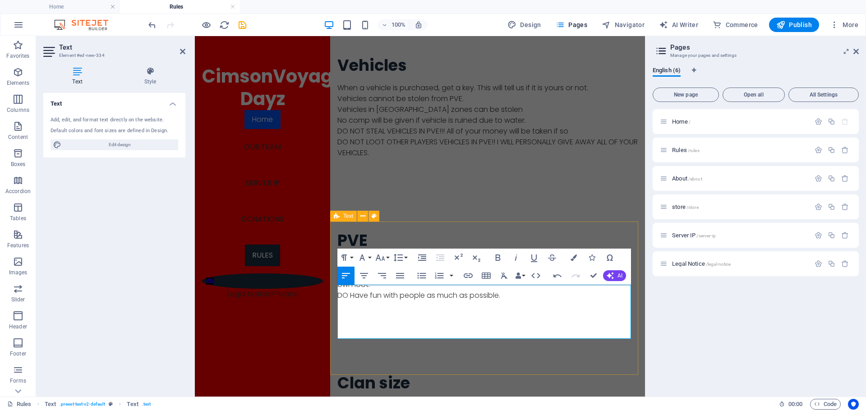
click at [337, 337] on div "Clan size 1. Max 8 players per faction/team. 2. Faction names/tags must be appr…" at bounding box center [487, 413] width 315 height 153
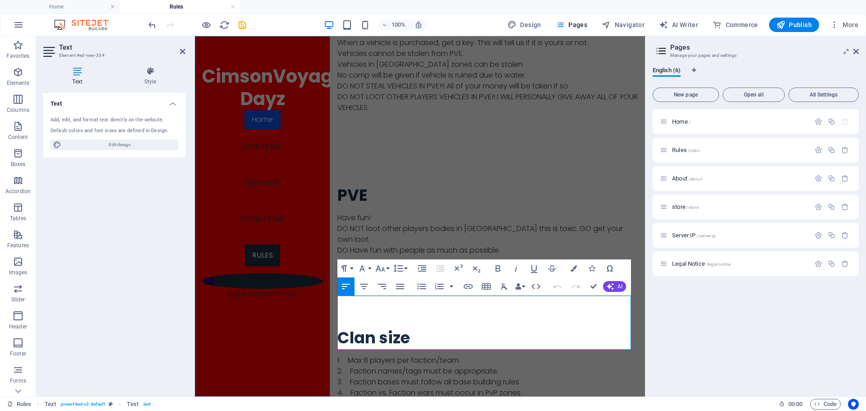
scroll to position [968, 0]
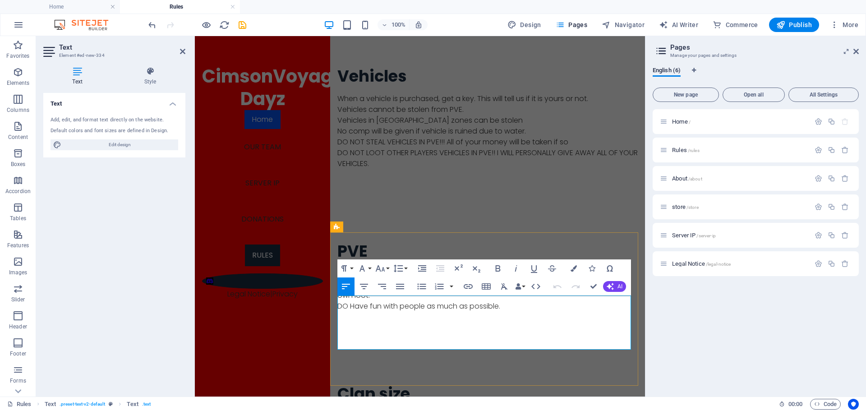
click at [338, 410] on p "1. Max 8 players per faction/team." at bounding box center [487, 416] width 300 height 11
click at [351, 410] on p "1. Max 8 players per faction/team." at bounding box center [487, 416] width 300 height 11
click at [337, 410] on p "1. Max 8 players per faction/team." at bounding box center [487, 416] width 300 height 11
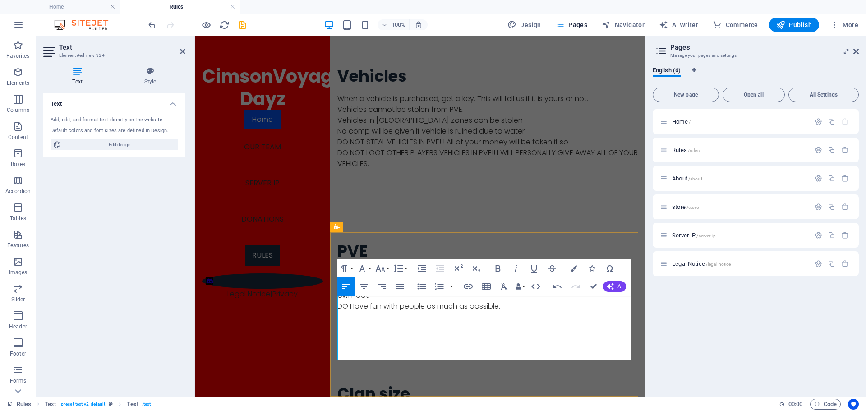
drag, startPoint x: 454, startPoint y: 354, endPoint x: 339, endPoint y: 359, distance: 116.0
click at [379, 410] on p "1. Max 8 players per faction/team." at bounding box center [487, 416] width 300 height 11
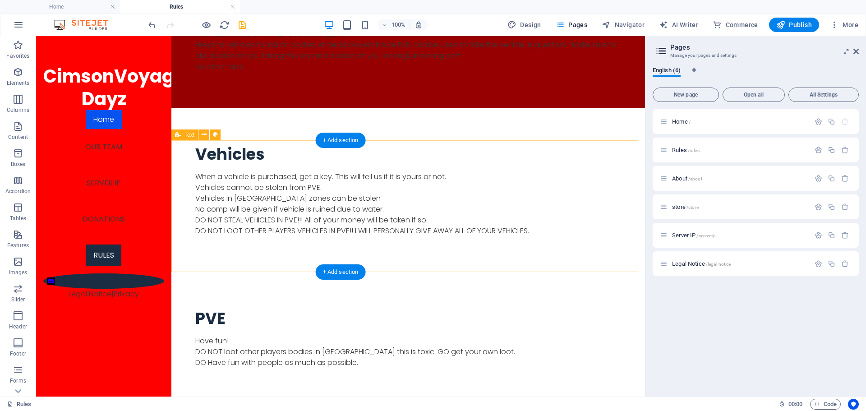
scroll to position [979, 0]
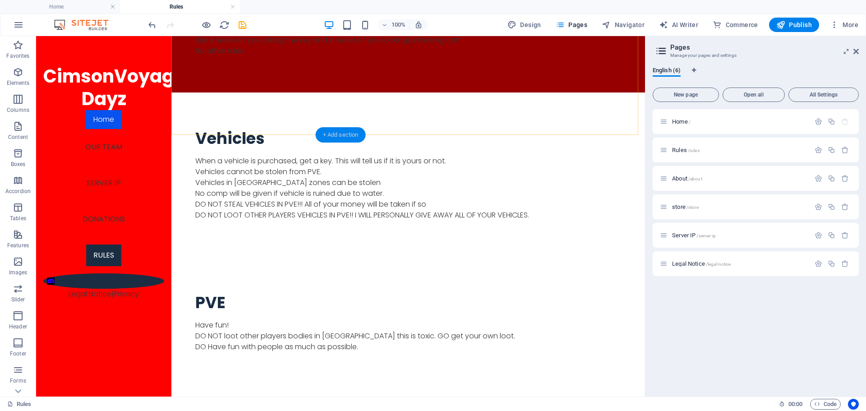
drag, startPoint x: 345, startPoint y: 130, endPoint x: 151, endPoint y: 95, distance: 197.0
click at [345, 130] on div "+ Add section" at bounding box center [341, 134] width 50 height 15
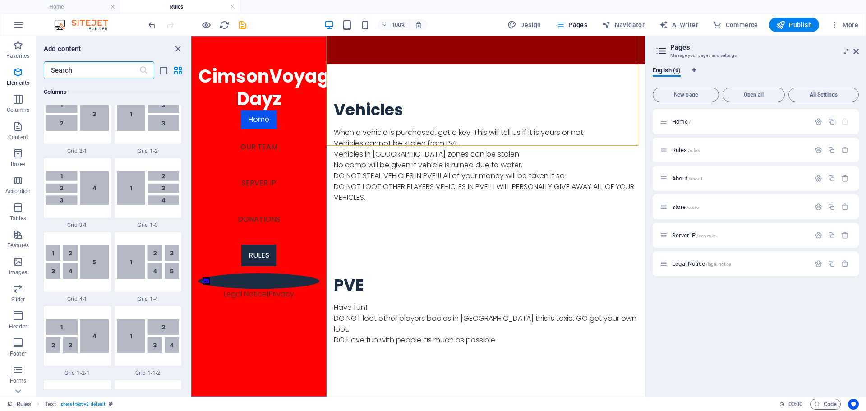
scroll to position [1578, 0]
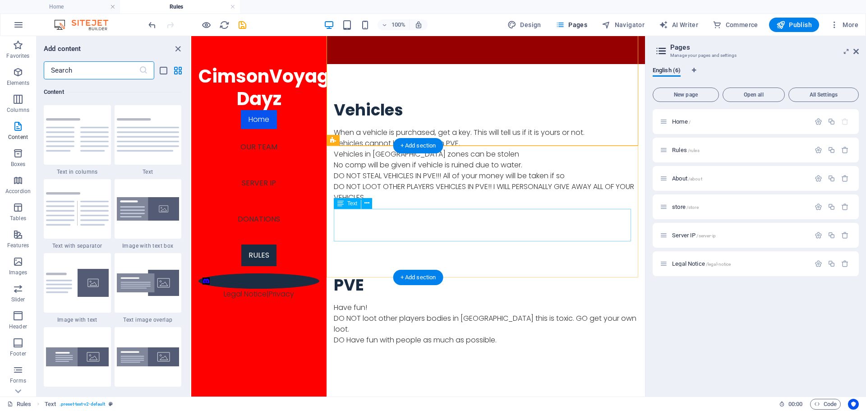
click at [507, 302] on div "Have fun! DO NOT loot other players bodies in [GEOGRAPHIC_DATA] this is toxic. …" at bounding box center [486, 323] width 304 height 43
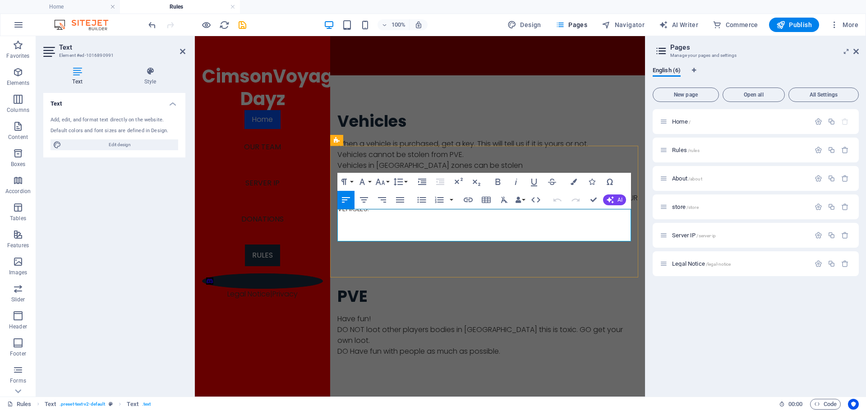
click at [509, 346] on p "DO Have fun with people as much as possible." at bounding box center [487, 351] width 300 height 11
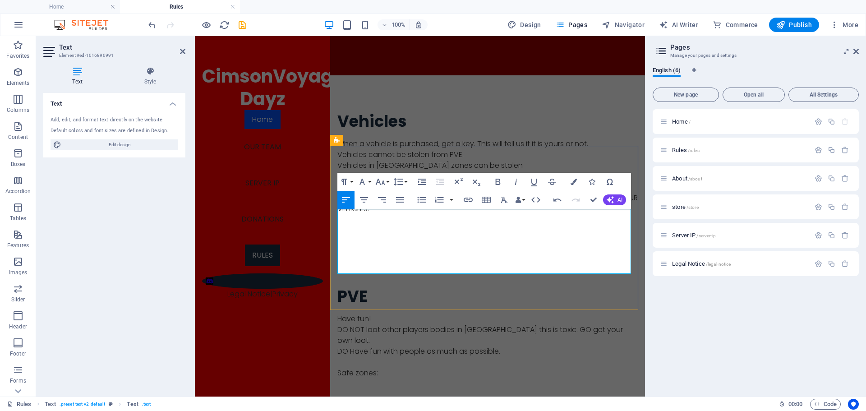
click at [390, 378] on p at bounding box center [487, 383] width 300 height 11
click at [388, 367] on p "Safe zones:" at bounding box center [487, 372] width 300 height 11
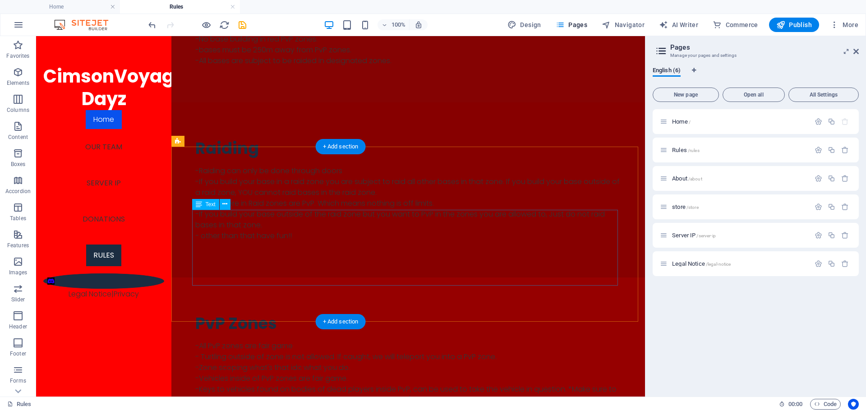
scroll to position [618, 0]
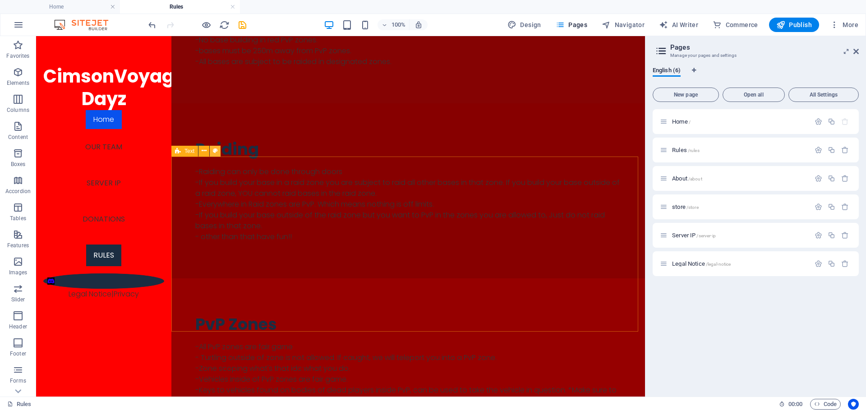
click at [214, 154] on icon at bounding box center [215, 150] width 5 height 9
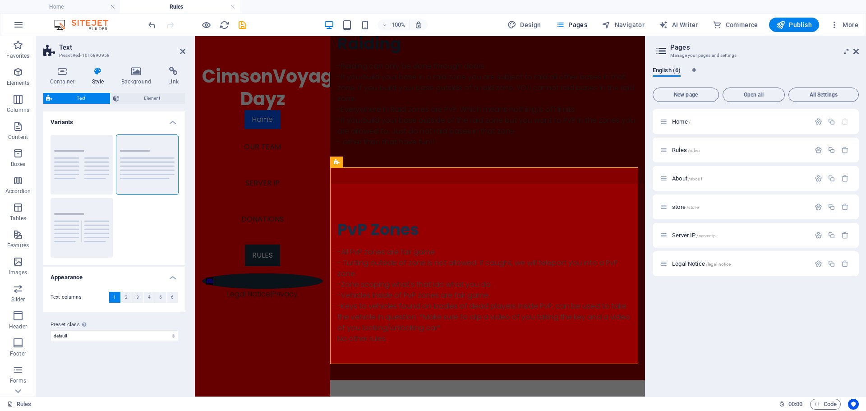
scroll to position [530, 0]
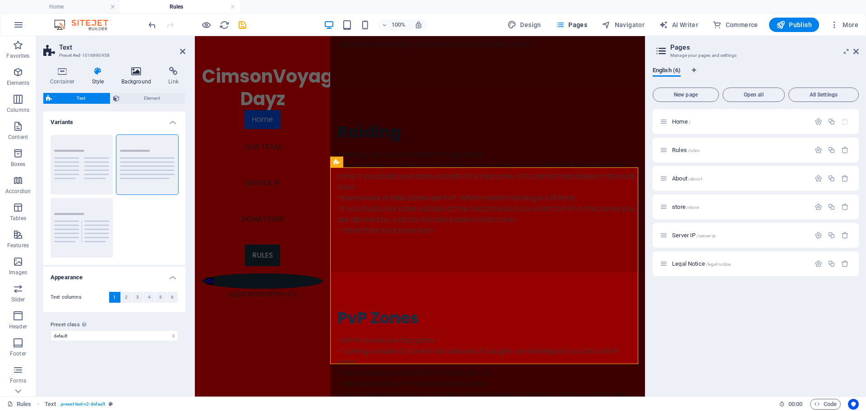
click at [147, 72] on icon at bounding box center [137, 71] width 44 height 9
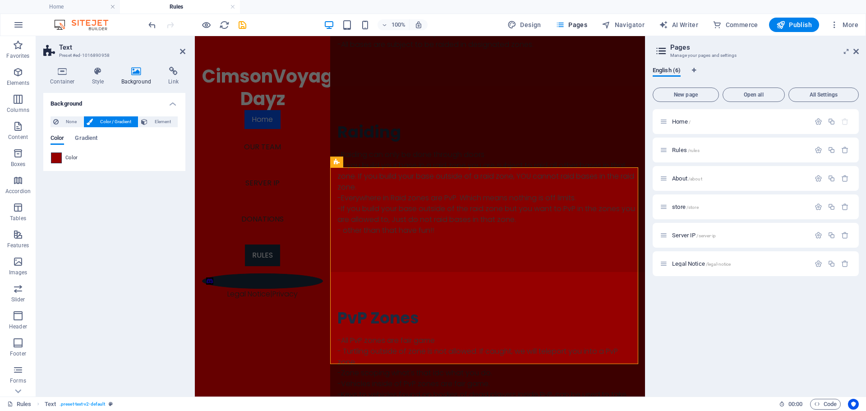
click at [60, 156] on span at bounding box center [56, 158] width 10 height 10
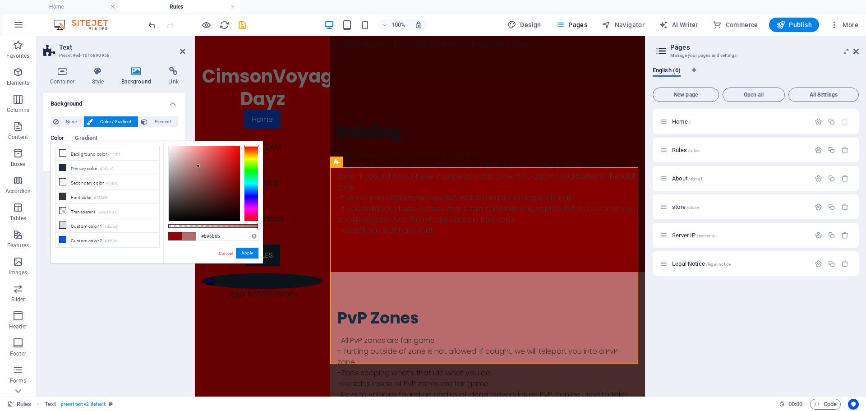
drag, startPoint x: 179, startPoint y: 191, endPoint x: 198, endPoint y: 166, distance: 32.1
click at [198, 166] on div at bounding box center [204, 183] width 71 height 75
drag, startPoint x: 247, startPoint y: 147, endPoint x: 252, endPoint y: 230, distance: 83.1
click at [252, 230] on div "#b96b6b Supported formats #0852ed rgb(8, 82, 237) rgba(8, 82, 237, 90%) hsv(221…" at bounding box center [213, 267] width 100 height 253
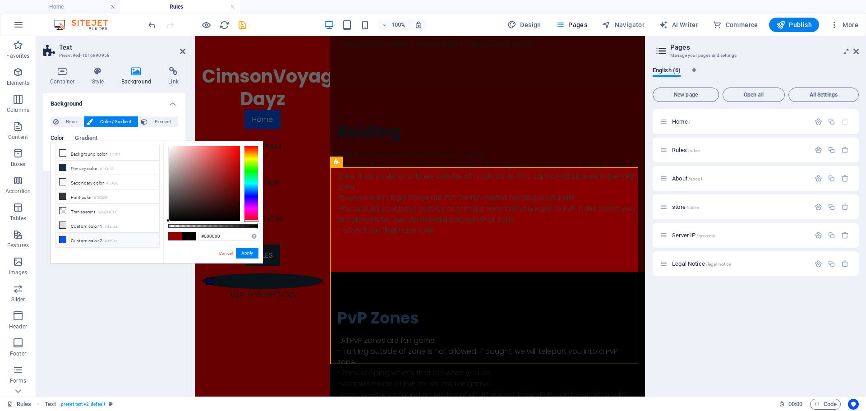
drag, startPoint x: 193, startPoint y: 174, endPoint x: 155, endPoint y: 242, distance: 78.3
click at [155, 242] on div "less Background color #ffffff Primary color #1b2d42 Secondary color #f6f6f6 Fon…" at bounding box center [156, 202] width 212 height 122
click at [66, 169] on li "Primary color #1b2d42" at bounding box center [107, 168] width 104 height 14
drag, startPoint x: 209, startPoint y: 199, endPoint x: 163, endPoint y: 222, distance: 51.4
click at [163, 222] on div "less Background color #ffffff Primary color #1b2d42 Secondary color #f6f6f6 Fon…" at bounding box center [156, 202] width 212 height 122
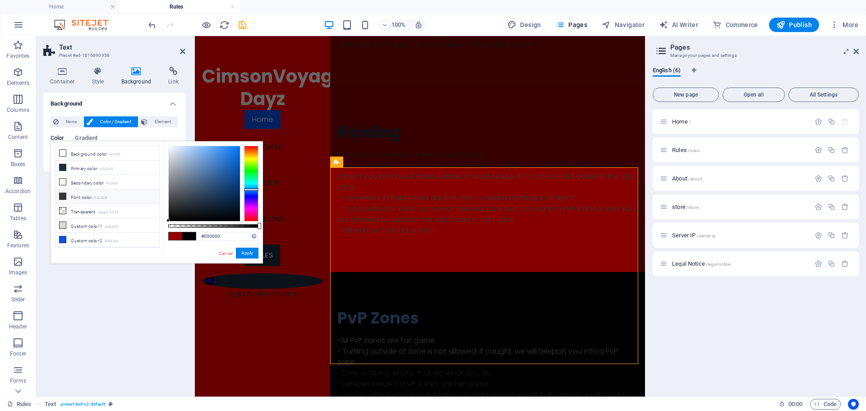
click at [62, 196] on icon at bounding box center [63, 196] width 6 height 6
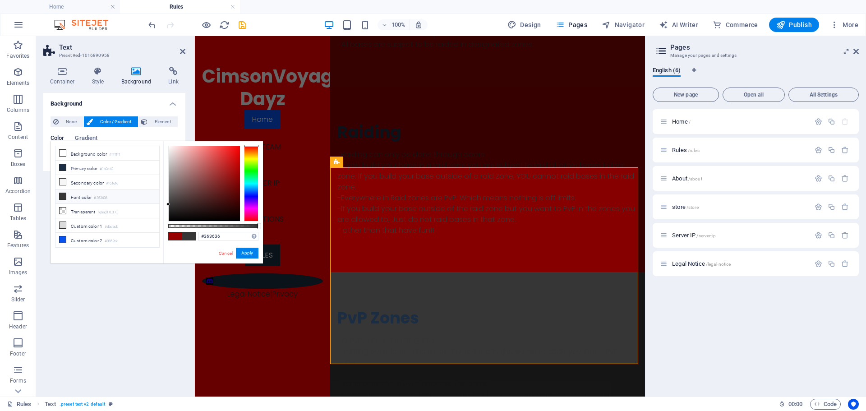
drag, startPoint x: 163, startPoint y: 201, endPoint x: 163, endPoint y: 208, distance: 6.8
click at [163, 208] on div "less Background color #ffffff Primary color #1b2d42 Secondary color #f6f6f6 Fon…" at bounding box center [156, 202] width 212 height 122
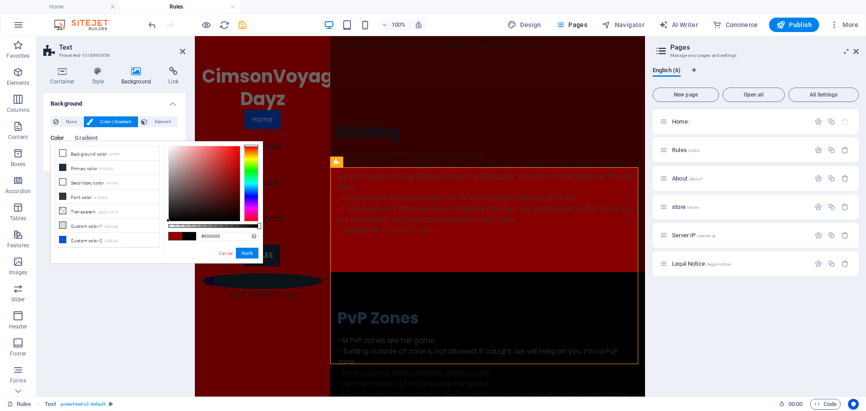
drag, startPoint x: 168, startPoint y: 203, endPoint x: 165, endPoint y: 224, distance: 21.4
click at [165, 224] on div "#000000 Supported formats #0852ed rgb(8, 82, 237) rgba(8, 82, 237, 90%) hsv(221…" at bounding box center [213, 267] width 100 height 253
click at [170, 221] on div at bounding box center [204, 184] width 72 height 76
click at [64, 195] on icon at bounding box center [63, 196] width 6 height 6
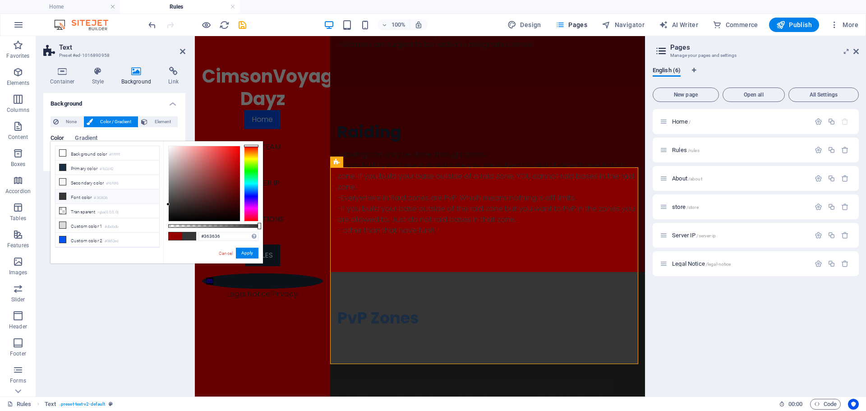
click at [64, 195] on icon at bounding box center [63, 196] width 6 height 6
click at [97, 198] on small "#363636" at bounding box center [101, 198] width 14 height 6
drag, startPoint x: 164, startPoint y: 202, endPoint x: 177, endPoint y: 187, distance: 20.1
click at [165, 169] on div "#363636 Supported formats #0852ed rgb(8, 82, 237) rgba(8, 82, 237, 90%) hsv(221…" at bounding box center [213, 267] width 100 height 253
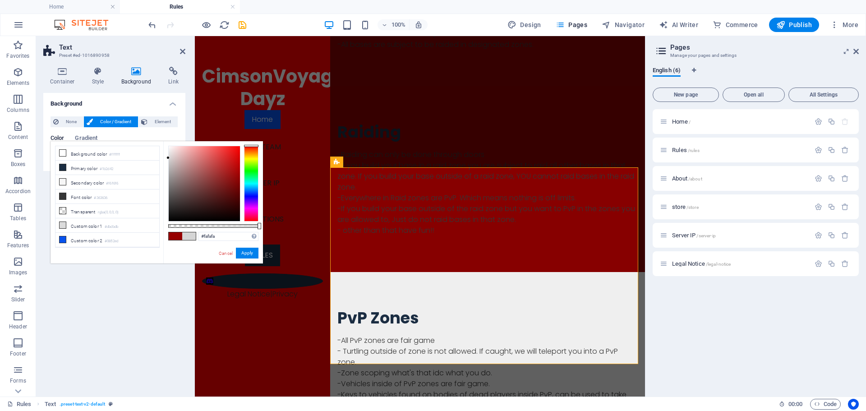
type input "#ffffff"
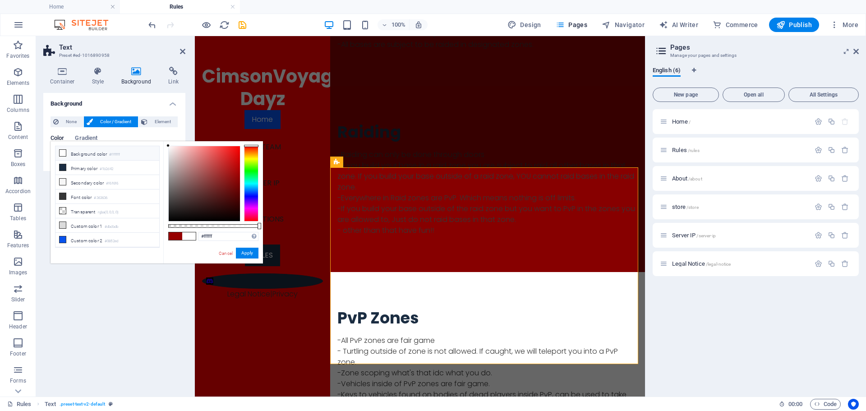
drag, startPoint x: 170, startPoint y: 197, endPoint x: 161, endPoint y: 138, distance: 60.6
click at [161, 138] on body "Individual Home Rules Favorites Elements Columns Content Boxes Accordion Tables…" at bounding box center [433, 205] width 866 height 411
click at [242, 253] on button "Apply" at bounding box center [247, 253] width 23 height 11
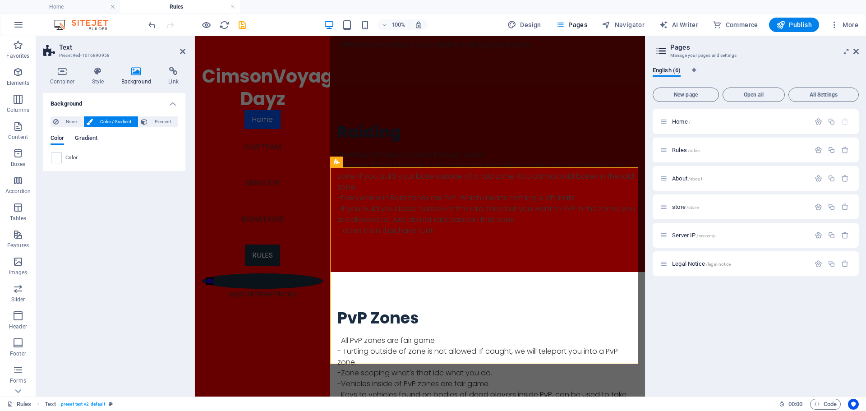
click at [86, 137] on span "Gradient" at bounding box center [86, 139] width 23 height 13
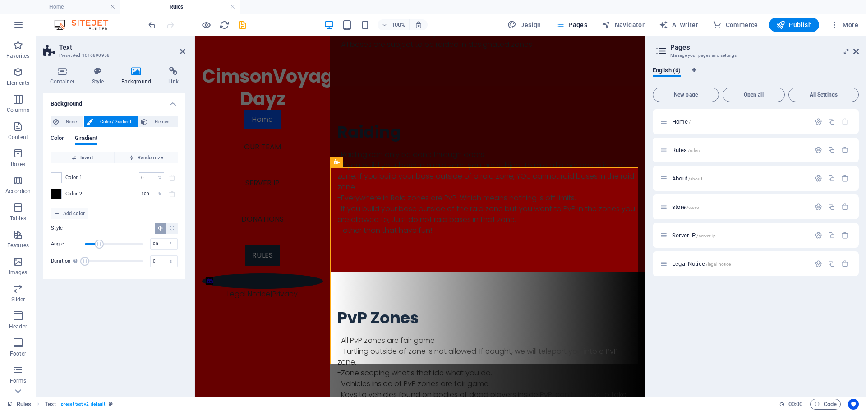
click at [56, 138] on span "Color" at bounding box center [57, 139] width 14 height 13
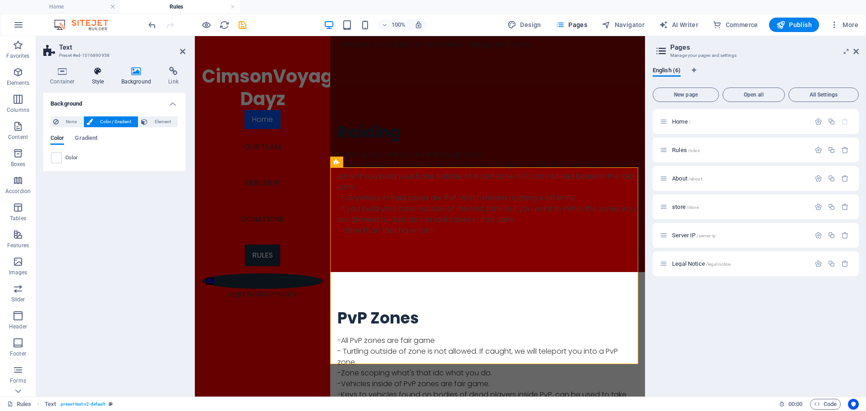
click at [94, 80] on h4 "Style" at bounding box center [99, 76] width 29 height 19
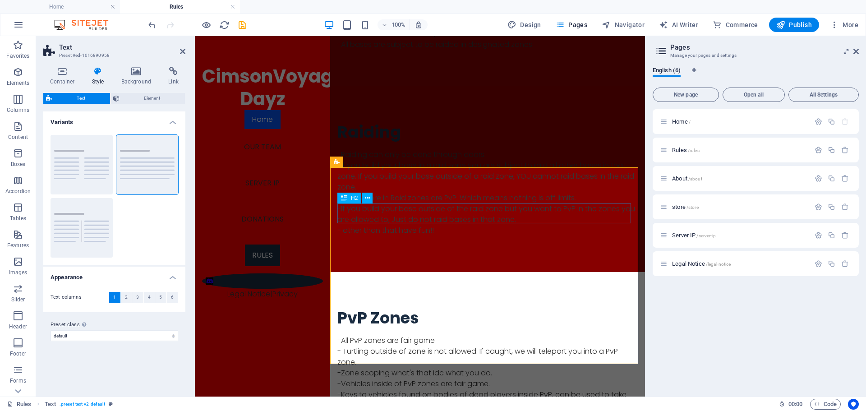
click at [373, 308] on div "PvP Zones" at bounding box center [487, 318] width 300 height 20
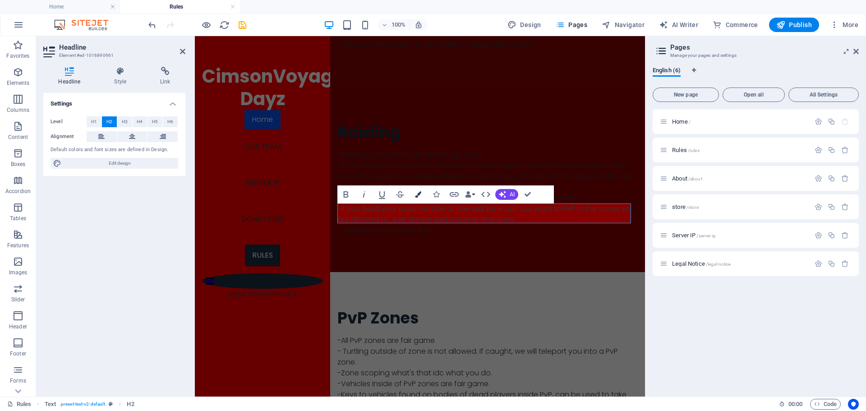
click at [416, 194] on icon "button" at bounding box center [418, 194] width 6 height 6
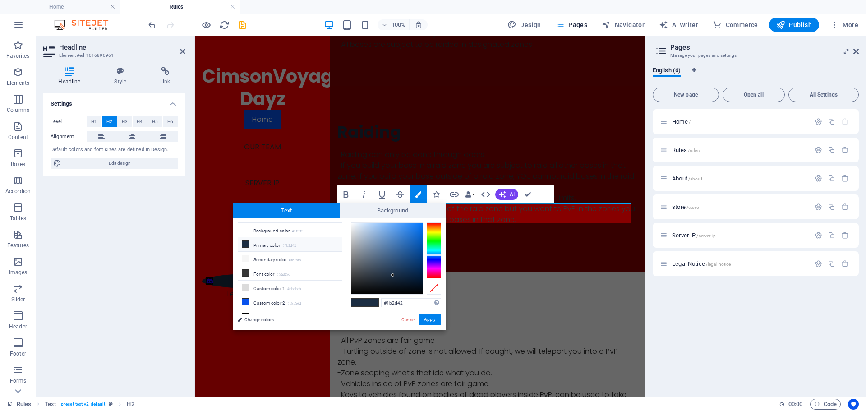
click at [248, 243] on span at bounding box center [245, 243] width 7 height 7
click at [245, 242] on icon at bounding box center [245, 244] width 6 height 6
click at [248, 277] on icon at bounding box center [245, 280] width 6 height 6
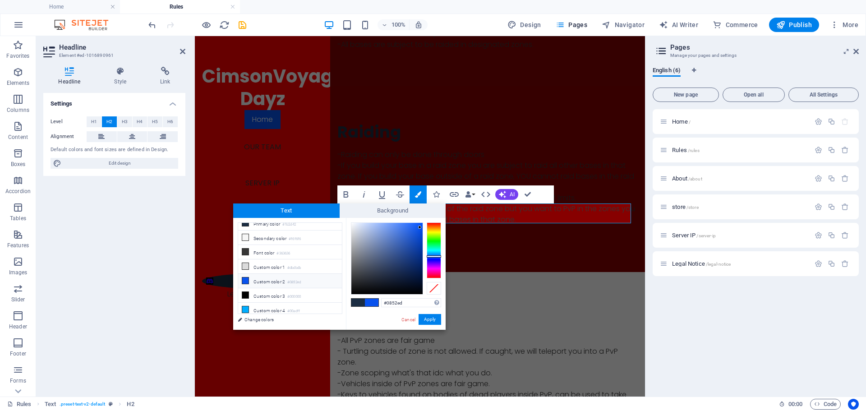
click at [250, 279] on li "Custom color 2 #0852ed" at bounding box center [290, 281] width 104 height 14
click at [260, 291] on li "Custom color 3 #000000" at bounding box center [290, 295] width 104 height 14
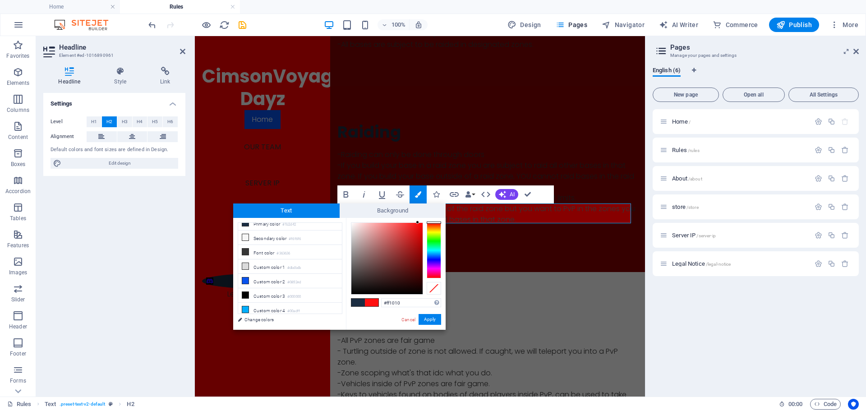
drag, startPoint x: 354, startPoint y: 291, endPoint x: 418, endPoint y: 219, distance: 95.5
click at [418, 219] on div "#ff1010 Supported formats #0852ed rgb(8, 82, 237) rgba(8, 82, 237, 90%) hsv(221…" at bounding box center [396, 339] width 100 height 243
type input "#000000"
click at [435, 320] on button "Apply" at bounding box center [429, 319] width 23 height 11
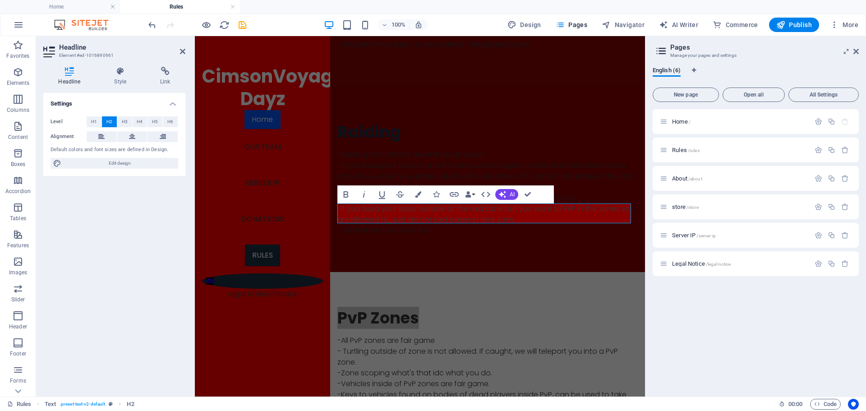
click at [439, 216] on div "H2 Text Text Container Image Container Text Spacer Text Text Text Text Text Tex…" at bounding box center [420, 216] width 450 height 360
click at [427, 335] on div "-All PvP zones are fair game - Turtling outside of zone is not allowed. If caug…" at bounding box center [487, 383] width 300 height 97
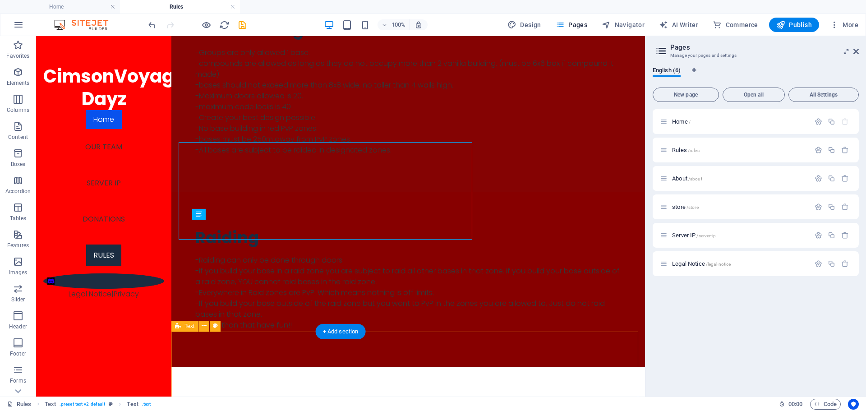
scroll to position [618, 0]
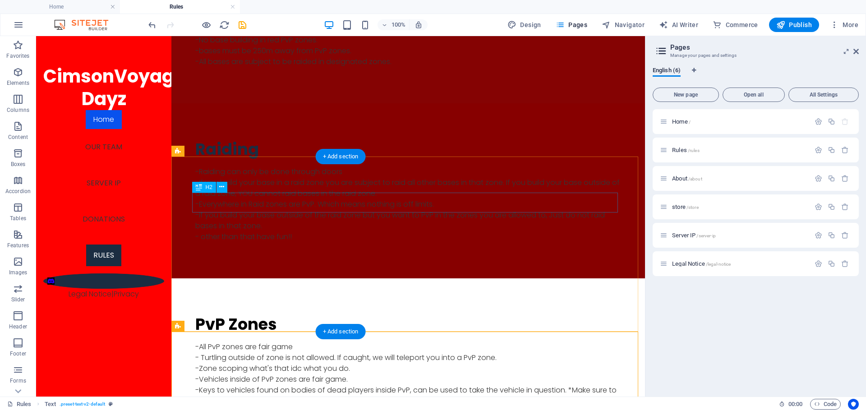
click at [252, 314] on div "PvP Zones" at bounding box center [408, 324] width 426 height 20
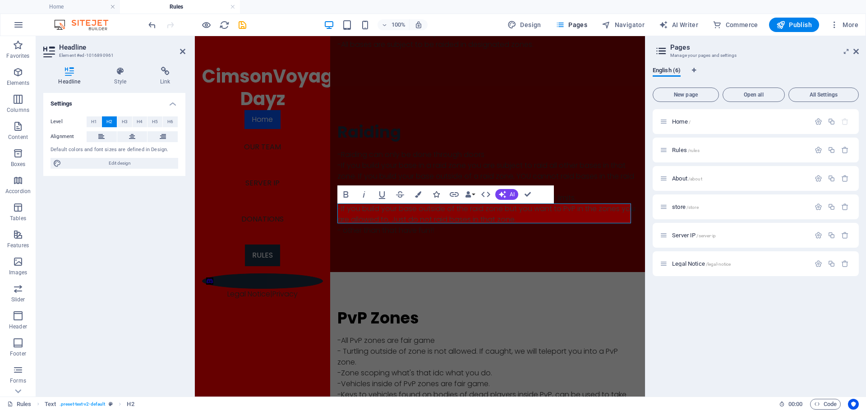
click at [431, 191] on button "Icons" at bounding box center [435, 194] width 17 height 18
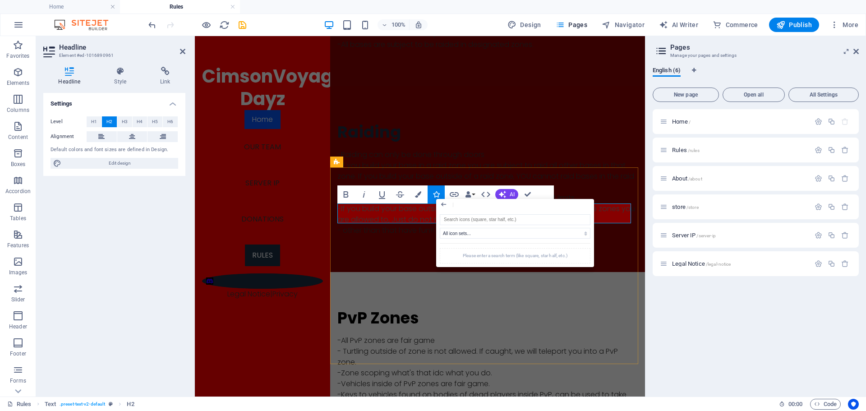
click at [428, 308] on h2 "PvP Zones" at bounding box center [487, 318] width 300 height 20
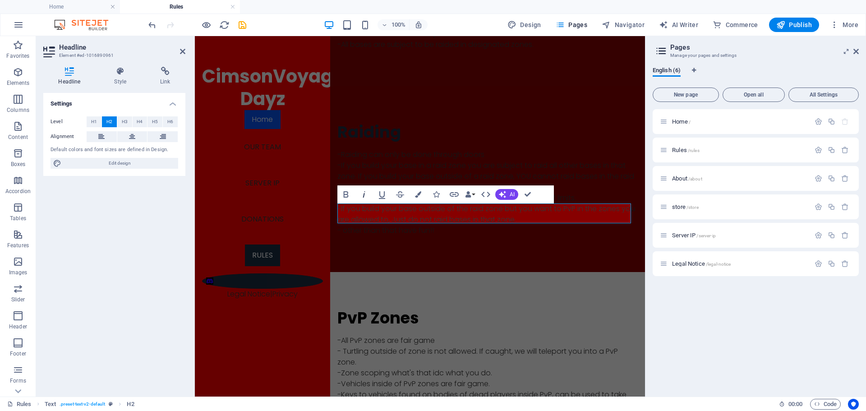
click at [363, 199] on icon "button" at bounding box center [363, 194] width 11 height 11
click at [368, 193] on icon "button" at bounding box center [363, 194] width 11 height 11
drag, startPoint x: 437, startPoint y: 211, endPoint x: 419, endPoint y: 227, distance: 24.0
click at [419, 328] on div at bounding box center [487, 331] width 300 height 7
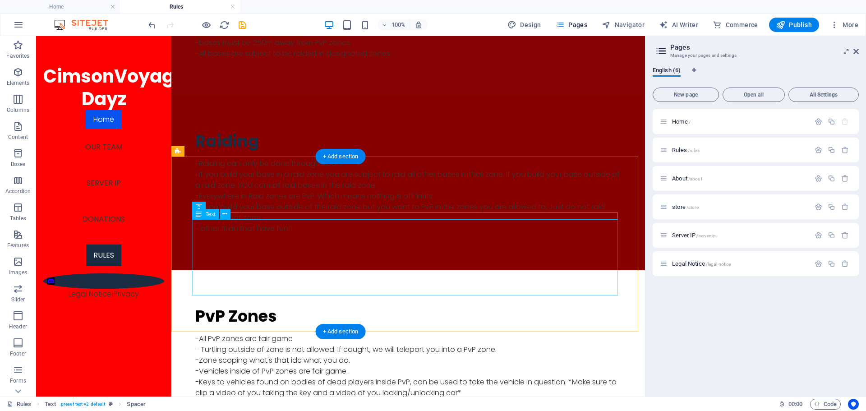
scroll to position [753, 0]
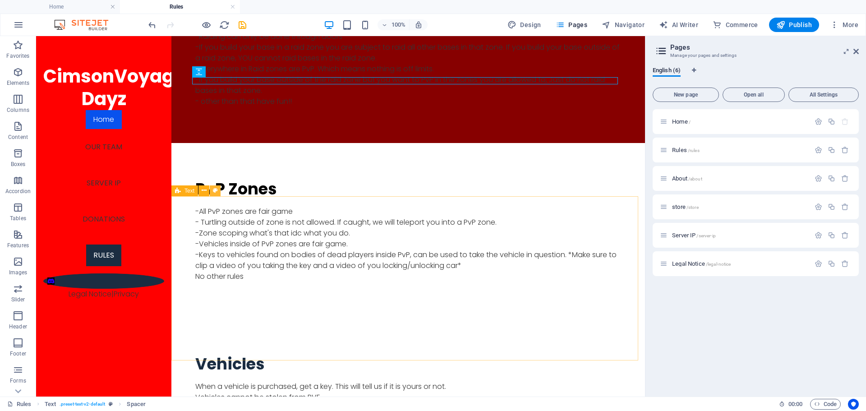
click at [211, 190] on button at bounding box center [215, 190] width 11 height 11
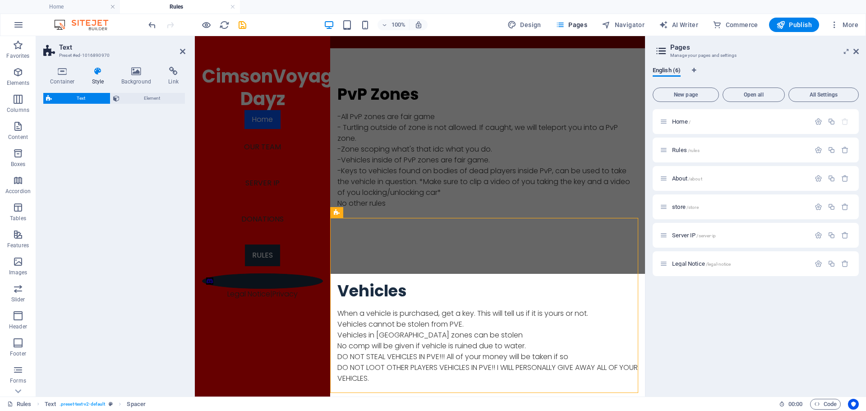
scroll to position [676, 0]
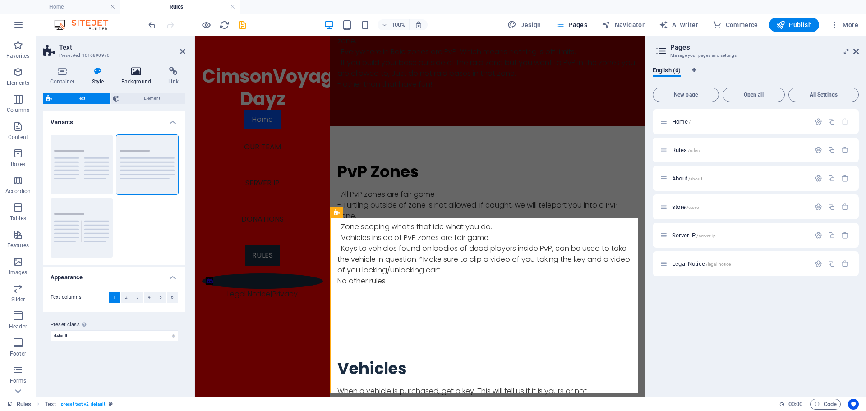
click at [133, 81] on h4 "Background" at bounding box center [138, 76] width 47 height 19
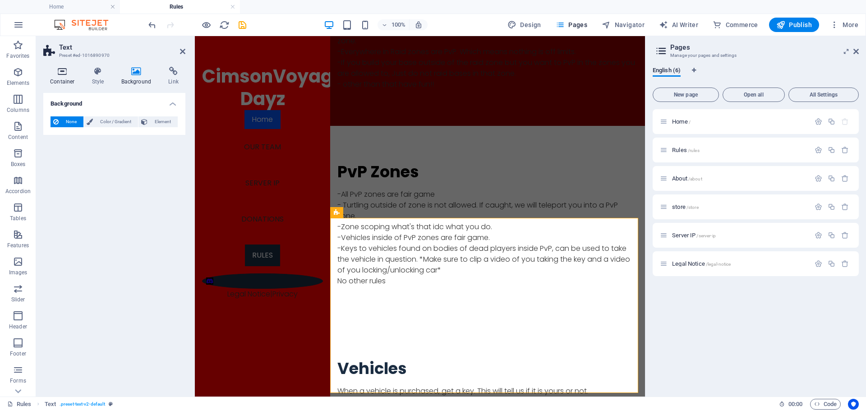
click at [50, 76] on h4 "Container" at bounding box center [64, 76] width 42 height 19
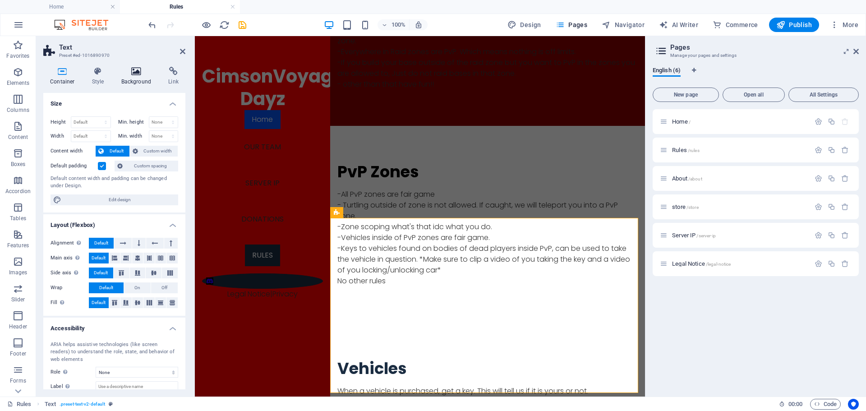
click at [138, 78] on h4 "Background" at bounding box center [138, 76] width 47 height 19
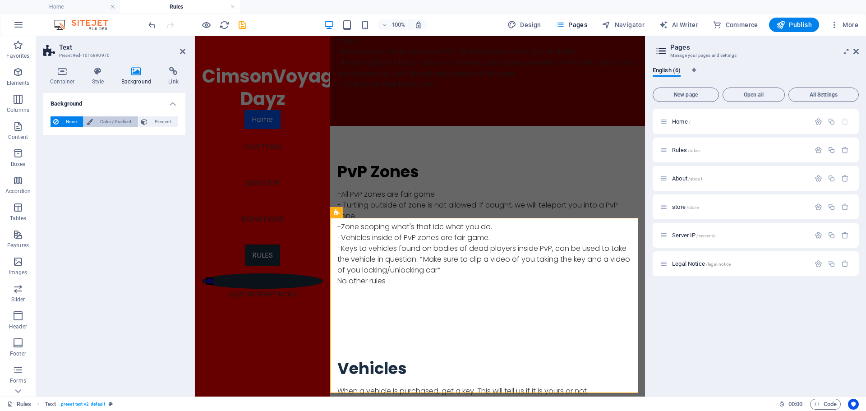
click at [105, 120] on span "Color / Gradient" at bounding box center [116, 121] width 40 height 11
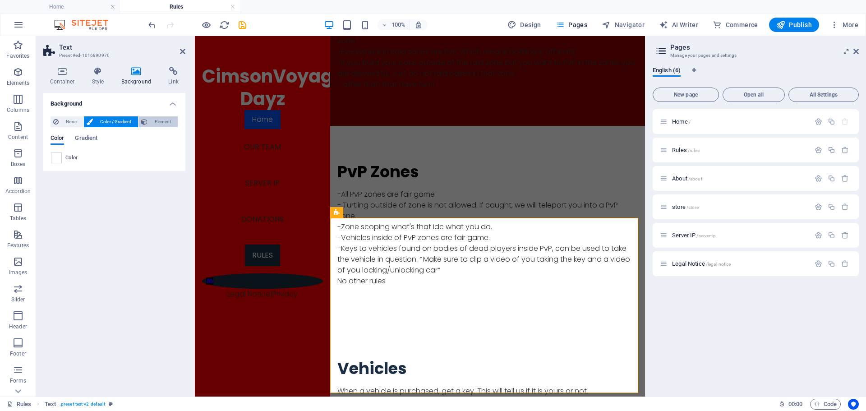
click at [149, 121] on button "Element" at bounding box center [157, 121] width 39 height 11
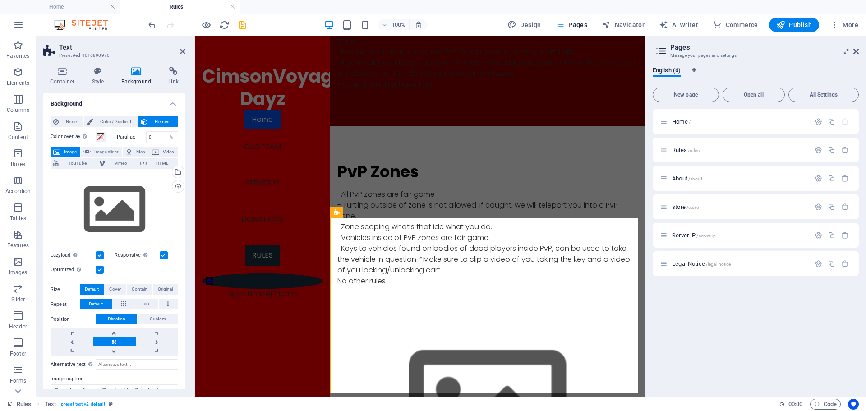
click at [110, 210] on div "Drag files here, click to choose files or select files from Files or our free s…" at bounding box center [114, 210] width 128 height 74
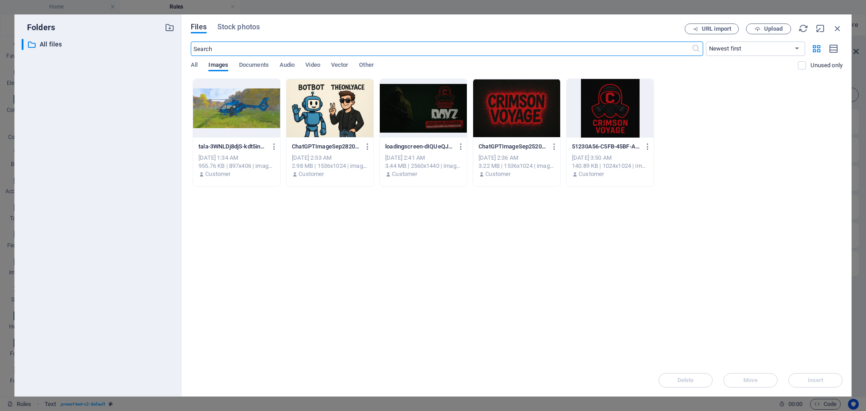
scroll to position [681, 0]
click at [415, 107] on div at bounding box center [423, 108] width 87 height 59
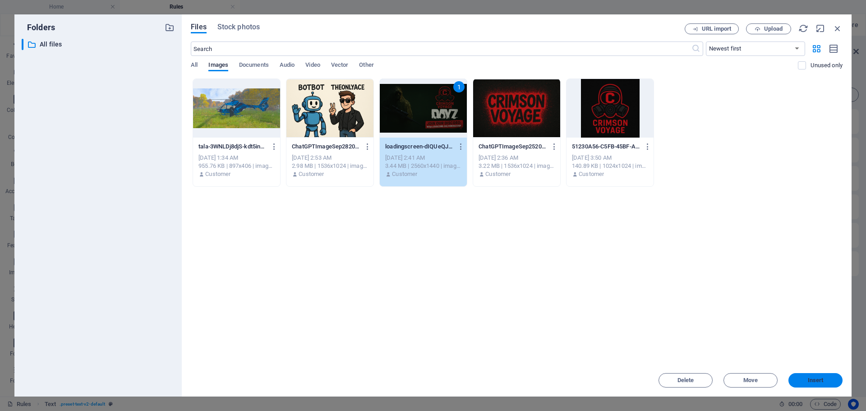
click at [821, 376] on button "Insert" at bounding box center [815, 380] width 54 height 14
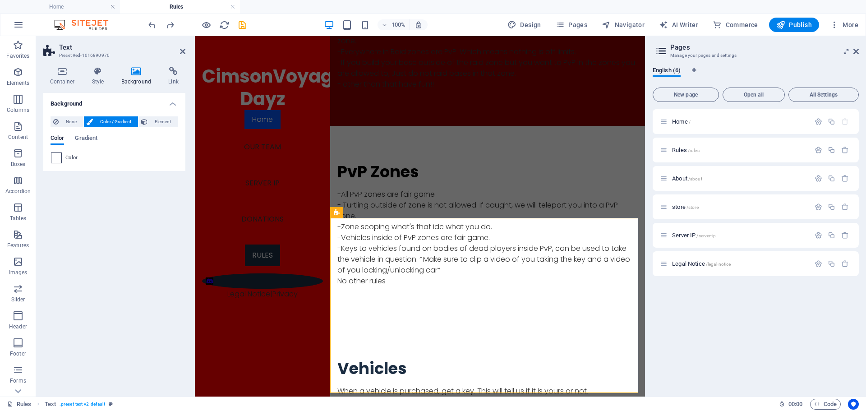
click at [58, 156] on span at bounding box center [56, 158] width 10 height 10
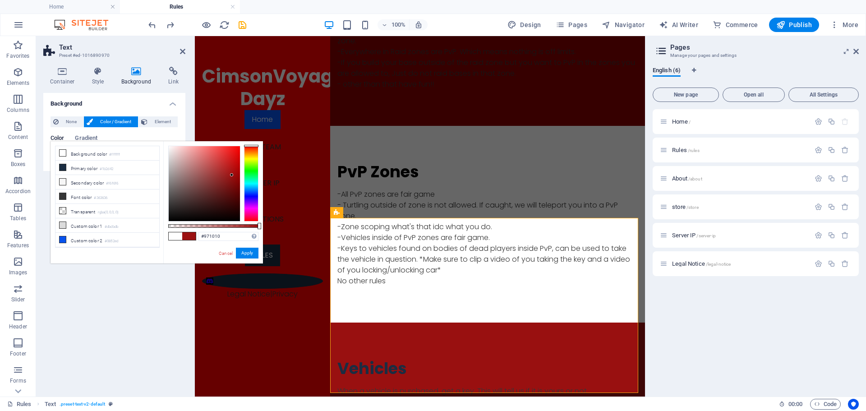
type input "#961010"
drag, startPoint x: 197, startPoint y: 158, endPoint x: 232, endPoint y: 176, distance: 39.1
click at [232, 176] on div at bounding box center [204, 183] width 71 height 75
click at [250, 253] on button "Apply" at bounding box center [247, 253] width 23 height 11
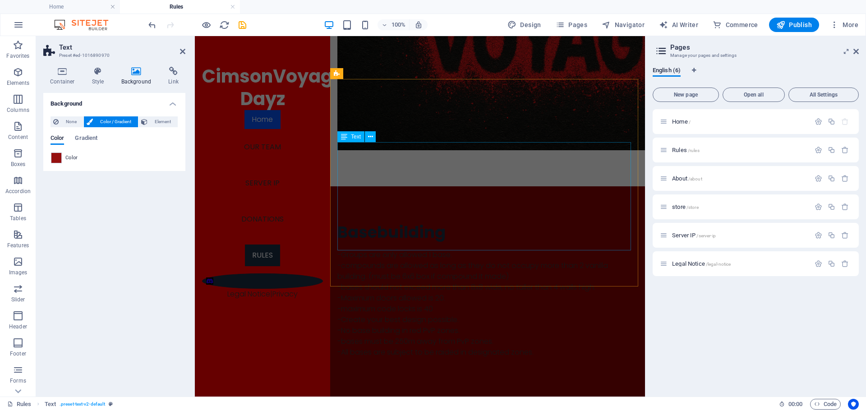
scroll to position [135, 0]
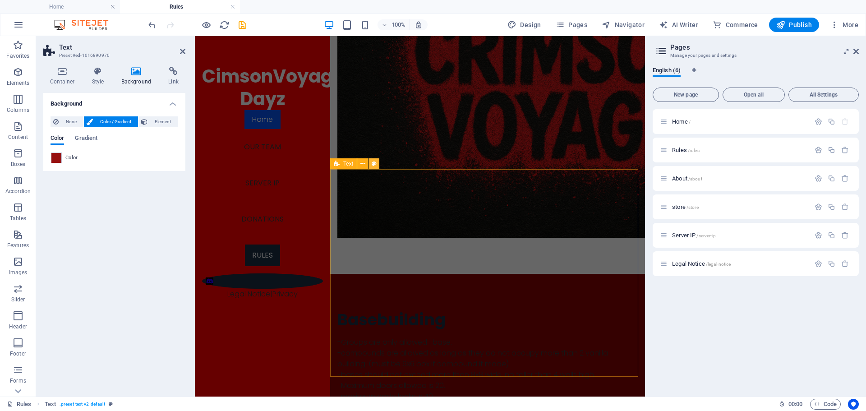
click at [373, 166] on icon at bounding box center [374, 163] width 5 height 9
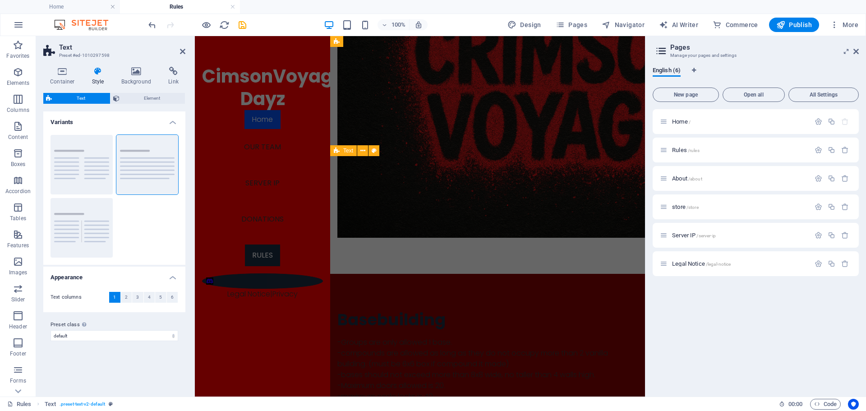
scroll to position [192, 0]
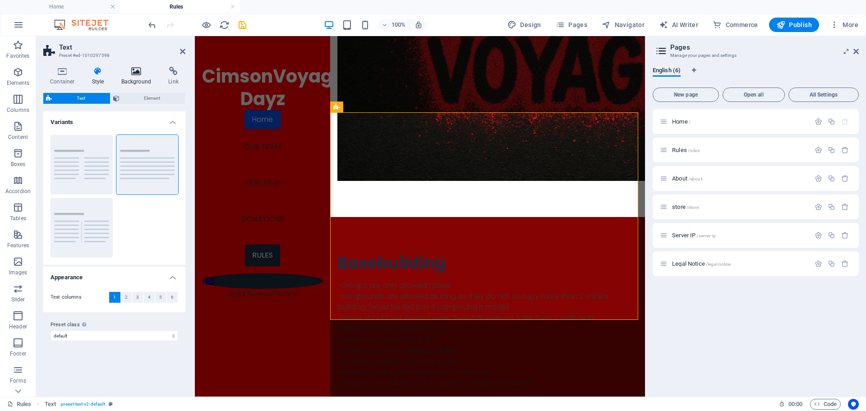
click at [131, 83] on h4 "Background" at bounding box center [138, 76] width 47 height 19
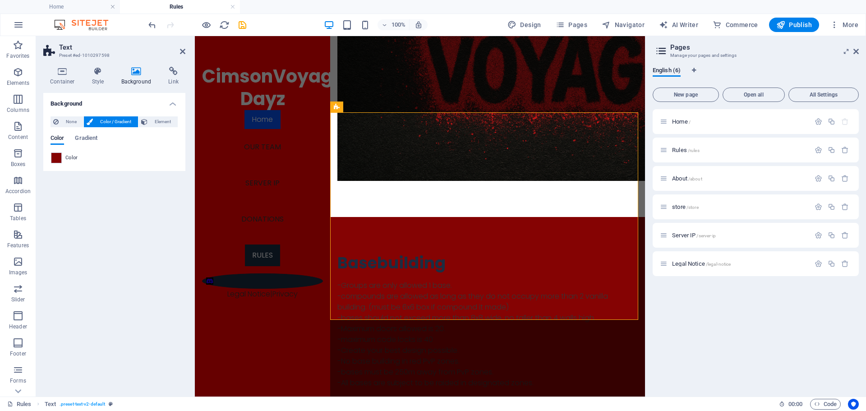
click at [63, 157] on div "Color" at bounding box center [114, 157] width 127 height 11
click at [56, 160] on span at bounding box center [56, 158] width 10 height 10
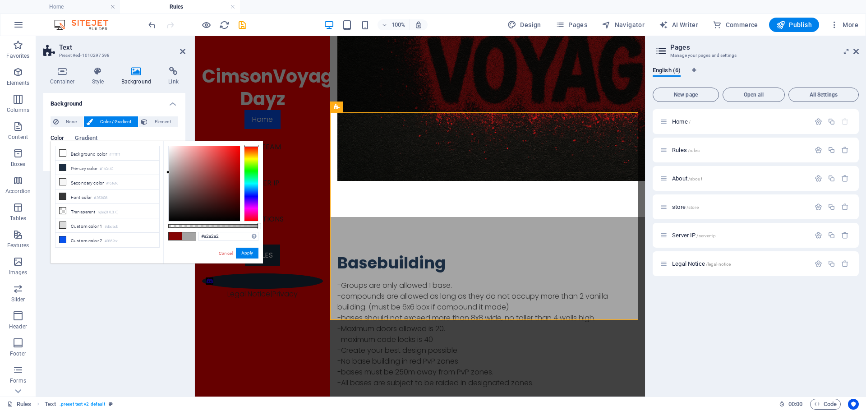
type input "#a1a1a1"
drag, startPoint x: 176, startPoint y: 161, endPoint x: 164, endPoint y: 173, distance: 17.2
click at [164, 173] on div "#a1a1a1 Supported formats #0852ed rgb(8, 82, 237) rgba(8, 82, 237, 90%) hsv(221…" at bounding box center [213, 267] width 100 height 253
click at [244, 252] on button "Apply" at bounding box center [247, 253] width 23 height 11
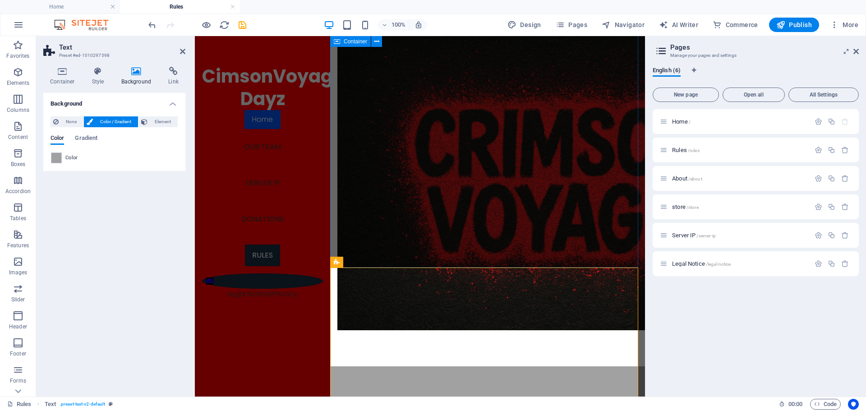
scroll to position [11, 0]
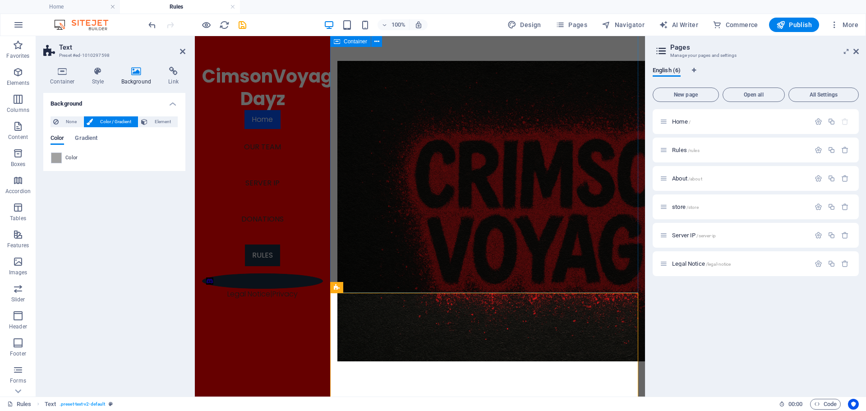
click at [382, 267] on div at bounding box center [487, 211] width 315 height 372
click at [384, 271] on div at bounding box center [487, 211] width 315 height 372
click at [184, 52] on icon at bounding box center [182, 51] width 5 height 7
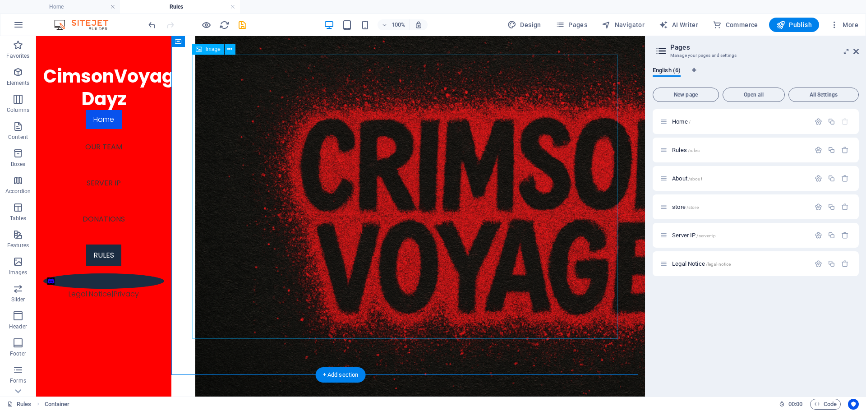
scroll to position [147, 0]
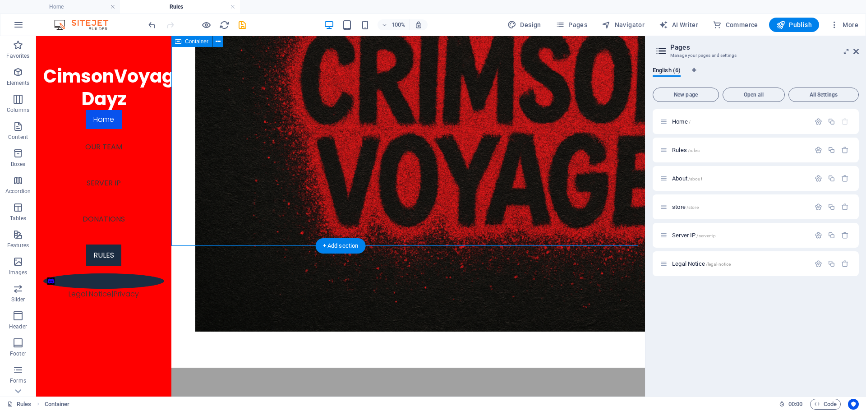
click at [258, 213] on div at bounding box center [407, 129] width 473 height 478
click at [238, 229] on div at bounding box center [407, 129] width 473 height 478
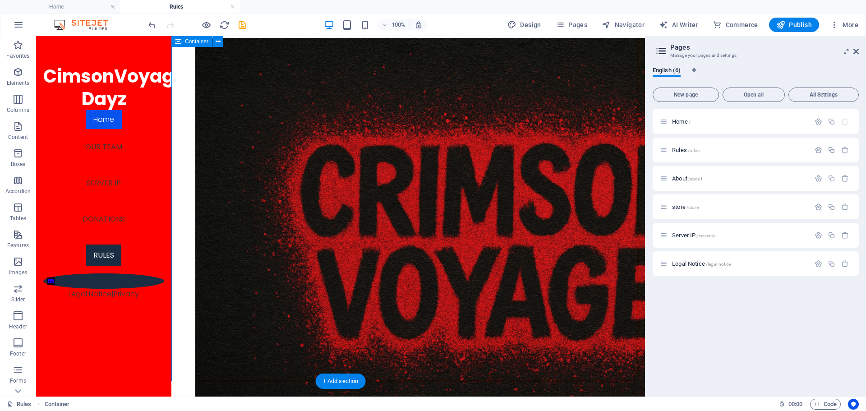
scroll to position [11, 0]
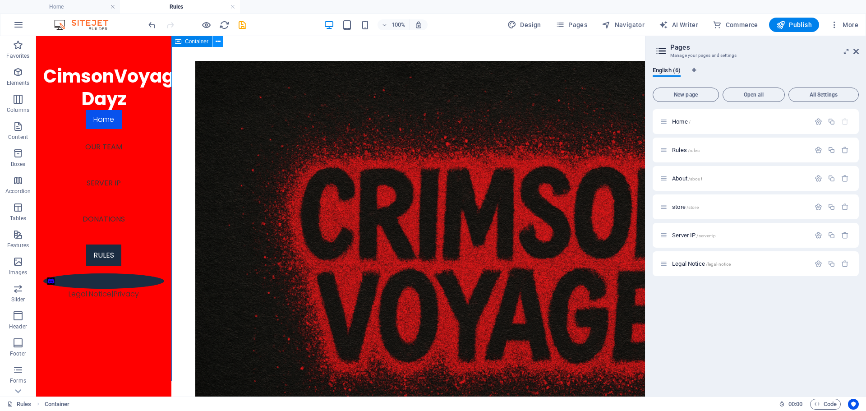
click at [220, 46] on icon at bounding box center [218, 41] width 5 height 9
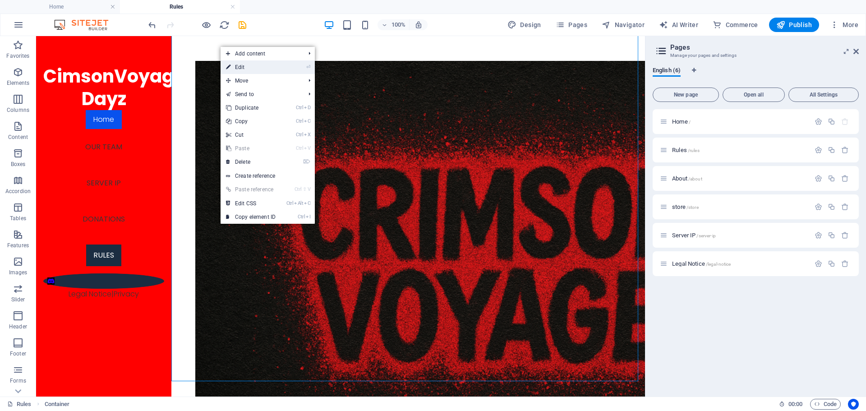
click at [250, 68] on link "⏎ Edit" at bounding box center [250, 67] width 60 height 14
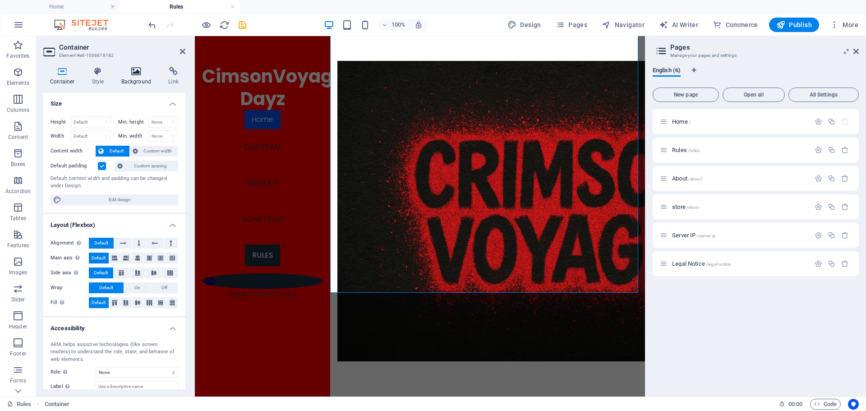
click at [115, 75] on icon at bounding box center [137, 71] width 44 height 9
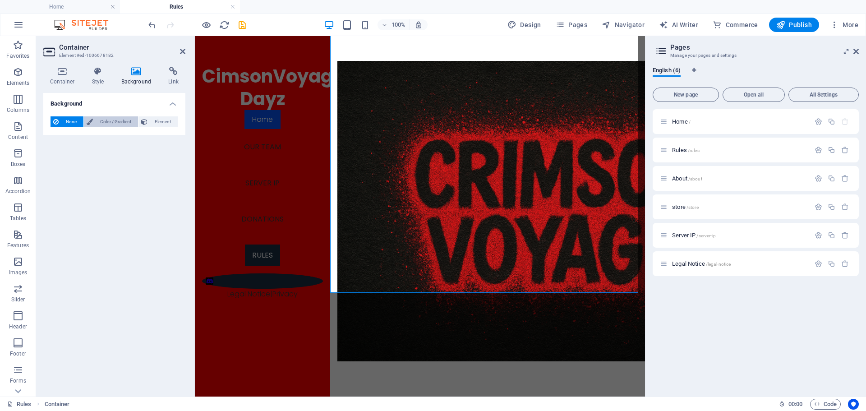
click at [91, 129] on div "None Color / Gradient Element Stretch background to full-width Color overlay Pl…" at bounding box center [114, 122] width 142 height 26
click at [89, 124] on icon at bounding box center [90, 121] width 6 height 11
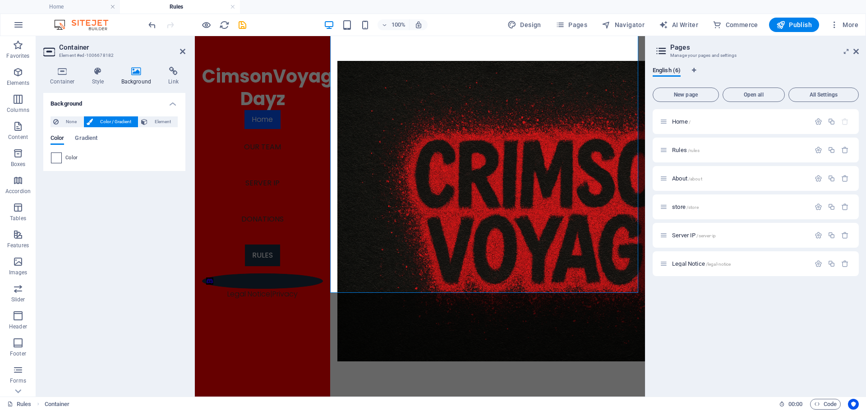
click at [58, 157] on span at bounding box center [56, 158] width 10 height 10
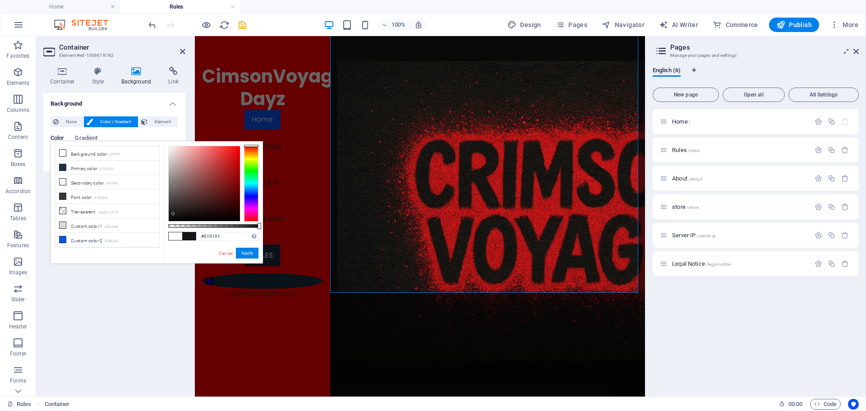
type input "#000000"
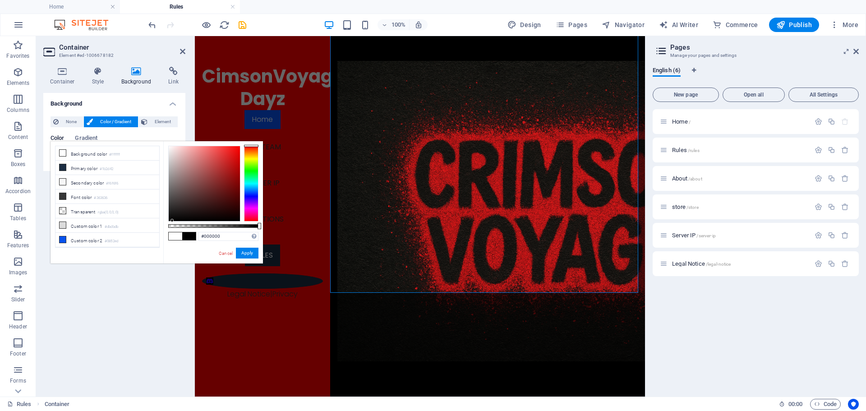
drag, startPoint x: 172, startPoint y: 154, endPoint x: 193, endPoint y: 247, distance: 94.6
click at [172, 230] on div "#000000 Supported formats #0852ed rgb(8, 82, 237) rgba(8, 82, 237, 90%) hsv(221…" at bounding box center [213, 267] width 100 height 253
click at [245, 255] on button "Apply" at bounding box center [247, 253] width 23 height 11
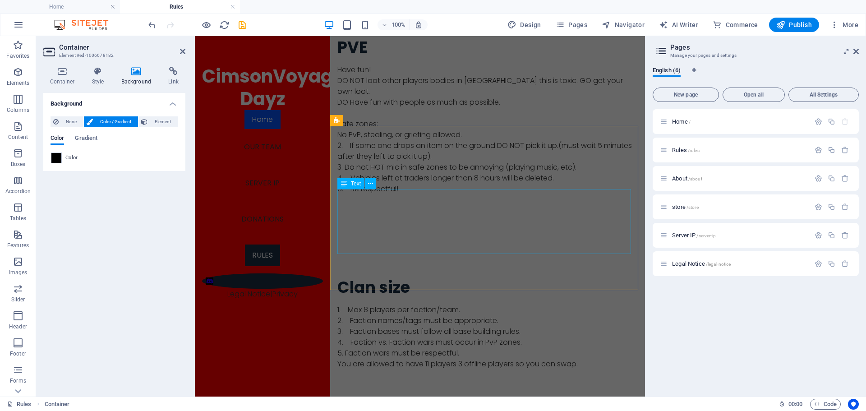
scroll to position [1172, 0]
click at [372, 241] on div "Clan size 1. Max 8 players per faction/team. 2. Faction names/tags must be appr…" at bounding box center [487, 323] width 315 height 164
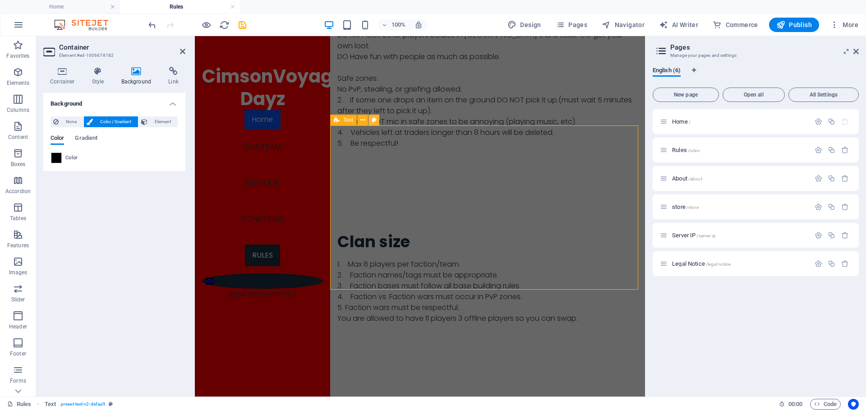
click at [529, 196] on div "Clan size 1. Max 8 players per faction/team. 2. Faction names/tags must be appr…" at bounding box center [487, 278] width 315 height 164
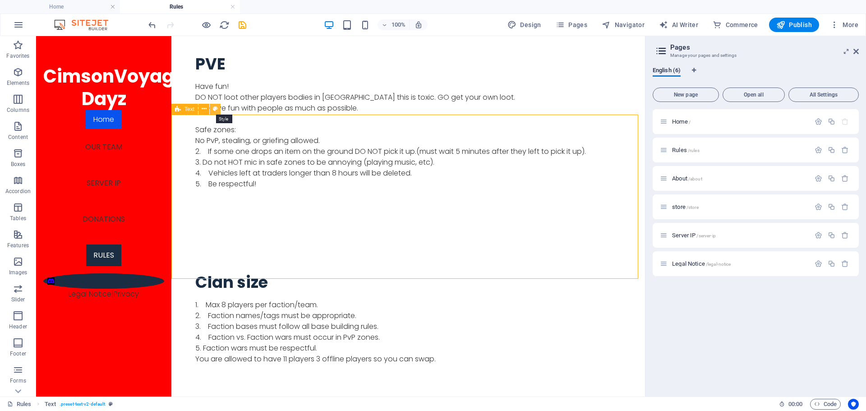
click at [219, 108] on button at bounding box center [215, 109] width 11 height 11
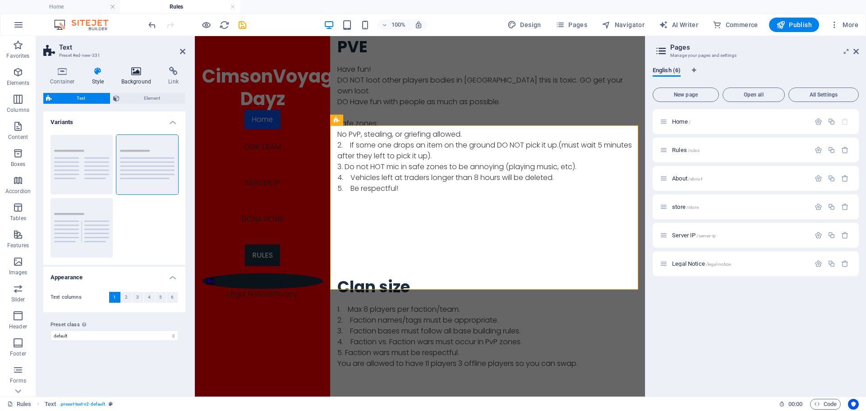
click at [139, 77] on h4 "Background" at bounding box center [138, 76] width 47 height 19
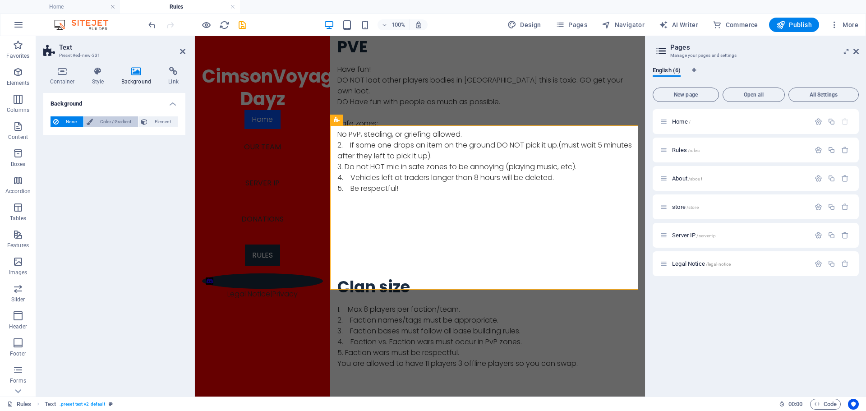
click at [112, 124] on span "Color / Gradient" at bounding box center [116, 121] width 40 height 11
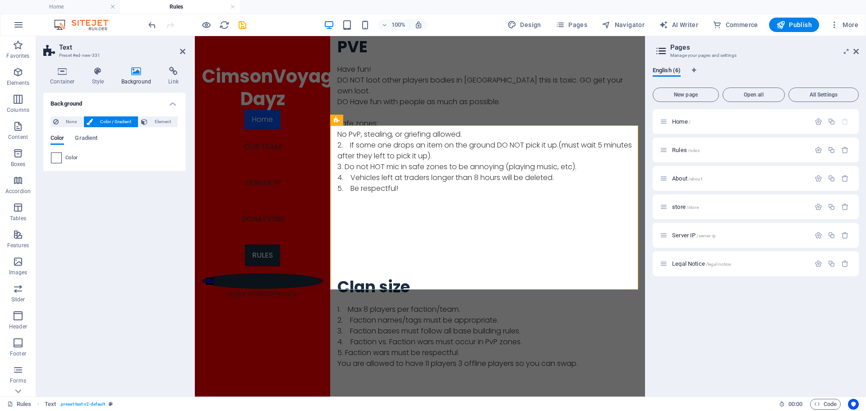
click at [55, 158] on span at bounding box center [56, 158] width 10 height 10
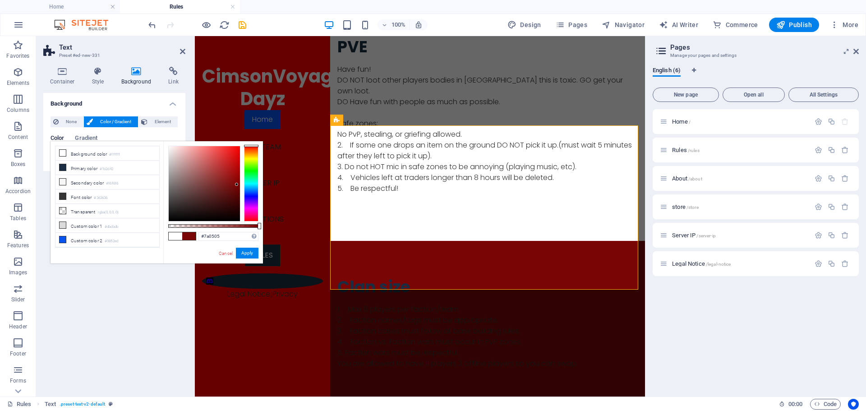
drag, startPoint x: 172, startPoint y: 148, endPoint x: 237, endPoint y: 184, distance: 73.9
click at [237, 184] on div at bounding box center [204, 183] width 71 height 75
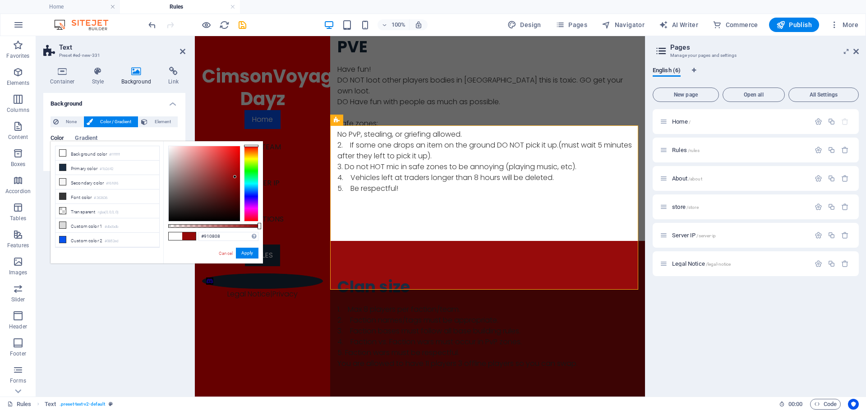
type input "#900808"
click at [235, 178] on div at bounding box center [204, 183] width 71 height 75
click at [253, 249] on button "Apply" at bounding box center [247, 253] width 23 height 11
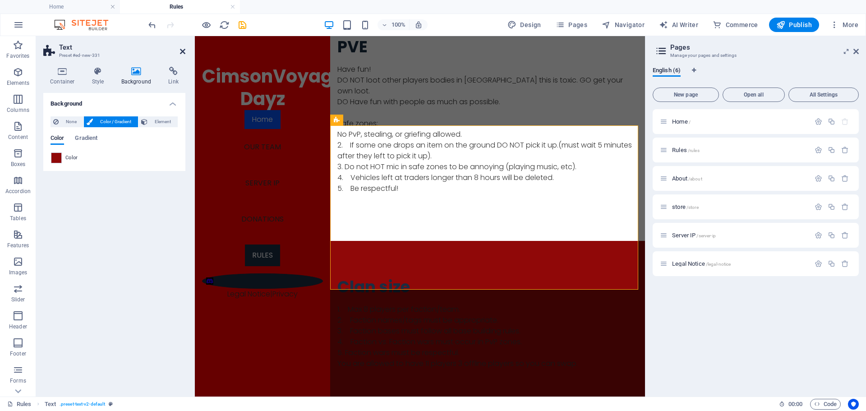
click at [182, 55] on icon at bounding box center [182, 51] width 5 height 7
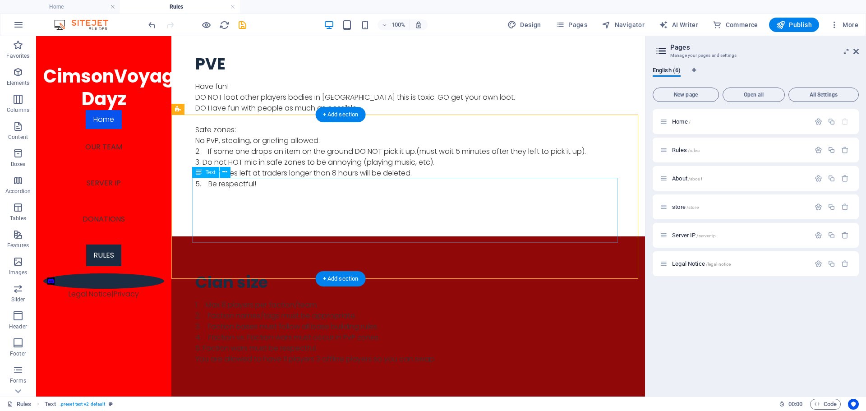
scroll to position [1285, 0]
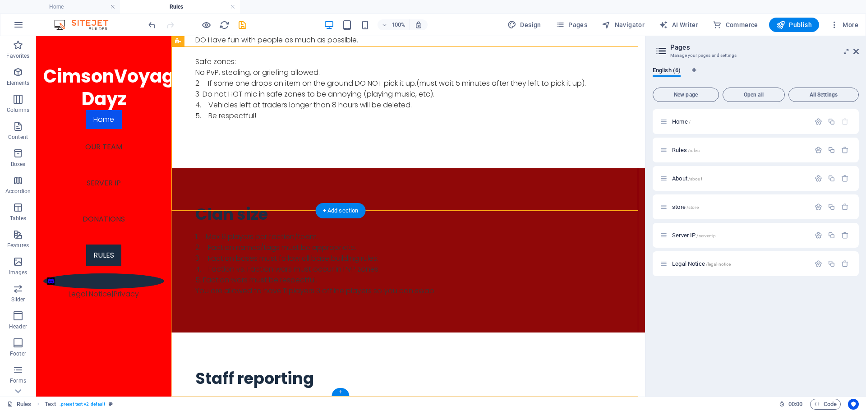
click at [335, 390] on div "+" at bounding box center [340, 392] width 18 height 8
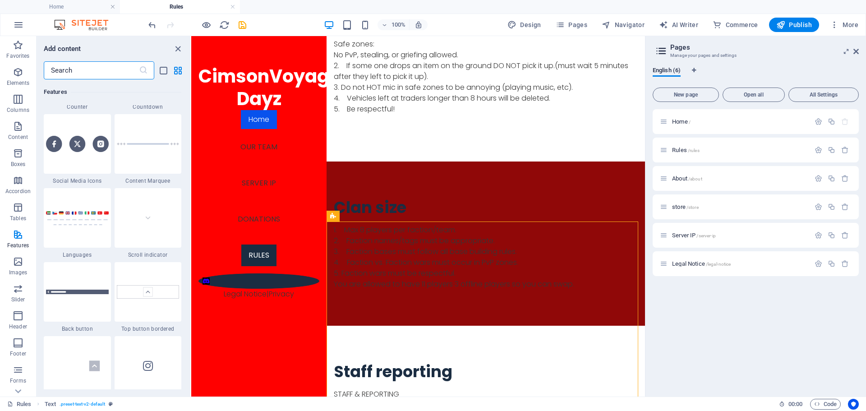
scroll to position [4103, 0]
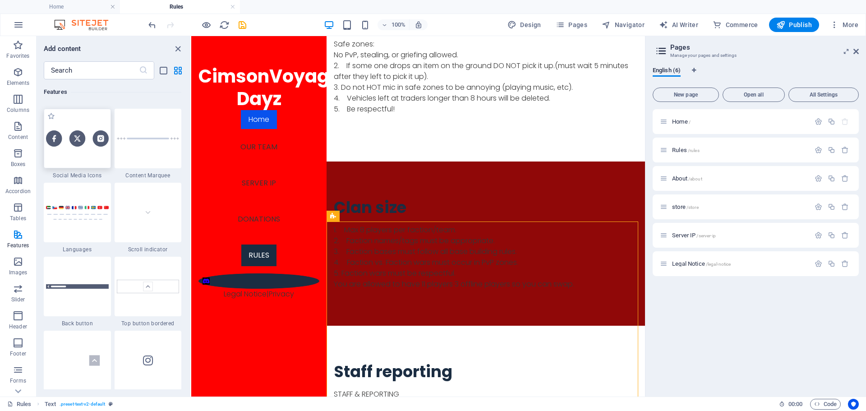
click at [79, 156] on div at bounding box center [77, 139] width 67 height 60
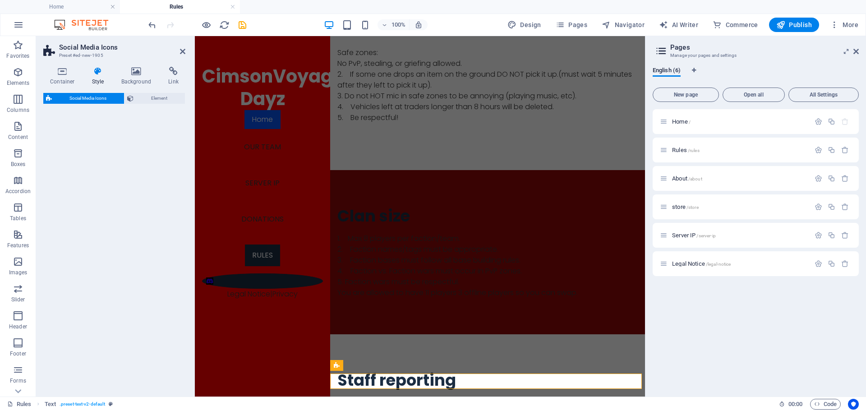
select select "rem"
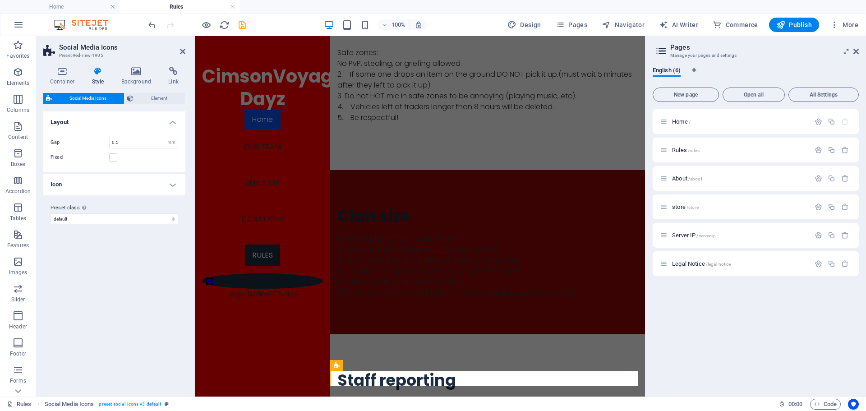
scroll to position [1288, 0]
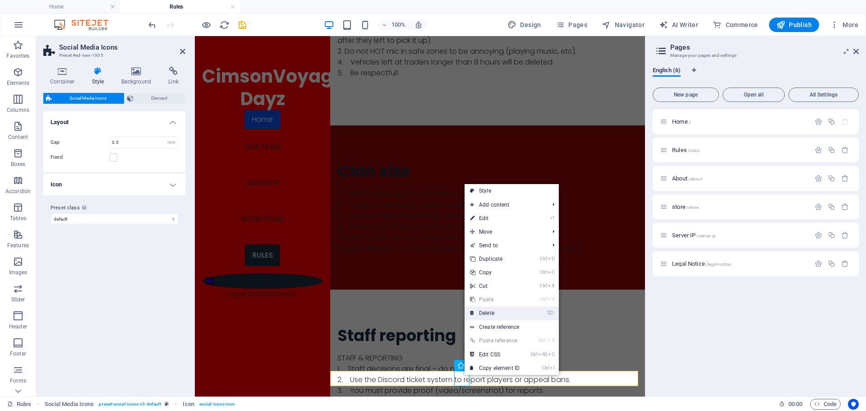
click at [496, 312] on link "⌦ Delete" at bounding box center [494, 313] width 60 height 14
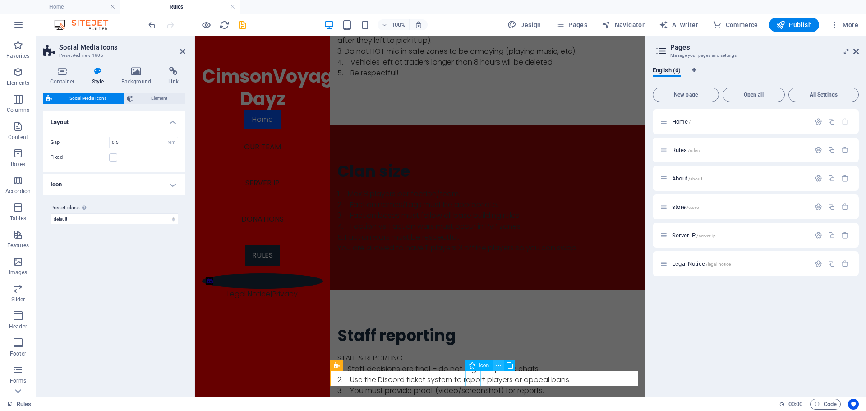
click at [500, 364] on icon at bounding box center [498, 365] width 5 height 9
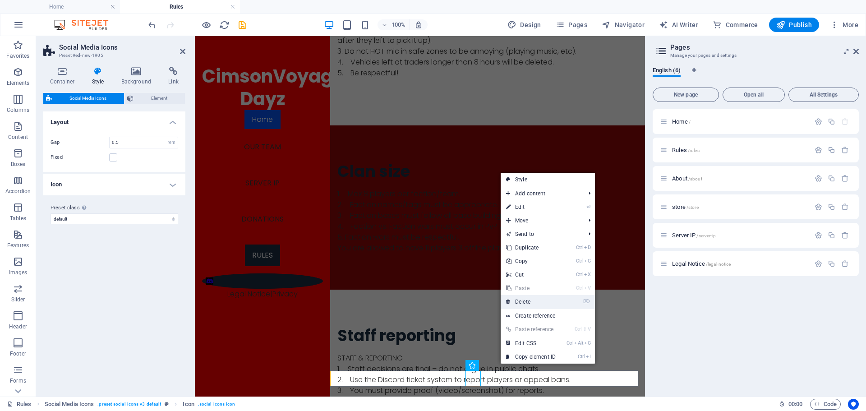
click at [523, 303] on link "⌦ Delete" at bounding box center [530, 302] width 60 height 14
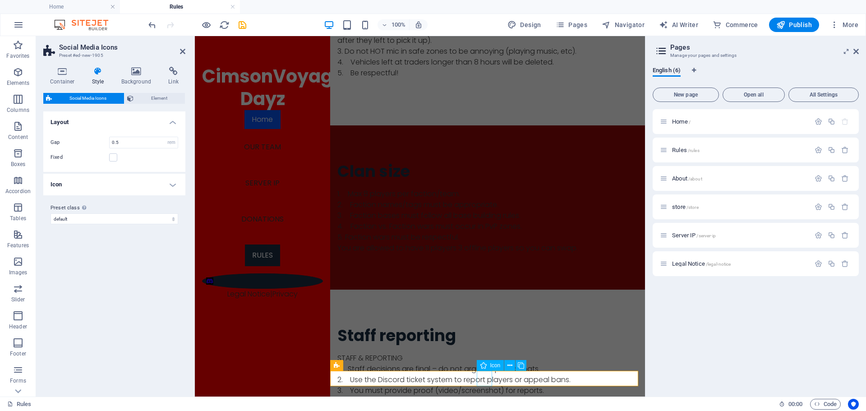
click at [492, 364] on span "Icon" at bounding box center [495, 365] width 10 height 5
click at [508, 364] on icon at bounding box center [509, 365] width 5 height 9
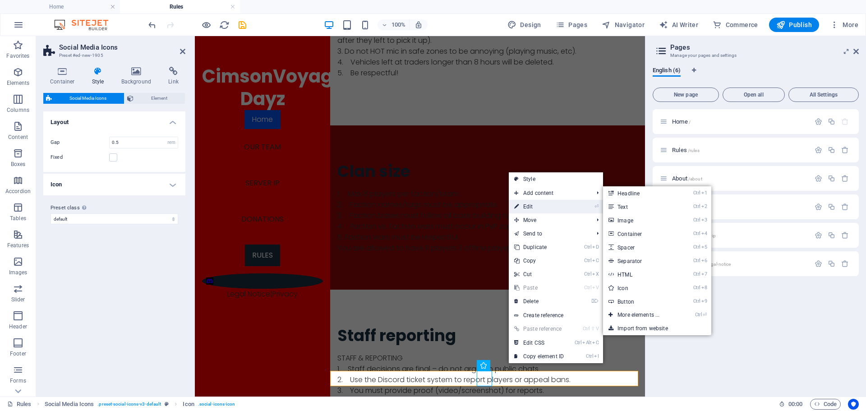
click at [522, 207] on link "⏎ Edit" at bounding box center [539, 207] width 60 height 14
select select "xMidYMid"
select select "px"
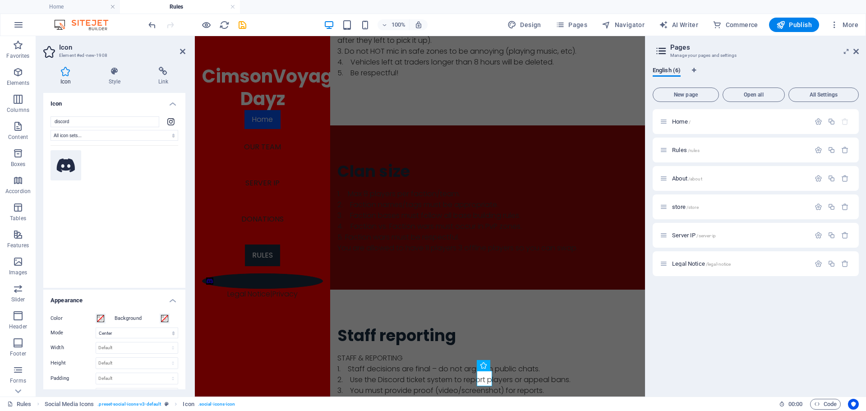
type input "discord"
click at [72, 164] on icon at bounding box center [66, 165] width 18 height 14
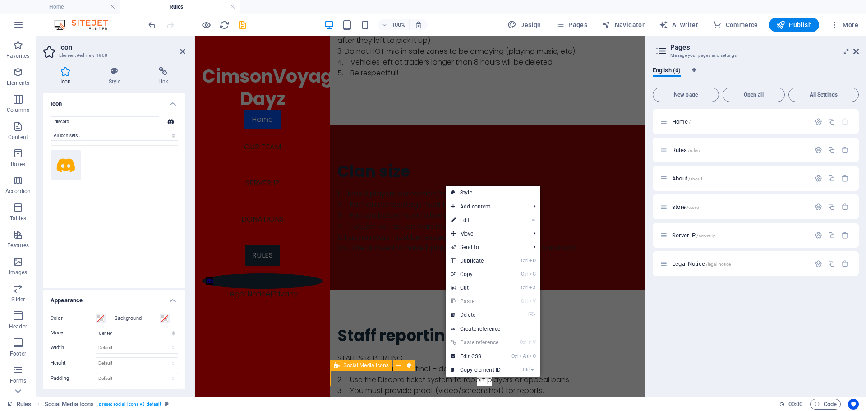
scroll to position [1311, 0]
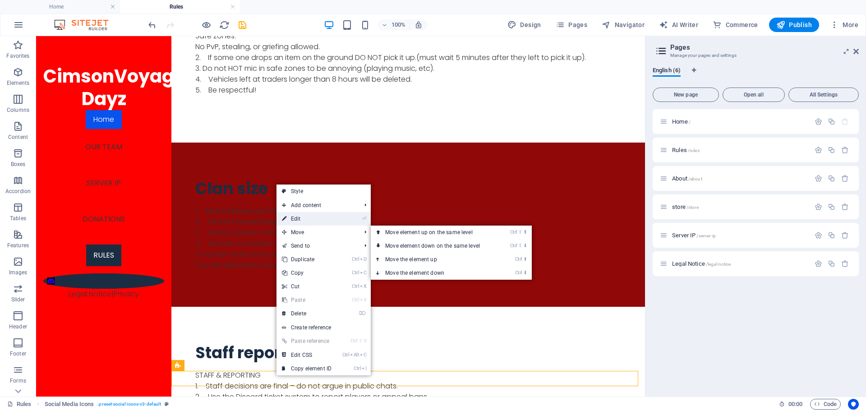
click at [299, 219] on link "⏎ Edit" at bounding box center [306, 219] width 60 height 14
select select "rem"
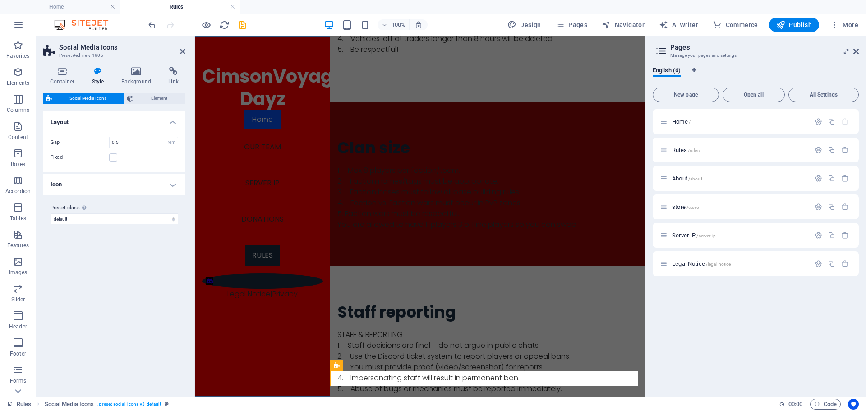
scroll to position [1288, 0]
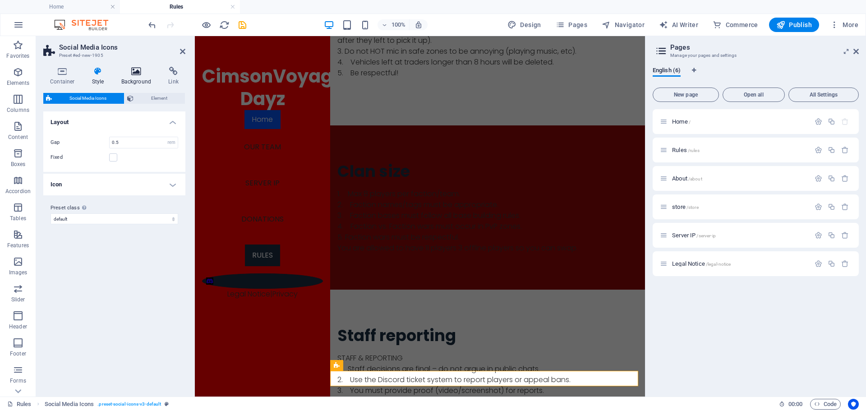
click at [127, 71] on icon at bounding box center [137, 71] width 44 height 9
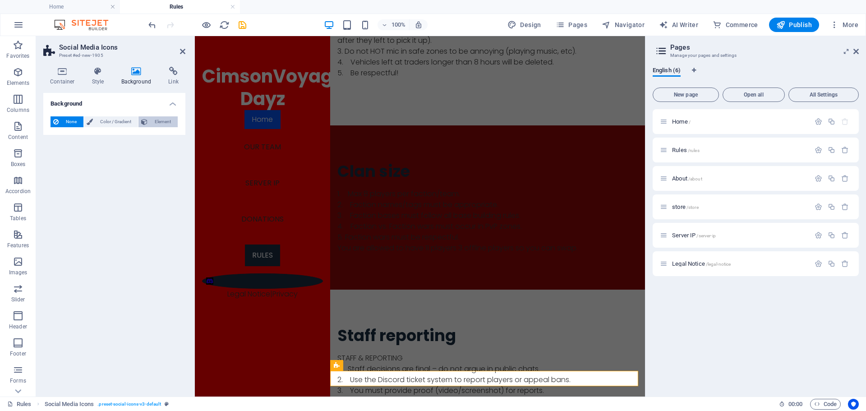
click at [147, 123] on icon at bounding box center [144, 121] width 6 height 11
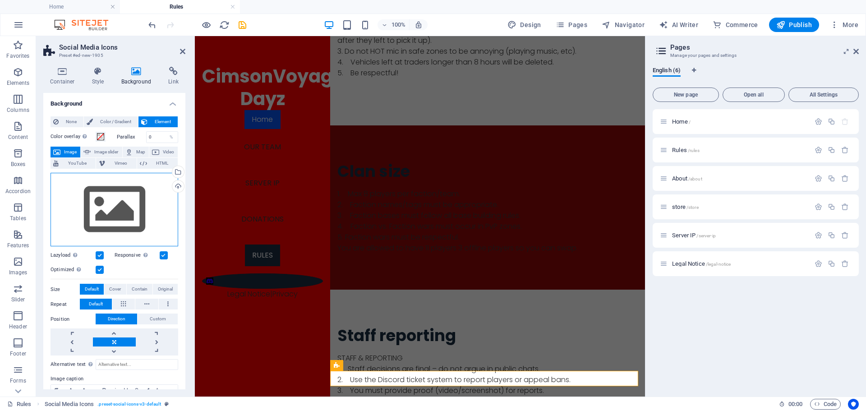
click at [115, 204] on div "Drag files here, click to choose files or select files from Files or our free s…" at bounding box center [114, 210] width 128 height 74
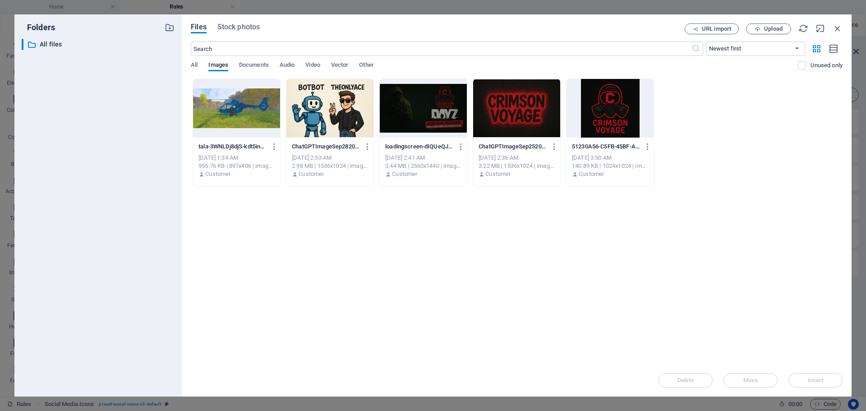
click at [601, 116] on div at bounding box center [609, 108] width 87 height 59
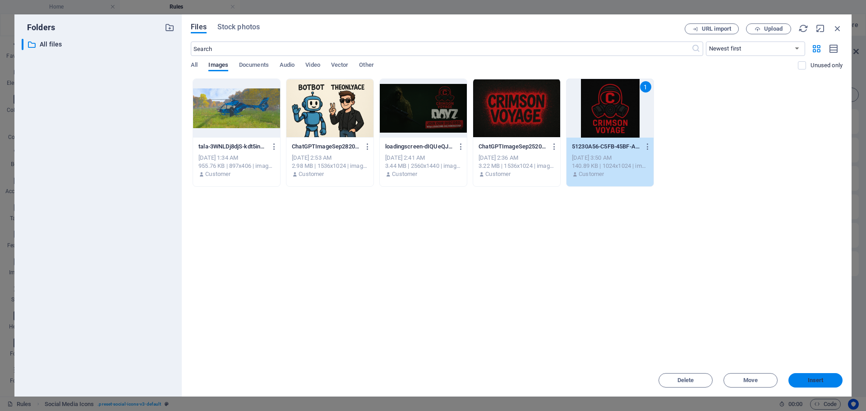
click at [809, 381] on span "Insert" at bounding box center [816, 379] width 16 height 5
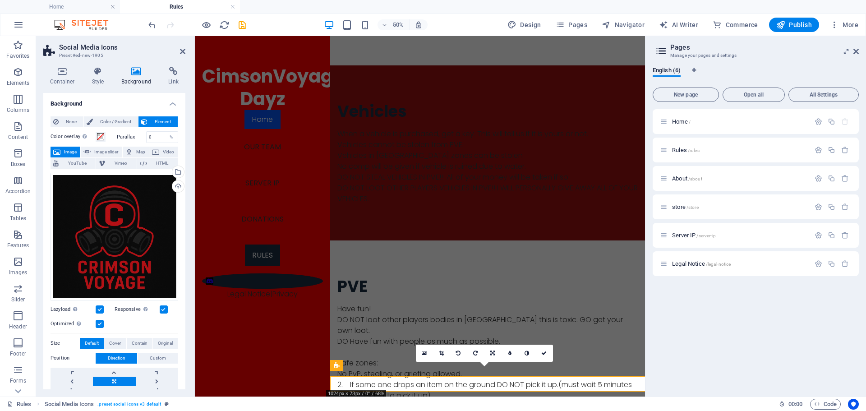
scroll to position [1288, 0]
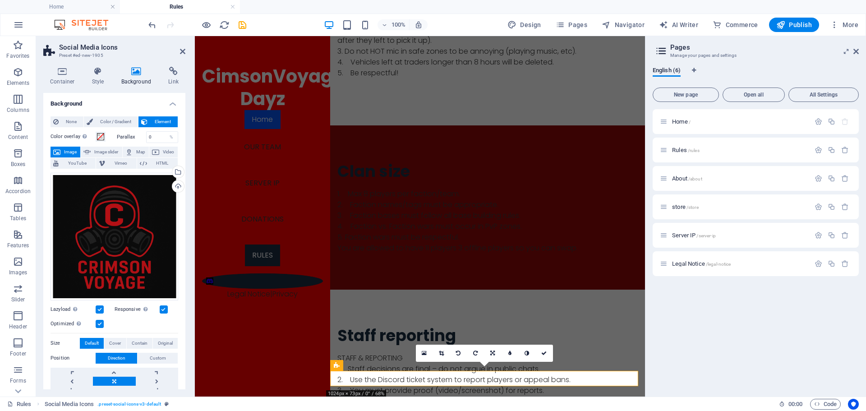
click at [656, 385] on div "Home / Rules /rules About /about store /store Server IP /server-ip Legal Notice…" at bounding box center [755, 249] width 206 height 280
click at [547, 352] on link at bounding box center [544, 352] width 17 height 17
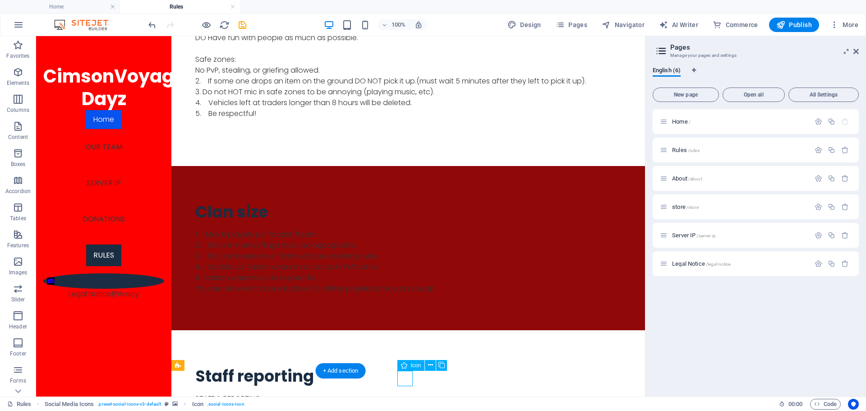
select select "xMidYMid"
select select "px"
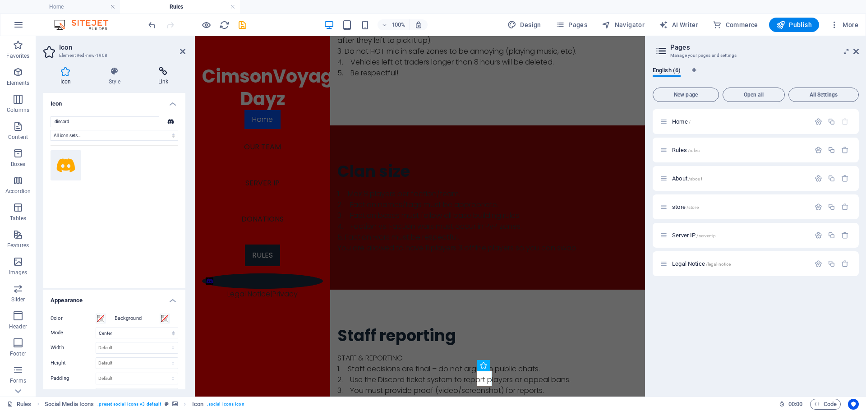
click at [158, 69] on icon at bounding box center [163, 71] width 44 height 9
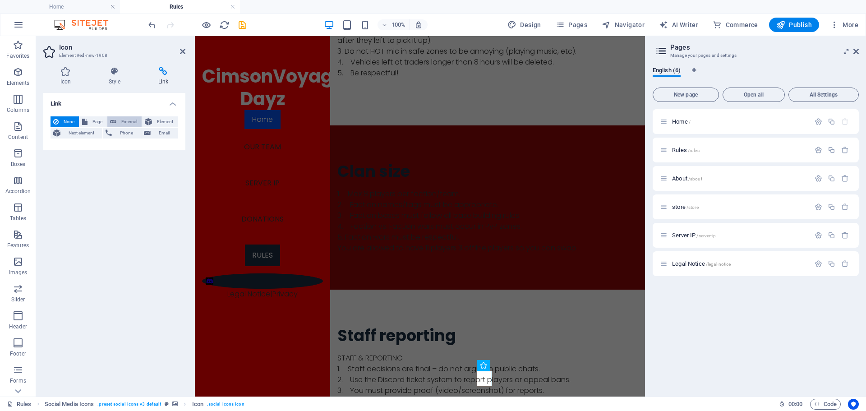
click at [114, 118] on icon at bounding box center [113, 121] width 6 height 11
select select "blank"
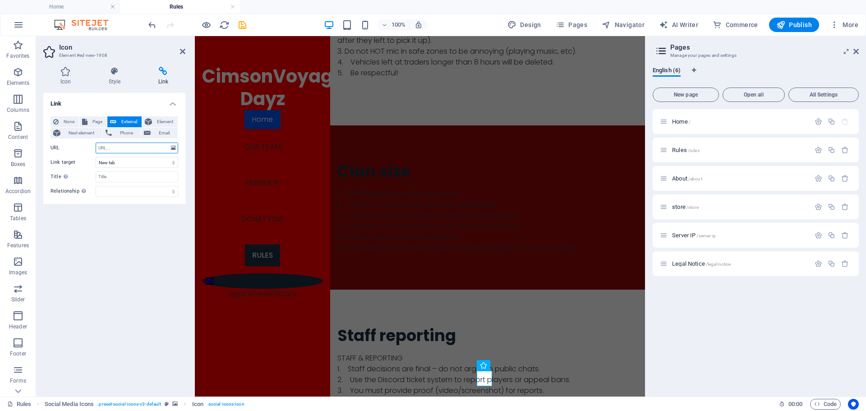
click at [106, 149] on input "URL" at bounding box center [137, 147] width 83 height 11
paste input "[URL][DOMAIN_NAME]"
type input "[URL][DOMAIN_NAME]"
click at [179, 269] on div "Link None Page External Element Next element Phone Email Page Home Rules About …" at bounding box center [114, 241] width 142 height 296
click at [181, 51] on icon at bounding box center [182, 51] width 5 height 7
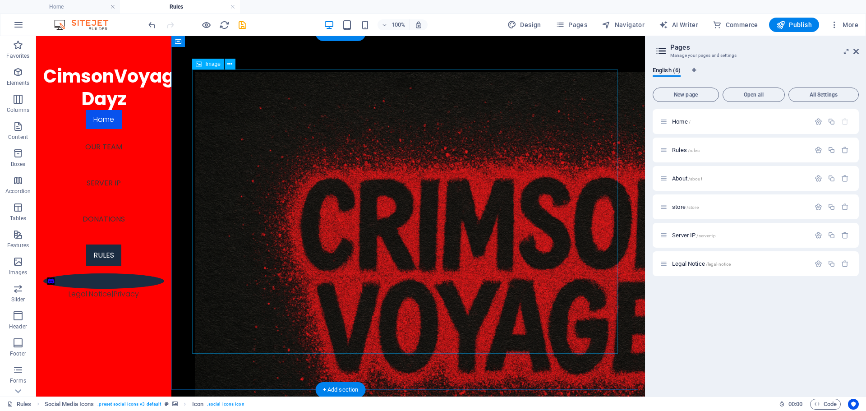
scroll to position [0, 0]
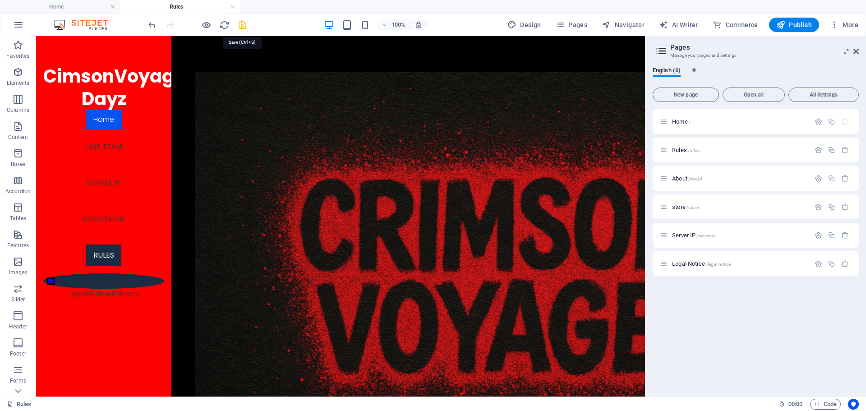
click at [241, 25] on icon "save" at bounding box center [242, 25] width 10 height 10
